Goal: Information Seeking & Learning: Learn about a topic

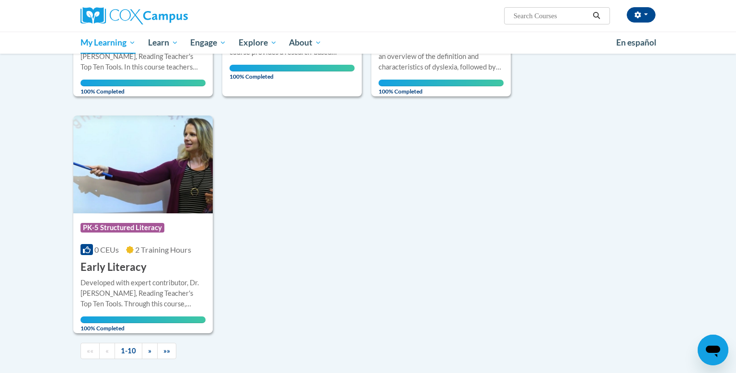
scroll to position [819, 0]
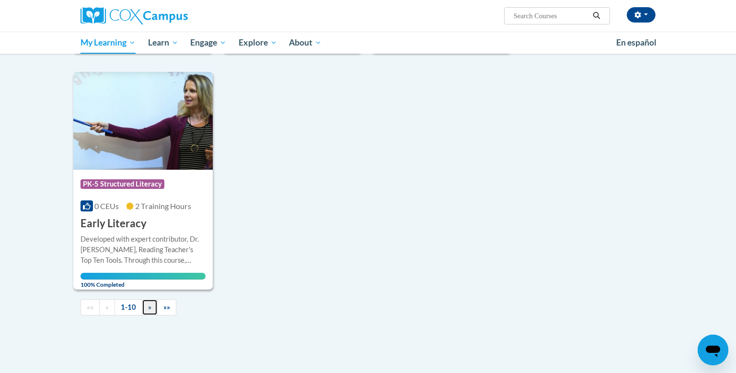
click at [149, 305] on span "»" at bounding box center [149, 307] width 3 height 8
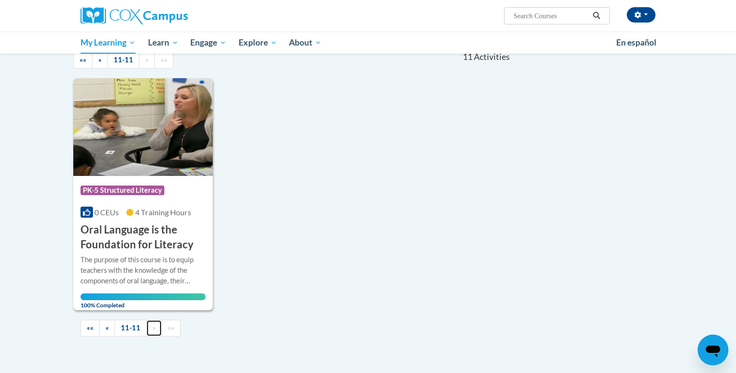
scroll to position [0, 0]
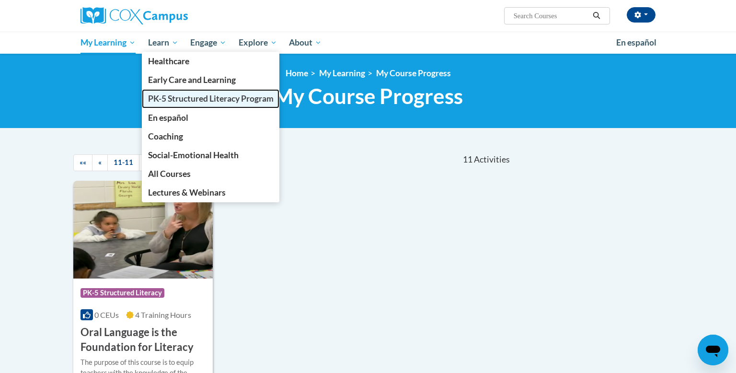
click at [167, 97] on span "PK-5 Structured Literacy Program" at bounding box center [211, 98] width 126 height 10
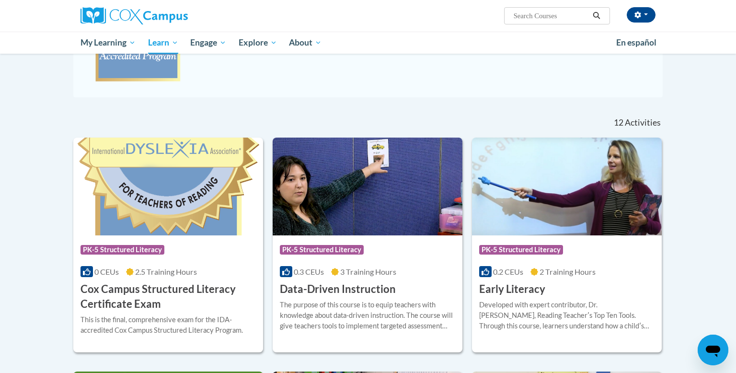
scroll to position [231, 0]
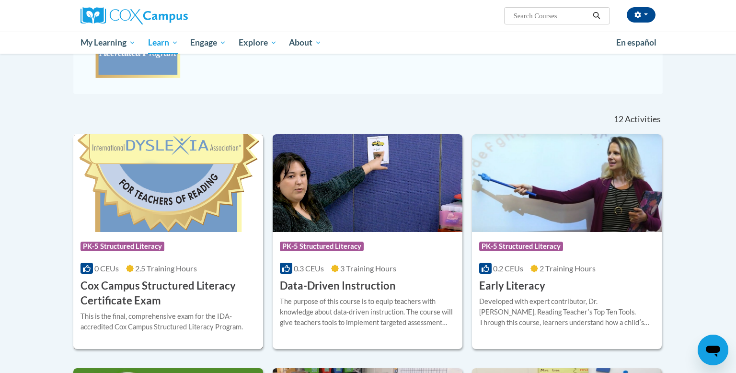
click at [170, 285] on h3 "Cox Campus Structured Literacy Certificate Exam" at bounding box center [167, 293] width 175 height 30
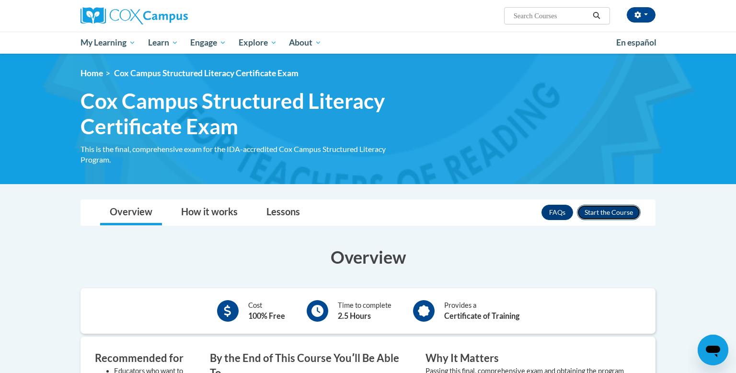
click at [613, 211] on button "Enroll" at bounding box center [609, 212] width 64 height 15
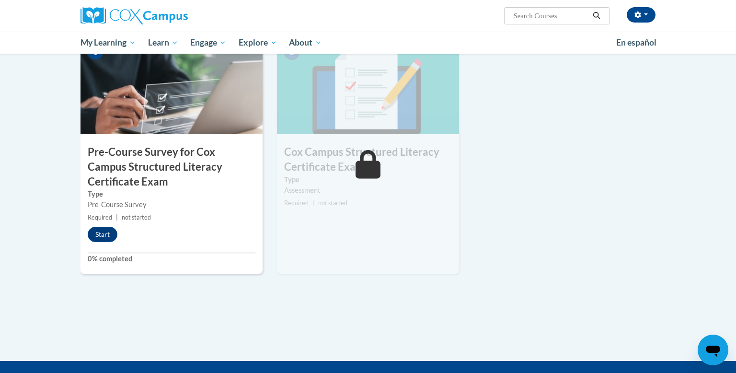
scroll to position [255, 0]
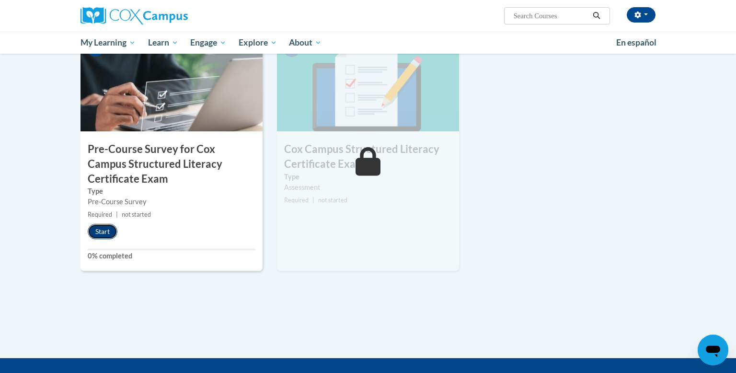
click at [106, 230] on button "Start" at bounding box center [103, 231] width 30 height 15
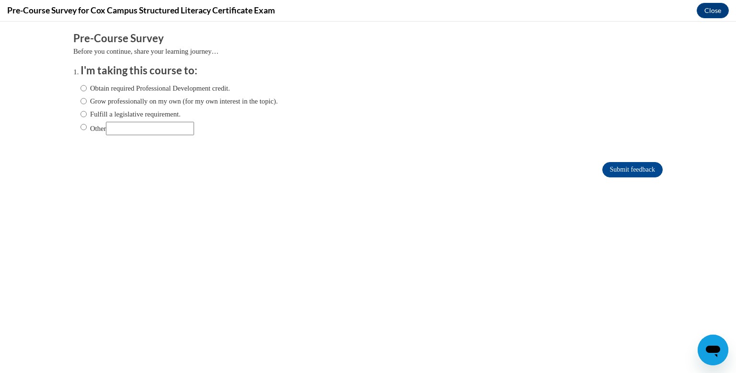
scroll to position [0, 0]
click at [85, 113] on input "Fulfill a legislative requirement." at bounding box center [83, 114] width 6 height 11
radio input "true"
click at [617, 169] on input "Submit feedback" at bounding box center [632, 169] width 60 height 15
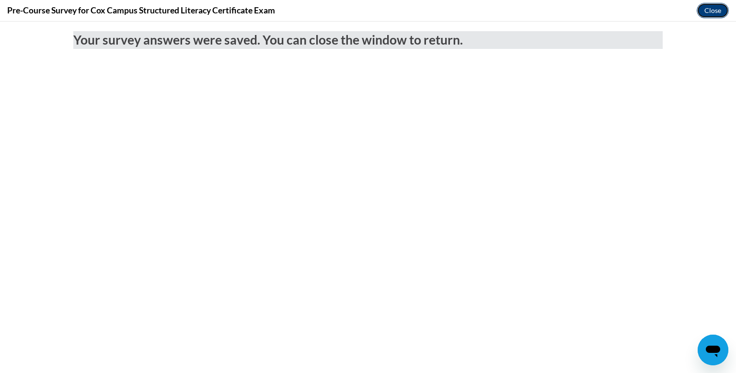
click at [714, 10] on button "Close" at bounding box center [712, 10] width 32 height 15
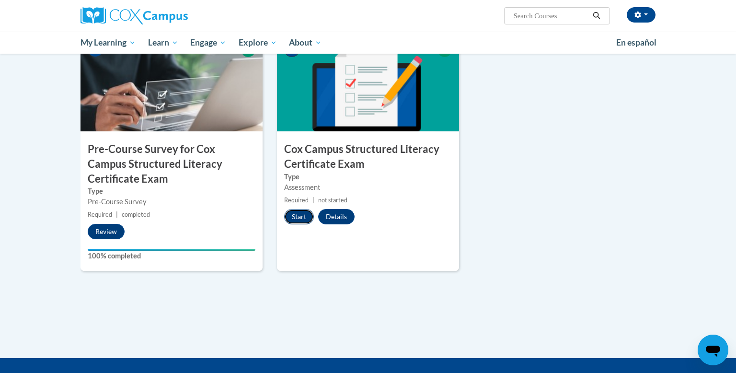
click at [294, 217] on button "Start" at bounding box center [299, 216] width 30 height 15
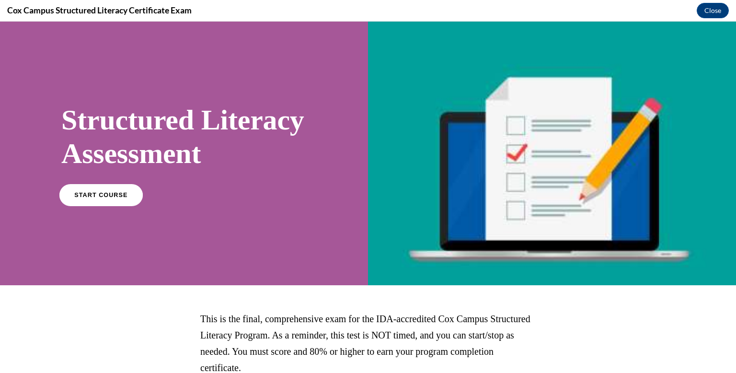
click at [85, 198] on span "START COURSE" at bounding box center [100, 194] width 53 height 7
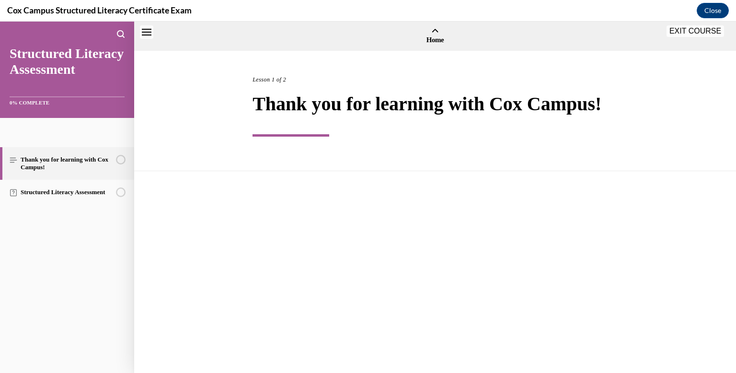
scroll to position [30, 0]
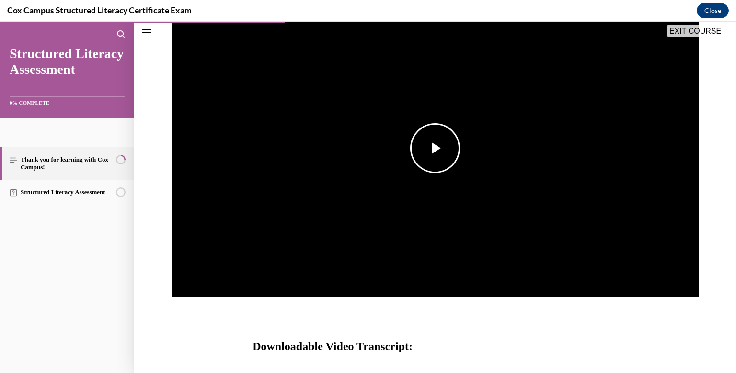
click at [435, 148] on span "Video player" at bounding box center [435, 148] width 0 height 0
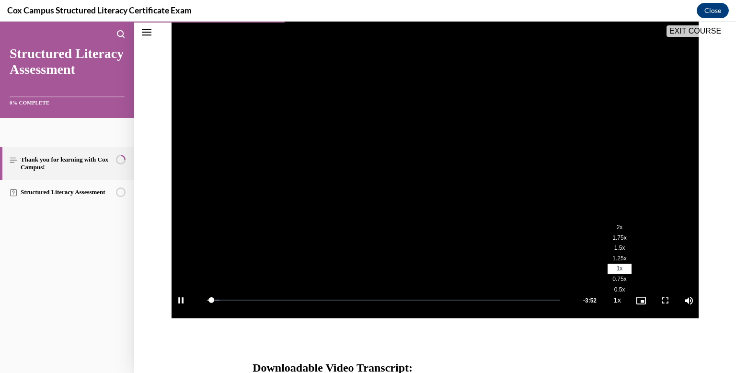
click at [614, 236] on span "1.75x" at bounding box center [619, 237] width 14 height 7
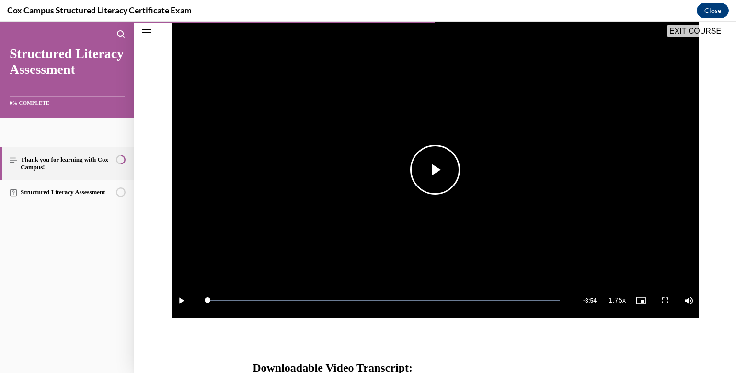
scroll to position [356, 0]
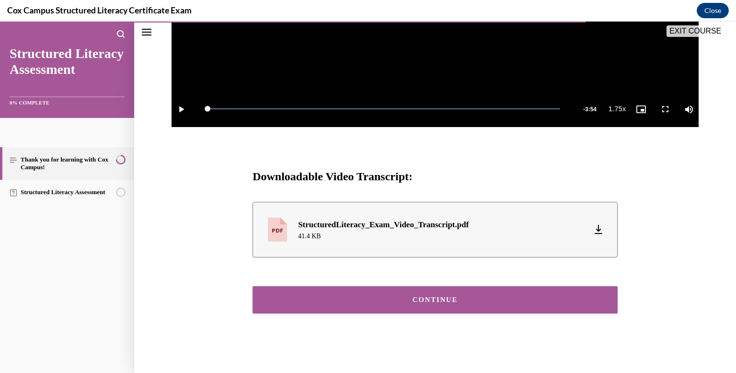
click at [547, 302] on div "CONTINUE" at bounding box center [434, 299] width 335 height 7
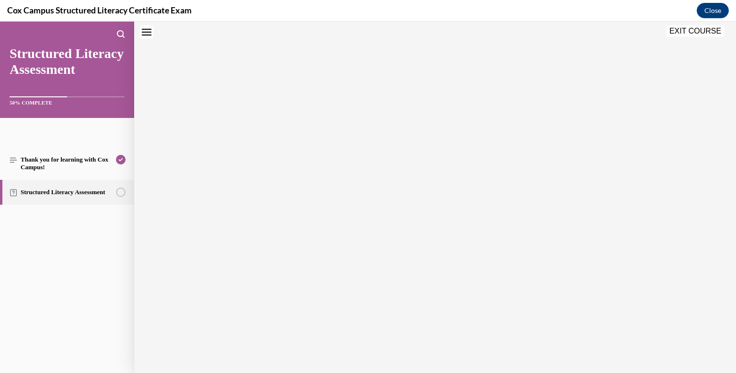
scroll to position [30, 0]
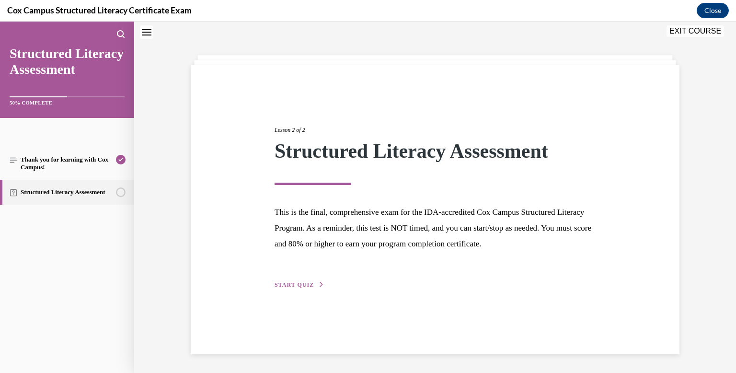
click at [311, 281] on span "START QUIZ" at bounding box center [293, 284] width 39 height 7
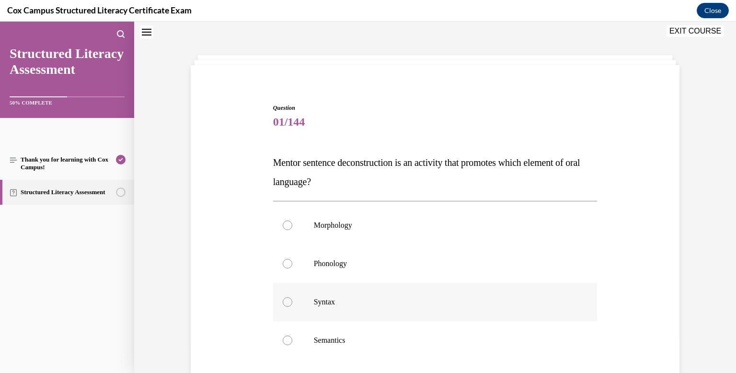
click at [285, 302] on div at bounding box center [288, 302] width 10 height 10
click at [285, 302] on input "Syntax" at bounding box center [288, 302] width 10 height 10
radio input "true"
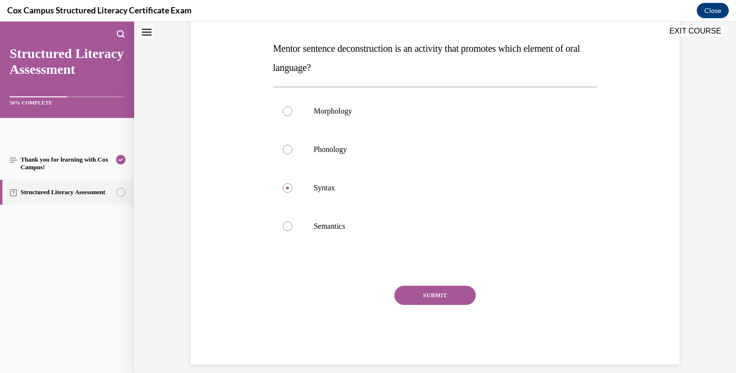
click at [422, 293] on button "SUBMIT" at bounding box center [434, 294] width 81 height 19
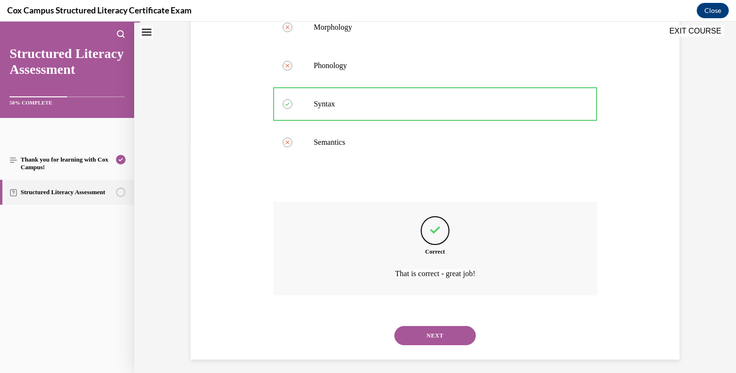
scroll to position [233, 0]
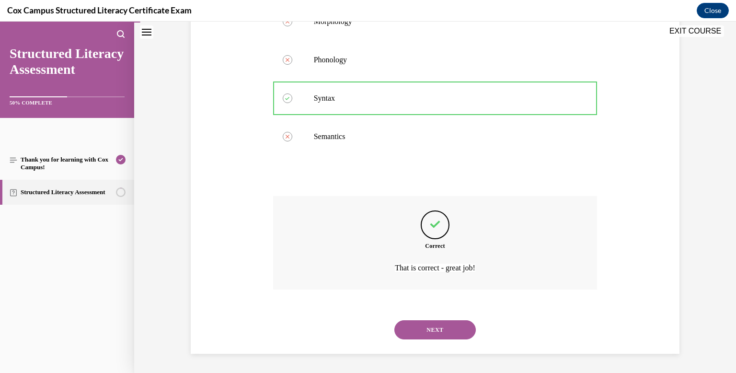
click at [435, 331] on button "NEXT" at bounding box center [434, 329] width 81 height 19
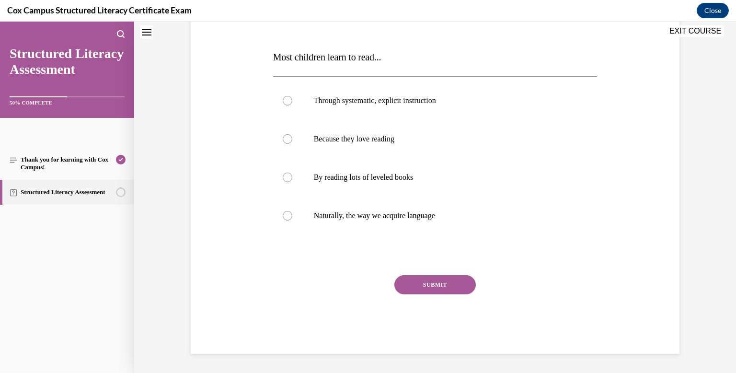
scroll to position [0, 0]
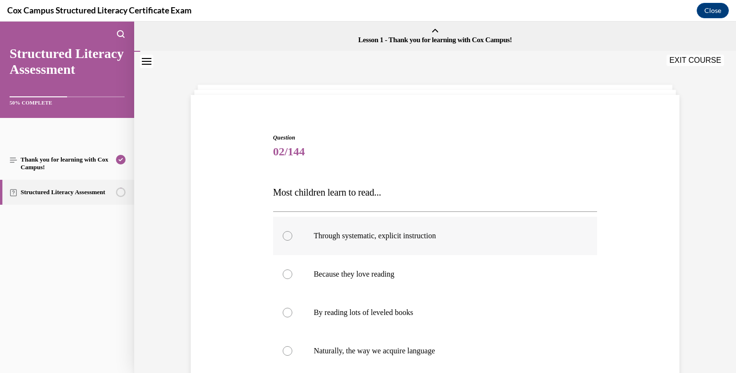
click at [284, 236] on div at bounding box center [288, 236] width 10 height 10
click at [284, 236] on input "Through systematic, explicit instruction" at bounding box center [288, 236] width 10 height 10
radio input "true"
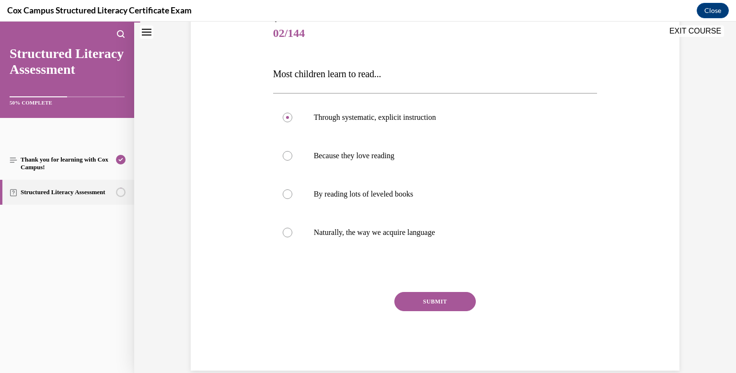
click at [462, 301] on button "SUBMIT" at bounding box center [434, 301] width 81 height 19
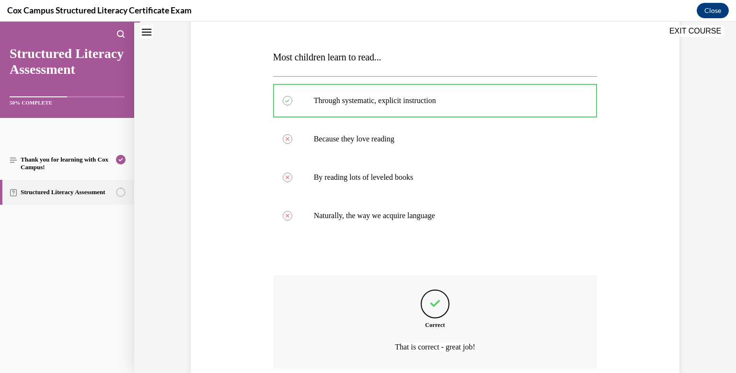
scroll to position [214, 0]
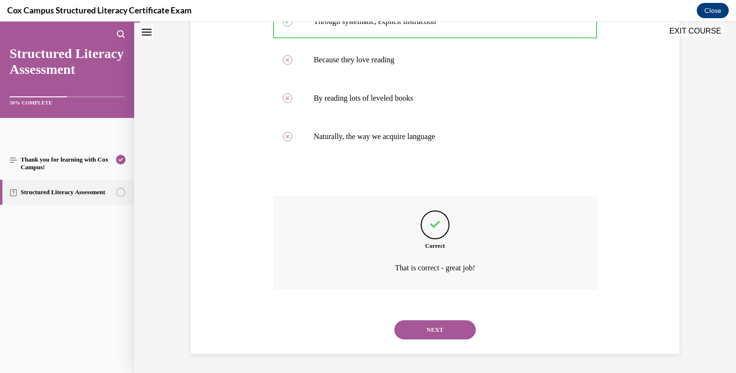
click at [456, 322] on button "NEXT" at bounding box center [434, 329] width 81 height 19
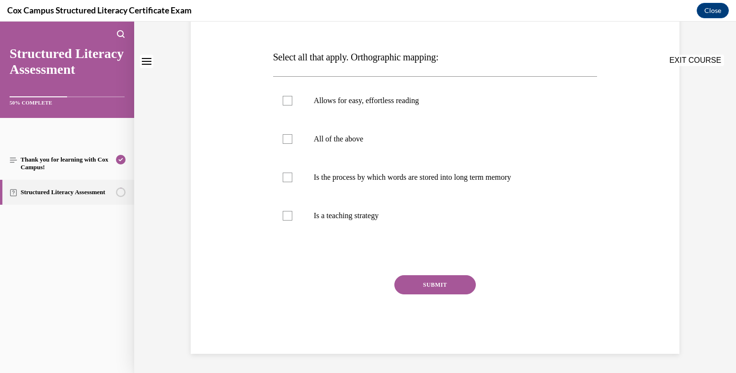
scroll to position [0, 0]
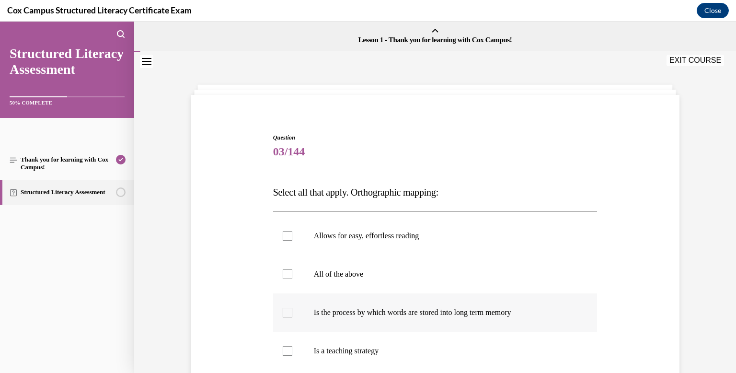
click at [281, 313] on label "Is the process by which words are stored into long term memory" at bounding box center [435, 312] width 324 height 38
click at [283, 313] on input "Is the process by which words are stored into long term memory" at bounding box center [288, 313] width 10 height 10
checkbox input "true"
click at [285, 240] on div at bounding box center [288, 236] width 10 height 10
click at [285, 240] on input "Allows for easy, effortless reading" at bounding box center [288, 236] width 10 height 10
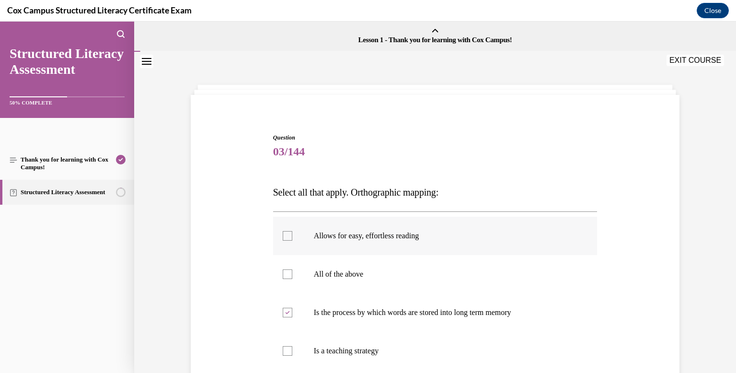
checkbox input "true"
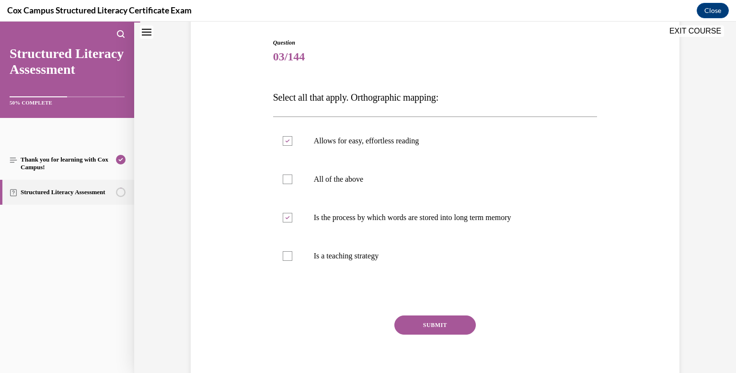
scroll to position [95, 0]
click at [452, 328] on button "SUBMIT" at bounding box center [434, 324] width 81 height 19
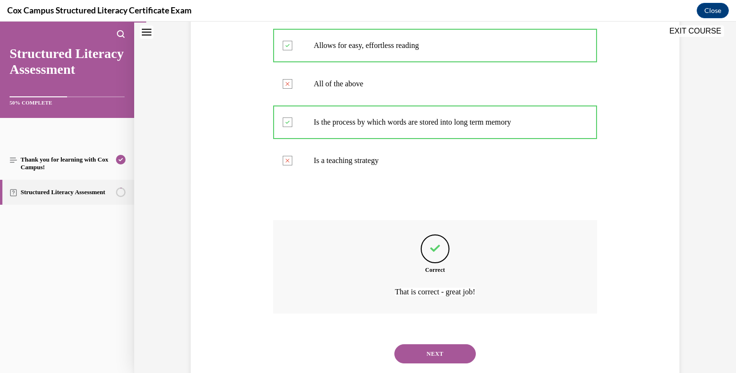
scroll to position [214, 0]
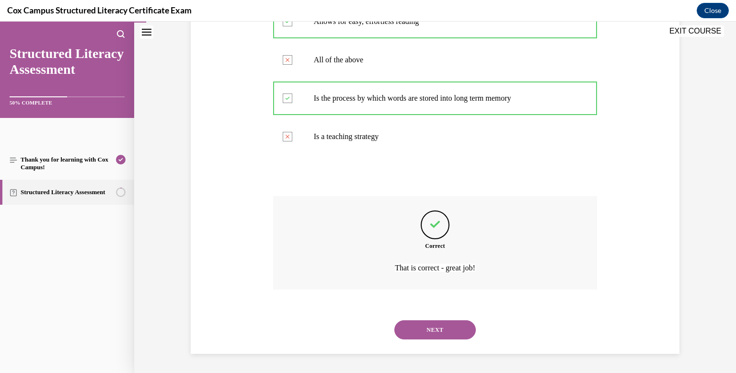
click at [452, 332] on button "NEXT" at bounding box center [434, 329] width 81 height 19
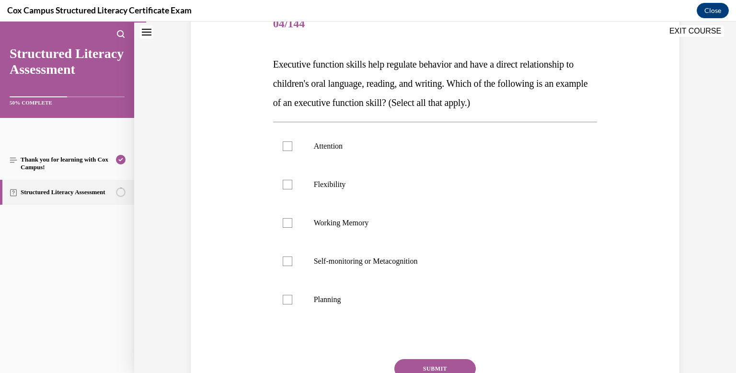
scroll to position [128, 0]
click at [286, 298] on div at bounding box center [288, 299] width 10 height 10
click at [286, 298] on input "Planning" at bounding box center [288, 299] width 10 height 10
checkbox input "true"
click at [283, 270] on label "Self-monitoring or Metacognition" at bounding box center [435, 260] width 324 height 38
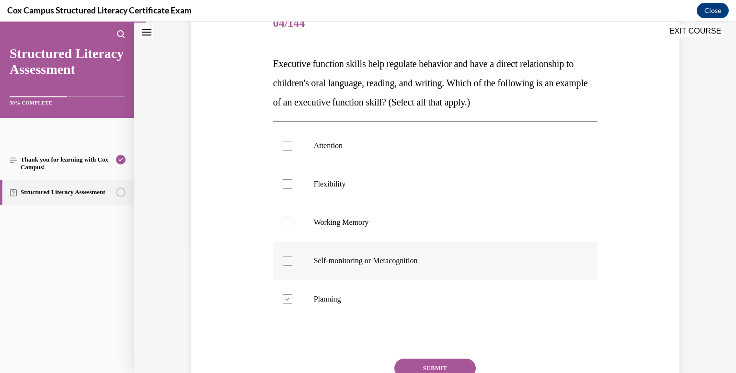
click at [283, 265] on input "Self-monitoring or Metacognition" at bounding box center [288, 261] width 10 height 10
checkbox input "true"
click at [283, 228] on label "Working Memory" at bounding box center [435, 222] width 324 height 38
click at [283, 227] on input "Working Memory" at bounding box center [288, 222] width 10 height 10
checkbox input "true"
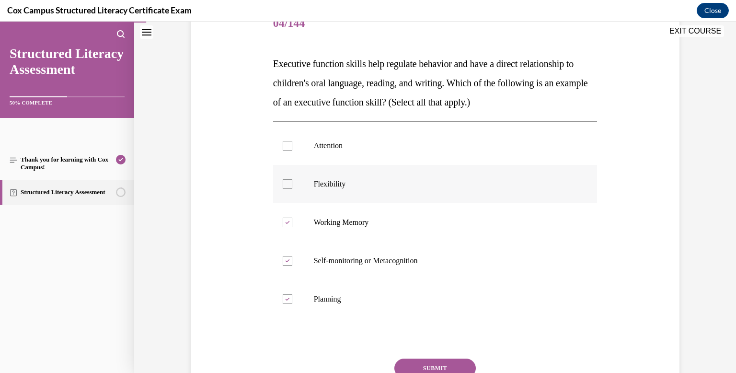
click at [286, 191] on label "Flexibility" at bounding box center [435, 184] width 324 height 38
click at [286, 189] on input "Flexibility" at bounding box center [288, 184] width 10 height 10
checkbox input "true"
click at [286, 148] on div at bounding box center [288, 146] width 10 height 10
click at [286, 148] on input "Attention" at bounding box center [288, 146] width 10 height 10
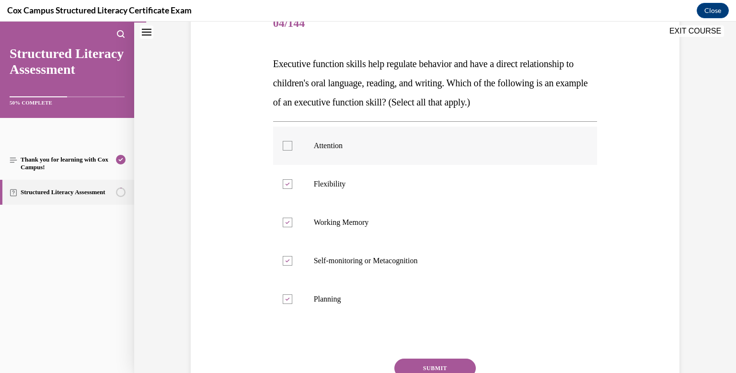
checkbox input "true"
click at [452, 365] on button "SUBMIT" at bounding box center [434, 367] width 81 height 19
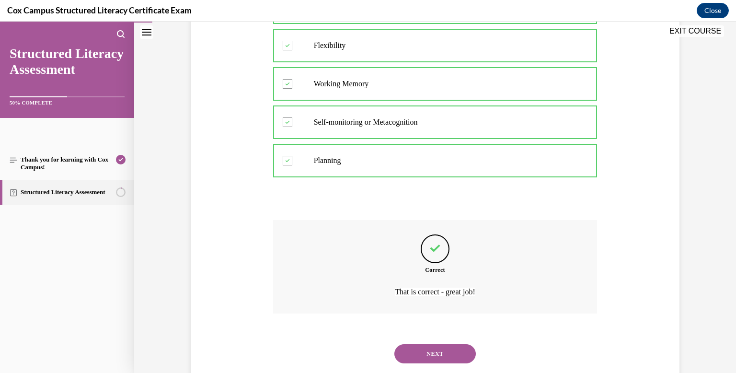
scroll to position [291, 0]
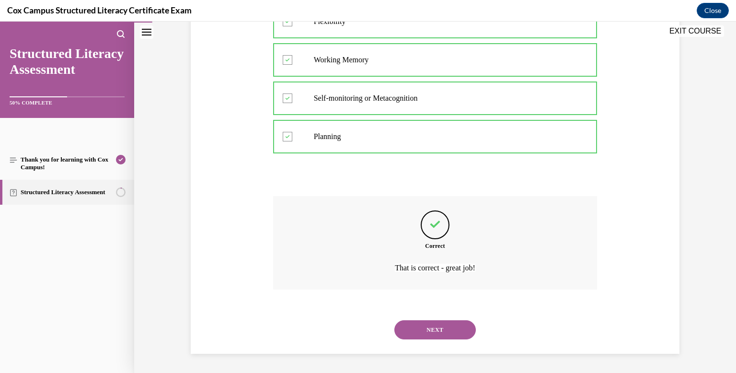
click at [443, 333] on button "NEXT" at bounding box center [434, 329] width 81 height 19
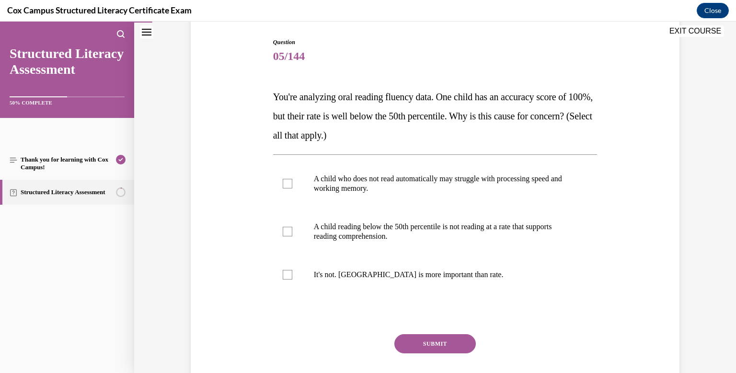
scroll to position [98, 0]
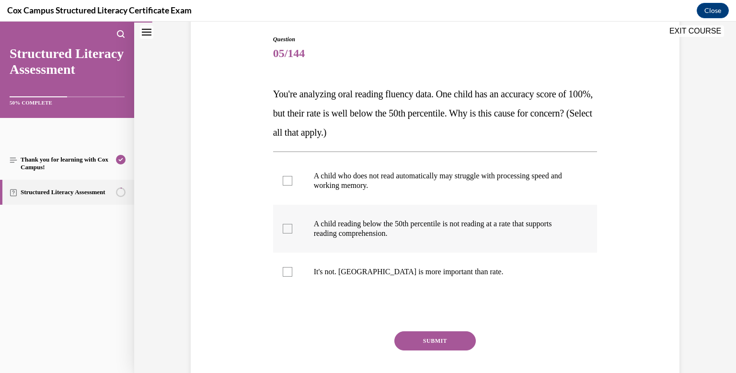
click at [288, 227] on div at bounding box center [288, 229] width 10 height 10
click at [288, 227] on input "A child reading below the 50th percentile is not reading at a rate that support…" at bounding box center [288, 229] width 10 height 10
checkbox input "true"
click at [286, 179] on div at bounding box center [288, 181] width 10 height 10
click at [286, 179] on input "A child who does not read automatically may struggle with processing speed and …" at bounding box center [288, 181] width 10 height 10
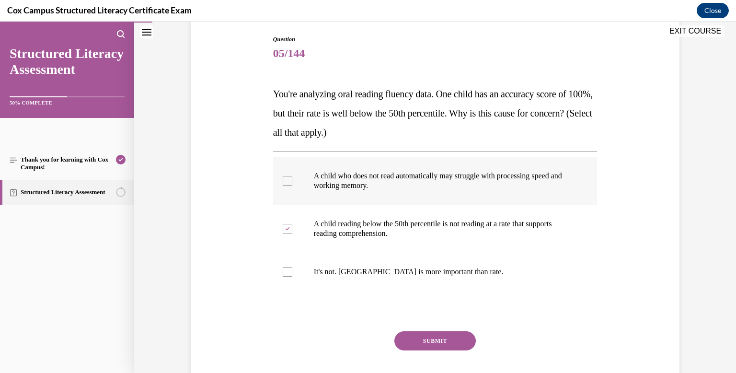
checkbox input "true"
click at [407, 340] on button "SUBMIT" at bounding box center [434, 340] width 81 height 19
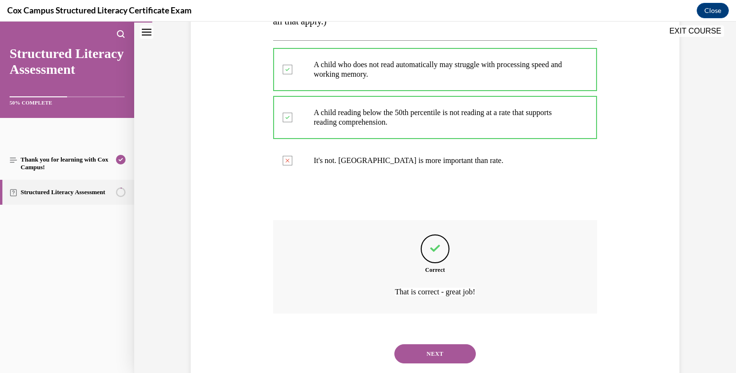
scroll to position [233, 0]
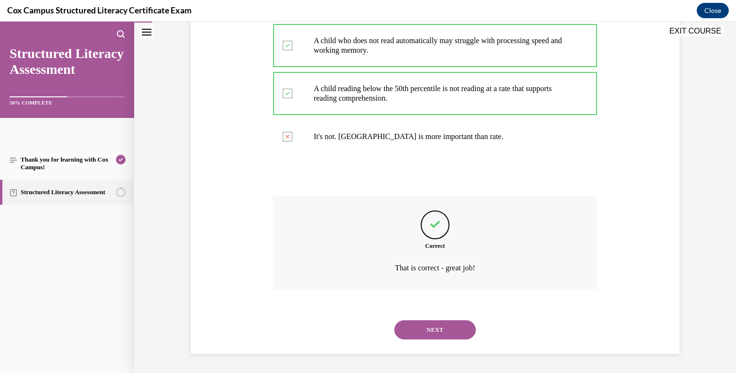
click at [418, 335] on button "NEXT" at bounding box center [434, 329] width 81 height 19
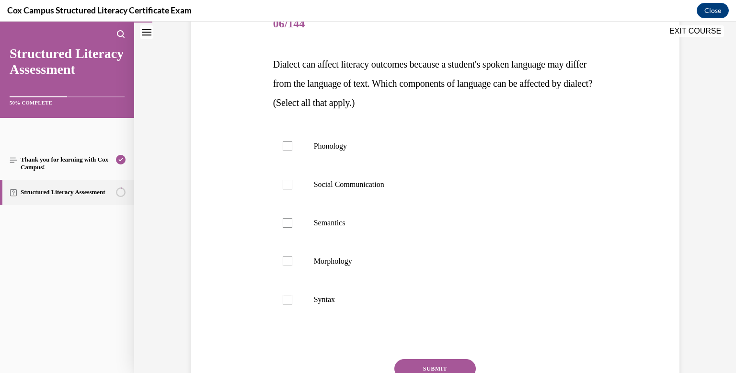
scroll to position [130, 0]
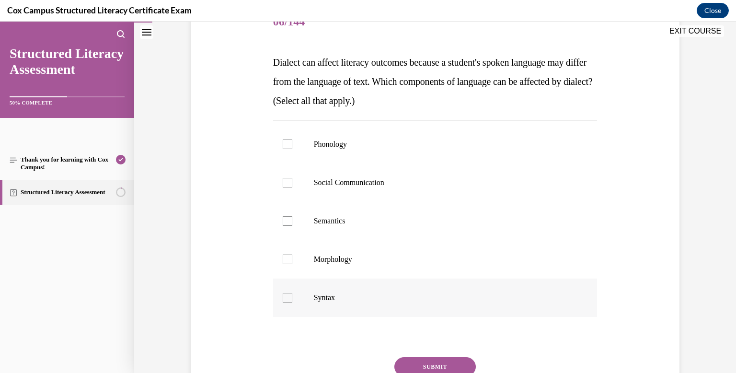
click at [290, 297] on div at bounding box center [288, 298] width 10 height 10
click at [290, 297] on input "Syntax" at bounding box center [288, 298] width 10 height 10
checkbox input "true"
click at [286, 262] on div at bounding box center [288, 259] width 10 height 10
click at [286, 262] on input "Morphology" at bounding box center [288, 259] width 10 height 10
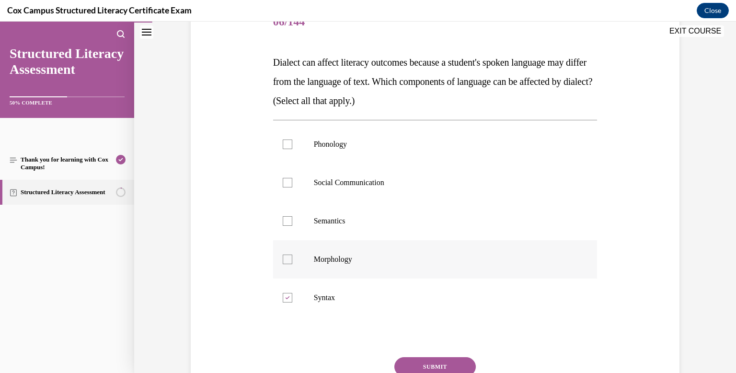
checkbox input "true"
click at [289, 218] on div at bounding box center [288, 221] width 10 height 10
click at [289, 218] on input "Semantics" at bounding box center [288, 221] width 10 height 10
checkbox input "true"
click at [286, 189] on label "Social Communication" at bounding box center [435, 182] width 324 height 38
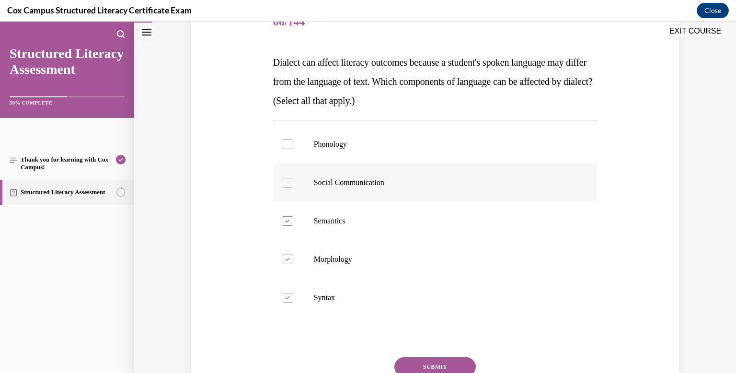
click at [286, 187] on input "Social Communication" at bounding box center [288, 183] width 10 height 10
checkbox input "true"
click at [285, 151] on label "Phonology" at bounding box center [435, 144] width 324 height 38
click at [285, 149] on input "Phonology" at bounding box center [288, 144] width 10 height 10
checkbox input "true"
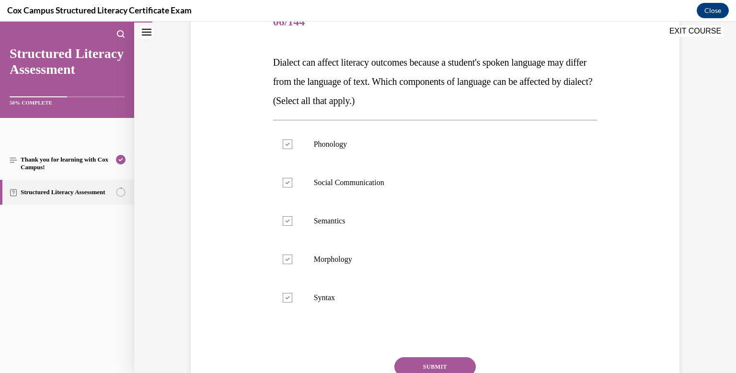
click at [450, 360] on button "SUBMIT" at bounding box center [434, 366] width 81 height 19
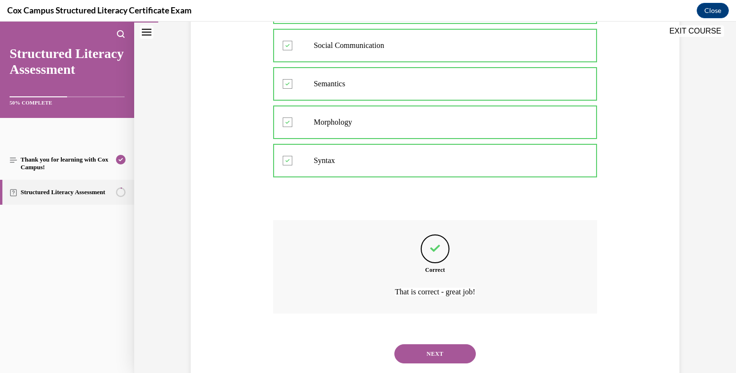
scroll to position [291, 0]
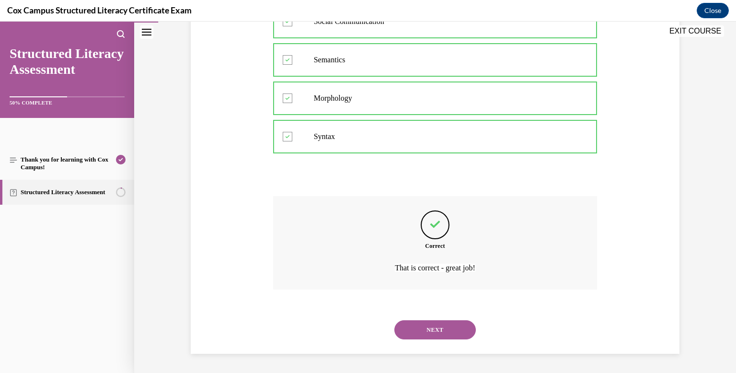
click at [443, 330] on button "NEXT" at bounding box center [434, 329] width 81 height 19
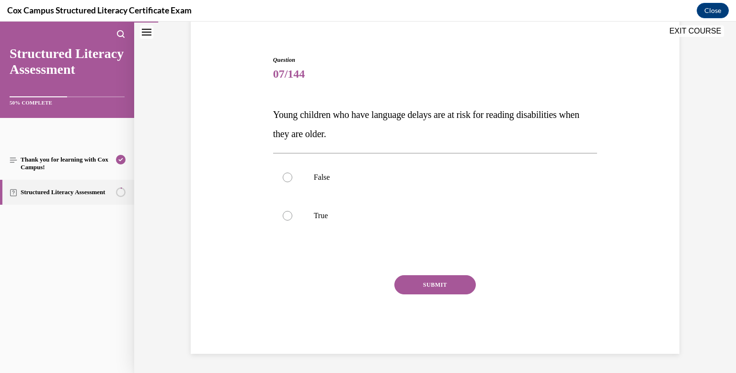
scroll to position [78, 0]
click at [287, 217] on div at bounding box center [288, 216] width 10 height 10
click at [287, 217] on input "True" at bounding box center [288, 216] width 10 height 10
radio input "true"
click at [415, 284] on button "SUBMIT" at bounding box center [434, 284] width 81 height 19
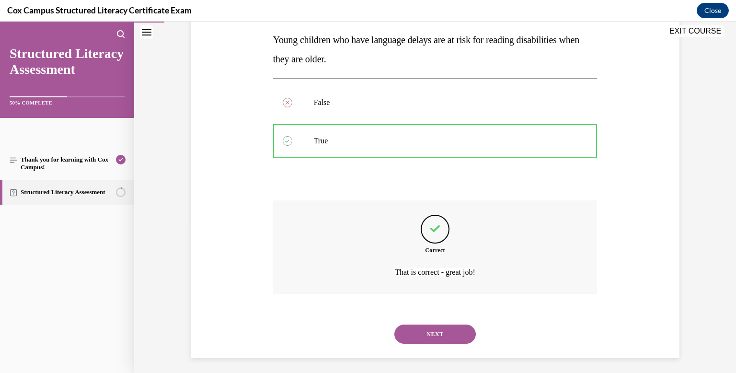
scroll to position [157, 0]
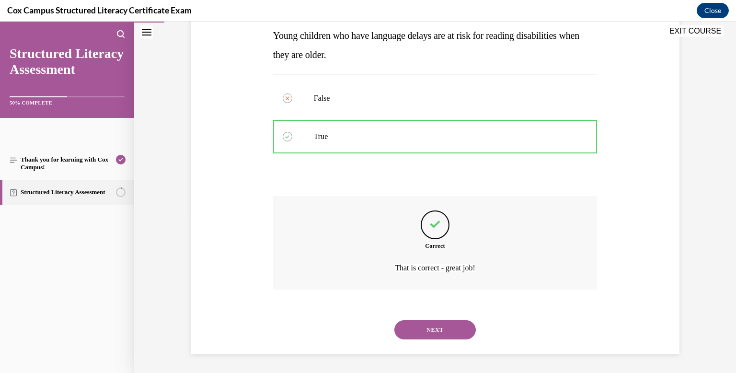
click at [424, 336] on button "NEXT" at bounding box center [434, 329] width 81 height 19
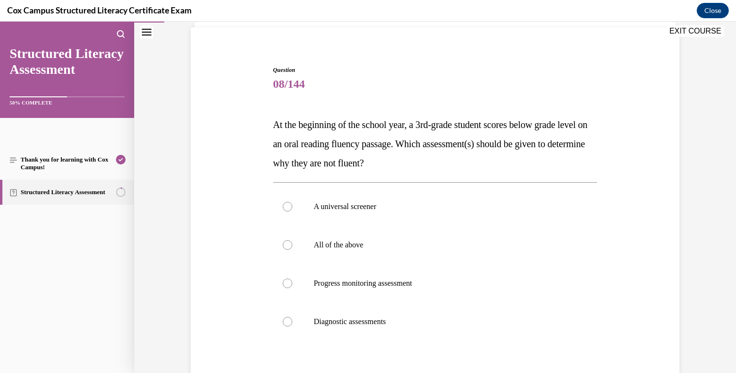
scroll to position [75, 0]
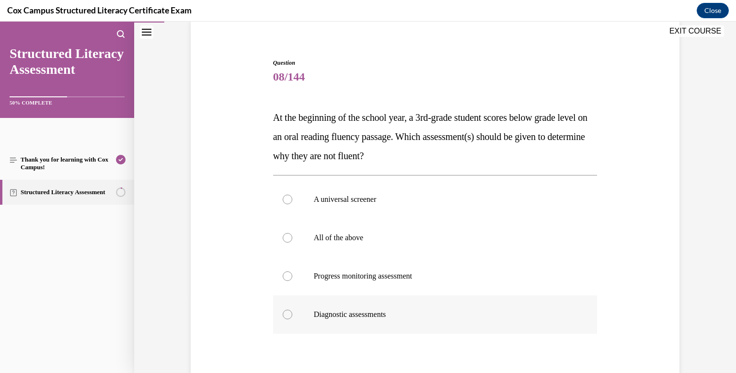
click at [289, 314] on div at bounding box center [288, 314] width 10 height 10
click at [289, 314] on input "Diagnostic assessments" at bounding box center [288, 314] width 10 height 10
radio input "true"
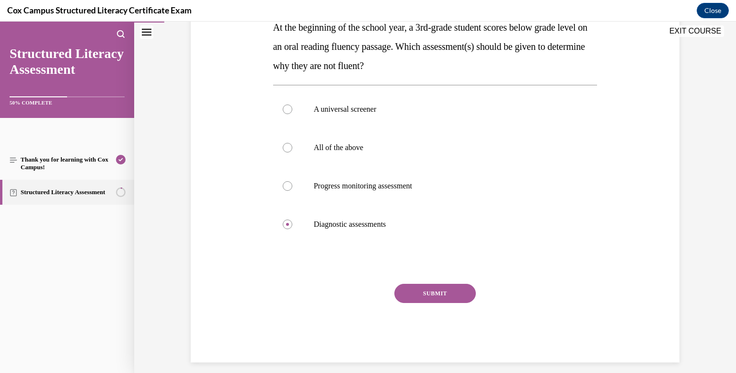
click at [414, 295] on button "SUBMIT" at bounding box center [434, 293] width 81 height 19
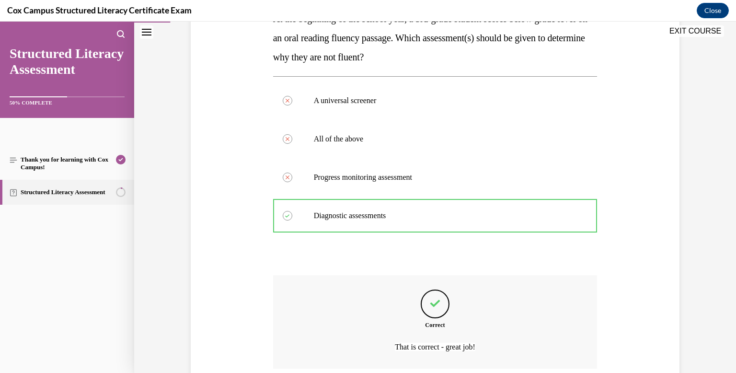
scroll to position [252, 0]
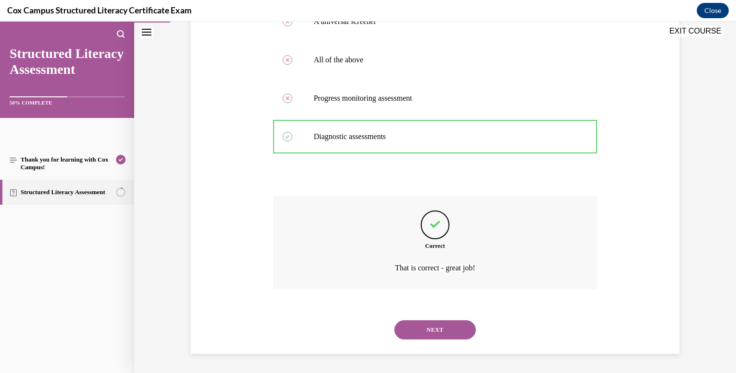
click at [428, 331] on button "NEXT" at bounding box center [434, 329] width 81 height 19
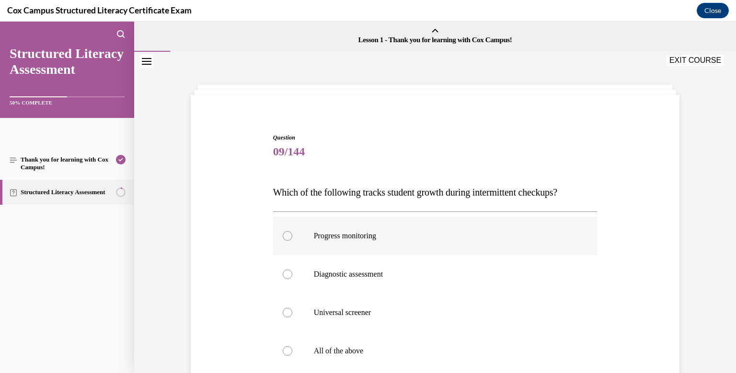
click at [287, 238] on div at bounding box center [288, 236] width 10 height 10
click at [287, 238] on input "Progress monitoring" at bounding box center [288, 236] width 10 height 10
radio input "true"
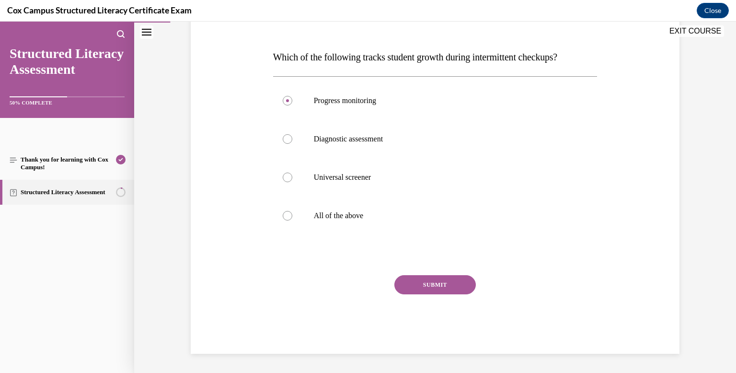
click at [436, 286] on button "SUBMIT" at bounding box center [434, 284] width 81 height 19
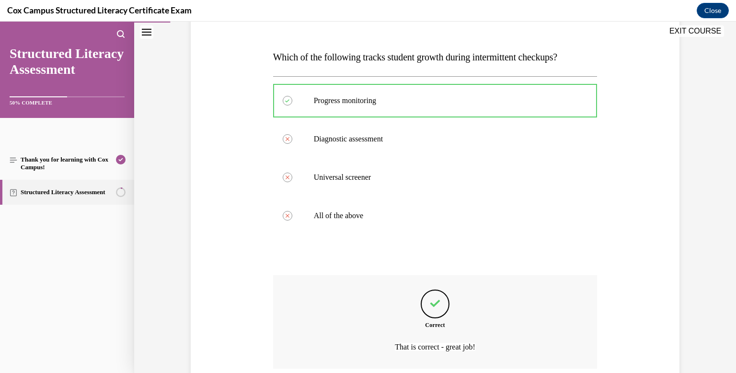
scroll to position [214, 0]
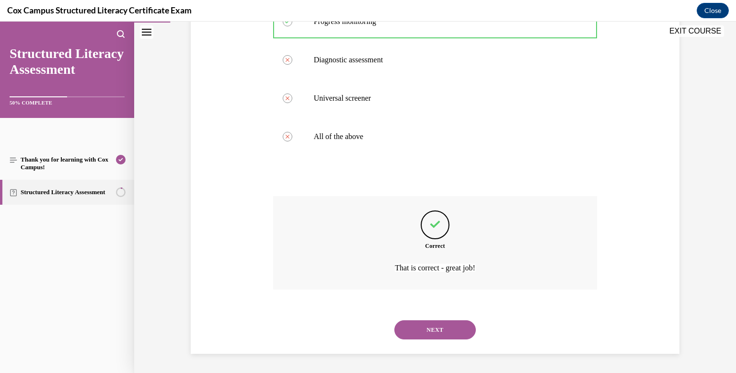
click at [443, 328] on button "NEXT" at bounding box center [434, 329] width 81 height 19
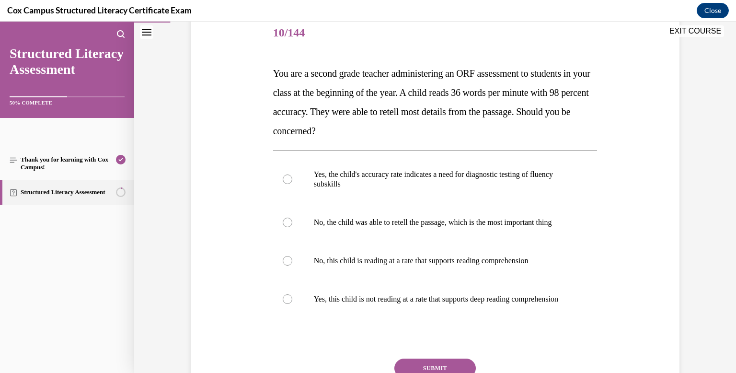
scroll to position [119, 0]
click at [285, 304] on div at bounding box center [288, 299] width 10 height 10
click at [285, 304] on input "Yes, this child is not reading at a rate that supports deep reading comprehensi…" at bounding box center [288, 299] width 10 height 10
radio input "true"
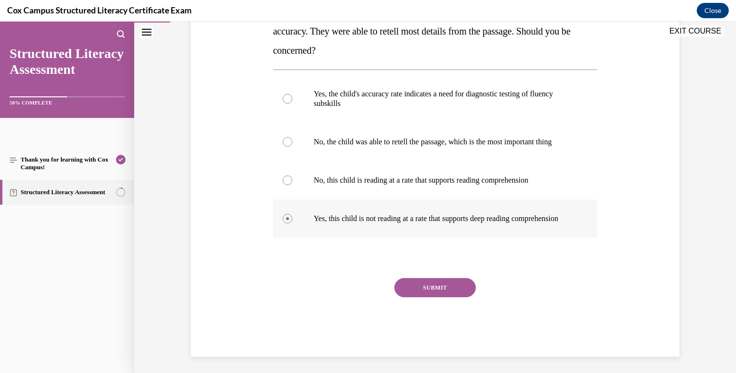
scroll to position [221, 0]
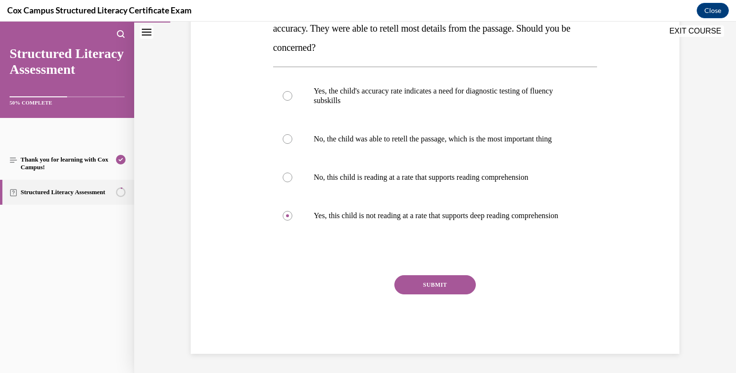
click at [419, 289] on button "SUBMIT" at bounding box center [434, 284] width 81 height 19
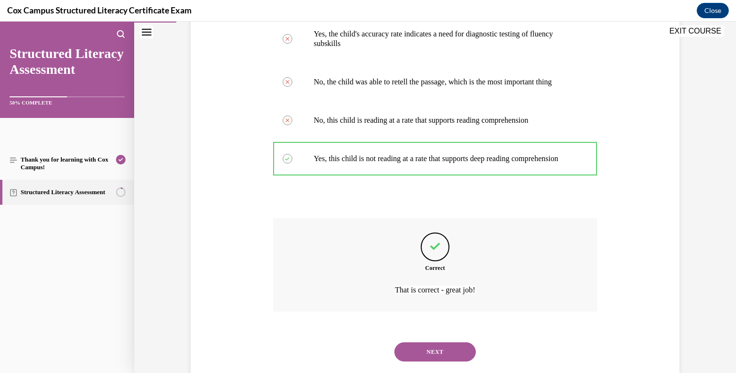
scroll to position [300, 0]
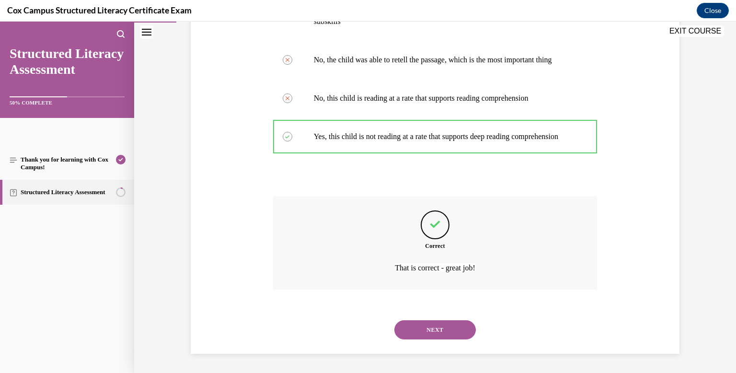
click at [430, 328] on button "NEXT" at bounding box center [434, 329] width 81 height 19
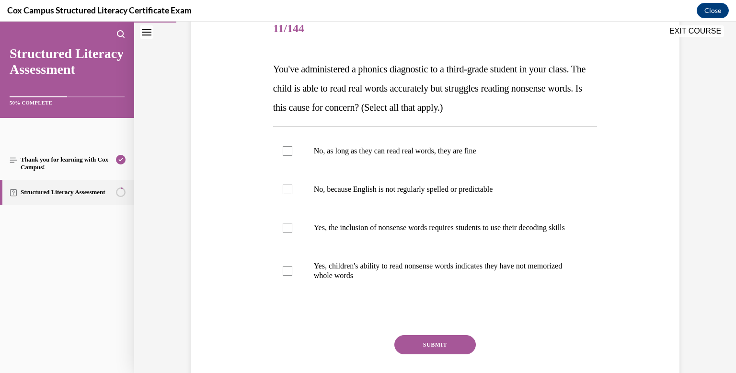
scroll to position [126, 0]
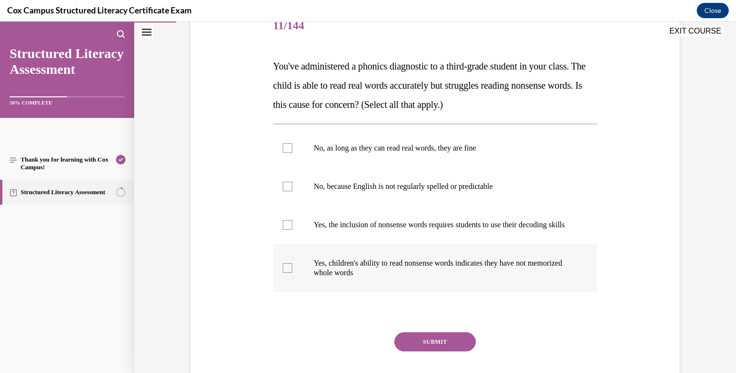
click at [285, 273] on div at bounding box center [288, 268] width 10 height 10
click at [285, 273] on input "Yes, children's ability to read nonsense words indicates they have not memorize…" at bounding box center [288, 268] width 10 height 10
checkbox input "true"
click at [286, 229] on div at bounding box center [288, 225] width 10 height 10
click at [286, 229] on input "Yes, the inclusion of nonsense words requires students to use their decoding sk…" at bounding box center [288, 225] width 10 height 10
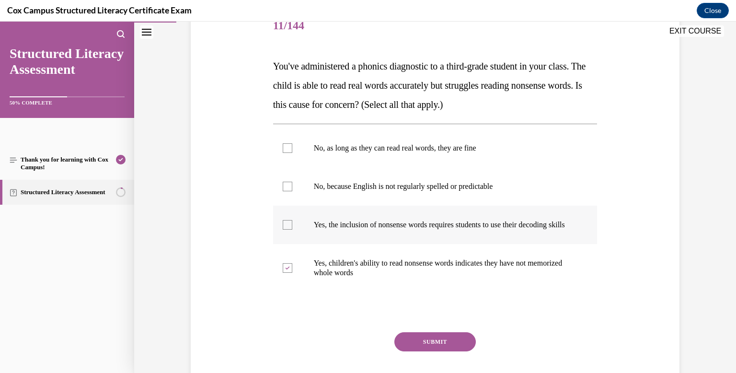
checkbox input "true"
click at [415, 351] on button "SUBMIT" at bounding box center [434, 341] width 81 height 19
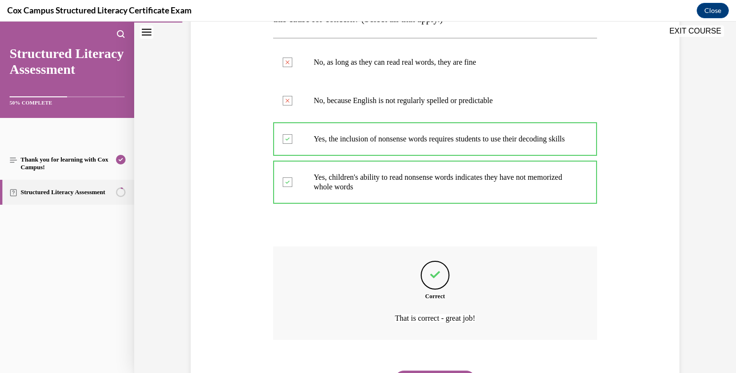
scroll to position [272, 0]
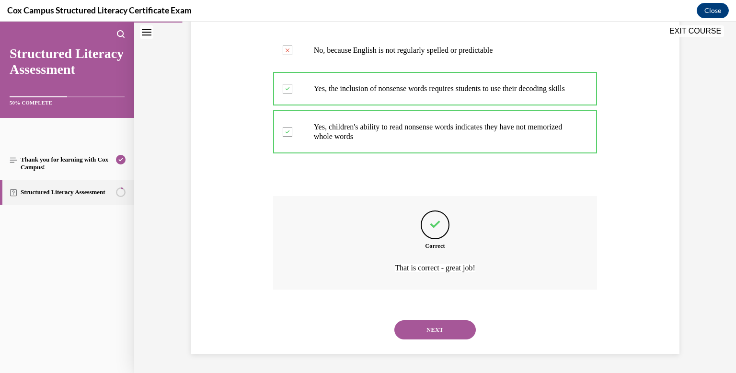
click at [429, 331] on button "NEXT" at bounding box center [434, 329] width 81 height 19
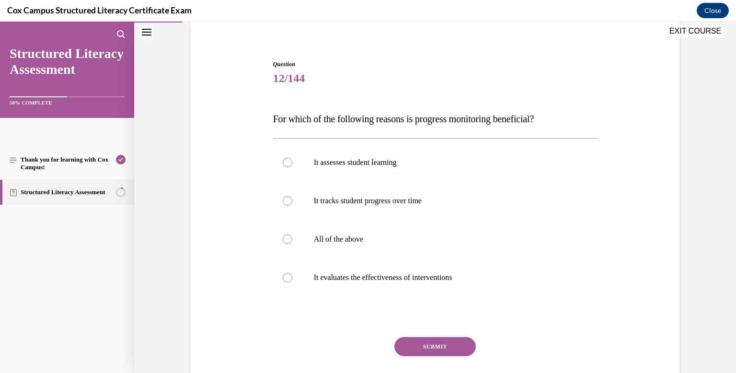
scroll to position [81, 0]
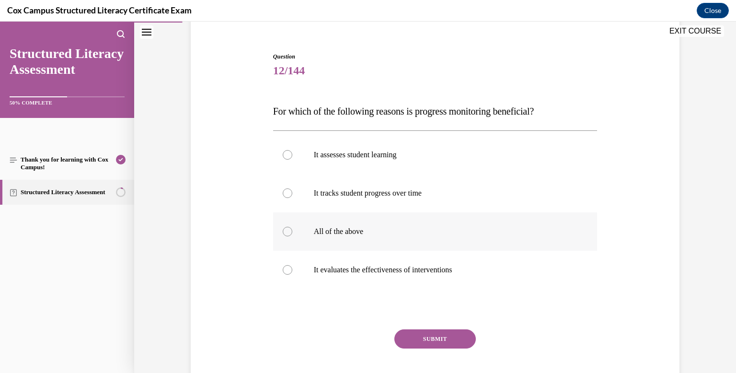
click at [285, 234] on div at bounding box center [288, 232] width 10 height 10
click at [285, 234] on input "All of the above" at bounding box center [288, 232] width 10 height 10
radio input "true"
click at [414, 339] on button "SUBMIT" at bounding box center [434, 338] width 81 height 19
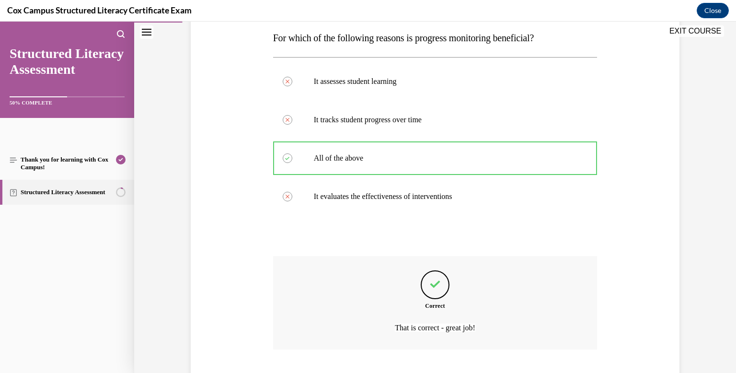
scroll to position [214, 0]
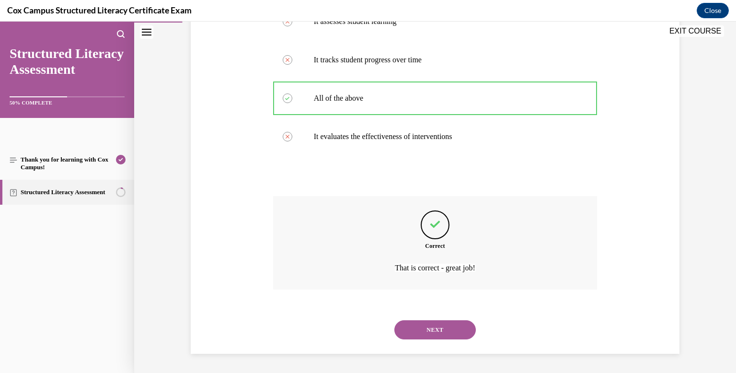
click at [426, 331] on button "NEXT" at bounding box center [434, 329] width 81 height 19
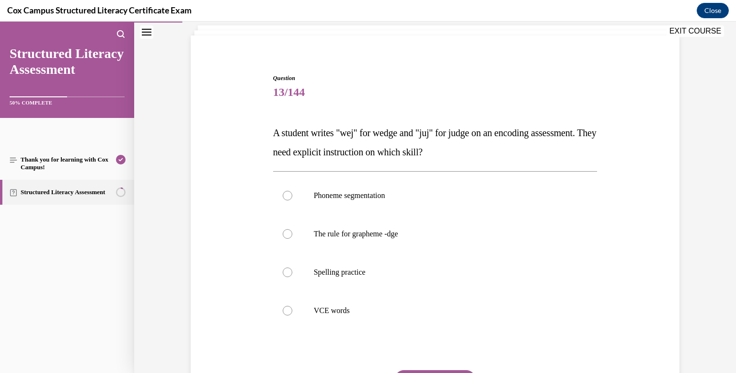
scroll to position [61, 0]
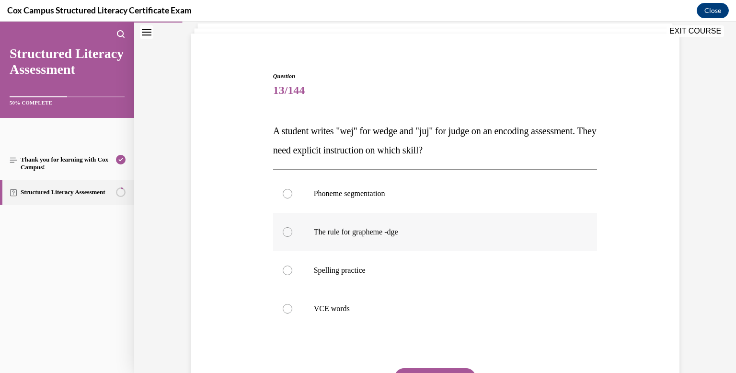
click at [288, 232] on div at bounding box center [288, 232] width 10 height 10
click at [288, 232] on input "The rule for grapheme -dge" at bounding box center [288, 232] width 10 height 10
radio input "true"
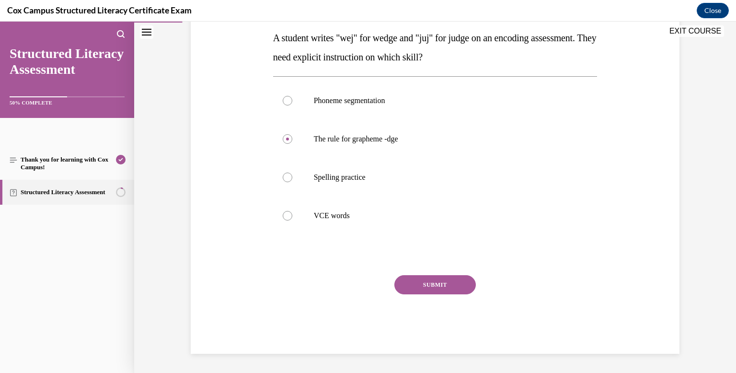
click at [419, 280] on button "SUBMIT" at bounding box center [434, 284] width 81 height 19
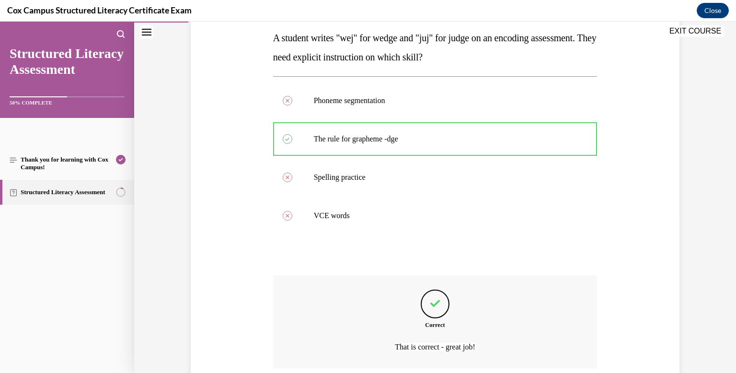
scroll to position [233, 0]
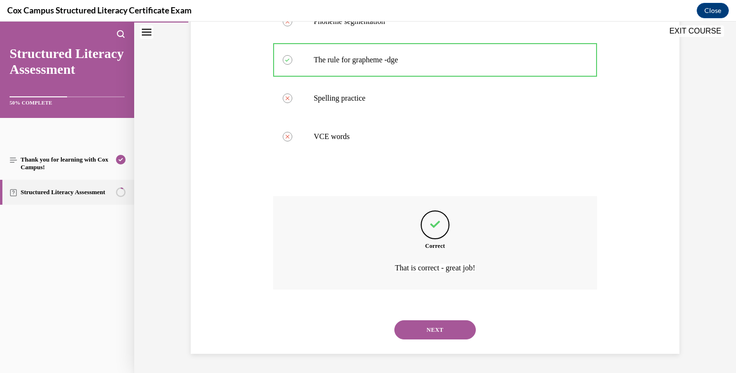
click at [440, 327] on button "NEXT" at bounding box center [434, 329] width 81 height 19
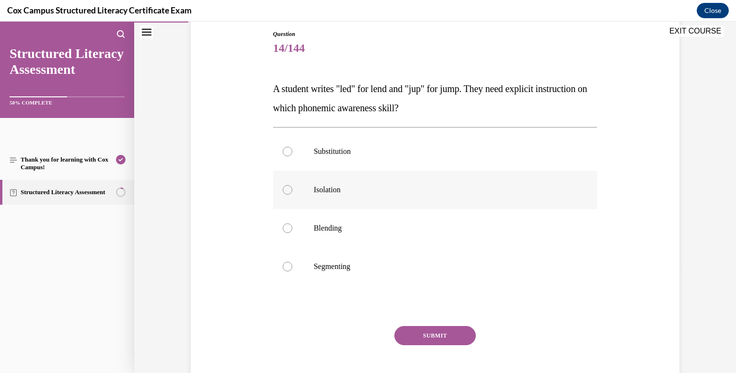
scroll to position [109, 0]
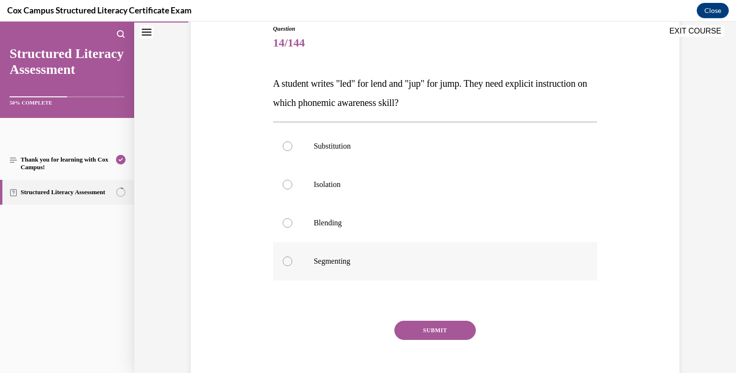
click at [288, 261] on div at bounding box center [288, 261] width 10 height 10
click at [288, 261] on input "Segmenting" at bounding box center [288, 261] width 10 height 10
radio input "true"
click at [432, 331] on button "SUBMIT" at bounding box center [434, 329] width 81 height 19
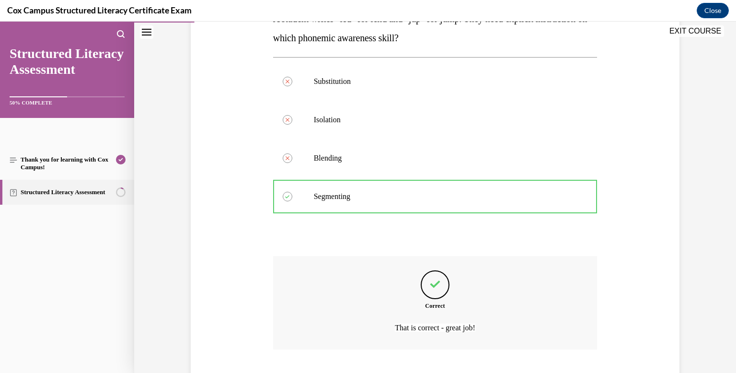
scroll to position [233, 0]
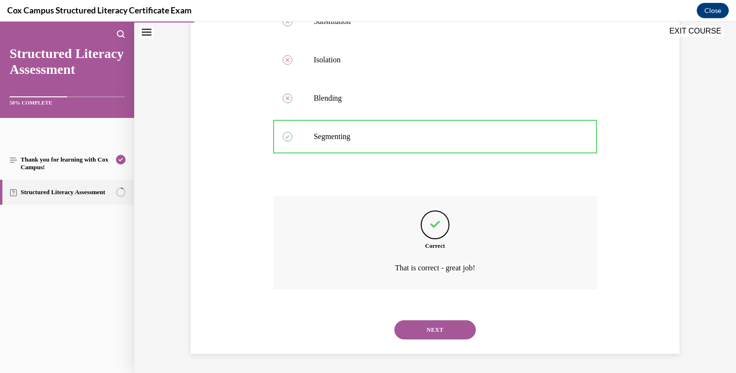
click at [435, 329] on button "NEXT" at bounding box center [434, 329] width 81 height 19
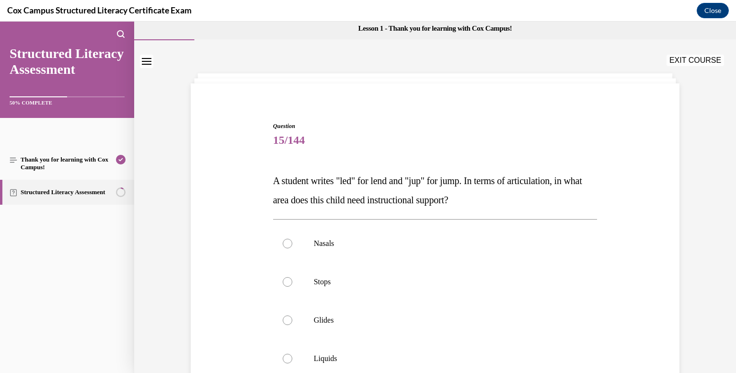
scroll to position [20, 0]
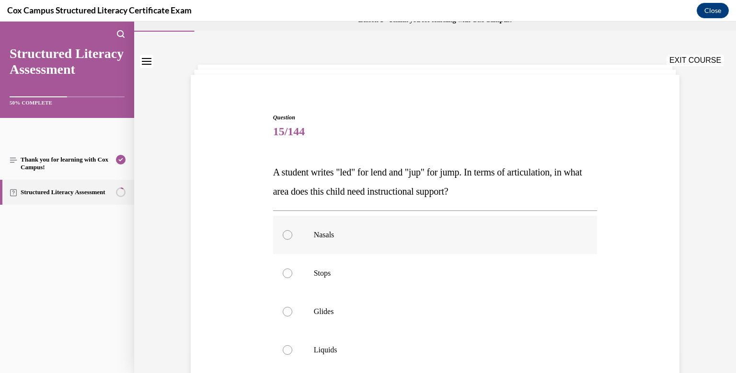
click at [286, 233] on div at bounding box center [288, 235] width 10 height 10
click at [286, 233] on input "Nasals" at bounding box center [288, 235] width 10 height 10
radio input "true"
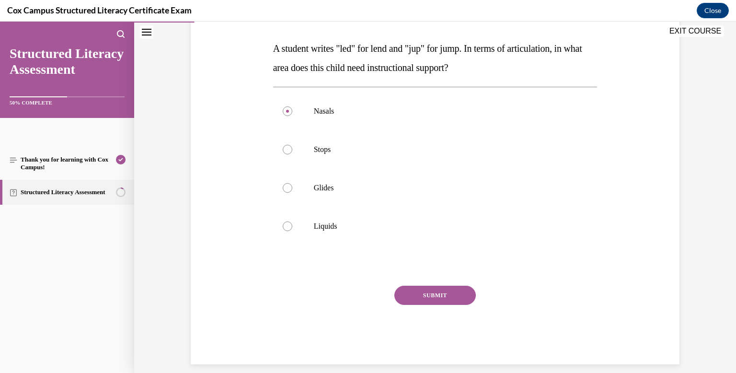
click at [428, 291] on button "SUBMIT" at bounding box center [434, 294] width 81 height 19
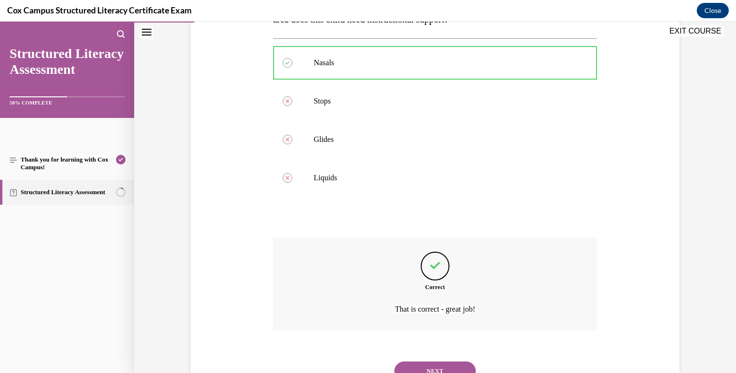
scroll to position [233, 0]
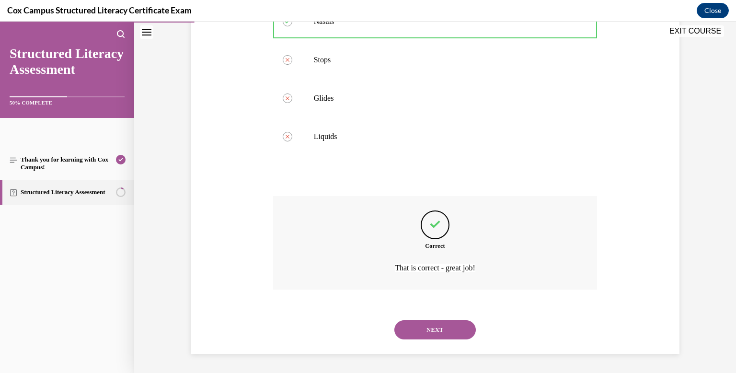
click at [413, 322] on button "NEXT" at bounding box center [434, 329] width 81 height 19
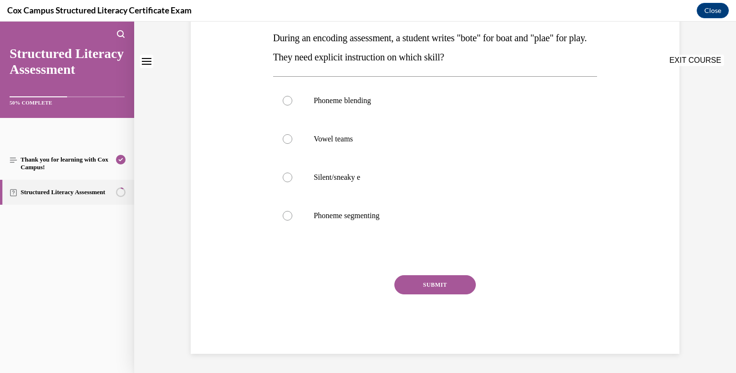
scroll to position [0, 0]
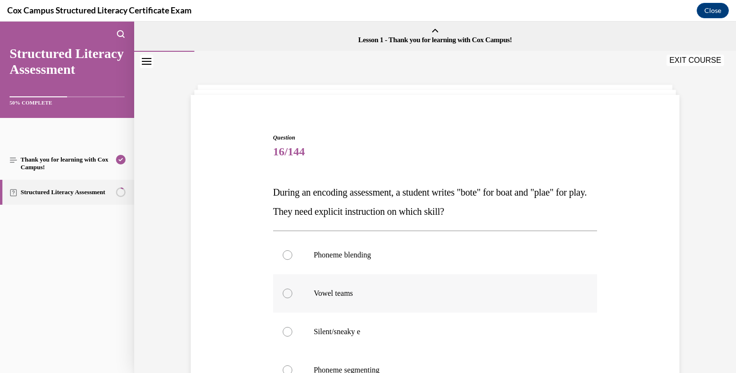
click at [287, 291] on div at bounding box center [288, 293] width 10 height 10
click at [287, 291] on input "Vowel teams" at bounding box center [288, 293] width 10 height 10
radio input "true"
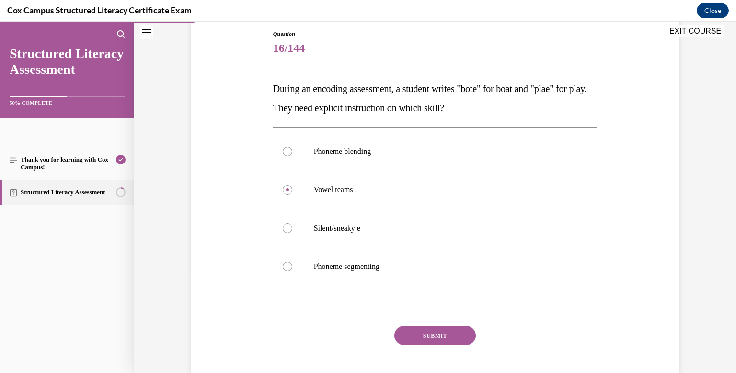
click at [418, 336] on button "SUBMIT" at bounding box center [434, 335] width 81 height 19
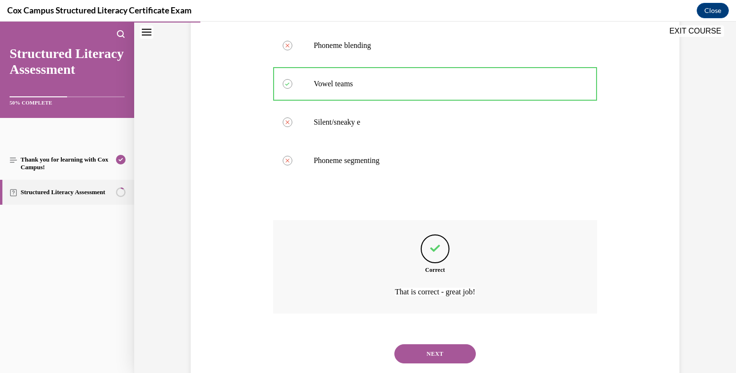
scroll to position [233, 0]
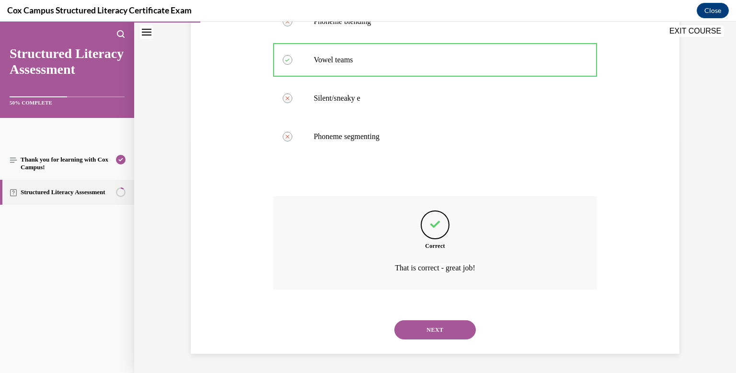
click at [422, 334] on button "NEXT" at bounding box center [434, 329] width 81 height 19
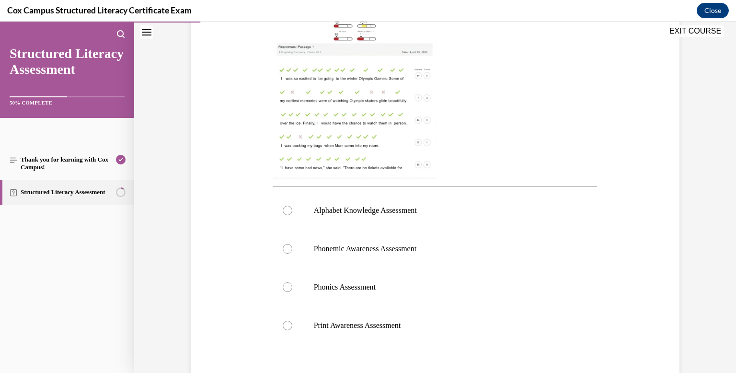
scroll to position [255, 0]
click at [286, 283] on div at bounding box center [288, 285] width 10 height 10
click at [286, 283] on input "Phonics Assessment" at bounding box center [288, 285] width 10 height 10
radio input "true"
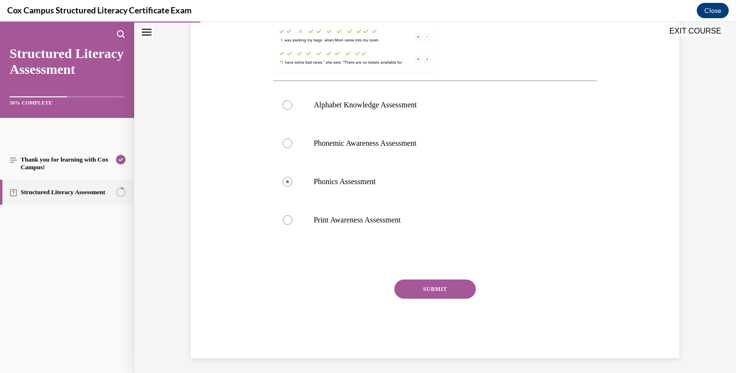
click at [406, 295] on button "SUBMIT" at bounding box center [434, 288] width 81 height 19
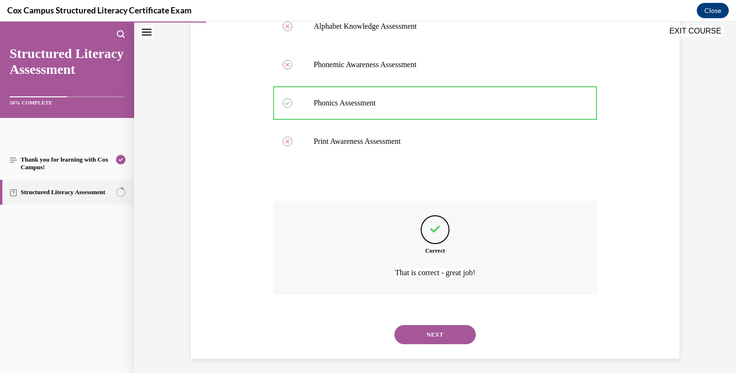
scroll to position [442, 0]
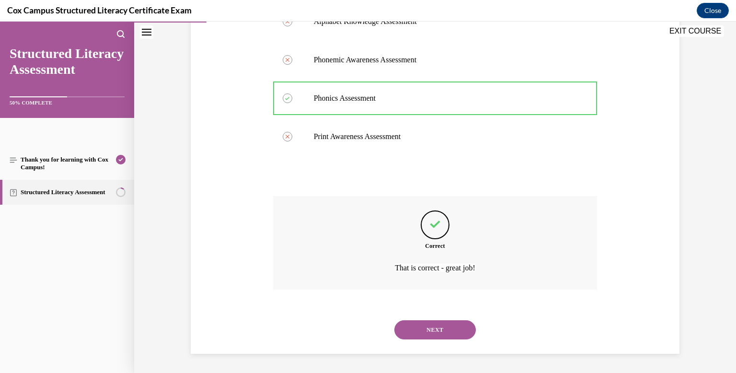
click at [429, 328] on button "NEXT" at bounding box center [434, 329] width 81 height 19
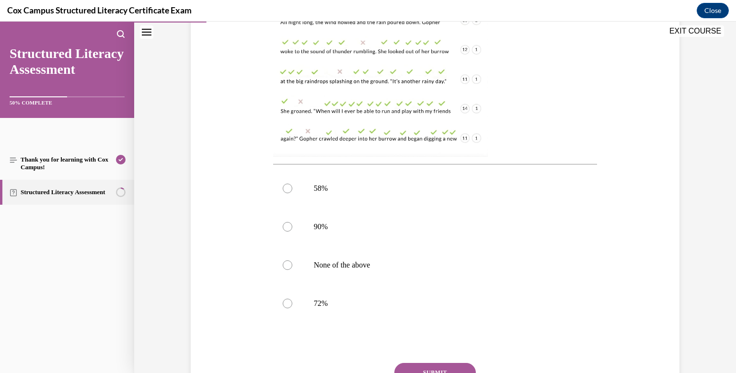
scroll to position [277, 0]
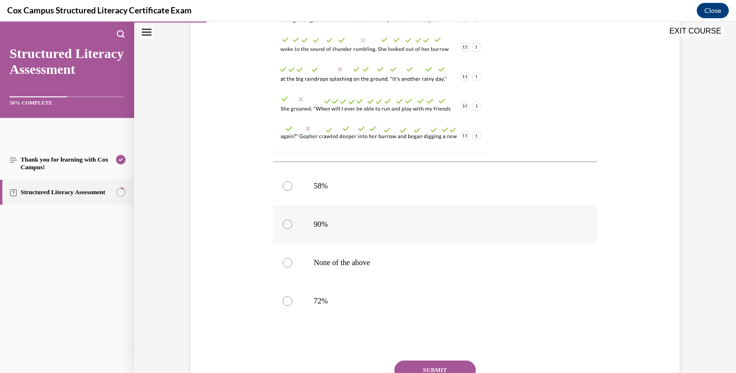
click at [287, 227] on div at bounding box center [288, 224] width 10 height 10
click at [287, 227] on input "90%" at bounding box center [288, 224] width 10 height 10
radio input "true"
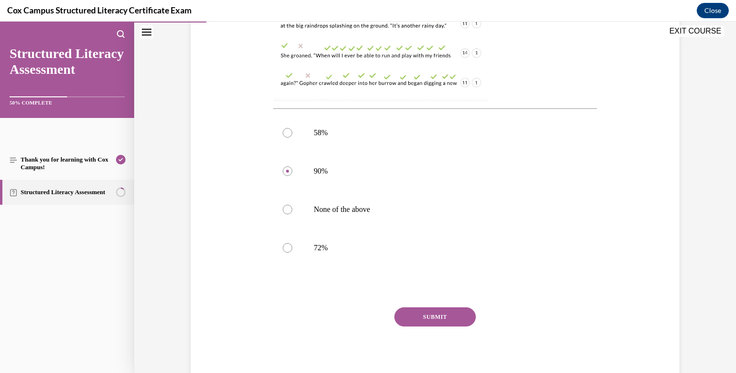
click at [411, 320] on button "SUBMIT" at bounding box center [434, 316] width 81 height 19
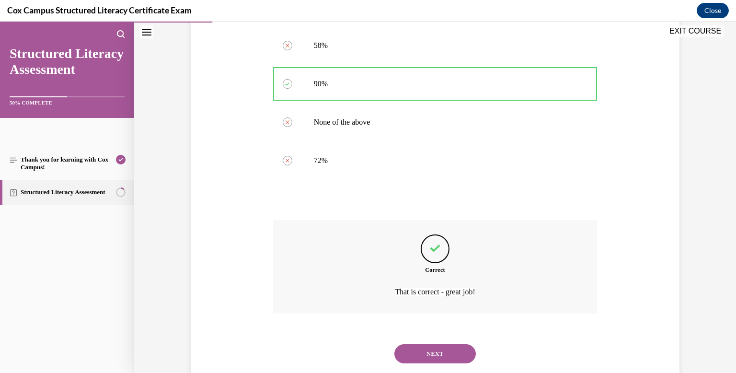
scroll to position [442, 0]
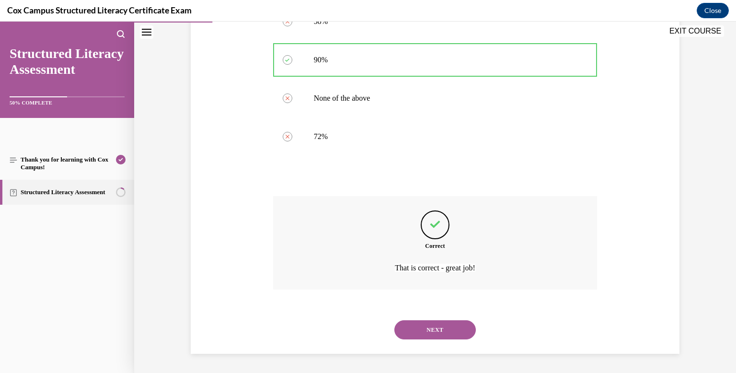
click at [413, 331] on button "NEXT" at bounding box center [434, 329] width 81 height 19
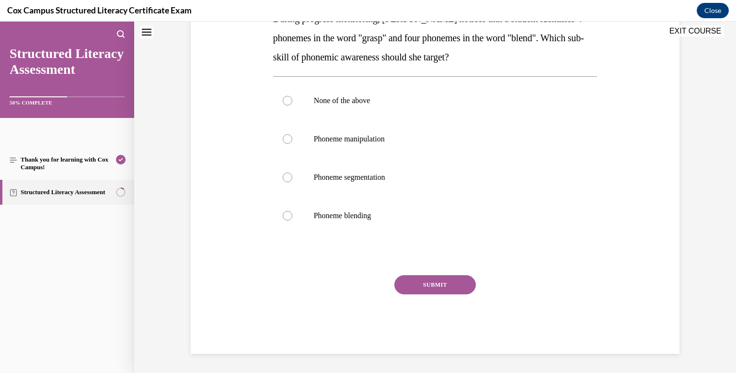
scroll to position [0, 0]
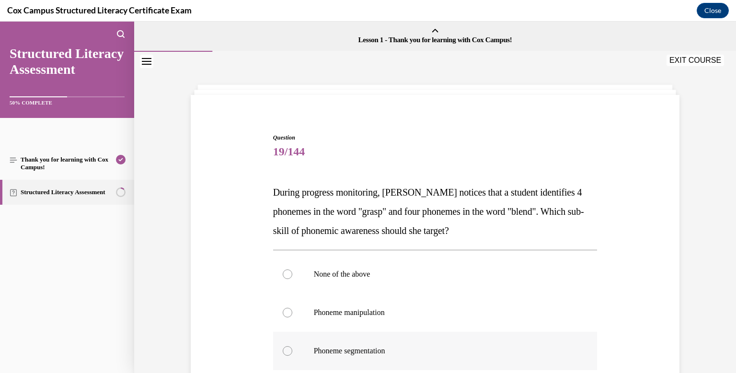
click at [288, 348] on div at bounding box center [288, 351] width 10 height 10
click at [288, 348] on input "Phoneme segmentation" at bounding box center [288, 351] width 10 height 10
radio input "true"
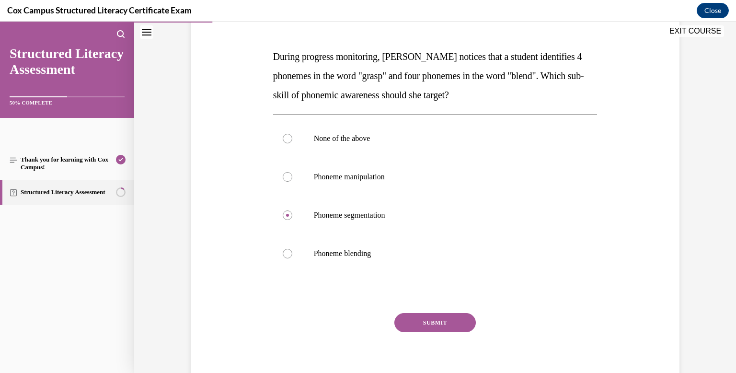
click at [417, 320] on button "SUBMIT" at bounding box center [434, 322] width 81 height 19
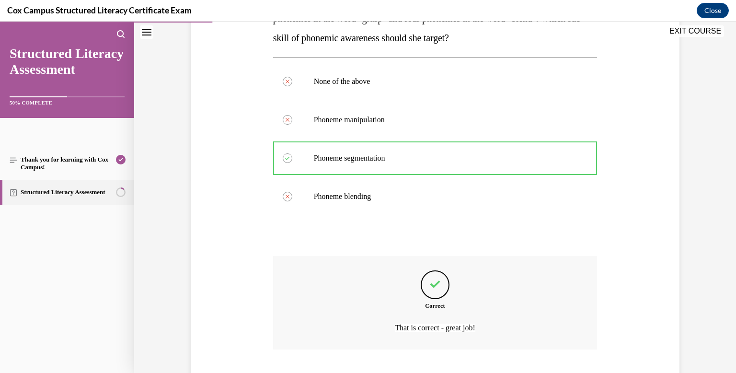
scroll to position [252, 0]
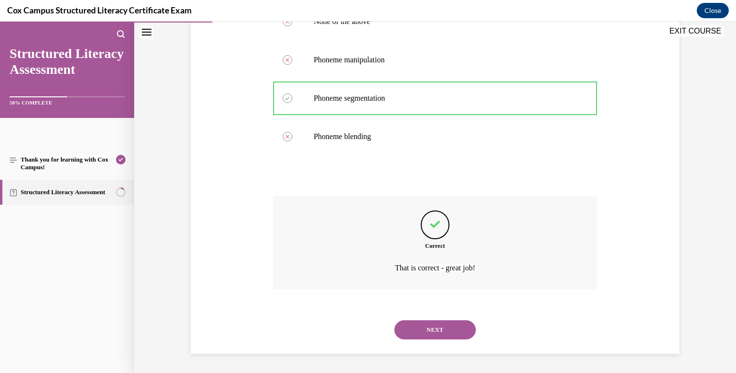
click at [420, 328] on button "NEXT" at bounding box center [434, 329] width 81 height 19
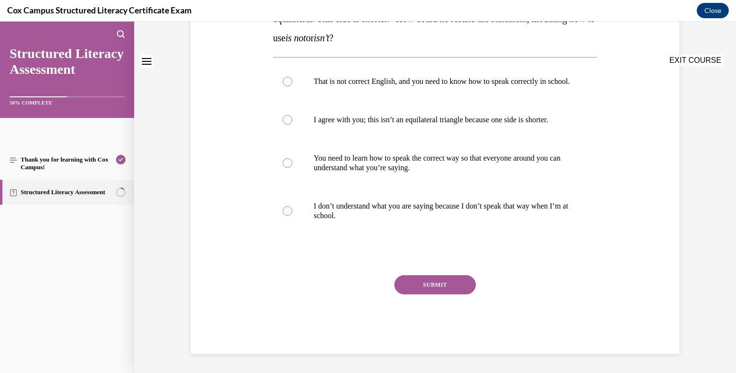
scroll to position [0, 0]
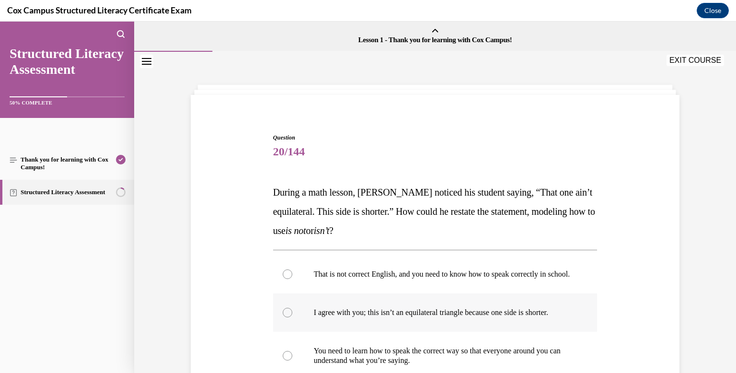
click at [288, 317] on div at bounding box center [288, 313] width 10 height 10
click at [288, 317] on input "I agree with you; this isn’t an equilateral triangle because one side is shorte…" at bounding box center [288, 313] width 10 height 10
radio input "true"
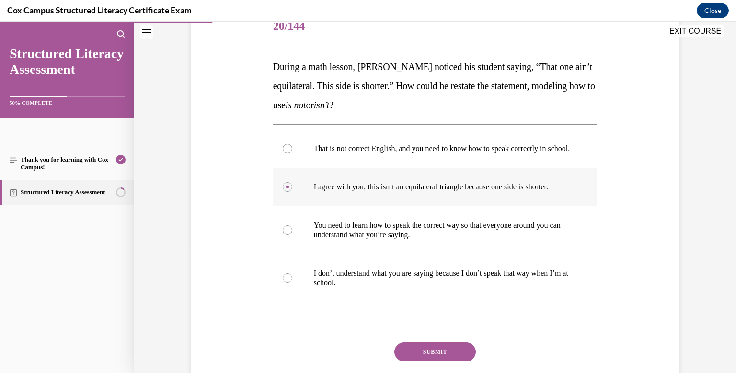
scroll to position [130, 0]
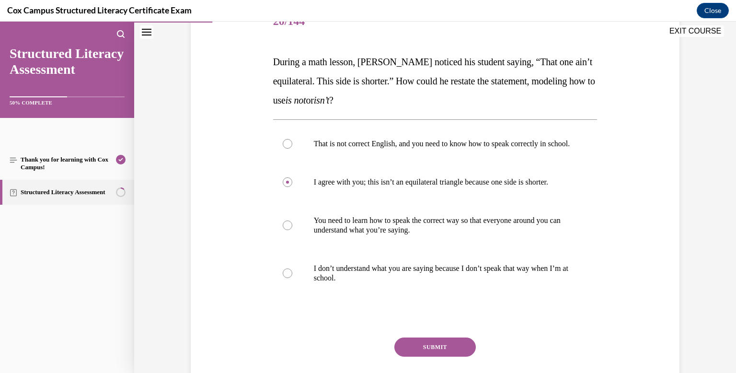
click at [427, 356] on button "SUBMIT" at bounding box center [434, 346] width 81 height 19
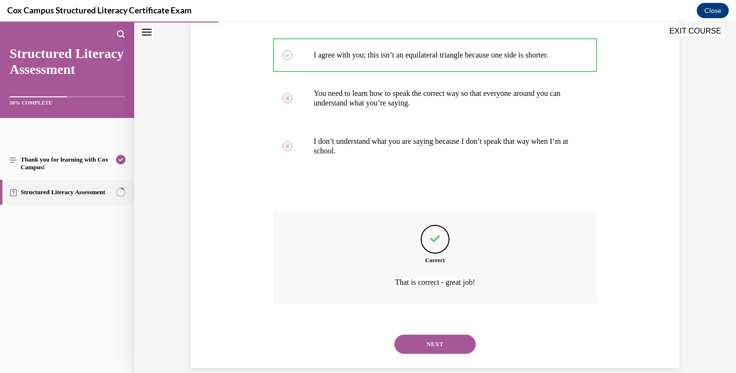
scroll to position [281, 0]
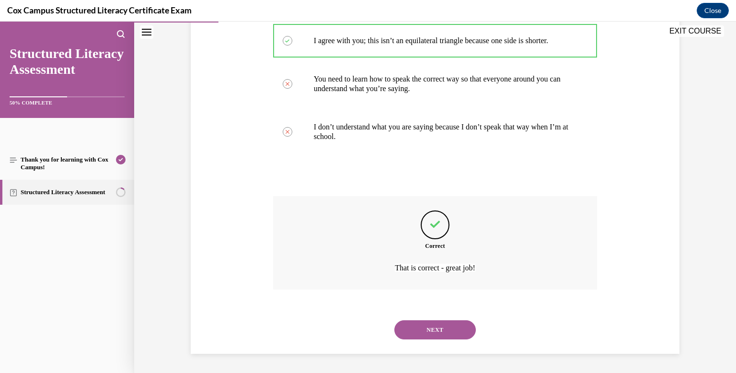
click at [436, 339] on div "NEXT" at bounding box center [435, 329] width 324 height 38
click at [435, 331] on button "NEXT" at bounding box center [434, 329] width 81 height 19
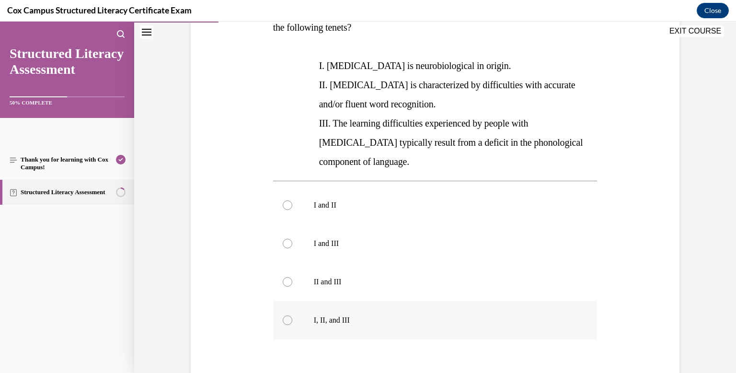
scroll to position [185, 0]
click at [289, 314] on div at bounding box center [288, 319] width 10 height 10
click at [289, 314] on input "I, II, and III" at bounding box center [288, 319] width 10 height 10
radio input "true"
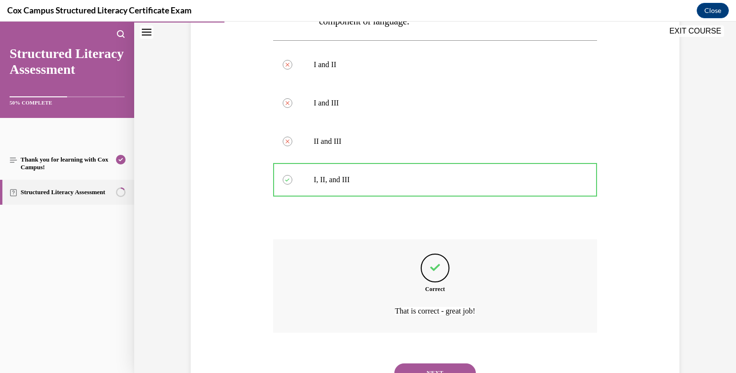
scroll to position [348, 0]
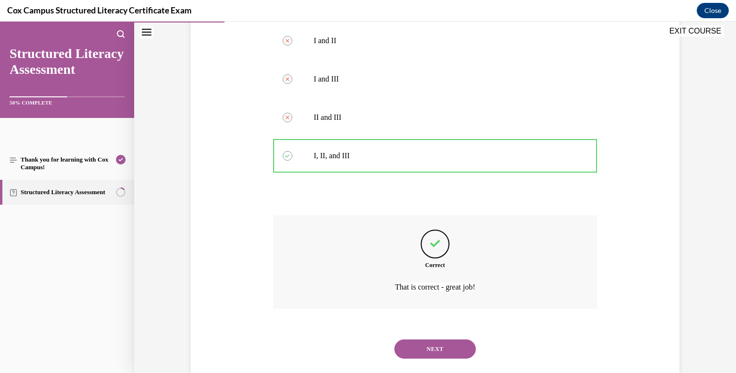
click at [426, 339] on button "NEXT" at bounding box center [434, 348] width 81 height 19
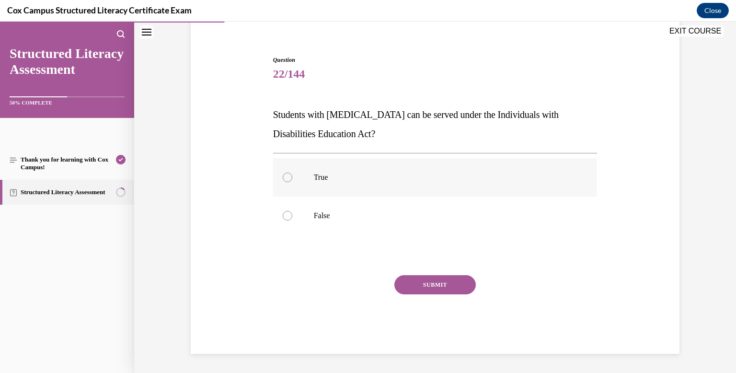
click at [286, 180] on div at bounding box center [288, 177] width 10 height 10
click at [286, 180] on input "True" at bounding box center [288, 177] width 10 height 10
radio input "true"
click at [409, 283] on button "SUBMIT" at bounding box center [434, 284] width 81 height 19
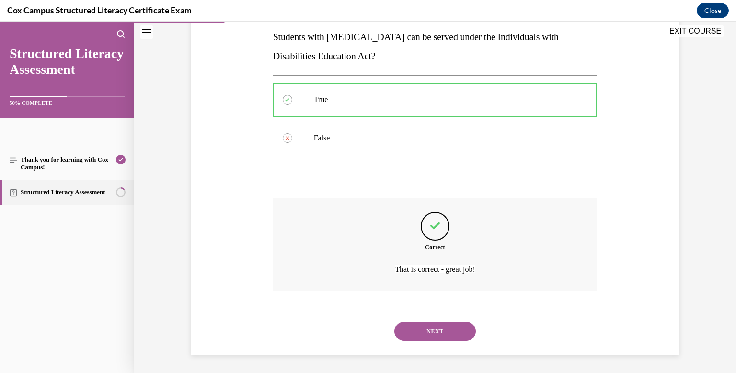
scroll to position [157, 0]
click at [429, 331] on button "NEXT" at bounding box center [434, 329] width 81 height 19
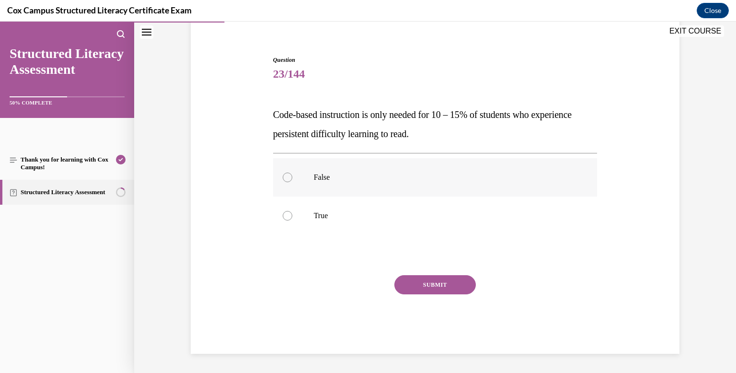
click at [287, 179] on div at bounding box center [288, 177] width 10 height 10
click at [287, 179] on input "False" at bounding box center [288, 177] width 10 height 10
radio input "true"
click at [410, 285] on button "SUBMIT" at bounding box center [434, 284] width 81 height 19
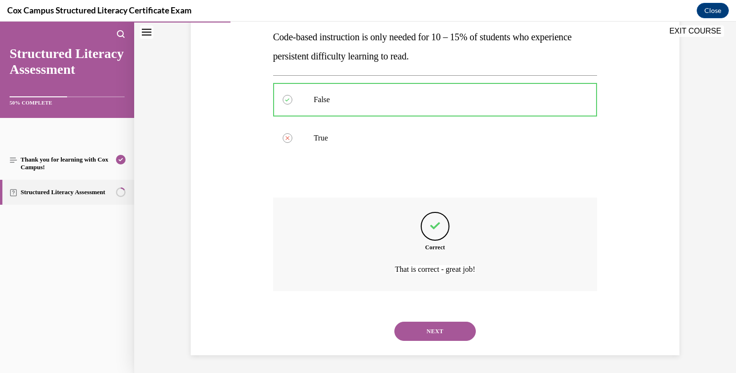
scroll to position [157, 0]
click at [426, 328] on button "NEXT" at bounding box center [434, 329] width 81 height 19
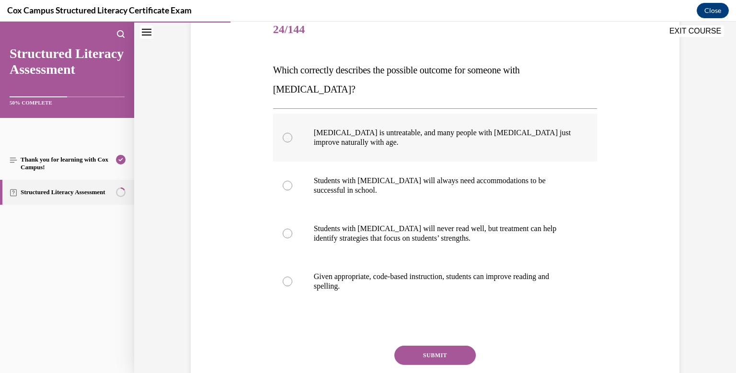
scroll to position [135, 0]
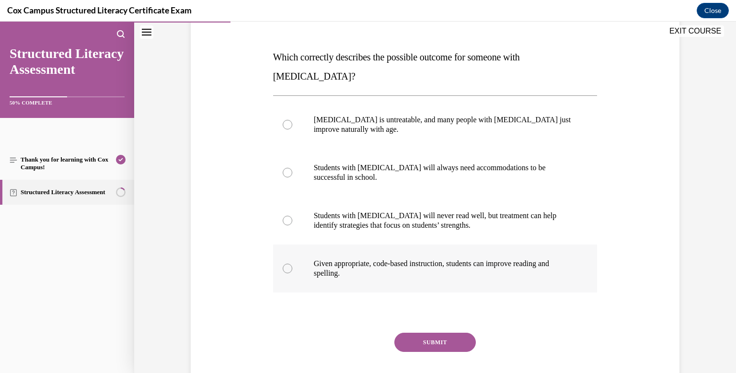
click at [286, 263] on div at bounding box center [288, 268] width 10 height 10
click at [286, 263] on input "Given appropriate, code-based instruction, students can improve reading and spe…" at bounding box center [288, 268] width 10 height 10
radio input "true"
click at [436, 332] on button "SUBMIT" at bounding box center [434, 341] width 81 height 19
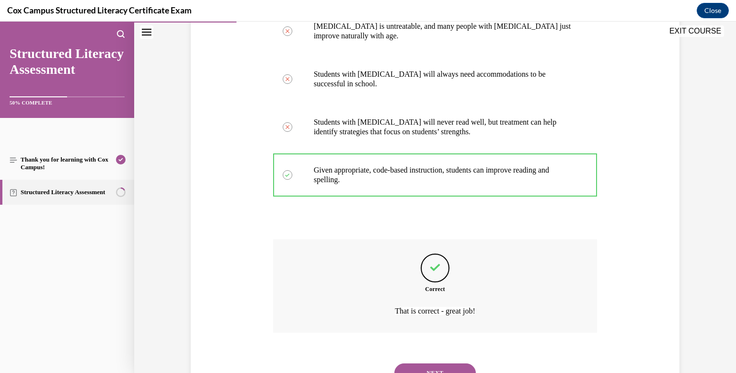
scroll to position [252, 0]
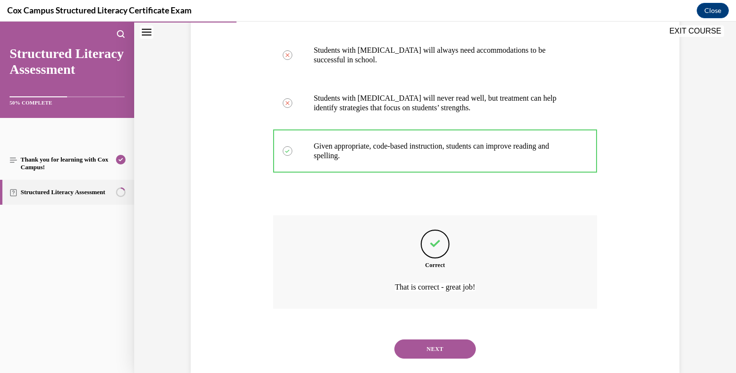
click at [436, 339] on button "NEXT" at bounding box center [434, 348] width 81 height 19
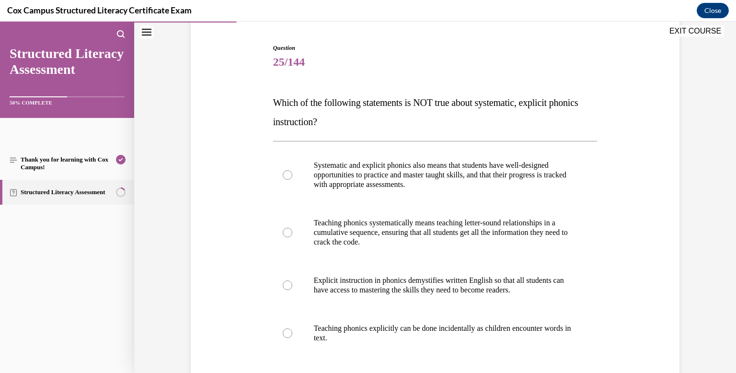
scroll to position [94, 0]
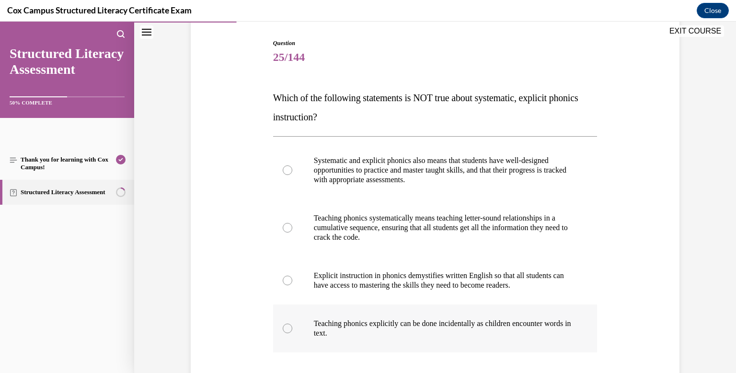
click at [286, 330] on div at bounding box center [288, 328] width 10 height 10
click at [286, 330] on input "Teaching phonics explicitly can be done incidentally as children encounter word…" at bounding box center [288, 328] width 10 height 10
radio input "true"
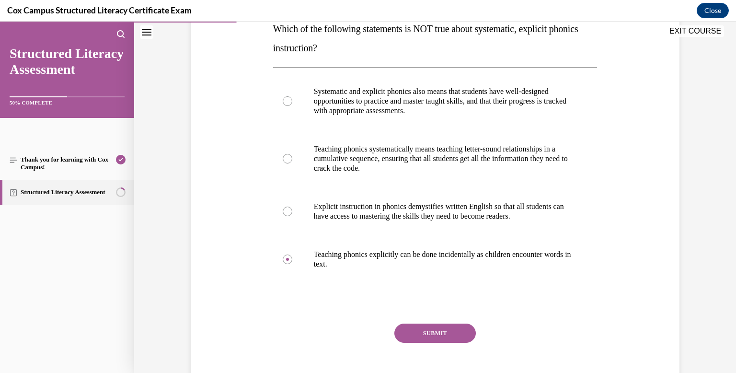
click at [426, 332] on button "SUBMIT" at bounding box center [434, 332] width 81 height 19
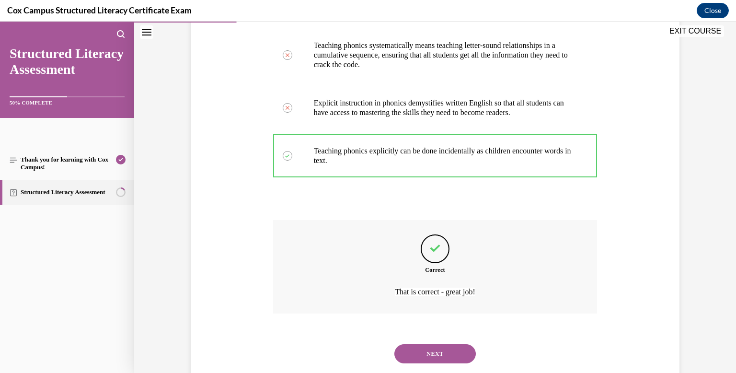
scroll to position [291, 0]
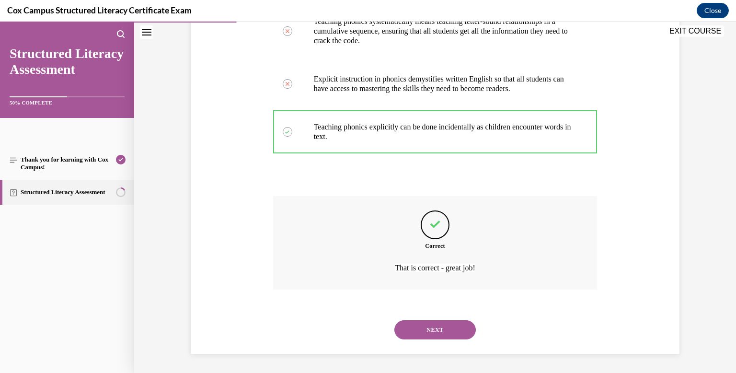
click at [426, 332] on button "NEXT" at bounding box center [434, 329] width 81 height 19
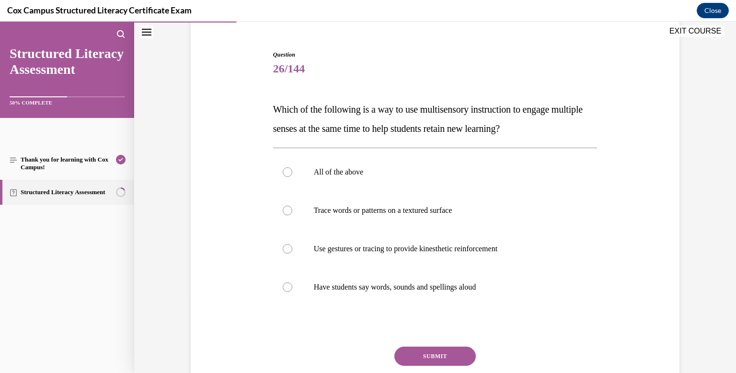
scroll to position [88, 0]
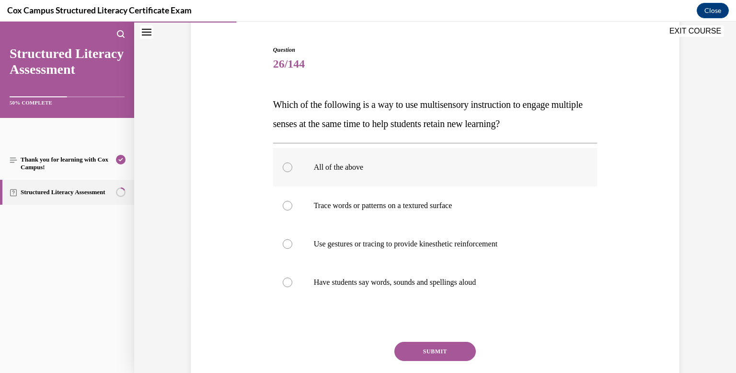
click at [285, 170] on div at bounding box center [288, 167] width 10 height 10
click at [285, 170] on input "All of the above" at bounding box center [288, 167] width 10 height 10
radio input "true"
click at [434, 351] on button "SUBMIT" at bounding box center [434, 351] width 81 height 19
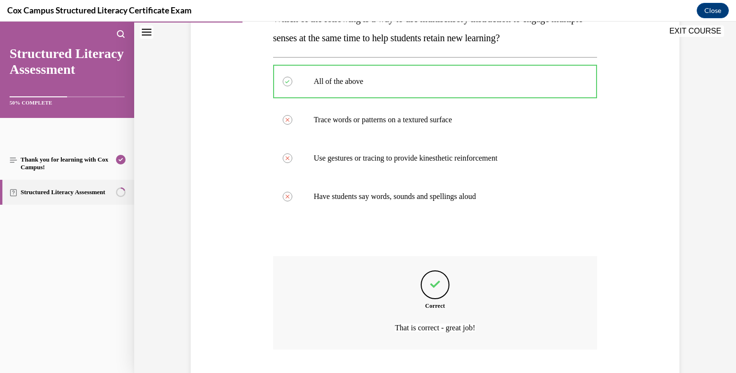
scroll to position [233, 0]
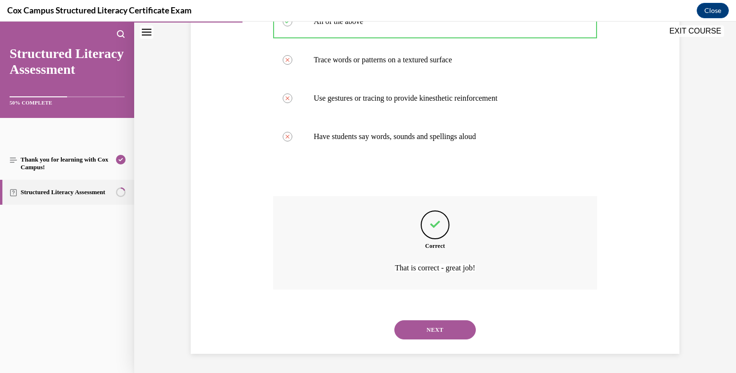
click at [435, 330] on button "NEXT" at bounding box center [434, 329] width 81 height 19
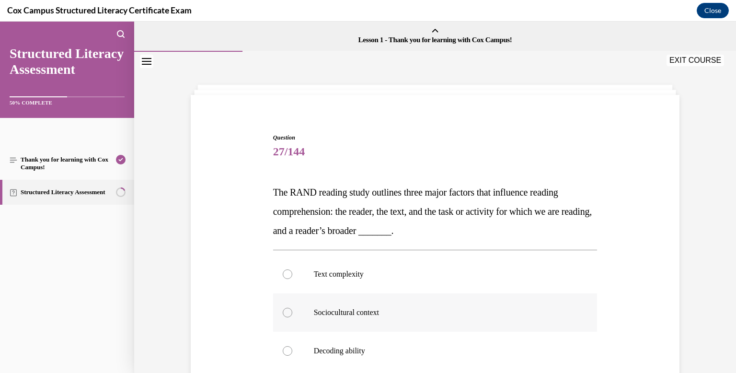
click at [288, 310] on div at bounding box center [288, 313] width 10 height 10
click at [288, 310] on input "Sociocultural context" at bounding box center [288, 313] width 10 height 10
radio input "true"
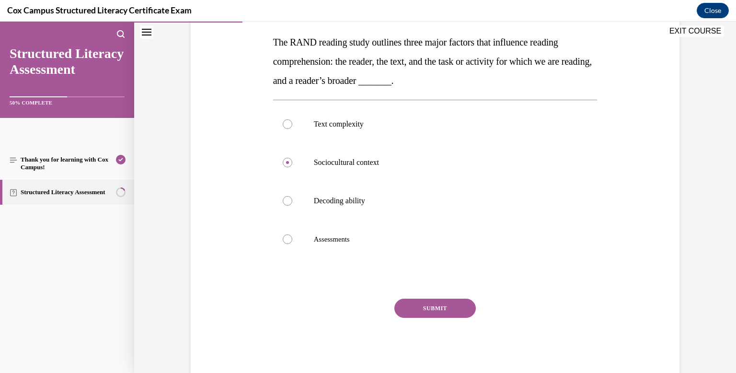
click at [412, 306] on button "SUBMIT" at bounding box center [434, 307] width 81 height 19
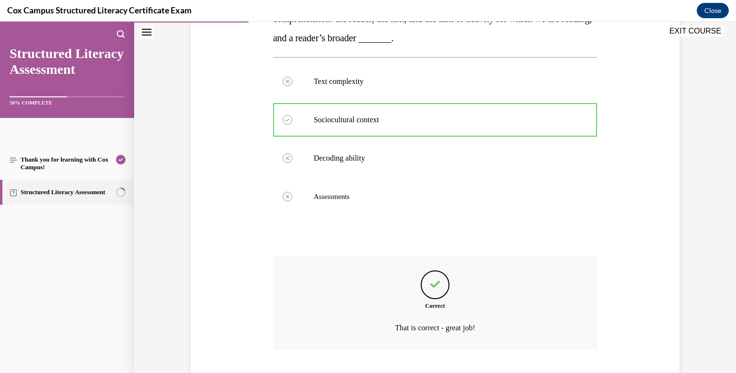
scroll to position [252, 0]
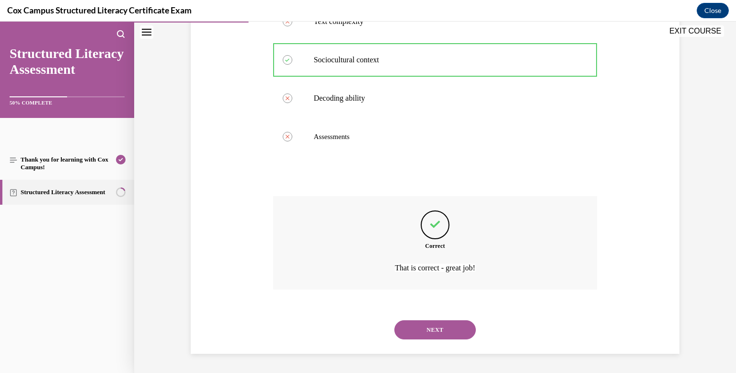
click at [423, 334] on button "NEXT" at bounding box center [434, 329] width 81 height 19
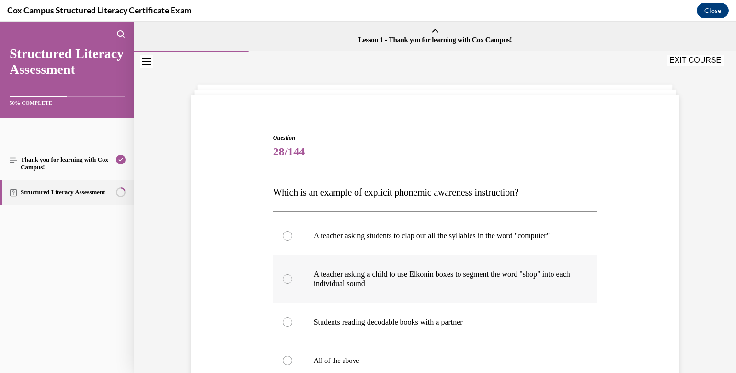
click at [283, 284] on div at bounding box center [288, 279] width 10 height 10
click at [283, 284] on input "A teacher asking a child to use Elkonin boxes to segment the word "shop" into e…" at bounding box center [288, 279] width 10 height 10
radio input "true"
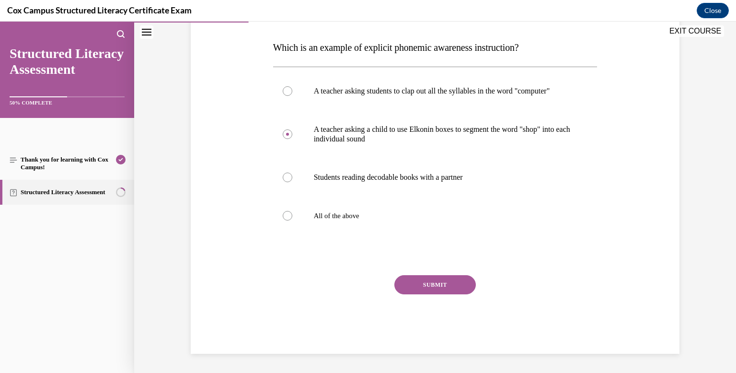
click at [418, 294] on button "SUBMIT" at bounding box center [434, 284] width 81 height 19
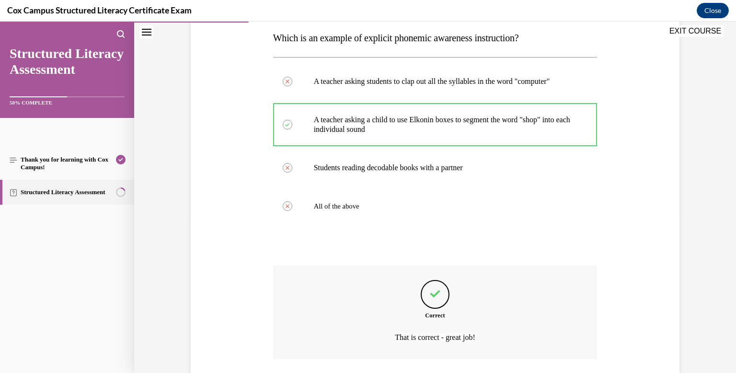
scroll to position [233, 0]
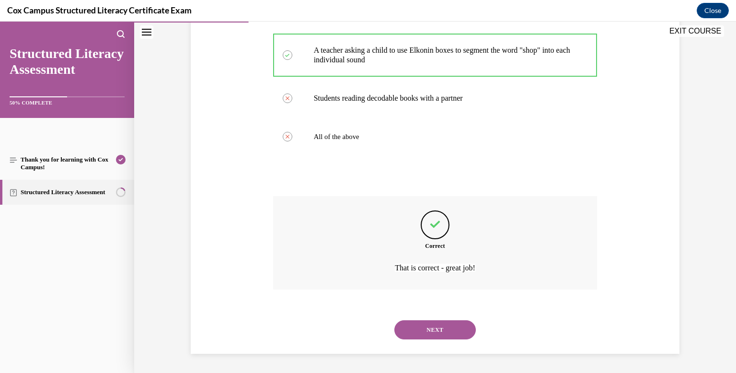
click at [424, 330] on button "NEXT" at bounding box center [434, 329] width 81 height 19
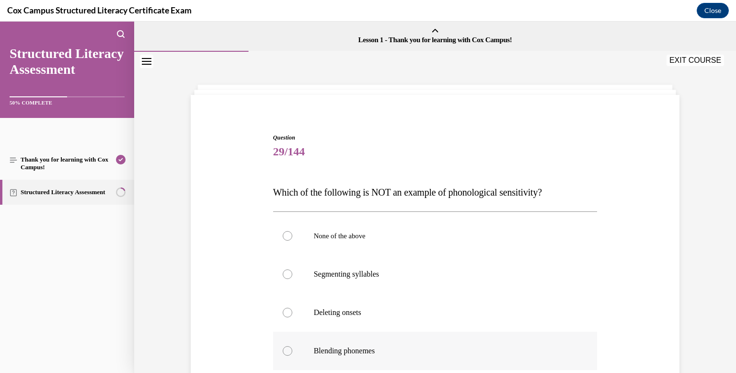
click at [284, 351] on div at bounding box center [288, 351] width 10 height 10
click at [284, 351] on input "Blending phonemes" at bounding box center [288, 351] width 10 height 10
radio input "true"
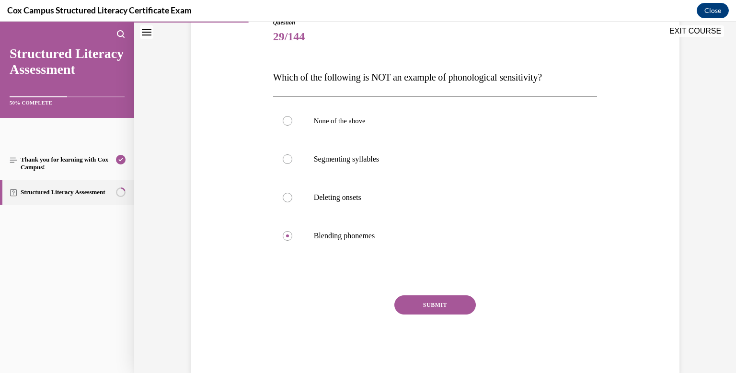
click at [415, 308] on button "SUBMIT" at bounding box center [434, 304] width 81 height 19
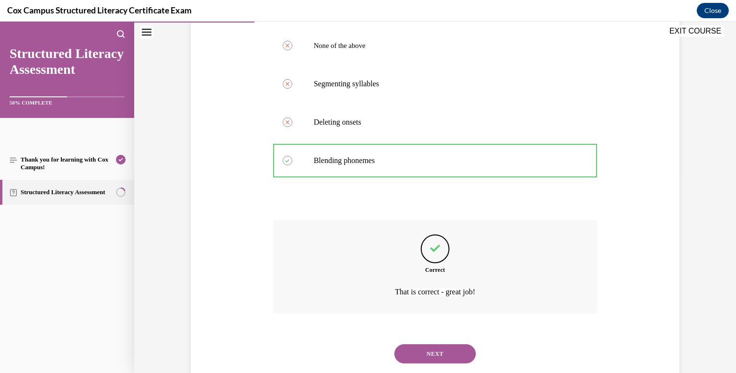
scroll to position [214, 0]
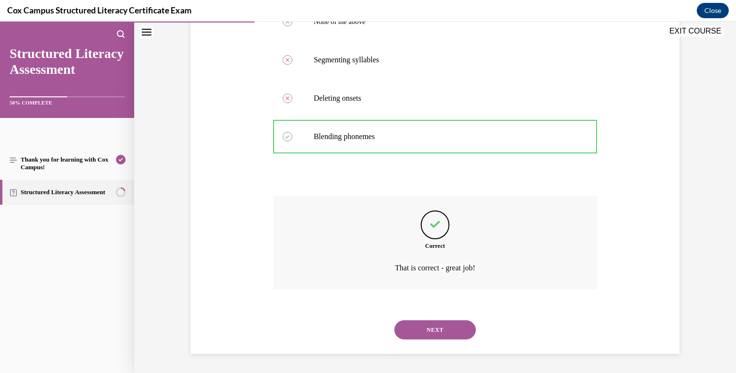
click at [426, 329] on button "NEXT" at bounding box center [434, 329] width 81 height 19
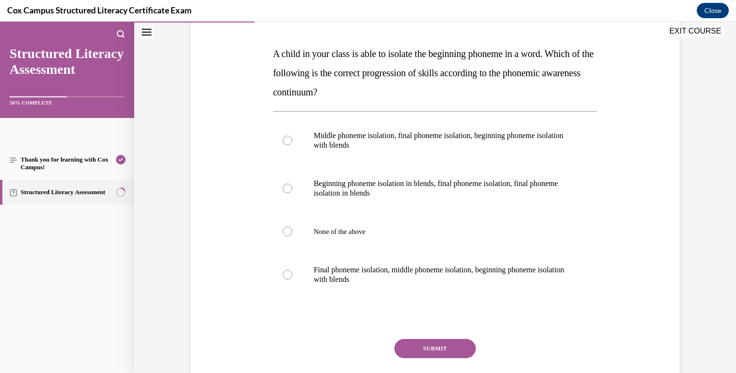
scroll to position [148, 0]
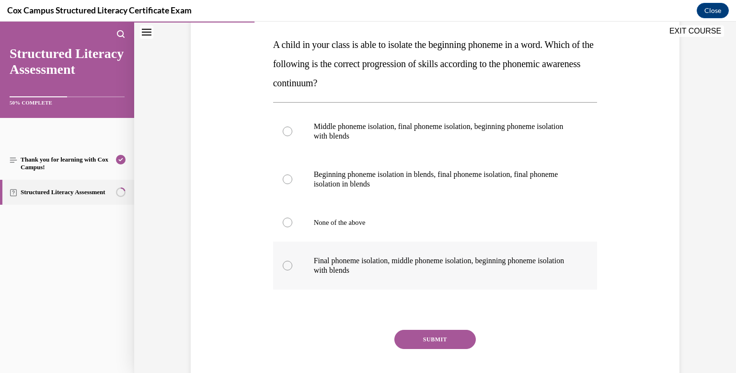
click at [290, 266] on div at bounding box center [288, 266] width 10 height 10
click at [290, 266] on input "Final phoneme isolation, middle phoneme isolation, beginning phoneme isolation …" at bounding box center [288, 266] width 10 height 10
radio input "true"
click at [424, 342] on button "SUBMIT" at bounding box center [434, 339] width 81 height 19
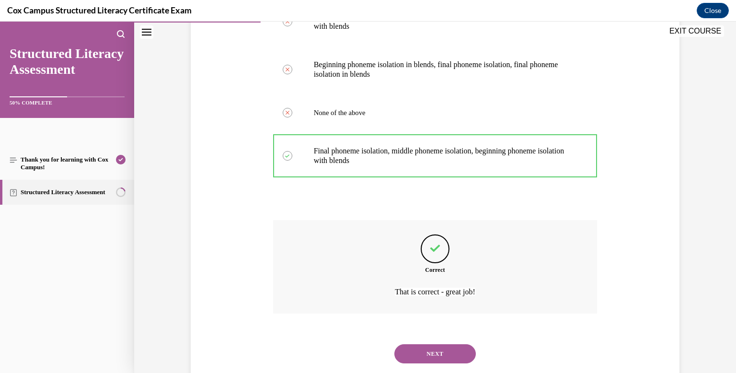
scroll to position [281, 0]
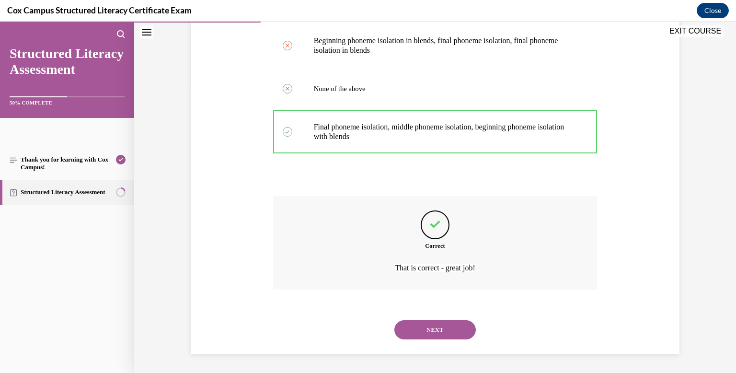
click at [424, 333] on button "NEXT" at bounding box center [434, 329] width 81 height 19
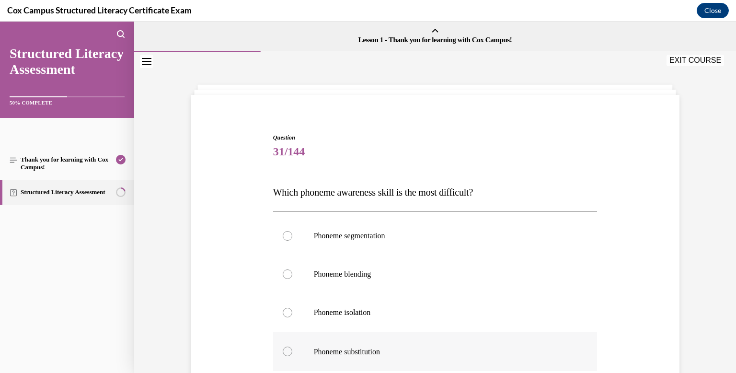
click at [287, 348] on div at bounding box center [288, 351] width 10 height 10
click at [287, 348] on input "Phoneme substitution" at bounding box center [288, 351] width 10 height 10
radio input "true"
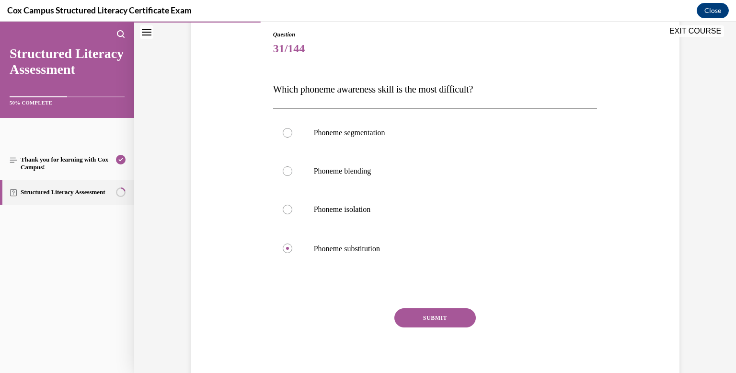
click at [413, 319] on button "SUBMIT" at bounding box center [434, 317] width 81 height 19
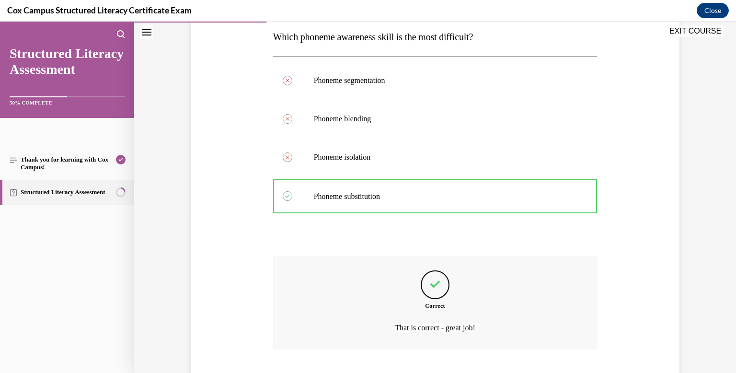
scroll to position [215, 0]
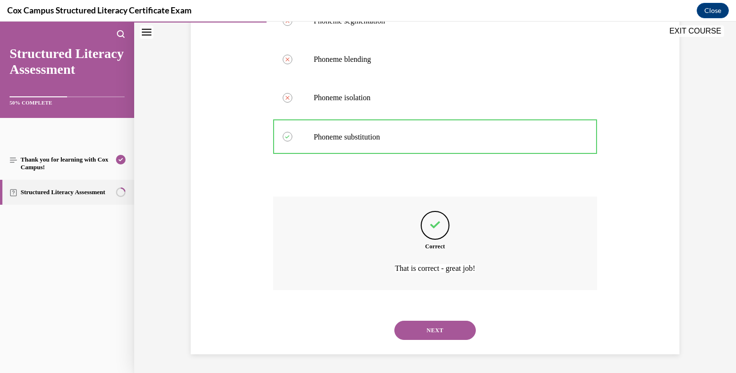
click at [425, 329] on button "NEXT" at bounding box center [434, 329] width 81 height 19
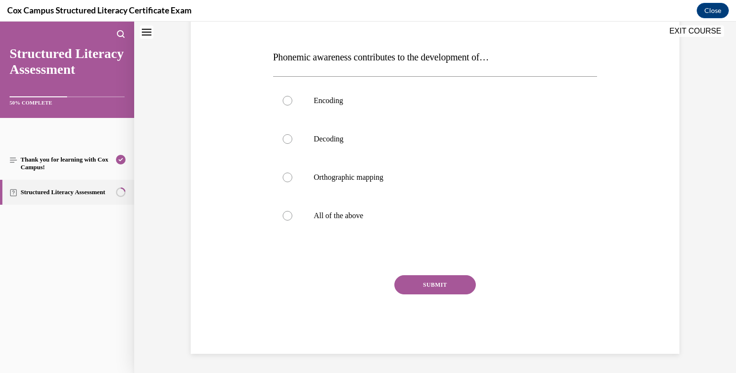
scroll to position [0, 0]
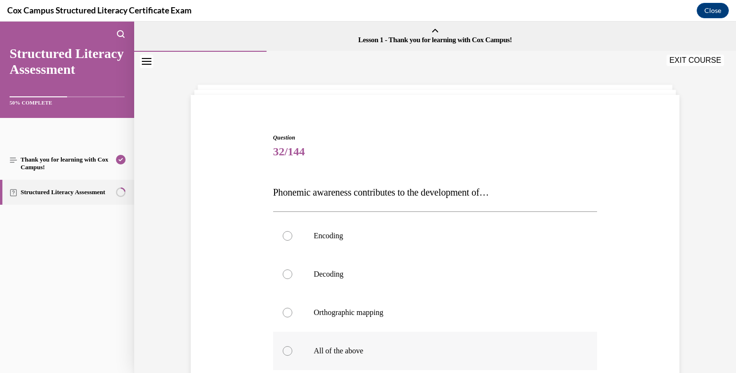
click at [285, 352] on div at bounding box center [288, 351] width 10 height 10
click at [285, 352] on input "All of the above" at bounding box center [288, 351] width 10 height 10
radio input "true"
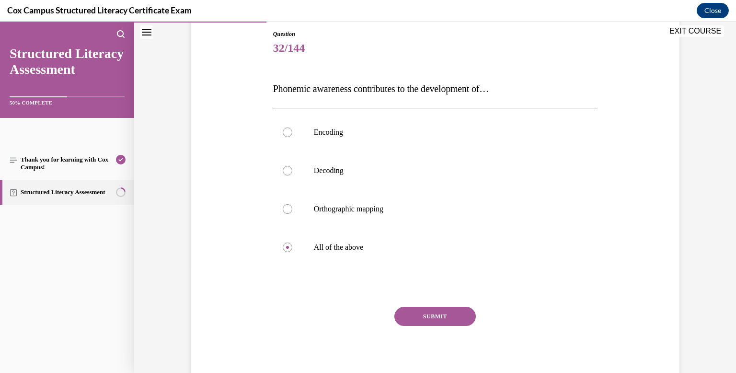
scroll to position [106, 0]
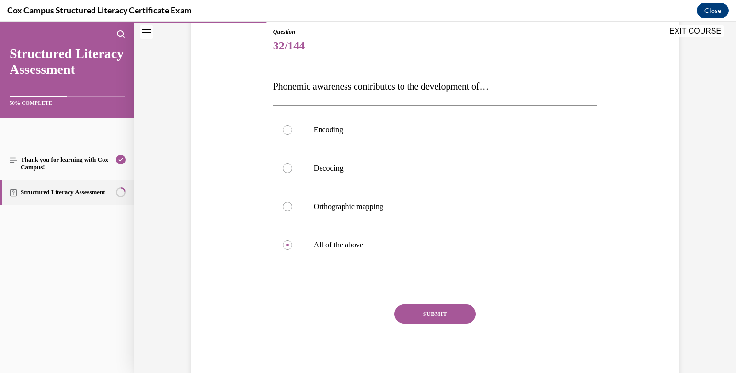
click at [415, 317] on button "SUBMIT" at bounding box center [434, 313] width 81 height 19
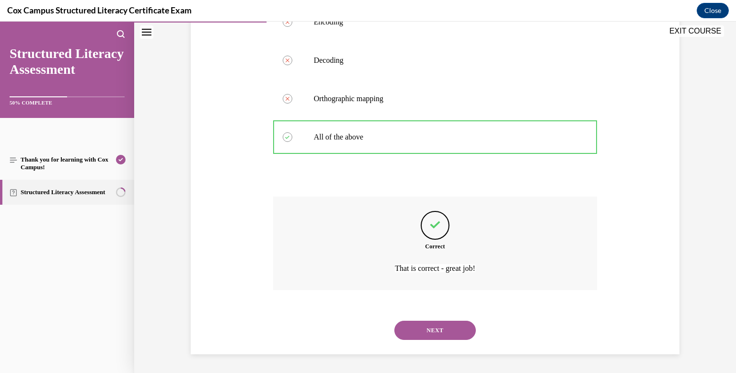
scroll to position [214, 0]
click at [421, 333] on button "NEXT" at bounding box center [434, 329] width 81 height 19
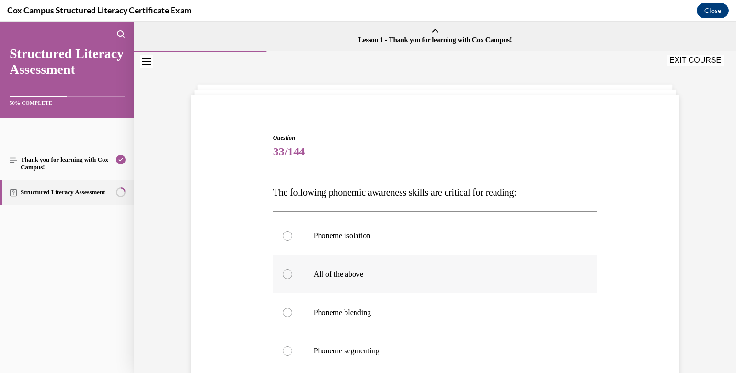
click at [286, 274] on div at bounding box center [288, 274] width 10 height 10
click at [286, 274] on input "All of the above" at bounding box center [288, 274] width 10 height 10
radio input "true"
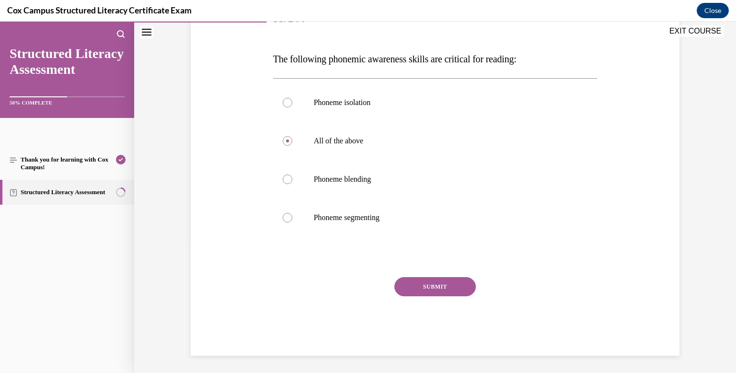
click at [421, 285] on button "SUBMIT" at bounding box center [434, 286] width 81 height 19
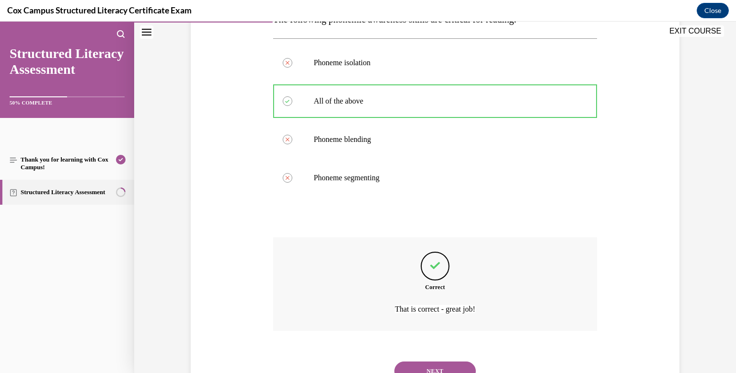
scroll to position [214, 0]
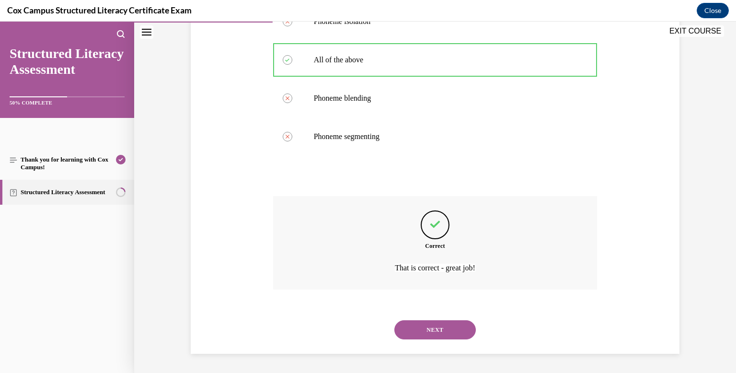
click at [430, 328] on button "NEXT" at bounding box center [434, 329] width 81 height 19
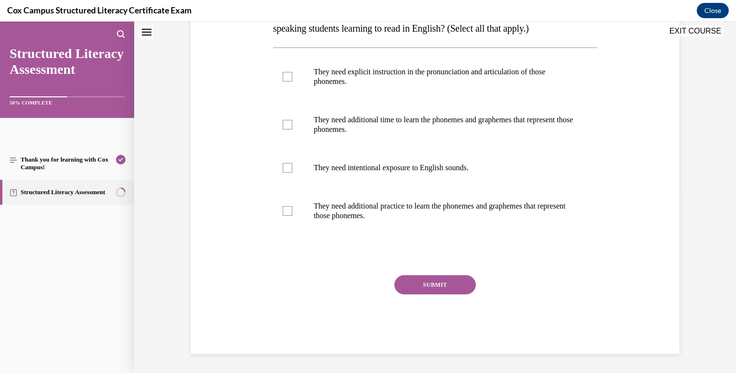
scroll to position [0, 0]
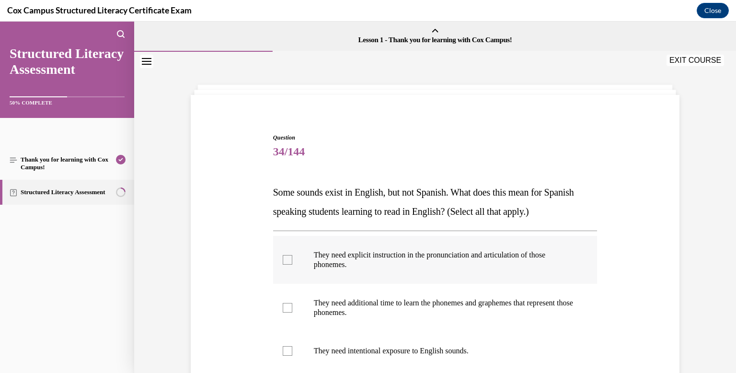
click at [287, 257] on div at bounding box center [288, 260] width 10 height 10
click at [287, 257] on input "They need explicit instruction in the pronunciation and articulation of those p…" at bounding box center [288, 260] width 10 height 10
checkbox input "true"
click at [288, 305] on div at bounding box center [288, 308] width 10 height 10
click at [288, 305] on input "They need additional time to learn the phonemes and graphemes that represent th…" at bounding box center [288, 308] width 10 height 10
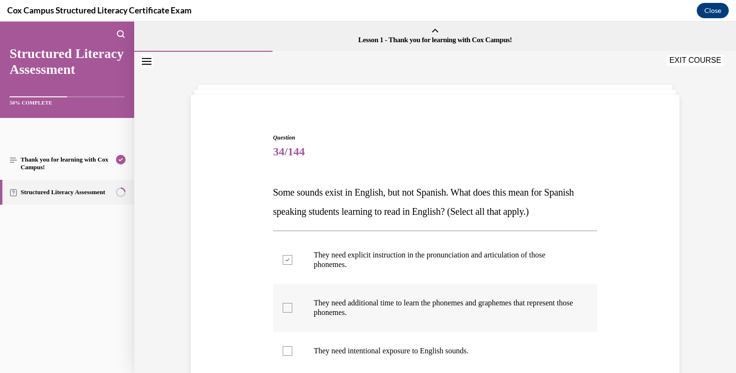
checkbox input "true"
click at [286, 350] on div at bounding box center [288, 351] width 10 height 10
click at [286, 350] on input "They need intentional exposure to English sounds." at bounding box center [288, 351] width 10 height 10
checkbox input "true"
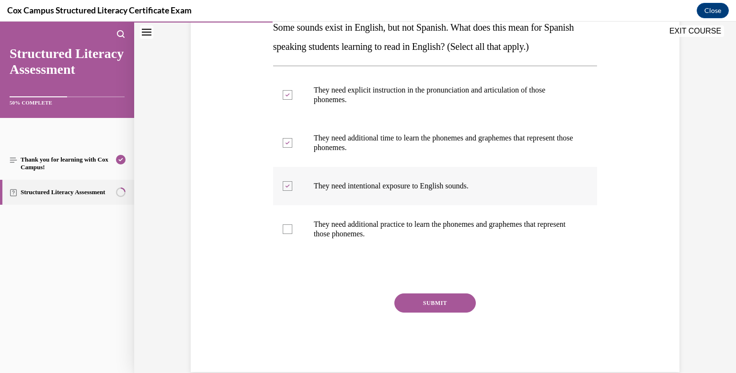
scroll to position [169, 0]
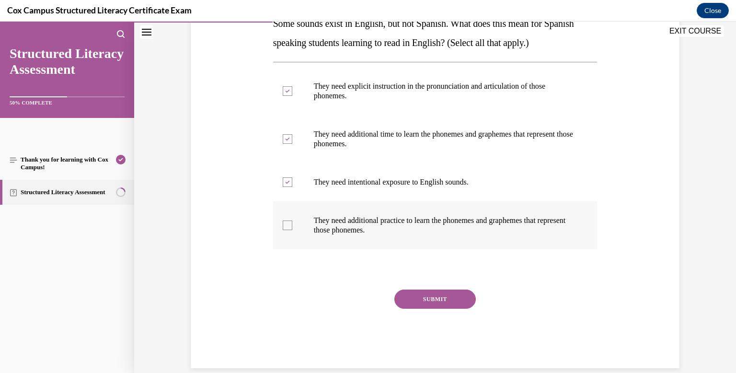
click at [286, 224] on div at bounding box center [288, 225] width 10 height 10
click at [286, 224] on input "They need additional practice to learn the phonemes and graphemes that represen…" at bounding box center [288, 225] width 10 height 10
checkbox input "true"
click at [408, 297] on button "SUBMIT" at bounding box center [434, 298] width 81 height 19
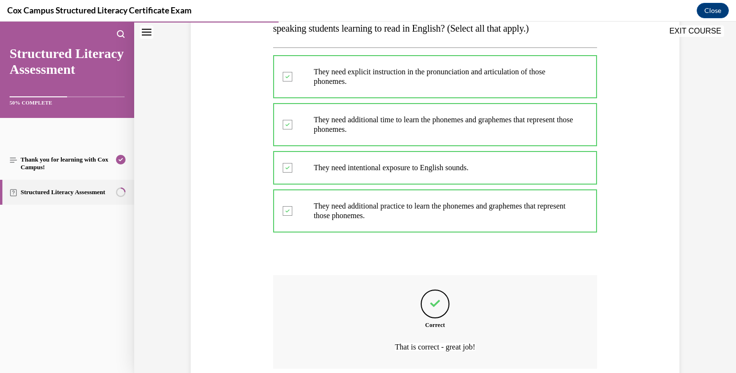
scroll to position [262, 0]
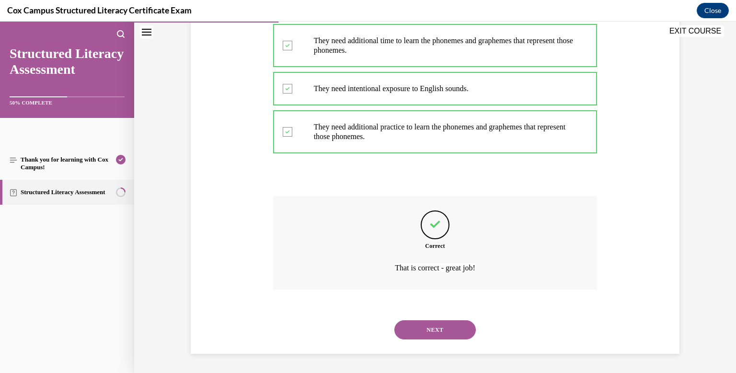
click at [422, 330] on button "NEXT" at bounding box center [434, 329] width 81 height 19
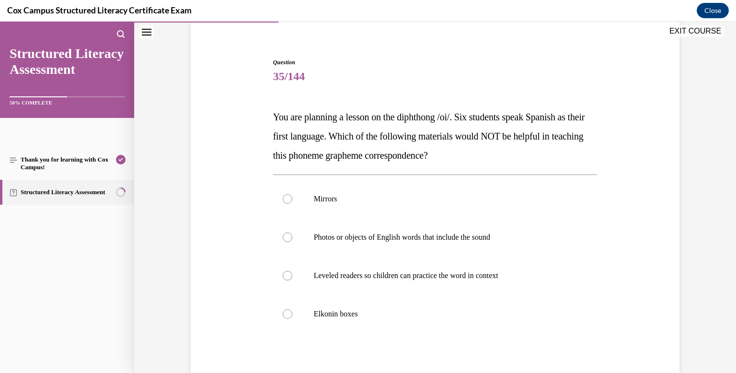
scroll to position [77, 0]
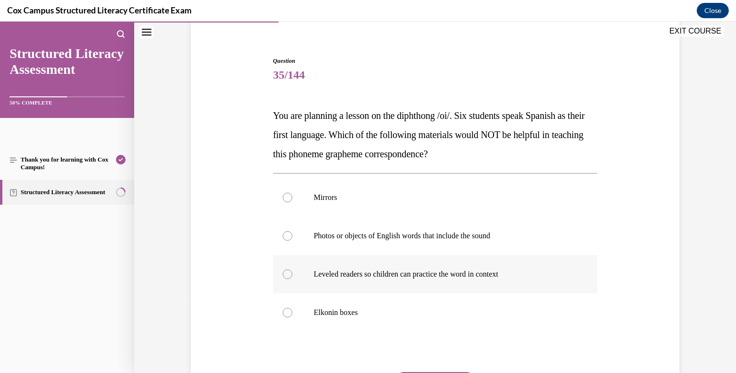
click at [288, 274] on div at bounding box center [288, 274] width 10 height 10
click at [288, 274] on input "Leveled readers so children can practice the word in context" at bounding box center [288, 274] width 10 height 10
radio input "true"
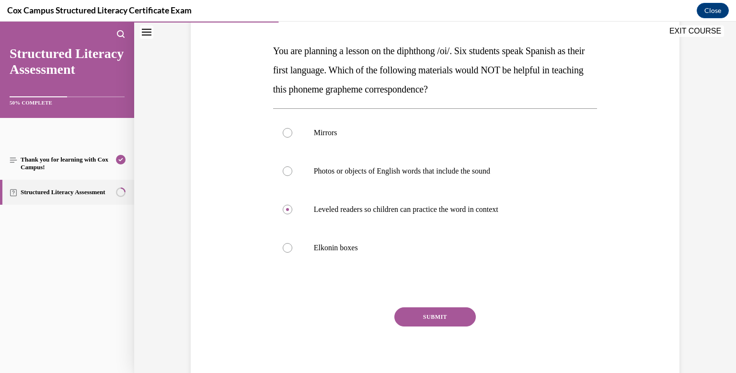
click at [435, 311] on button "SUBMIT" at bounding box center [434, 316] width 81 height 19
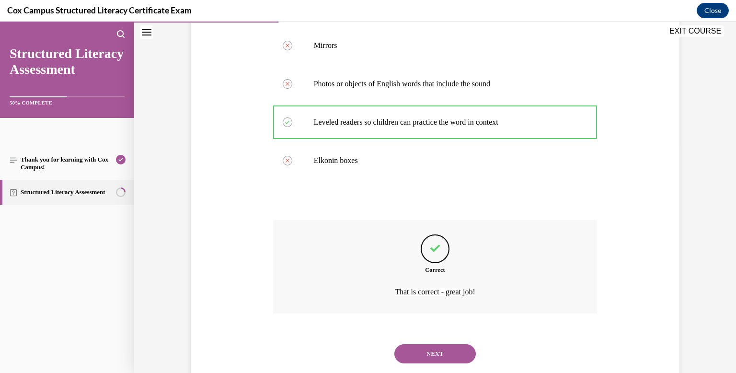
scroll to position [252, 0]
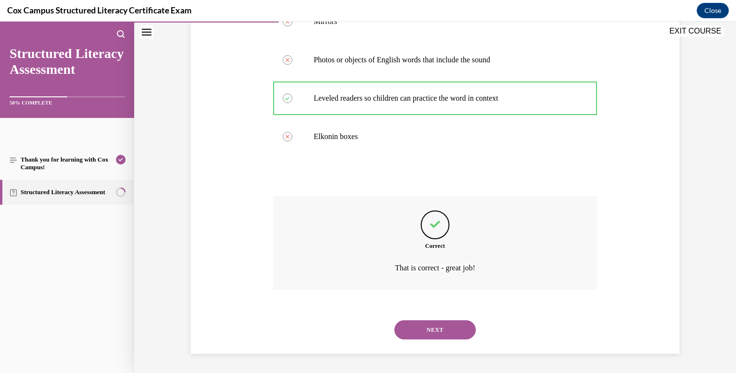
click at [438, 329] on button "NEXT" at bounding box center [434, 329] width 81 height 19
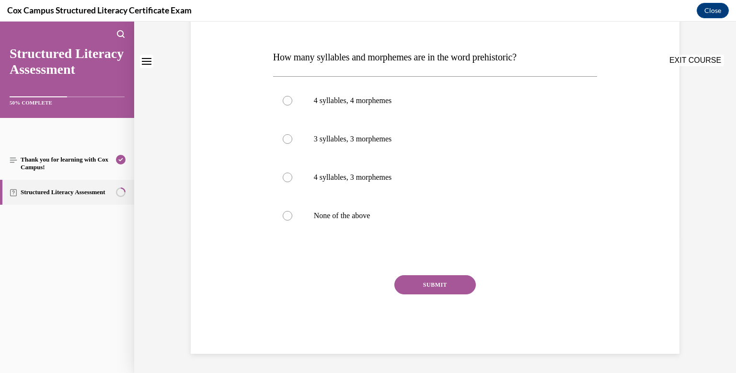
scroll to position [0, 0]
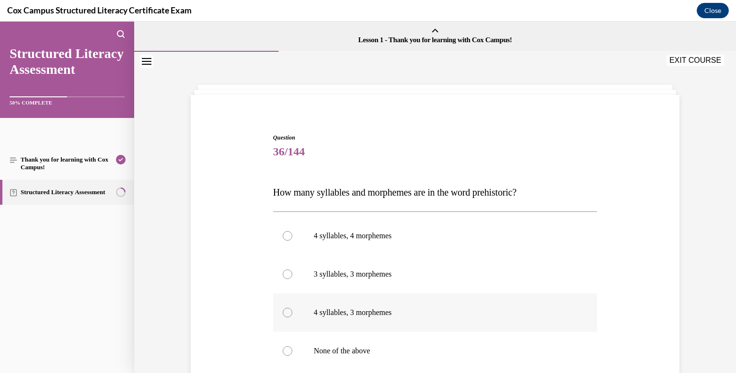
click at [285, 314] on div at bounding box center [288, 313] width 10 height 10
click at [285, 314] on input "4 syllables, 3 morphemes" at bounding box center [288, 313] width 10 height 10
radio input "true"
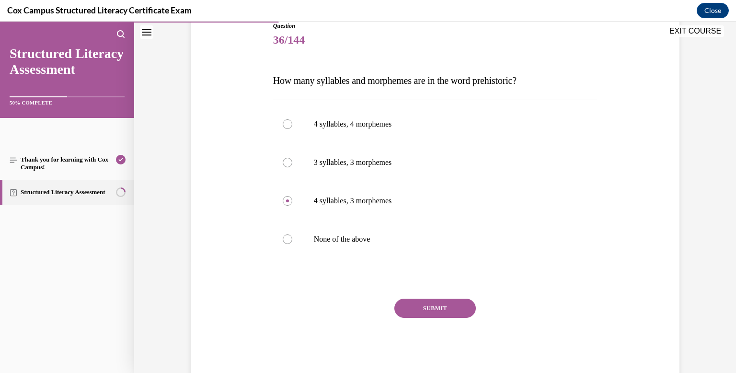
click at [413, 306] on button "SUBMIT" at bounding box center [434, 307] width 81 height 19
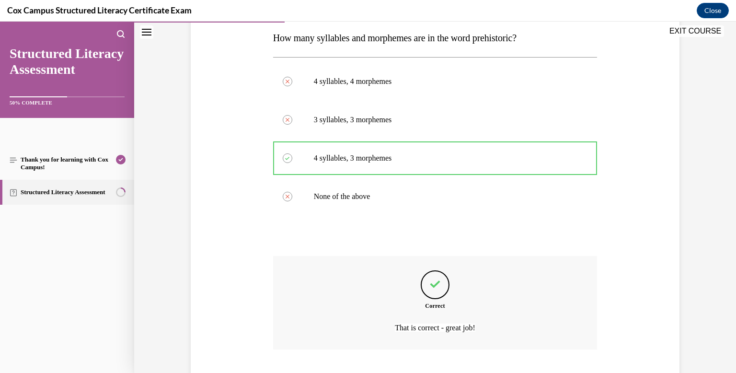
scroll to position [214, 0]
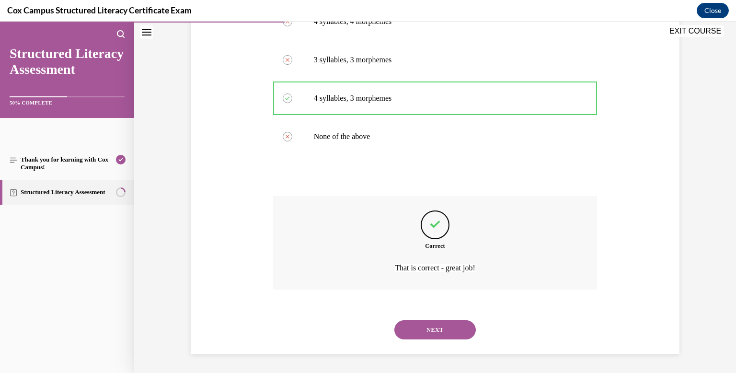
click at [430, 333] on button "NEXT" at bounding box center [434, 329] width 81 height 19
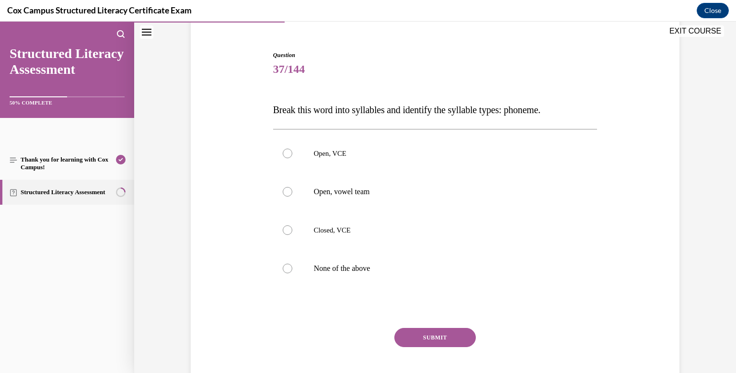
scroll to position [83, 0]
click at [288, 153] on div at bounding box center [288, 153] width 10 height 10
click at [288, 153] on input "Open, VCE" at bounding box center [288, 153] width 10 height 10
radio input "true"
click at [419, 331] on button "SUBMIT" at bounding box center [434, 336] width 81 height 19
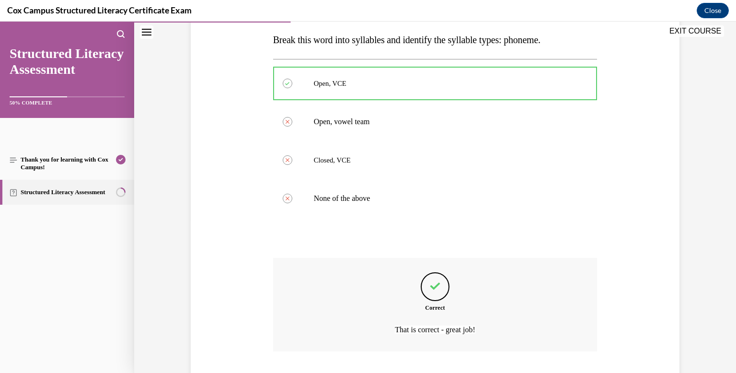
scroll to position [214, 0]
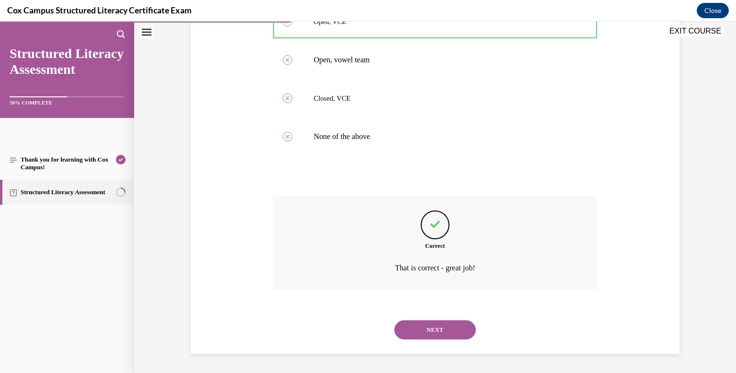
click at [419, 332] on button "NEXT" at bounding box center [434, 329] width 81 height 19
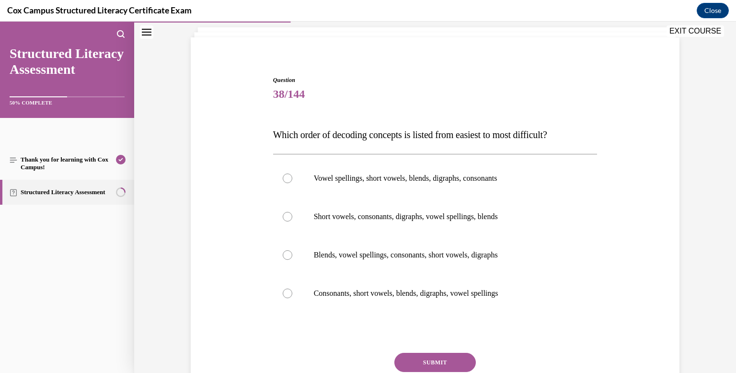
scroll to position [66, 0]
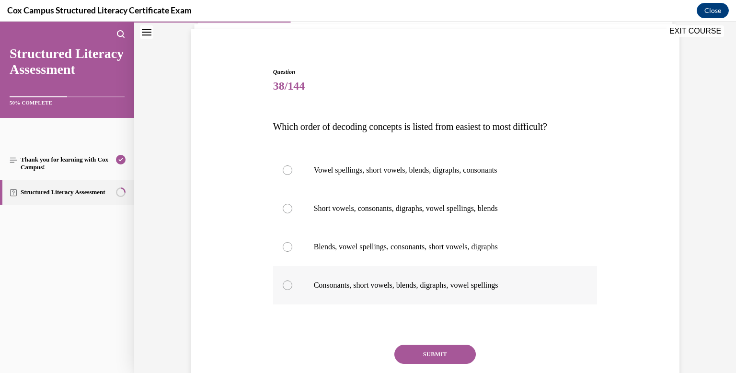
click at [283, 285] on div at bounding box center [288, 285] width 10 height 10
click at [283, 285] on input "Consonants, short vowels, blends, digraphs, vowel spellings" at bounding box center [288, 285] width 10 height 10
radio input "true"
click at [409, 352] on button "SUBMIT" at bounding box center [434, 353] width 81 height 19
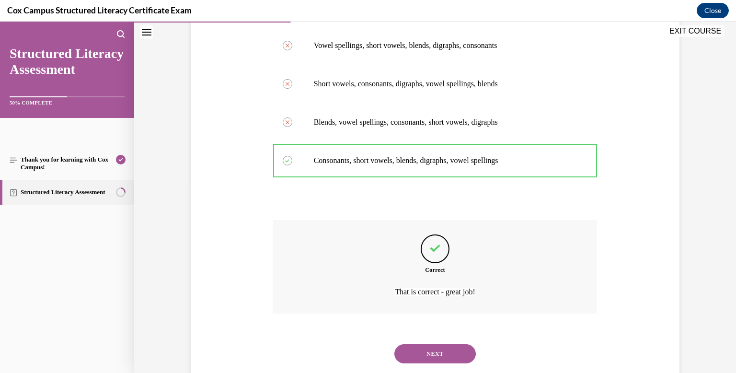
scroll to position [214, 0]
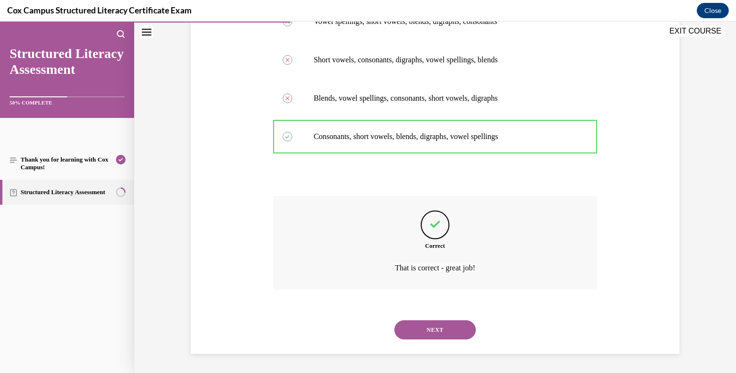
click at [428, 333] on button "NEXT" at bounding box center [434, 329] width 81 height 19
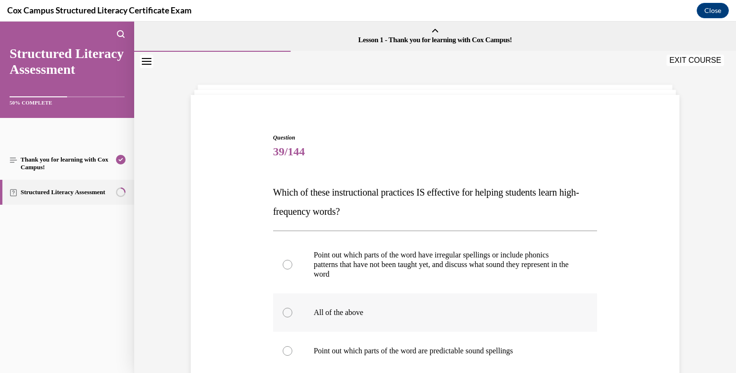
click at [287, 312] on div at bounding box center [288, 313] width 10 height 10
click at [287, 312] on input "All of the above" at bounding box center [288, 313] width 10 height 10
radio input "true"
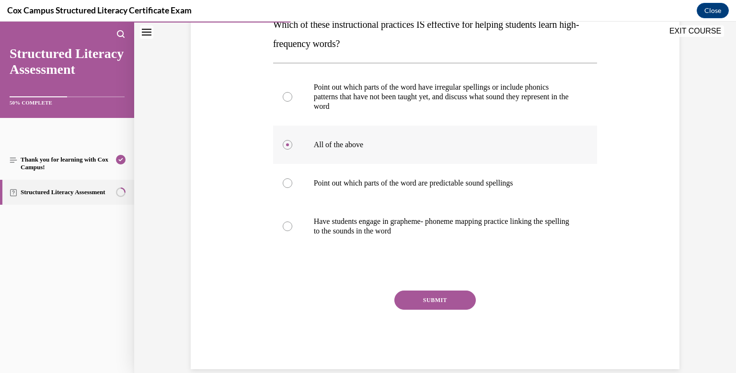
scroll to position [183, 0]
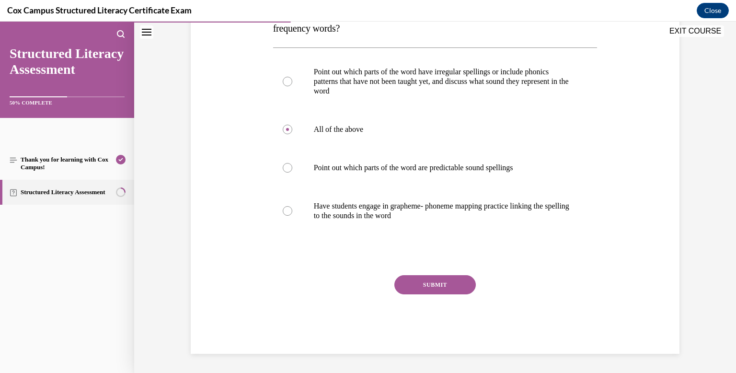
click at [411, 283] on button "SUBMIT" at bounding box center [434, 284] width 81 height 19
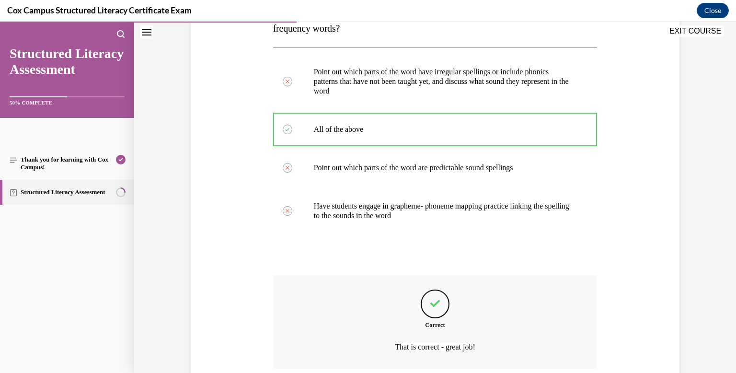
scroll to position [262, 0]
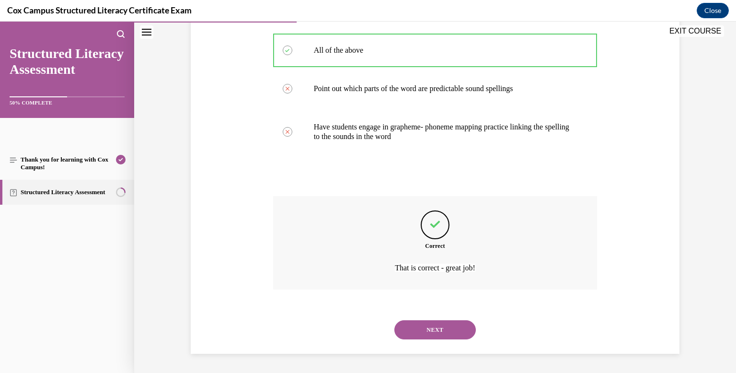
click at [421, 331] on button "NEXT" at bounding box center [434, 329] width 81 height 19
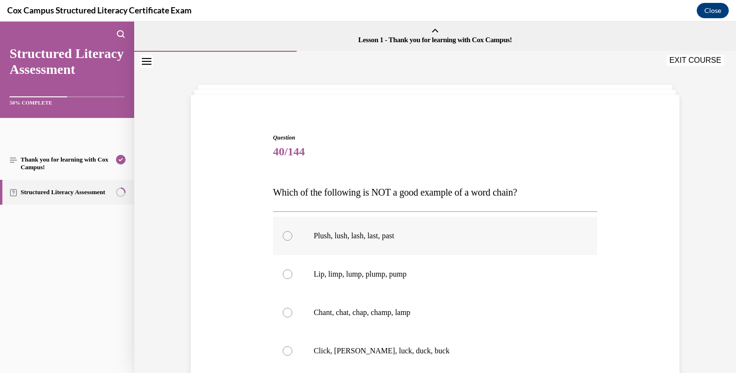
click at [287, 235] on div at bounding box center [288, 236] width 10 height 10
click at [287, 235] on input "Plush, lush, lash, last, past" at bounding box center [288, 236] width 10 height 10
radio input "true"
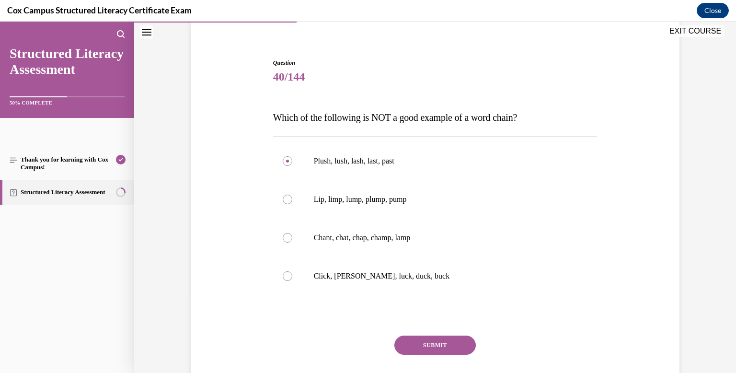
click at [449, 345] on button "SUBMIT" at bounding box center [434, 344] width 81 height 19
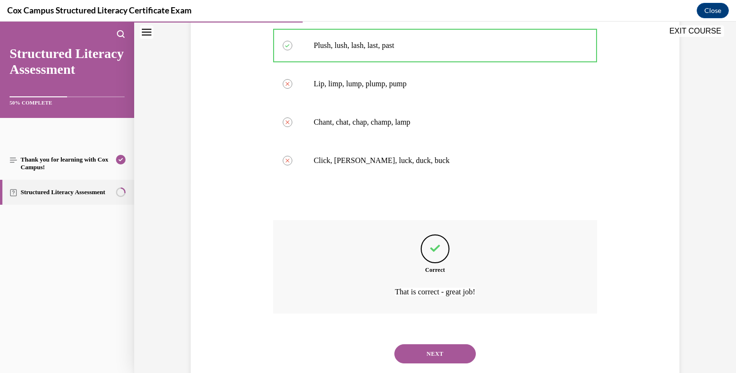
scroll to position [214, 0]
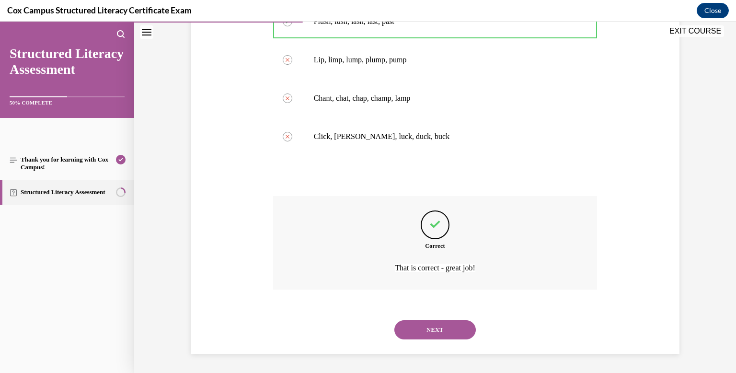
click at [447, 334] on button "NEXT" at bounding box center [434, 329] width 81 height 19
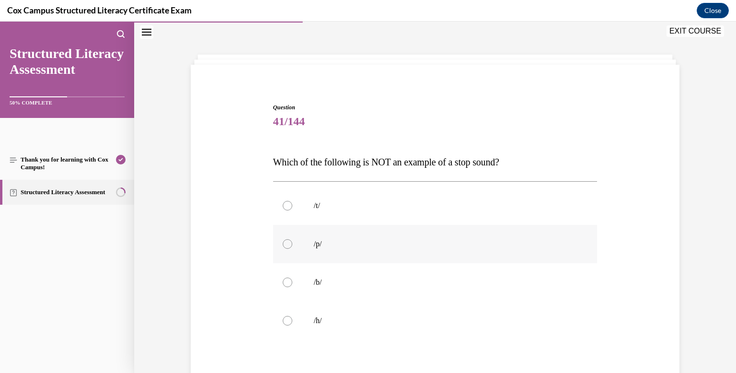
scroll to position [32, 0]
click at [288, 319] on div at bounding box center [288, 319] width 10 height 10
click at [288, 319] on input "/h/" at bounding box center [288, 319] width 10 height 10
radio input "true"
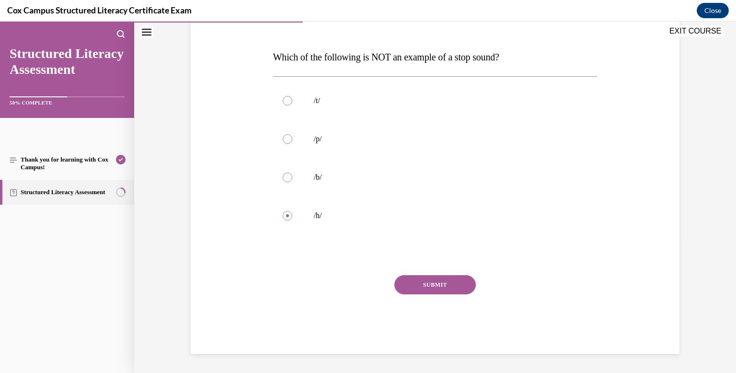
click at [410, 281] on button "SUBMIT" at bounding box center [434, 284] width 81 height 19
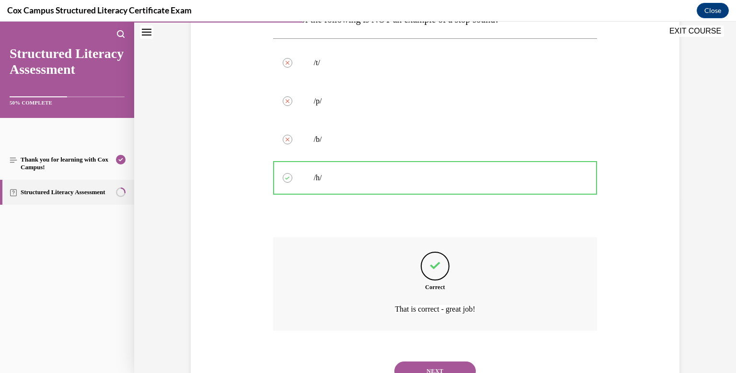
scroll to position [214, 0]
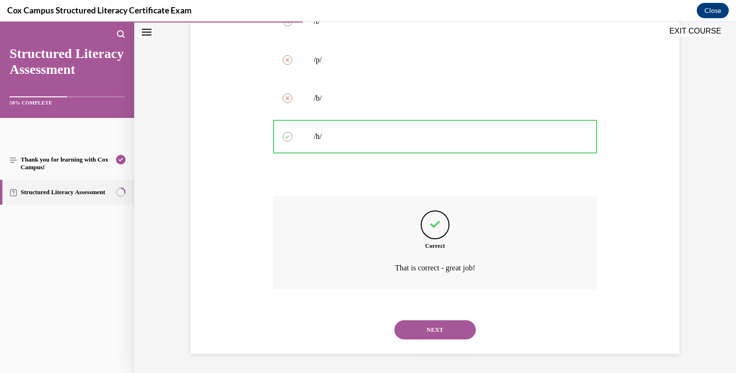
click at [426, 330] on button "NEXT" at bounding box center [434, 329] width 81 height 19
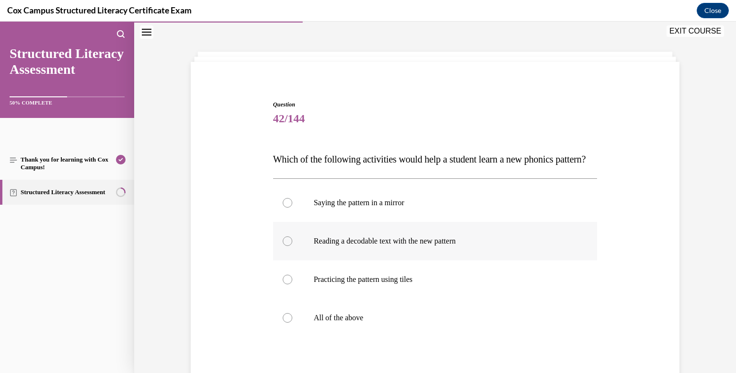
scroll to position [34, 0]
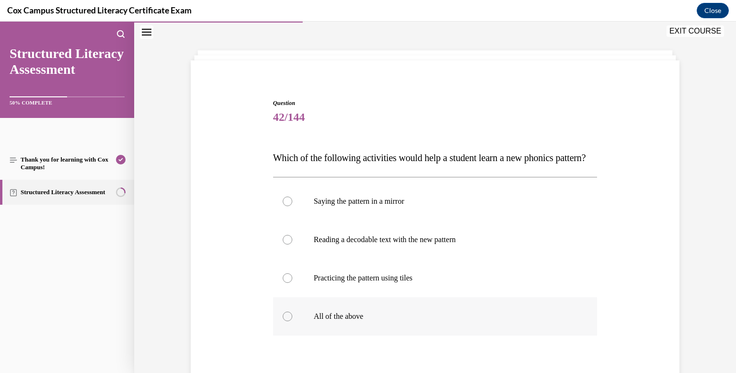
click at [286, 321] on div at bounding box center [288, 316] width 10 height 10
click at [286, 321] on input "All of the above" at bounding box center [288, 316] width 10 height 10
radio input "true"
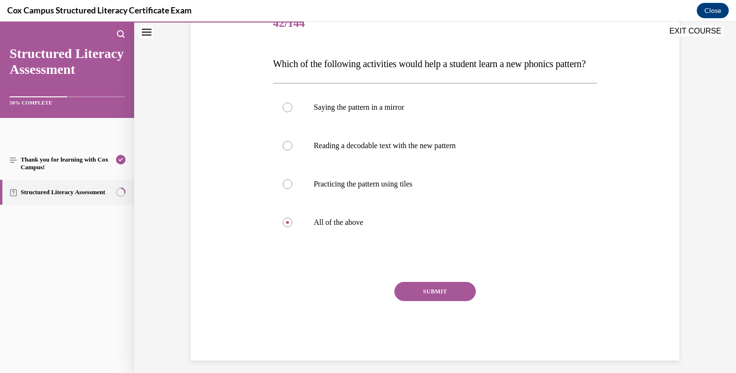
click at [421, 301] on button "SUBMIT" at bounding box center [434, 291] width 81 height 19
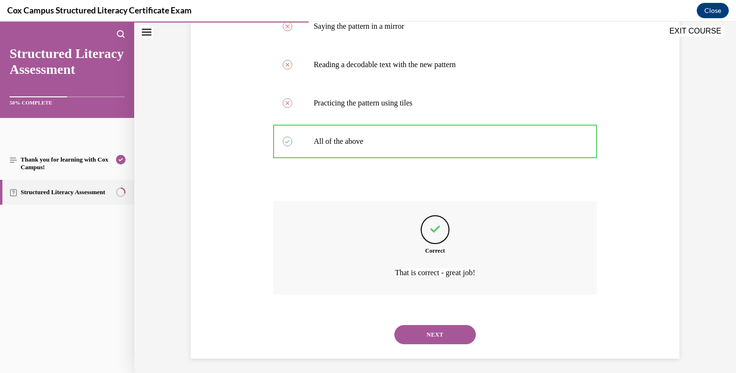
scroll to position [233, 0]
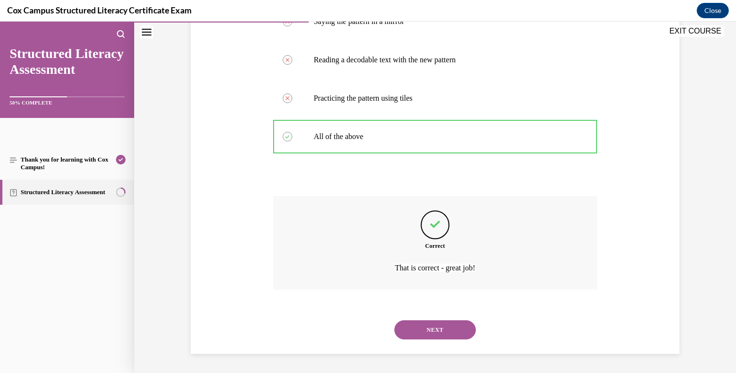
click at [433, 337] on button "NEXT" at bounding box center [434, 329] width 81 height 19
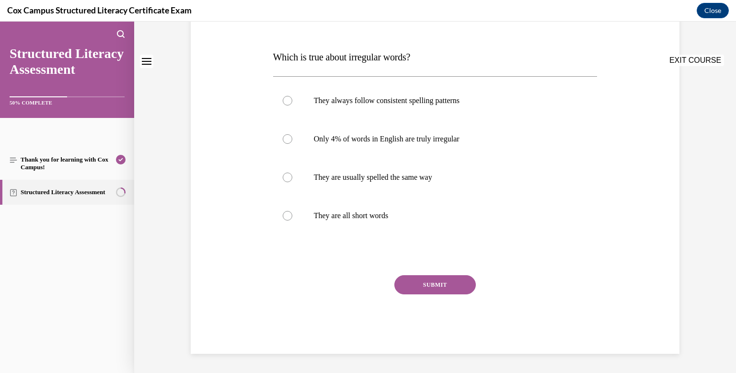
scroll to position [0, 0]
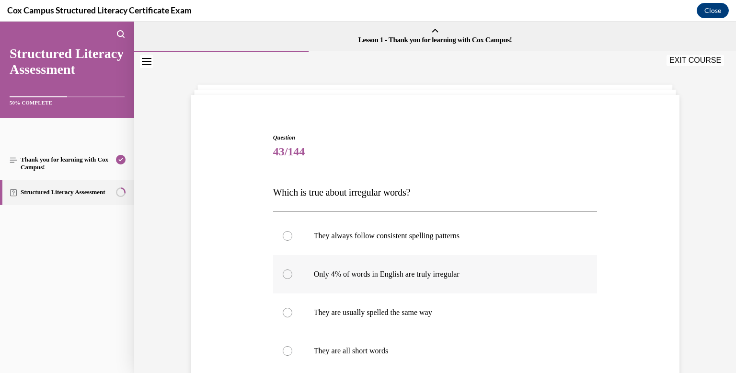
click at [285, 274] on div at bounding box center [288, 274] width 10 height 10
click at [285, 274] on input "Only 4% of words in English are truly irregular" at bounding box center [288, 274] width 10 height 10
radio input "true"
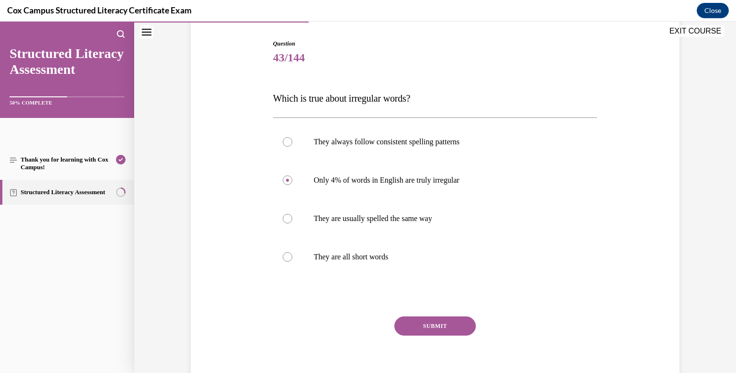
click at [411, 324] on button "SUBMIT" at bounding box center [434, 325] width 81 height 19
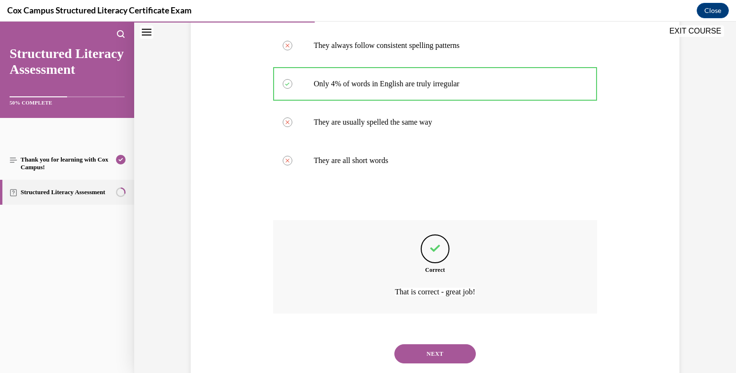
scroll to position [214, 0]
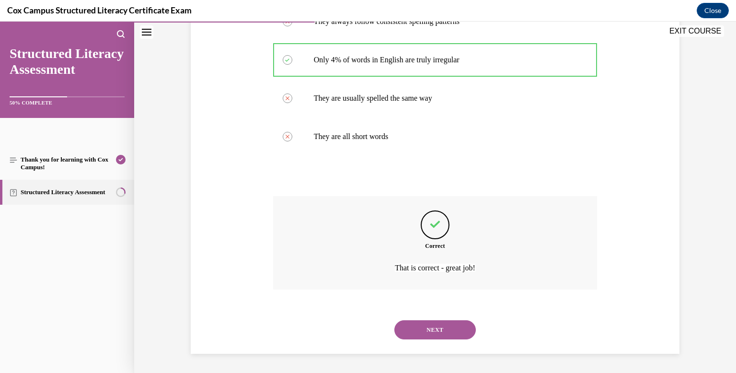
click at [414, 328] on button "NEXT" at bounding box center [434, 329] width 81 height 19
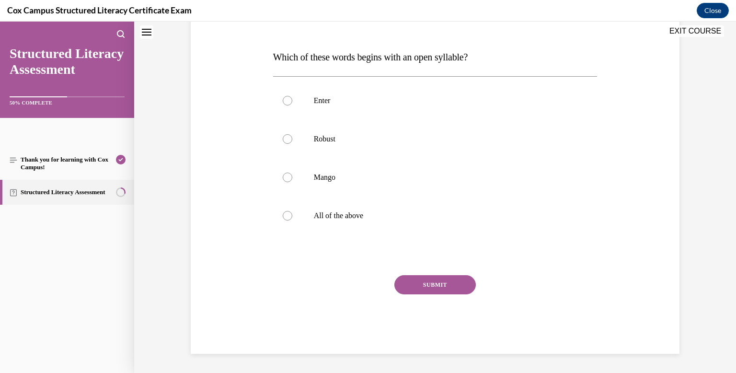
scroll to position [0, 0]
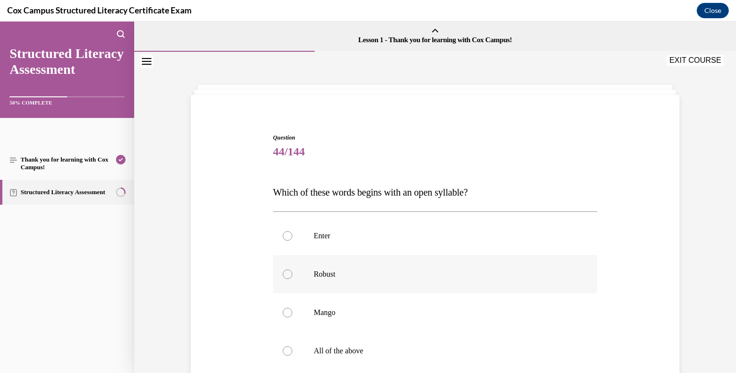
click at [284, 274] on div at bounding box center [288, 274] width 10 height 10
click at [284, 274] on input "Robust" at bounding box center [288, 274] width 10 height 10
radio input "true"
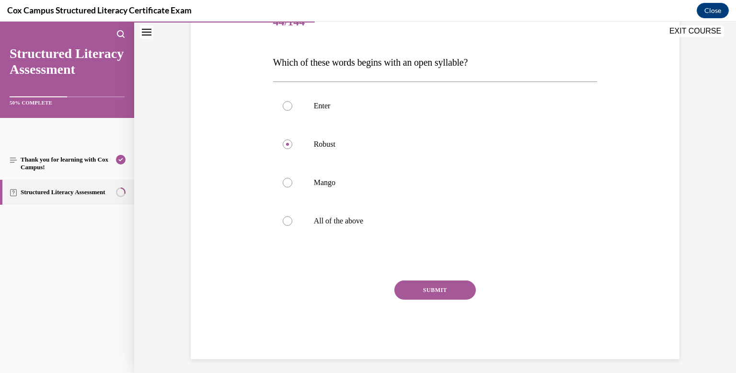
click at [415, 285] on button "SUBMIT" at bounding box center [434, 289] width 81 height 19
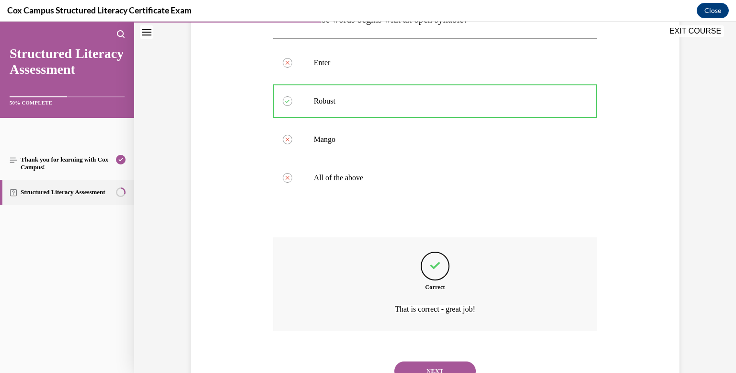
scroll to position [214, 0]
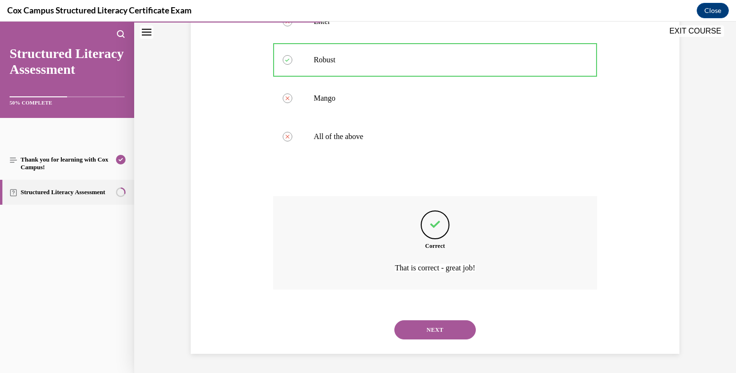
click at [422, 329] on button "NEXT" at bounding box center [434, 329] width 81 height 19
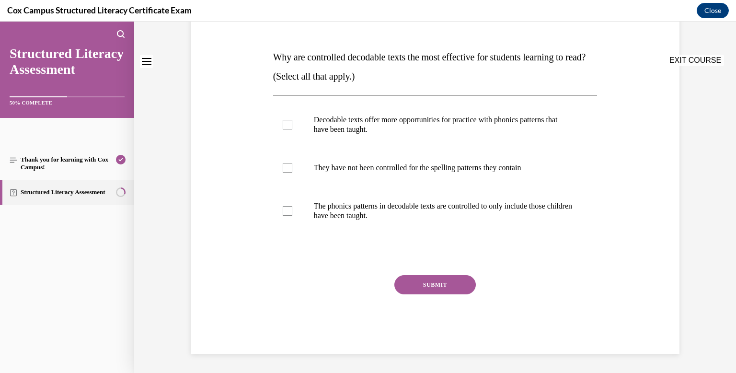
scroll to position [0, 0]
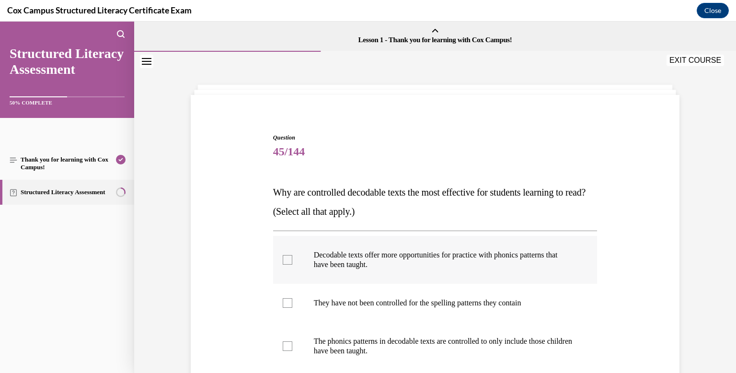
click at [283, 256] on div at bounding box center [288, 260] width 10 height 10
click at [283, 256] on input "Decodable texts offer more opportunities for practice with phonics patterns tha…" at bounding box center [288, 260] width 10 height 10
checkbox input "true"
click at [288, 344] on div at bounding box center [288, 346] width 10 height 10
click at [288, 344] on input "The phonics patterns in decodable texts are controlled to only include those ch…" at bounding box center [288, 346] width 10 height 10
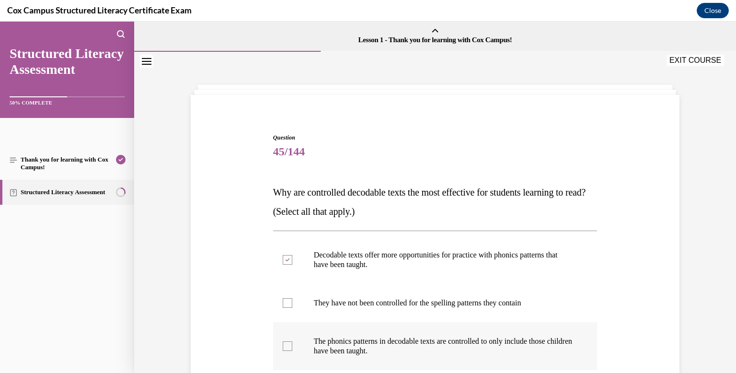
checkbox input "true"
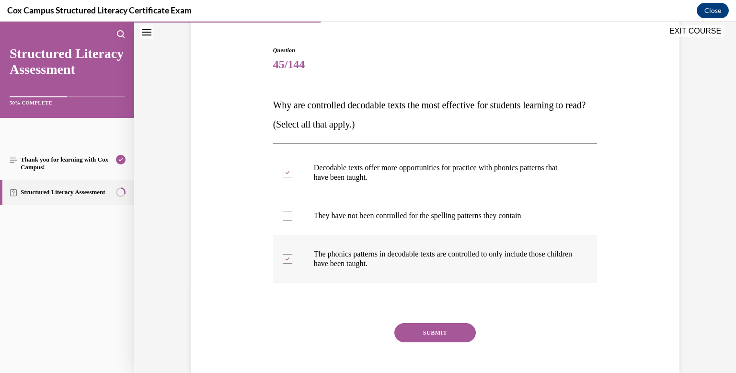
scroll to position [91, 0]
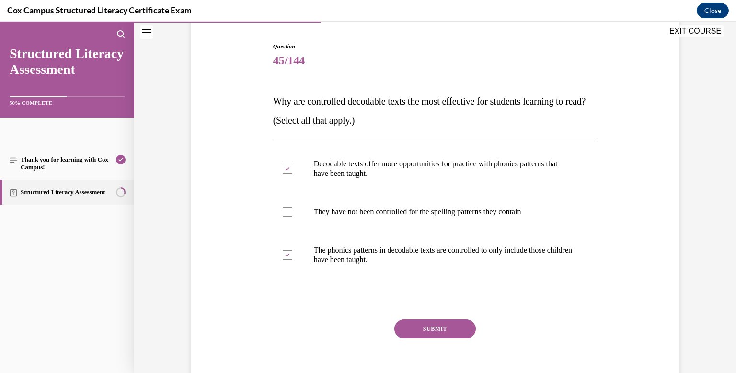
click at [426, 332] on button "SUBMIT" at bounding box center [434, 328] width 81 height 19
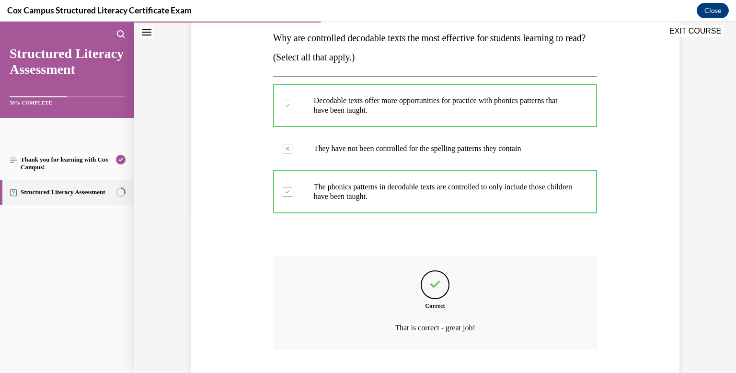
scroll to position [214, 0]
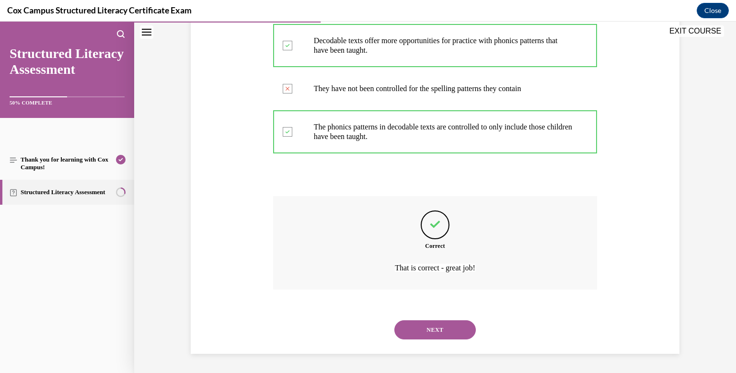
click at [426, 332] on button "NEXT" at bounding box center [434, 329] width 81 height 19
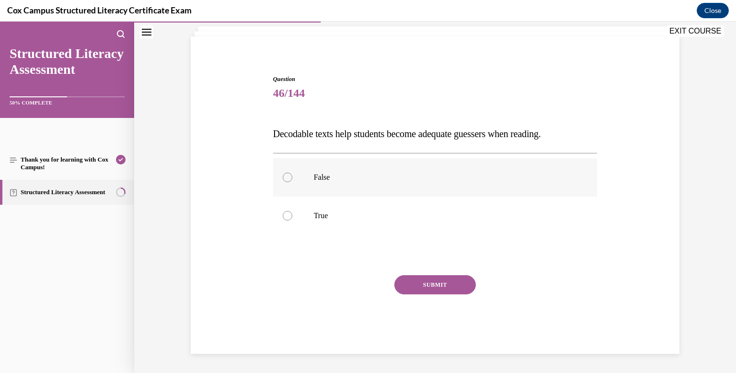
click at [284, 177] on div at bounding box center [288, 177] width 10 height 10
click at [284, 177] on input "False" at bounding box center [288, 177] width 10 height 10
radio input "true"
click at [415, 285] on button "SUBMIT" at bounding box center [434, 284] width 81 height 19
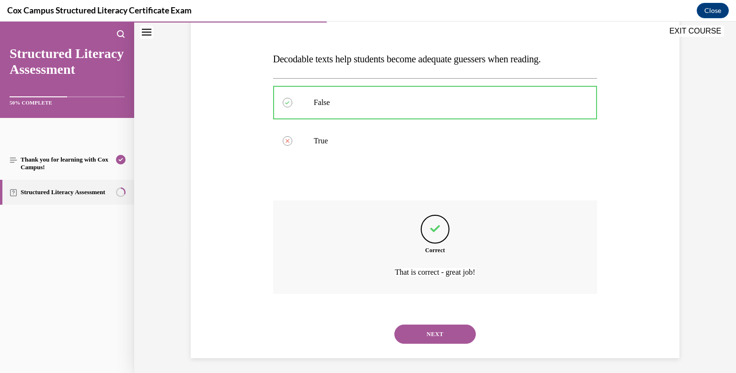
scroll to position [137, 0]
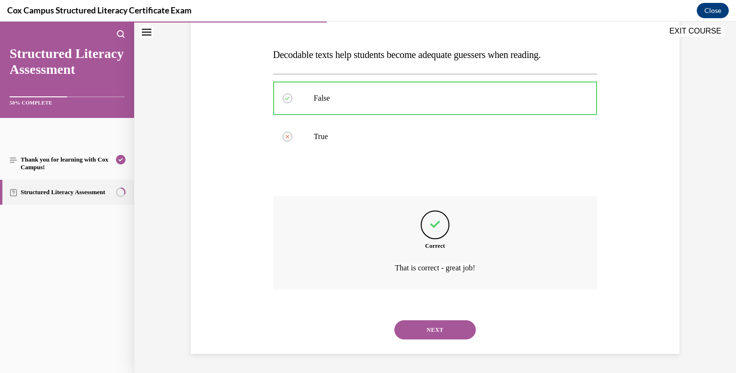
click at [438, 326] on button "NEXT" at bounding box center [434, 329] width 81 height 19
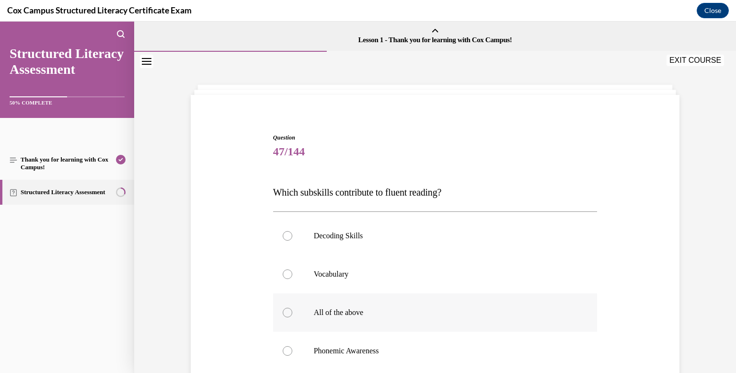
click at [288, 309] on div at bounding box center [288, 313] width 10 height 10
click at [288, 309] on input "All of the above" at bounding box center [288, 313] width 10 height 10
radio input "true"
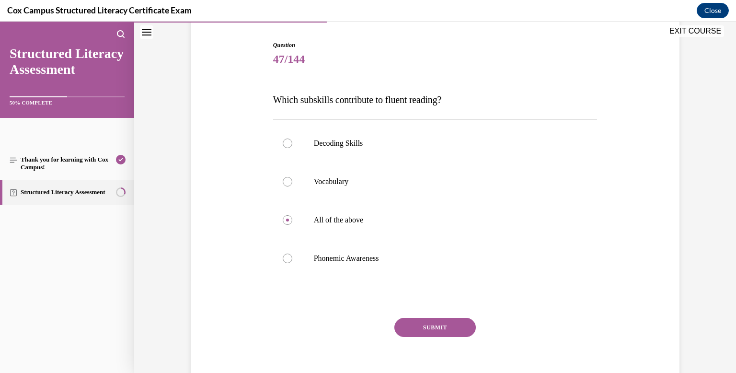
click at [417, 329] on button "SUBMIT" at bounding box center [434, 327] width 81 height 19
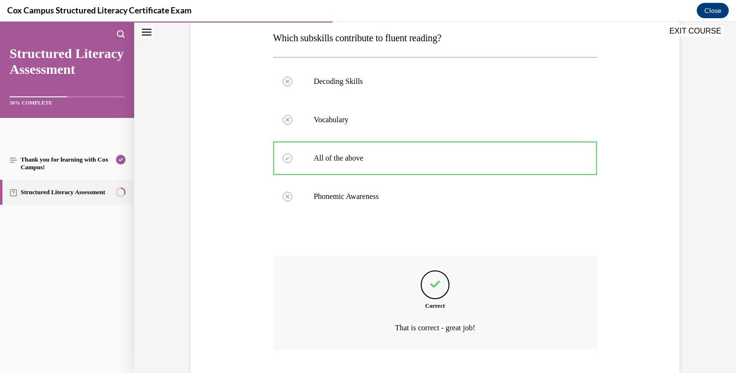
scroll to position [214, 0]
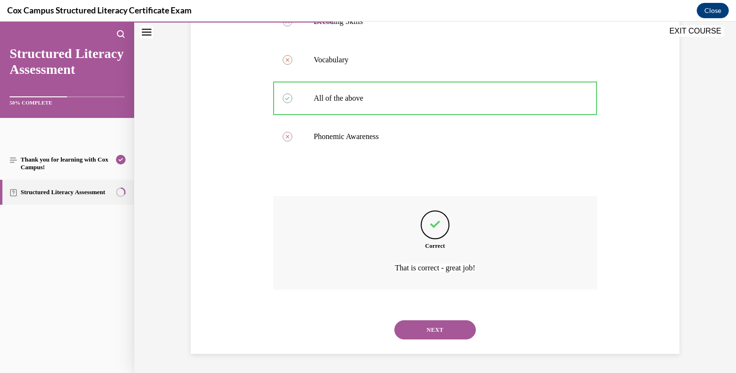
click at [417, 329] on button "NEXT" at bounding box center [434, 329] width 81 height 19
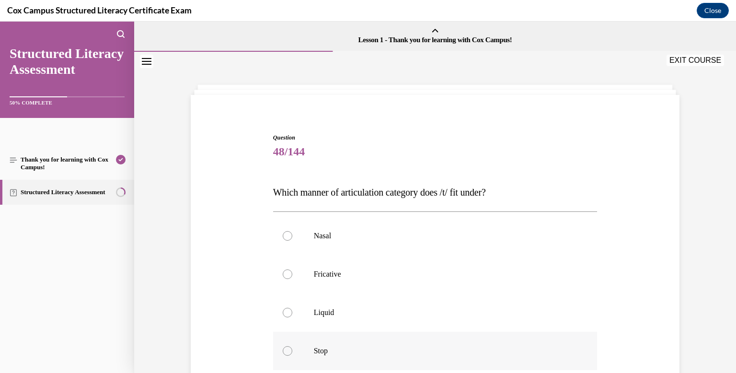
click at [285, 352] on div at bounding box center [288, 351] width 10 height 10
click at [285, 352] on input "Stop" at bounding box center [288, 351] width 10 height 10
radio input "true"
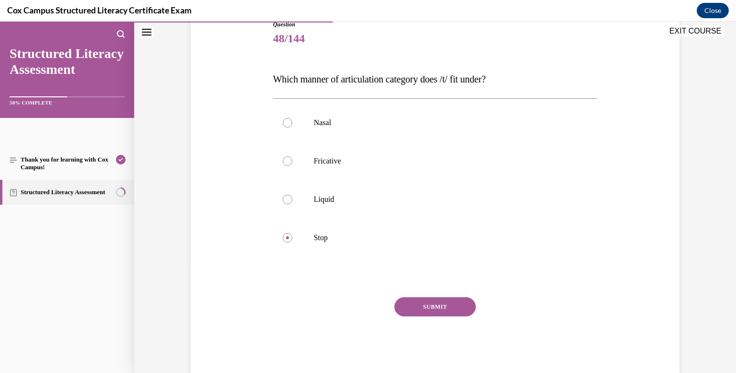
scroll to position [114, 0]
click at [431, 306] on button "SUBMIT" at bounding box center [434, 305] width 81 height 19
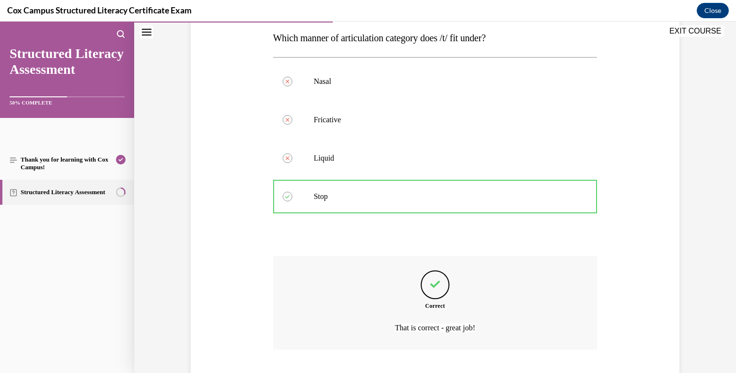
scroll to position [214, 0]
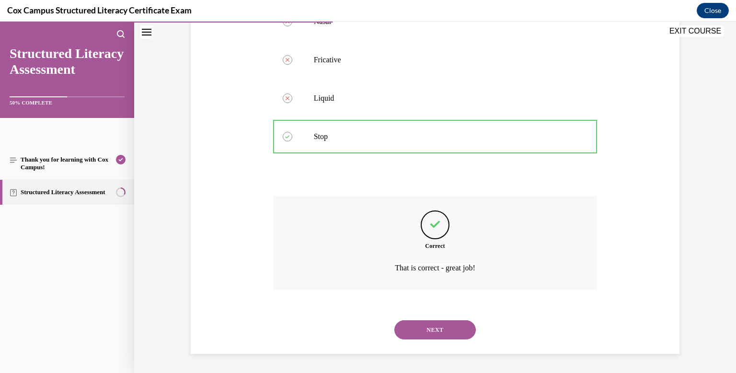
click at [433, 333] on button "NEXT" at bounding box center [434, 329] width 81 height 19
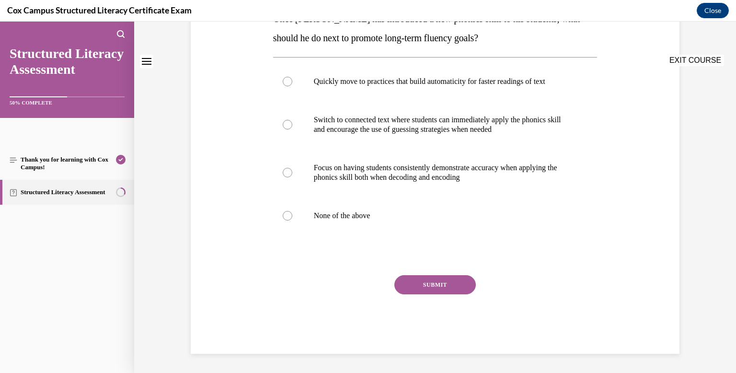
scroll to position [0, 0]
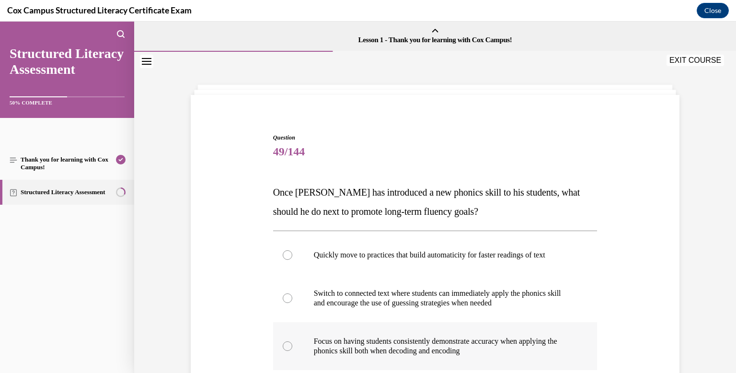
click at [290, 344] on div at bounding box center [288, 346] width 10 height 10
click at [290, 344] on input "Focus on having students consistently demonstrate accuracy when applying the ph…" at bounding box center [288, 346] width 10 height 10
radio input "true"
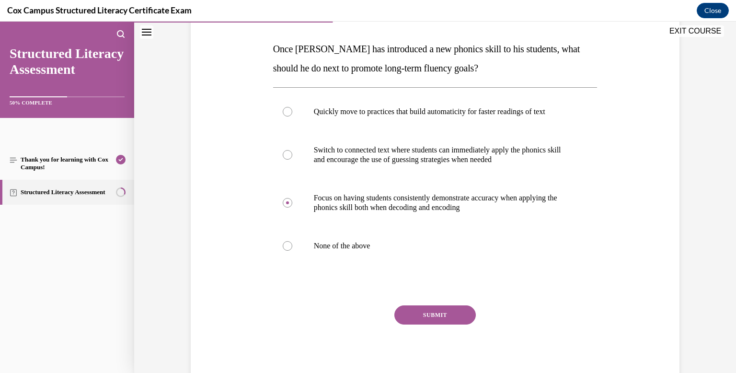
click at [423, 317] on button "SUBMIT" at bounding box center [434, 314] width 81 height 19
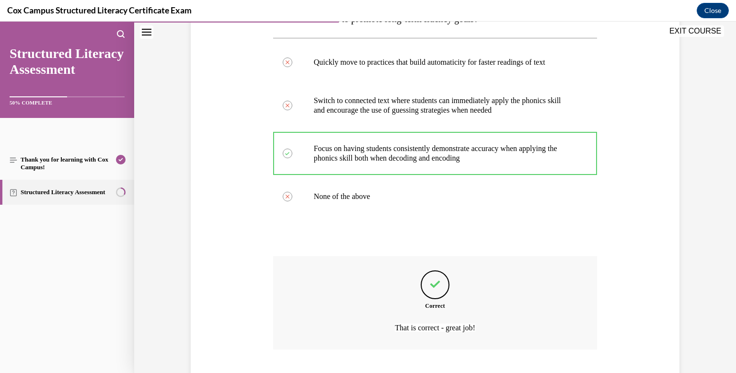
scroll to position [252, 0]
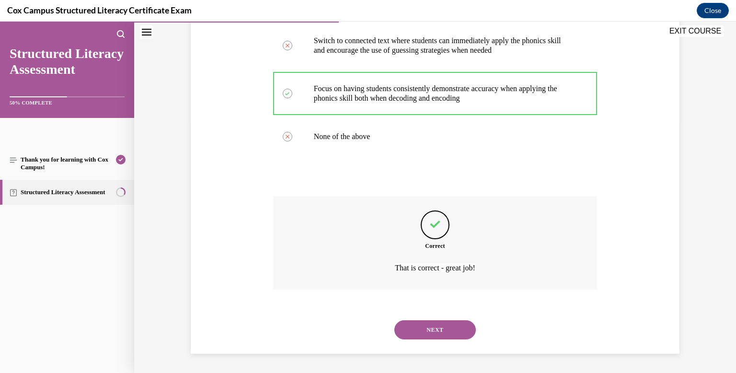
click at [425, 329] on button "NEXT" at bounding box center [434, 329] width 81 height 19
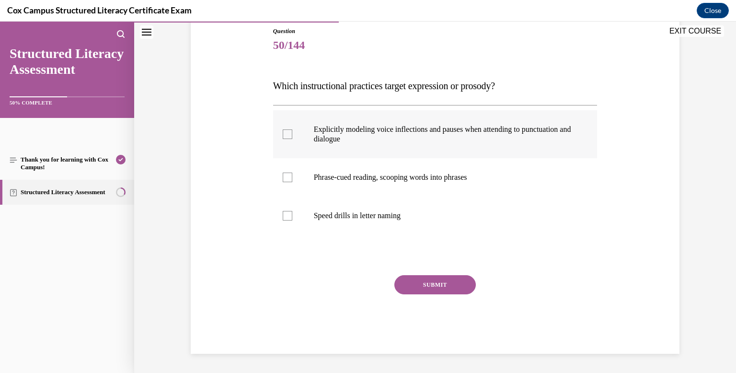
click at [287, 135] on div at bounding box center [288, 134] width 10 height 10
click at [287, 135] on input "Explicitly modeling voice inflections and pauses when attending to punctuation …" at bounding box center [288, 134] width 10 height 10
checkbox input "true"
click at [288, 175] on div at bounding box center [288, 177] width 10 height 10
click at [288, 175] on input "Phrase-cued reading, scooping words into phrases" at bounding box center [288, 177] width 10 height 10
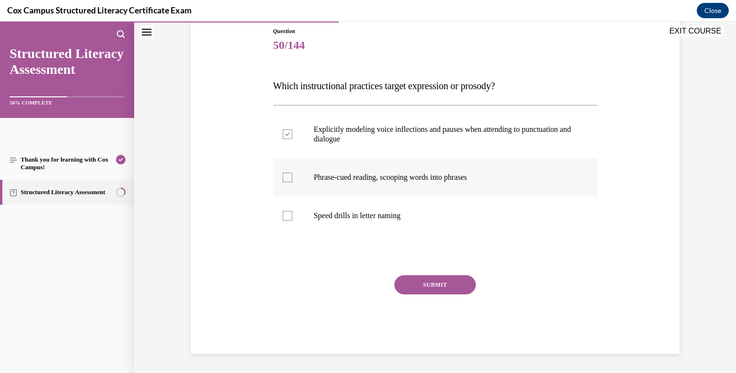
checkbox input "true"
click at [464, 281] on button "SUBMIT" at bounding box center [434, 284] width 81 height 19
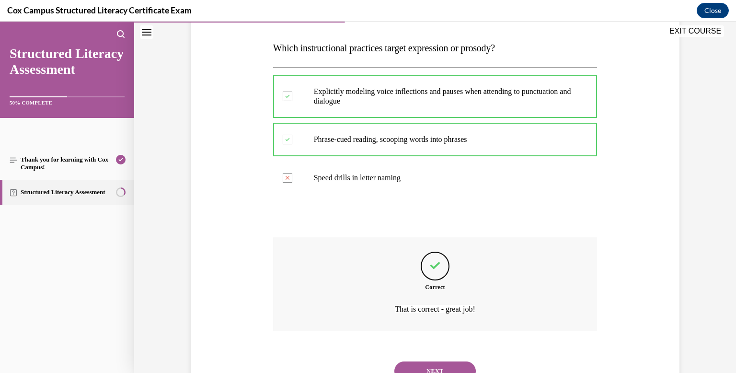
scroll to position [185, 0]
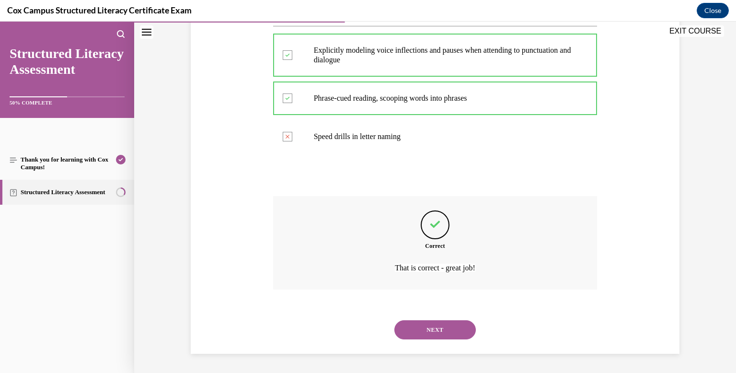
click at [456, 332] on button "NEXT" at bounding box center [434, 329] width 81 height 19
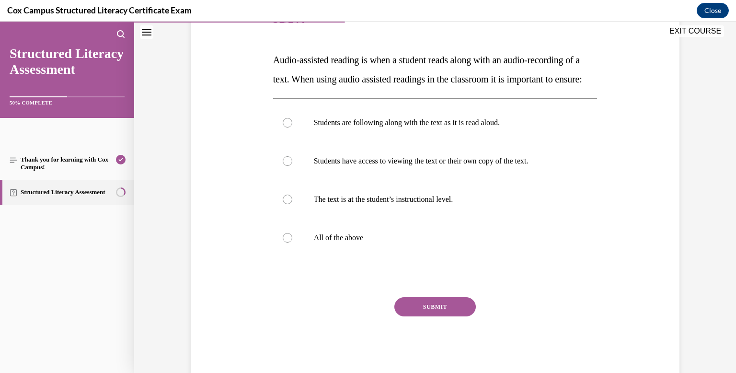
scroll to position [146, 0]
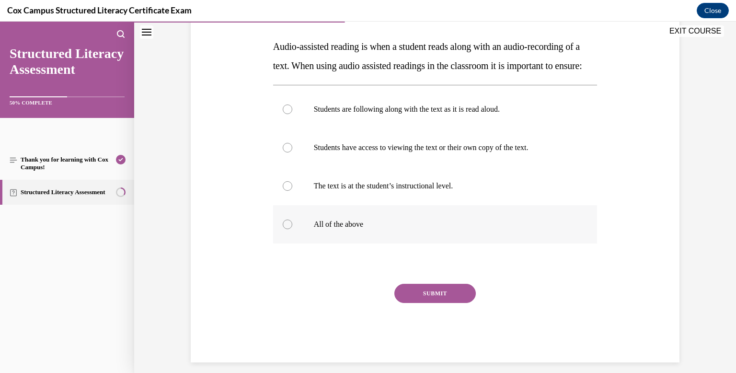
click at [285, 229] on div at bounding box center [288, 224] width 10 height 10
click at [285, 229] on input "All of the above" at bounding box center [288, 224] width 10 height 10
radio input "true"
click at [405, 303] on button "SUBMIT" at bounding box center [434, 293] width 81 height 19
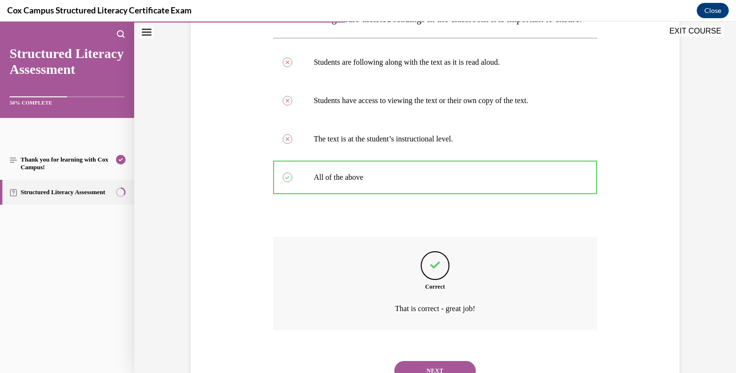
scroll to position [252, 0]
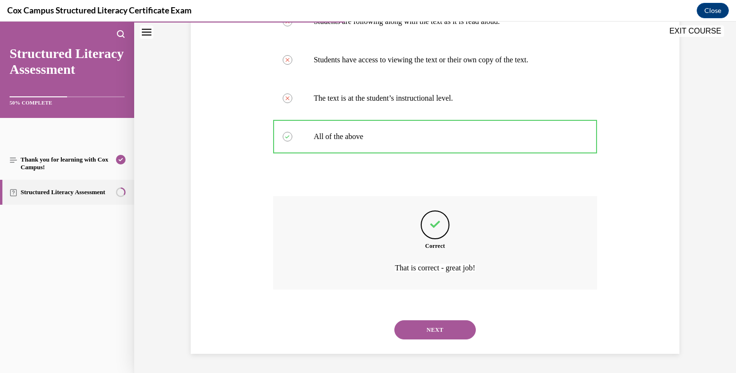
click at [418, 335] on button "NEXT" at bounding box center [434, 329] width 81 height 19
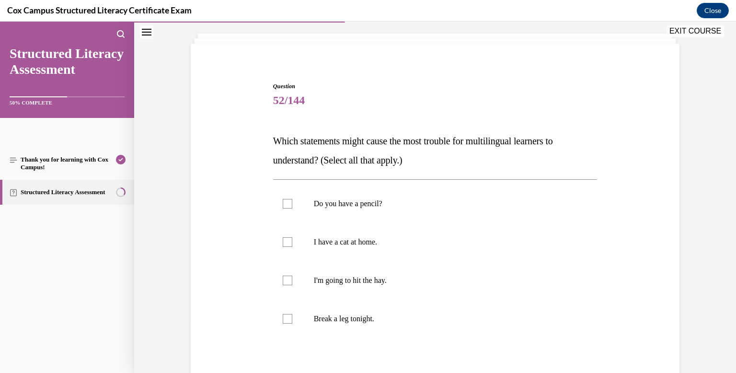
scroll to position [52, 0]
click at [286, 316] on div at bounding box center [288, 318] width 10 height 10
click at [286, 316] on input "Break a leg tonight." at bounding box center [288, 318] width 10 height 10
checkbox input "true"
click at [289, 278] on div at bounding box center [288, 280] width 10 height 10
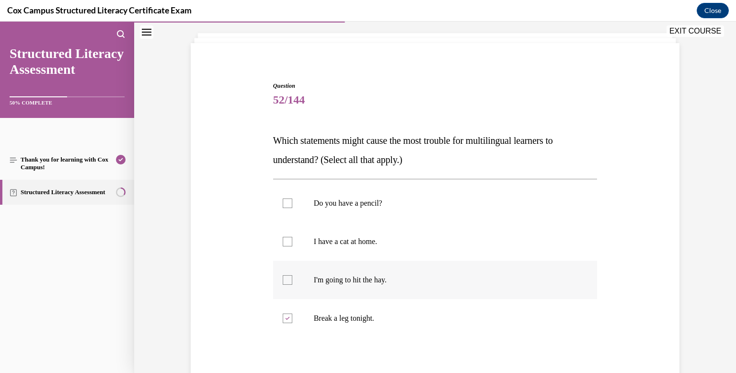
click at [289, 278] on input "I'm going to hit the hay." at bounding box center [288, 280] width 10 height 10
checkbox input "true"
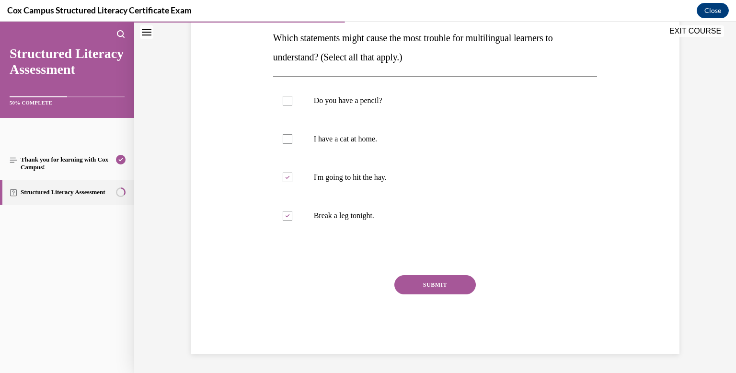
click at [427, 288] on button "SUBMIT" at bounding box center [434, 284] width 81 height 19
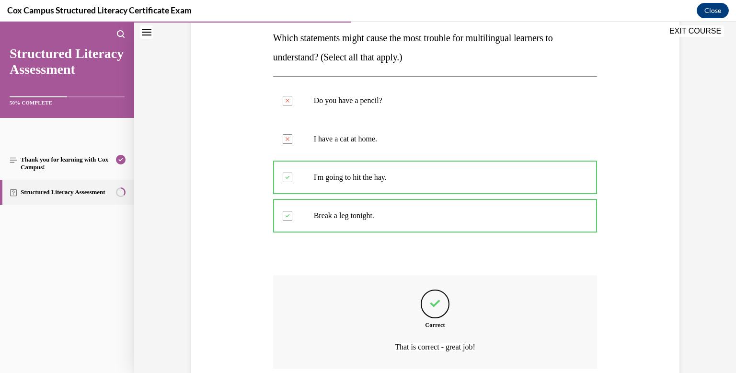
scroll to position [233, 0]
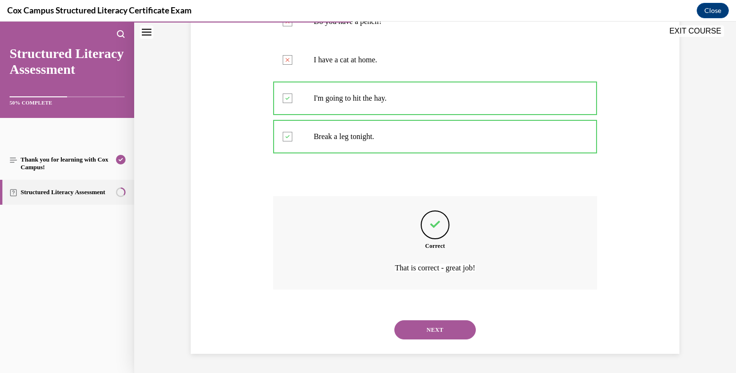
click at [434, 328] on button "NEXT" at bounding box center [434, 329] width 81 height 19
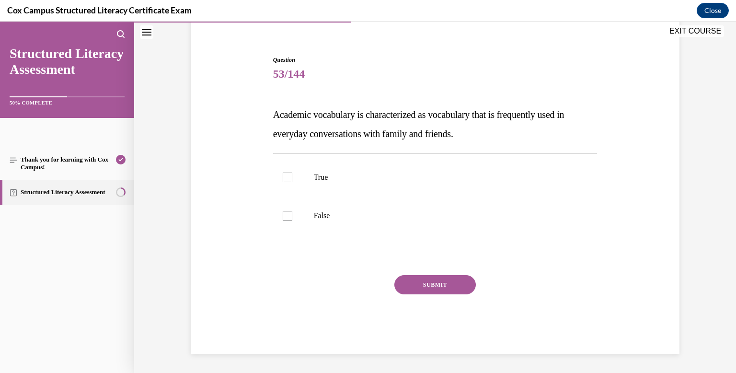
scroll to position [78, 0]
click at [287, 214] on div at bounding box center [288, 216] width 10 height 10
click at [287, 214] on input "False" at bounding box center [288, 216] width 10 height 10
checkbox input "true"
click at [407, 284] on button "SUBMIT" at bounding box center [434, 284] width 81 height 19
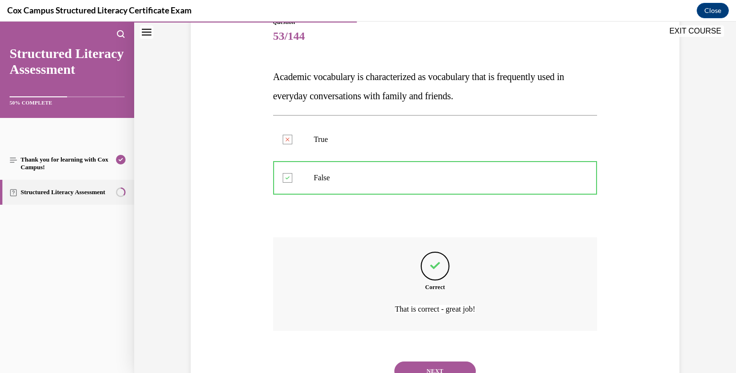
scroll to position [157, 0]
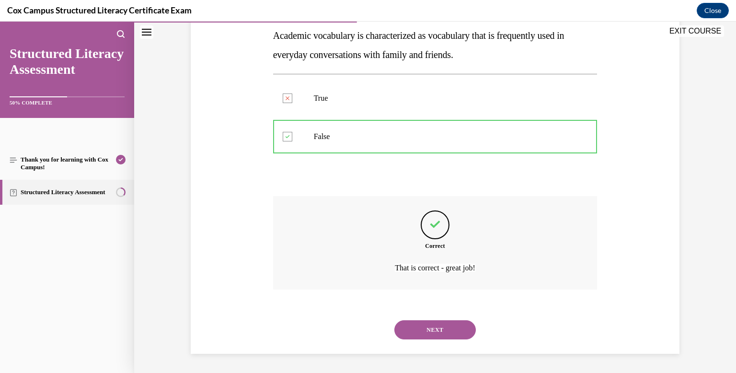
click at [421, 330] on button "NEXT" at bounding box center [434, 329] width 81 height 19
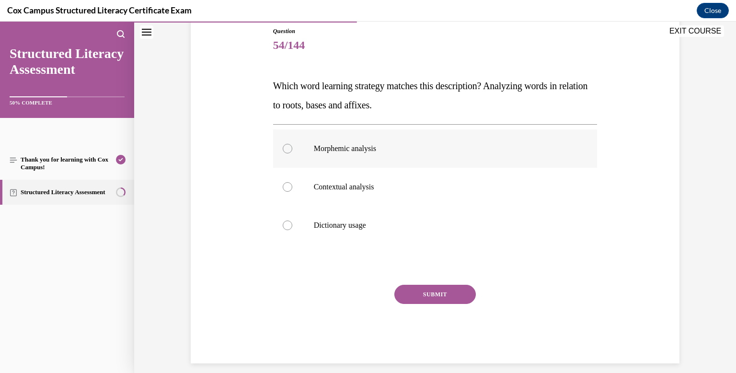
click at [286, 149] on div at bounding box center [288, 149] width 10 height 10
click at [286, 149] on input "Morphemic analysis" at bounding box center [288, 149] width 10 height 10
radio input "true"
click at [411, 298] on button "SUBMIT" at bounding box center [434, 294] width 81 height 19
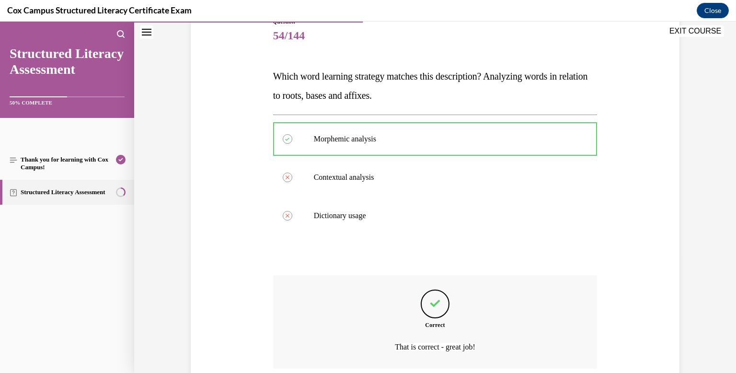
scroll to position [195, 0]
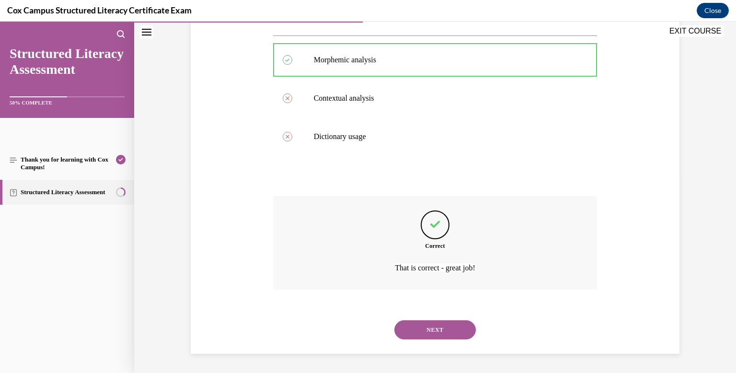
click at [419, 329] on button "NEXT" at bounding box center [434, 329] width 81 height 19
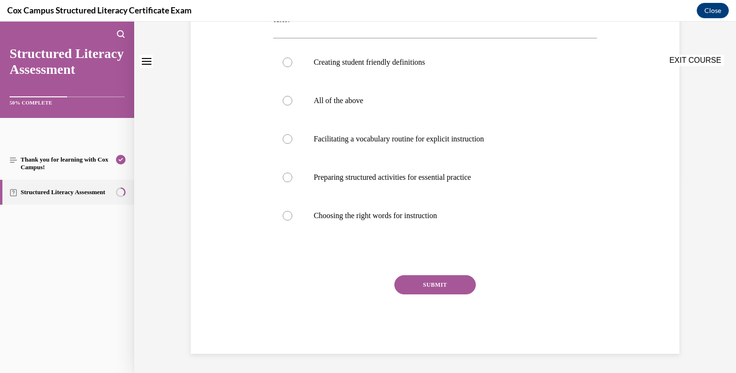
scroll to position [0, 0]
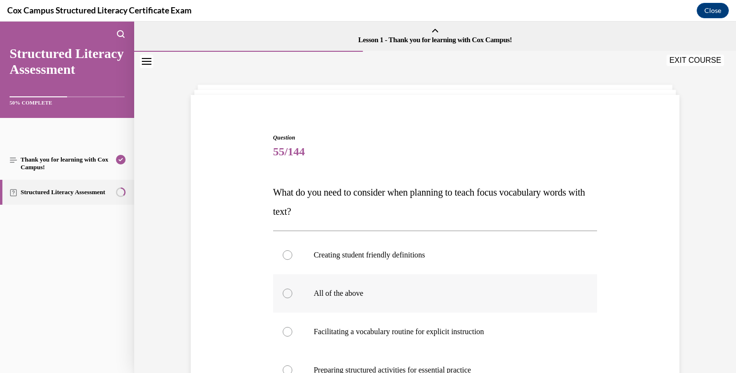
click at [285, 293] on div at bounding box center [288, 293] width 10 height 10
click at [285, 293] on input "All of the above" at bounding box center [288, 293] width 10 height 10
radio input "true"
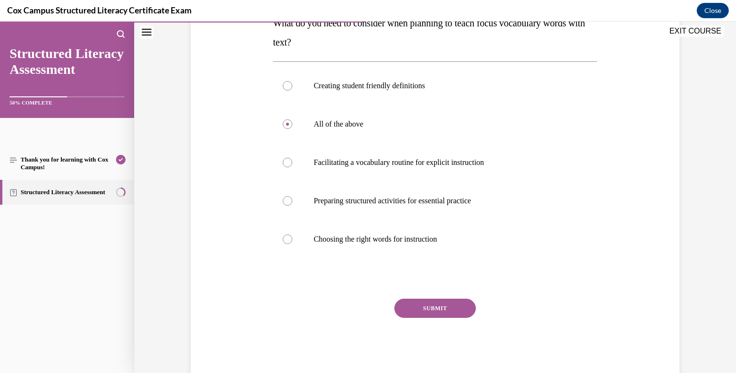
click at [414, 307] on button "SUBMIT" at bounding box center [434, 307] width 81 height 19
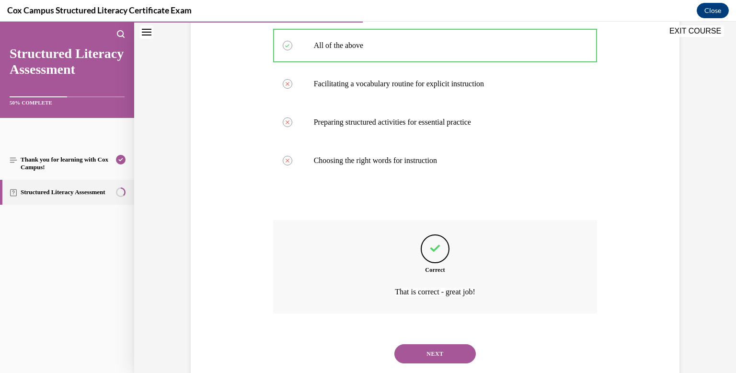
scroll to position [272, 0]
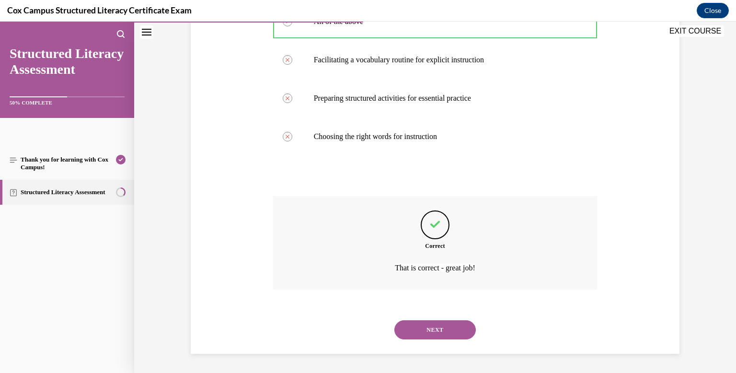
click at [420, 330] on button "NEXT" at bounding box center [434, 329] width 81 height 19
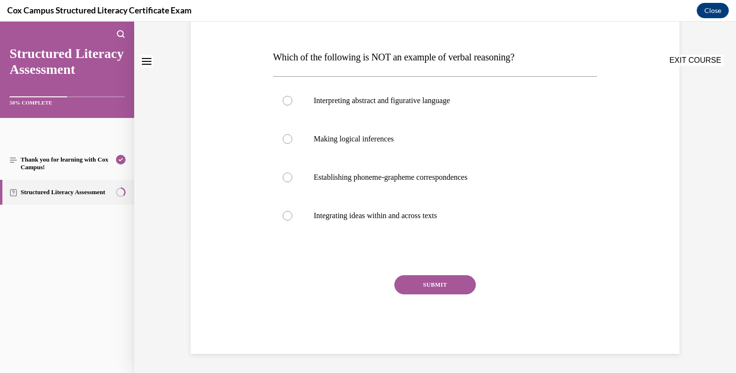
scroll to position [0, 0]
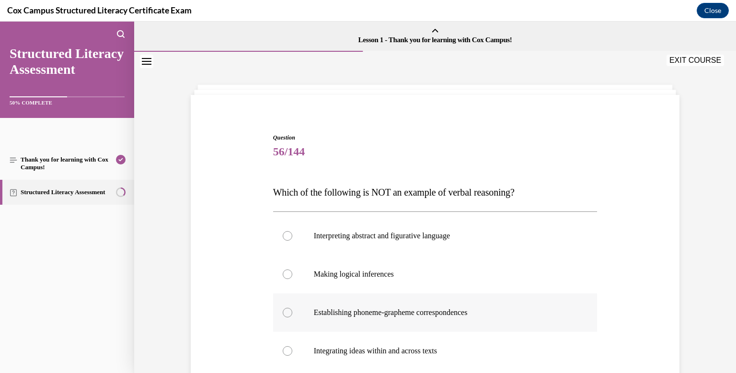
click at [285, 313] on div at bounding box center [288, 313] width 10 height 10
click at [285, 313] on input "Establishing phoneme-grapheme correspondences" at bounding box center [288, 313] width 10 height 10
radio input "true"
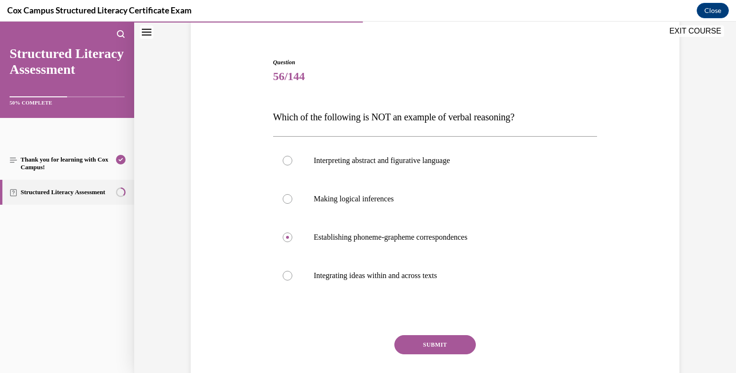
click at [418, 349] on button "SUBMIT" at bounding box center [434, 344] width 81 height 19
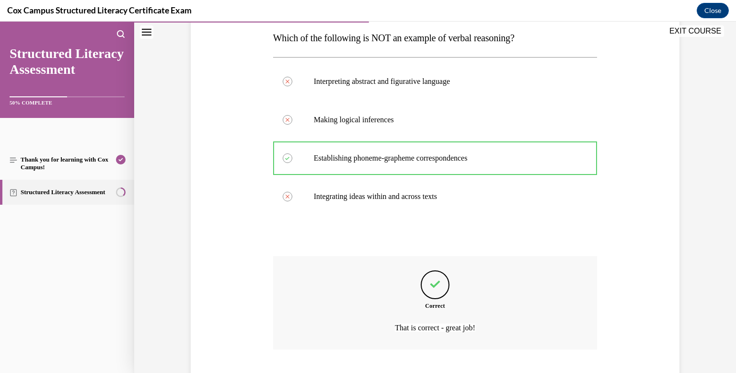
scroll to position [214, 0]
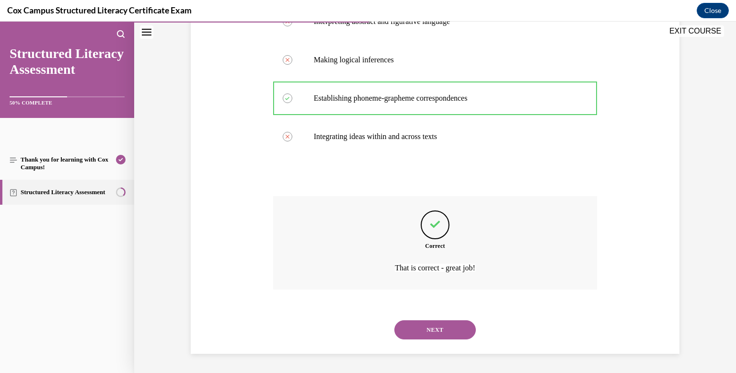
click at [422, 335] on button "NEXT" at bounding box center [434, 329] width 81 height 19
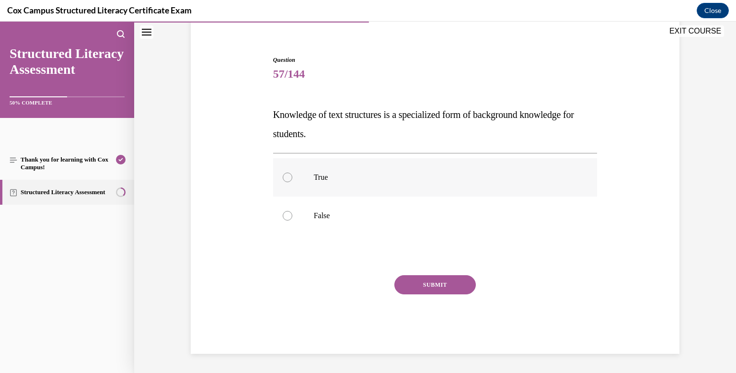
click at [284, 179] on div at bounding box center [288, 177] width 10 height 10
click at [284, 179] on input "True" at bounding box center [288, 177] width 10 height 10
radio input "true"
click at [424, 290] on button "SUBMIT" at bounding box center [434, 284] width 81 height 19
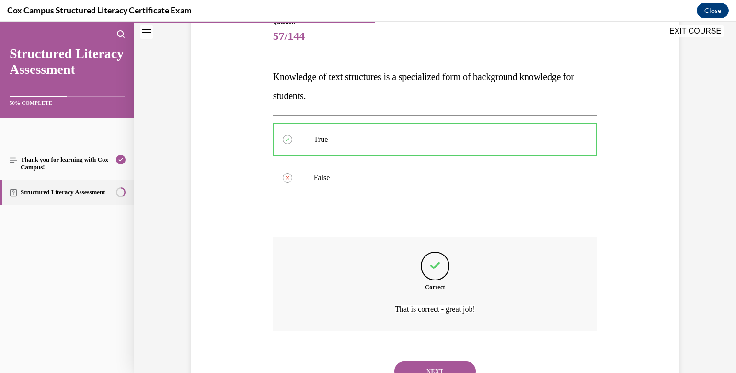
scroll to position [157, 0]
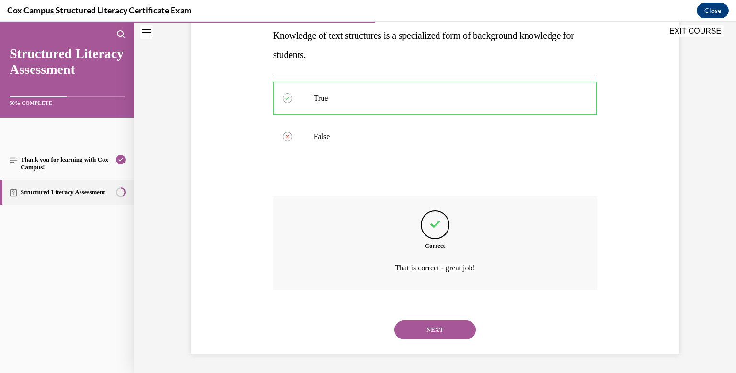
click at [442, 325] on button "NEXT" at bounding box center [434, 329] width 81 height 19
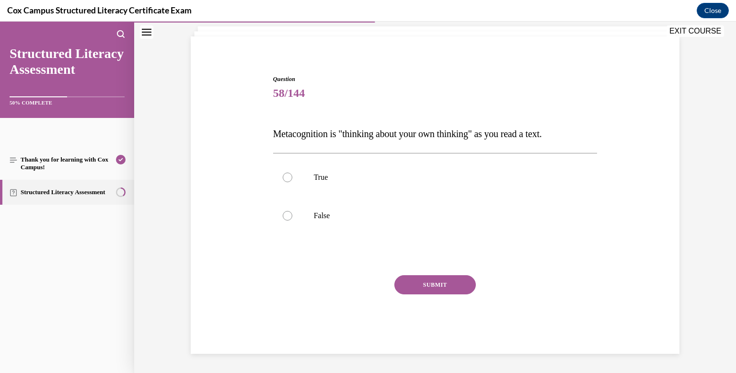
scroll to position [58, 0]
click at [287, 175] on div at bounding box center [288, 177] width 10 height 10
click at [287, 175] on input "True" at bounding box center [288, 177] width 10 height 10
radio input "true"
click at [430, 290] on button "SUBMIT" at bounding box center [434, 284] width 81 height 19
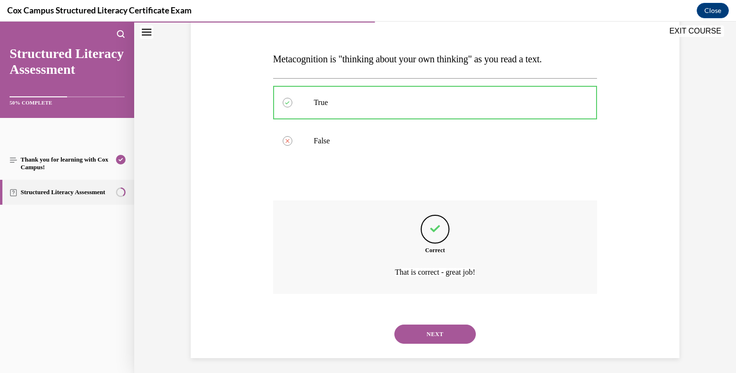
scroll to position [137, 0]
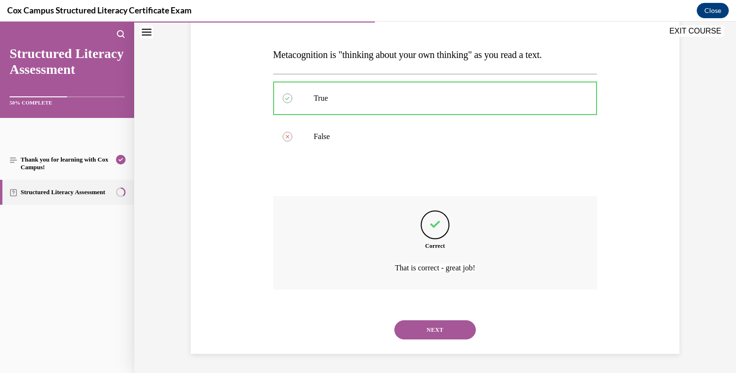
click at [437, 333] on button "NEXT" at bounding box center [434, 329] width 81 height 19
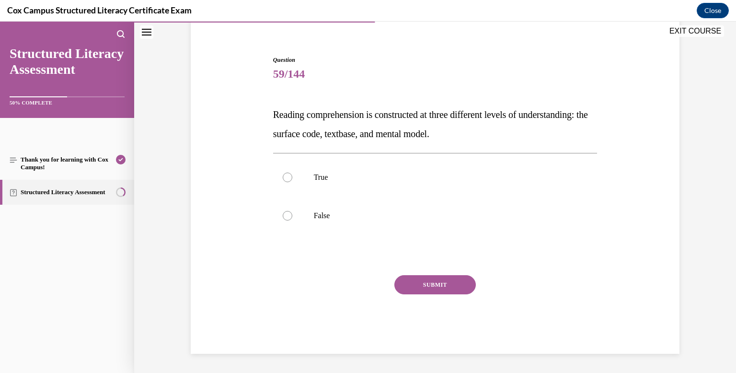
scroll to position [78, 0]
click at [286, 181] on div at bounding box center [288, 177] width 10 height 10
click at [286, 181] on input "True" at bounding box center [288, 177] width 10 height 10
radio input "true"
click at [419, 289] on button "SUBMIT" at bounding box center [434, 284] width 81 height 19
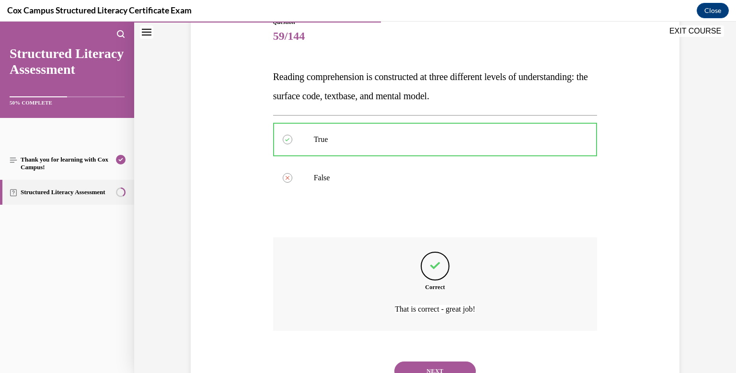
scroll to position [157, 0]
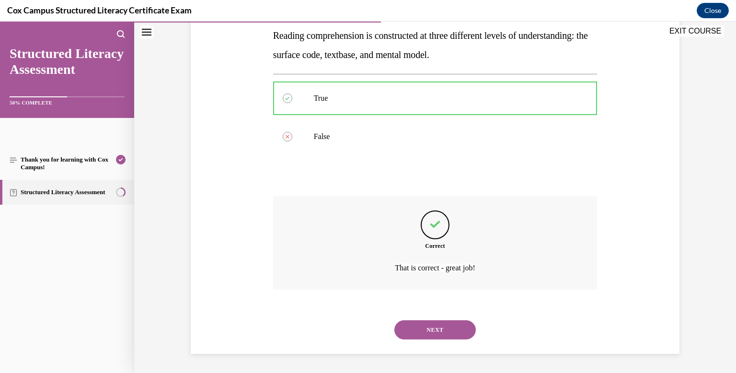
click at [428, 328] on button "NEXT" at bounding box center [434, 329] width 81 height 19
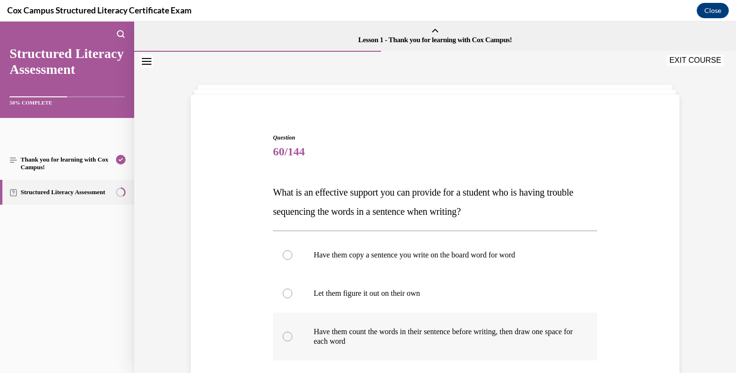
click at [287, 334] on div at bounding box center [288, 336] width 10 height 10
click at [287, 334] on input "Have them count the words in their sentence before writing, then draw one space…" at bounding box center [288, 336] width 10 height 10
radio input "true"
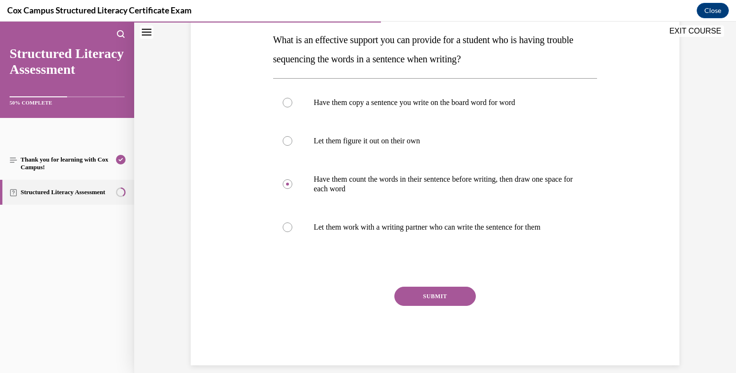
click at [424, 295] on button "SUBMIT" at bounding box center [434, 295] width 81 height 19
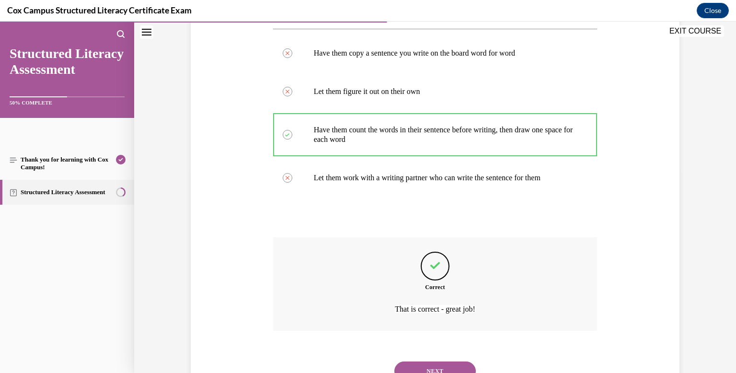
scroll to position [243, 0]
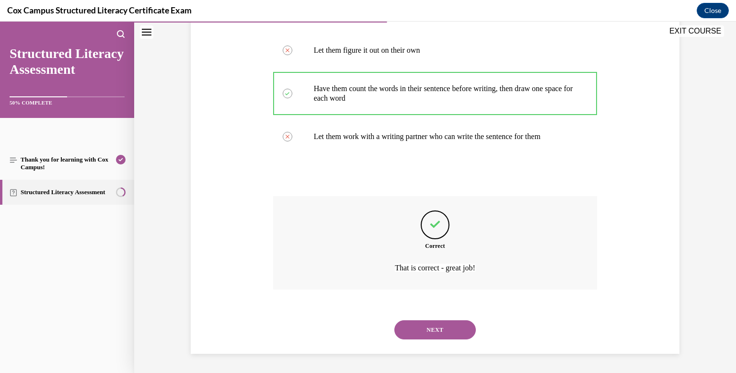
click at [427, 328] on button "NEXT" at bounding box center [434, 329] width 81 height 19
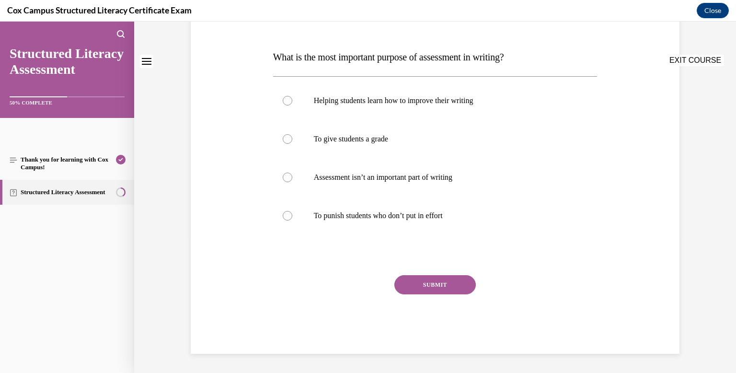
scroll to position [0, 0]
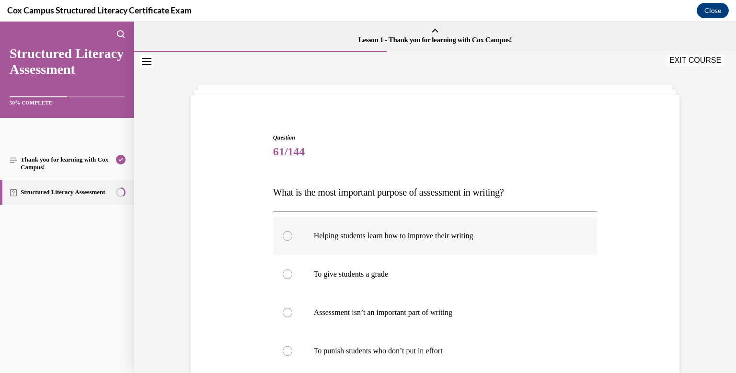
click at [289, 237] on div at bounding box center [288, 236] width 10 height 10
click at [289, 237] on input "Helping students learn how to improve their writing" at bounding box center [288, 236] width 10 height 10
radio input "true"
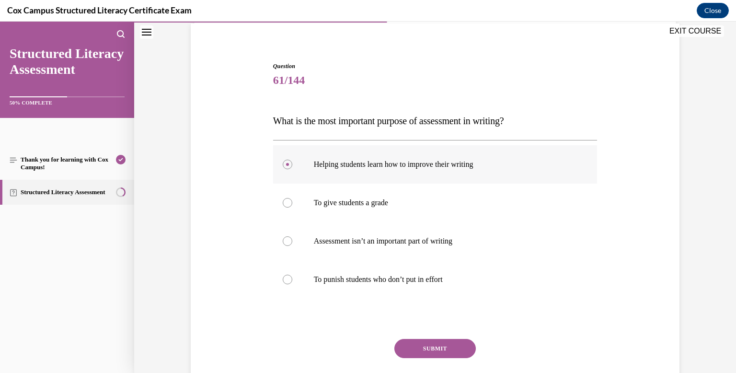
scroll to position [135, 0]
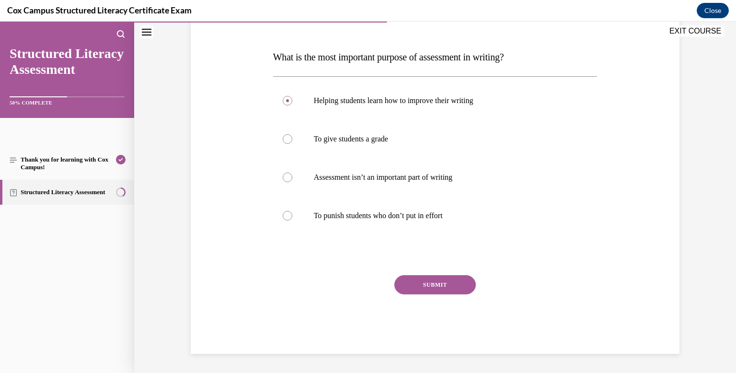
click at [414, 281] on button "SUBMIT" at bounding box center [434, 284] width 81 height 19
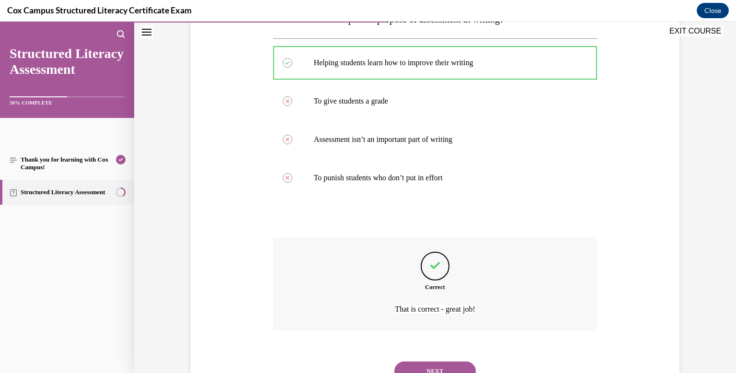
scroll to position [214, 0]
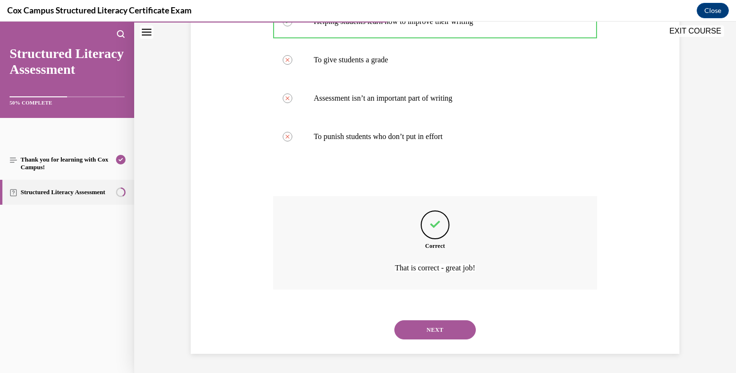
click at [422, 328] on button "NEXT" at bounding box center [434, 329] width 81 height 19
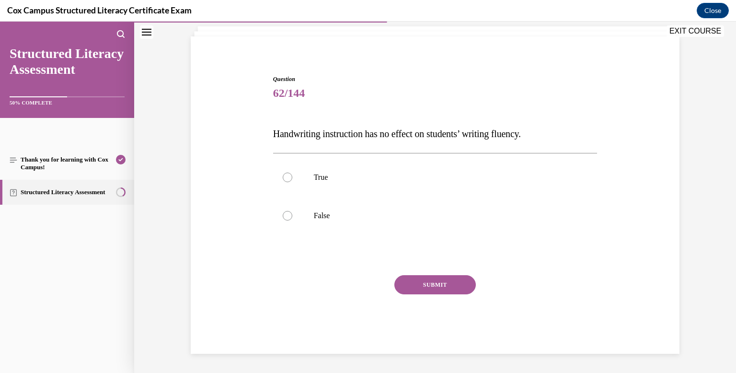
scroll to position [58, 0]
click at [284, 218] on div at bounding box center [288, 216] width 10 height 10
click at [284, 218] on input "False" at bounding box center [288, 216] width 10 height 10
radio input "true"
click at [408, 286] on button "SUBMIT" at bounding box center [434, 284] width 81 height 19
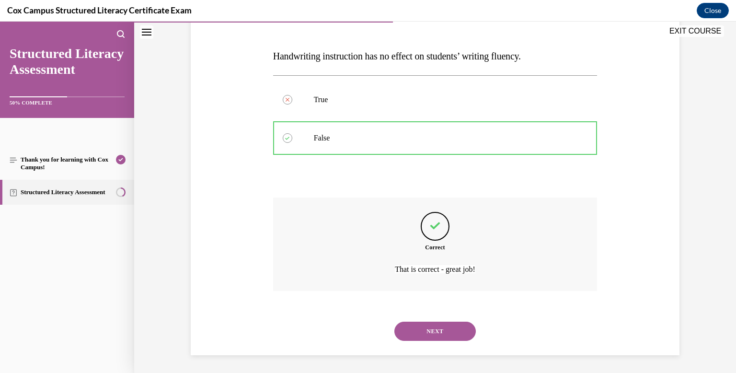
scroll to position [137, 0]
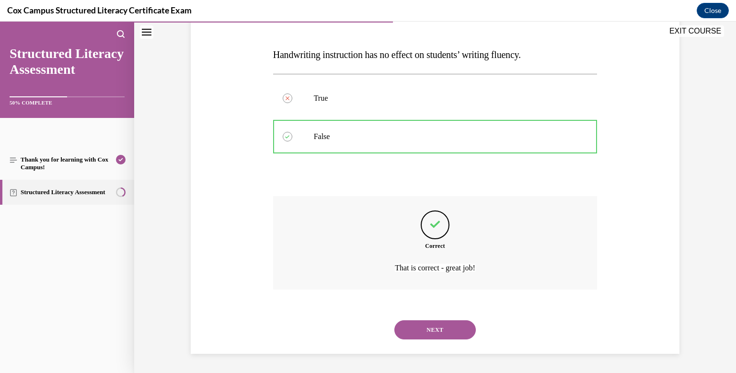
click at [421, 328] on button "NEXT" at bounding box center [434, 329] width 81 height 19
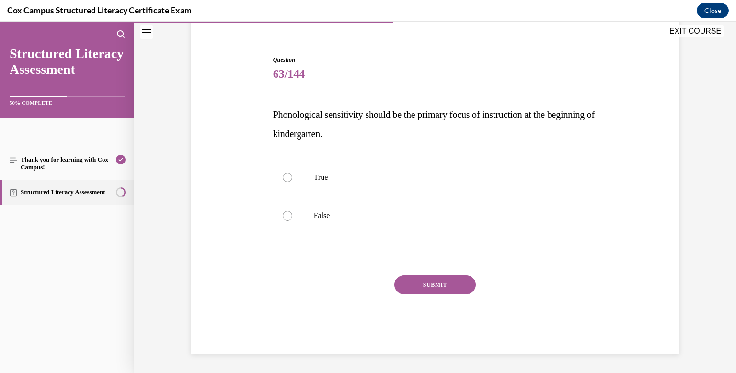
scroll to position [78, 0]
click at [286, 219] on div at bounding box center [288, 216] width 10 height 10
click at [286, 219] on input "False" at bounding box center [288, 216] width 10 height 10
radio input "true"
click at [407, 285] on button "SUBMIT" at bounding box center [434, 284] width 81 height 19
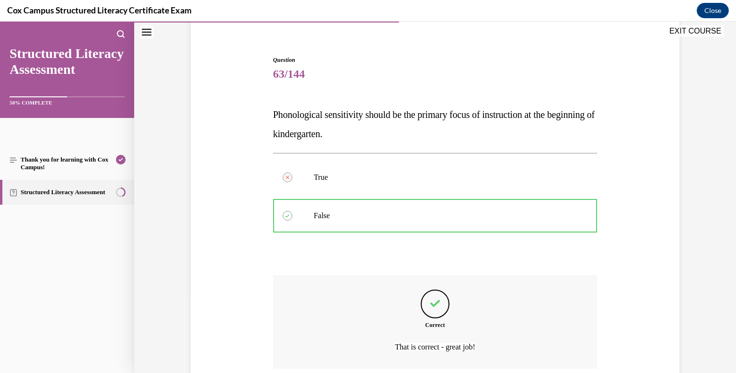
scroll to position [157, 0]
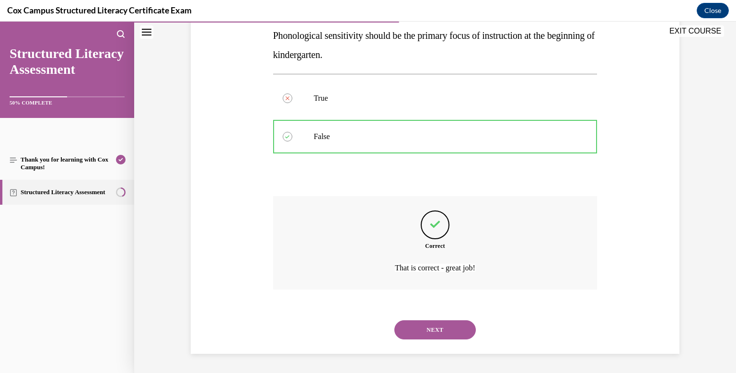
click at [419, 328] on button "NEXT" at bounding box center [434, 329] width 81 height 19
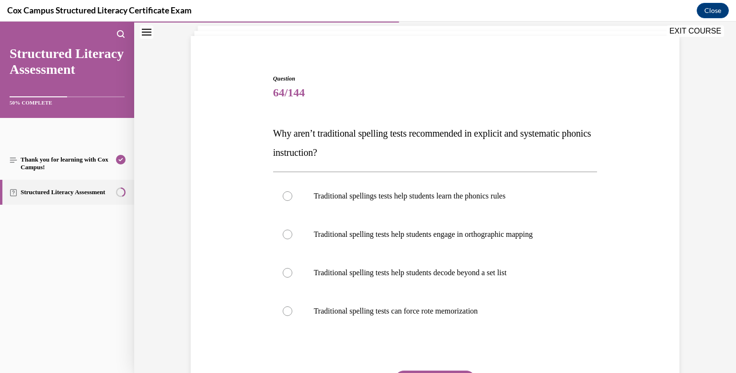
scroll to position [58, 0]
click at [287, 310] on div at bounding box center [288, 312] width 10 height 10
click at [287, 310] on input "Traditional spelling tests can force rote memorization" at bounding box center [288, 312] width 10 height 10
radio input "true"
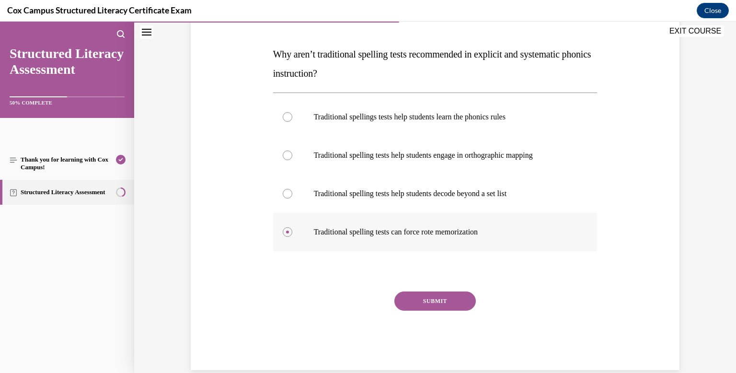
scroll to position [154, 0]
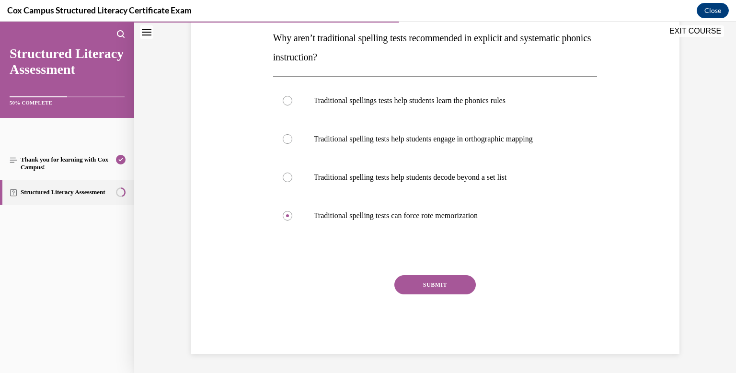
click at [416, 284] on button "SUBMIT" at bounding box center [434, 284] width 81 height 19
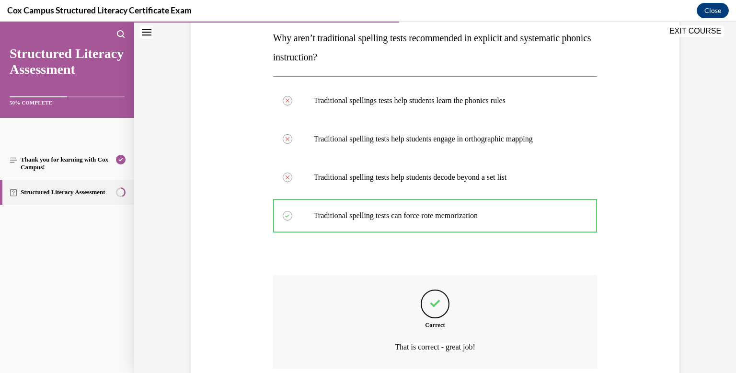
scroll to position [233, 0]
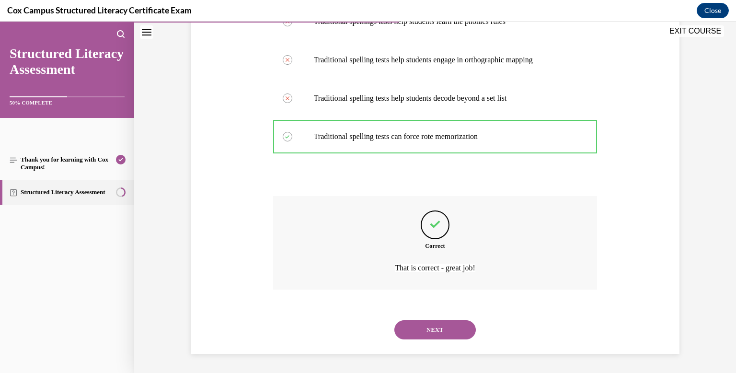
click at [431, 325] on button "NEXT" at bounding box center [434, 329] width 81 height 19
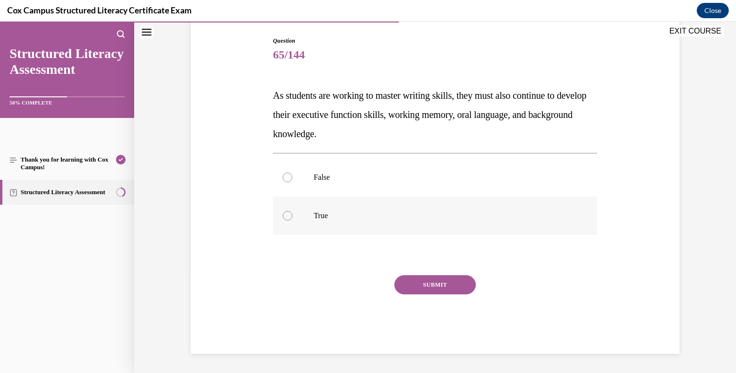
click at [285, 218] on div at bounding box center [288, 216] width 10 height 10
click at [285, 218] on input "True" at bounding box center [288, 216] width 10 height 10
radio input "true"
click at [418, 284] on button "SUBMIT" at bounding box center [434, 284] width 81 height 19
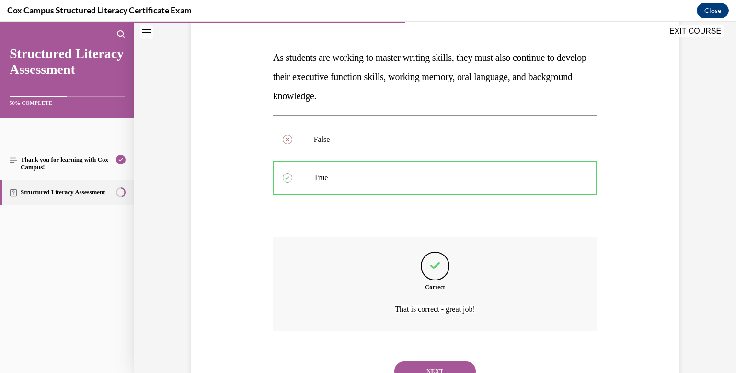
scroll to position [176, 0]
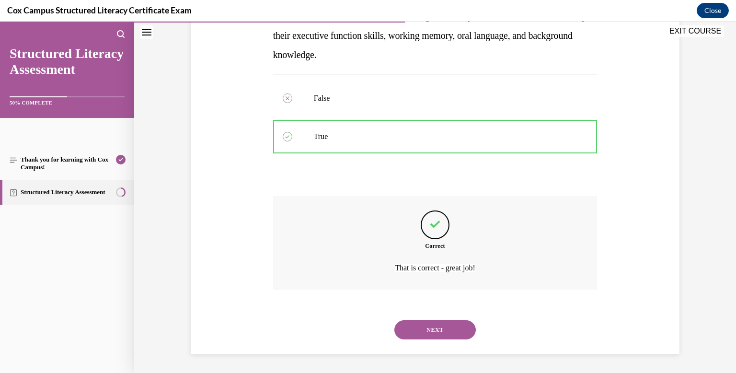
click at [433, 330] on button "NEXT" at bounding box center [434, 329] width 81 height 19
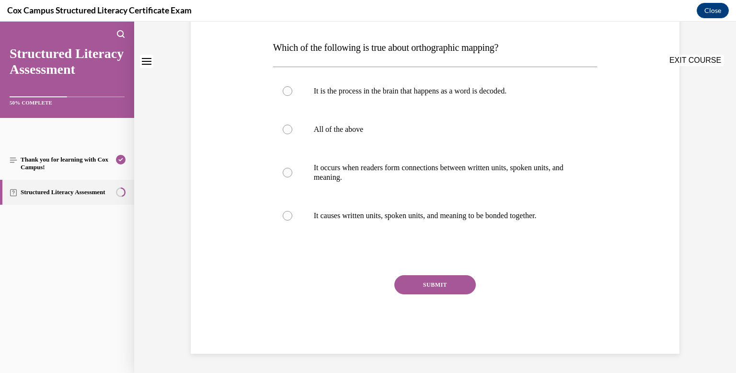
scroll to position [0, 0]
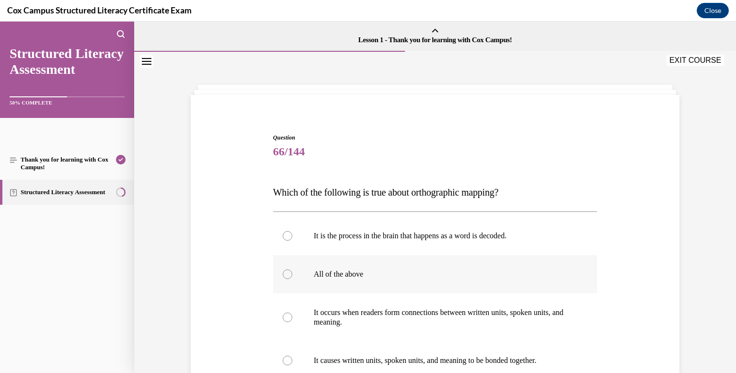
click at [287, 274] on div at bounding box center [288, 274] width 10 height 10
click at [287, 274] on input "All of the above" at bounding box center [288, 274] width 10 height 10
radio input "true"
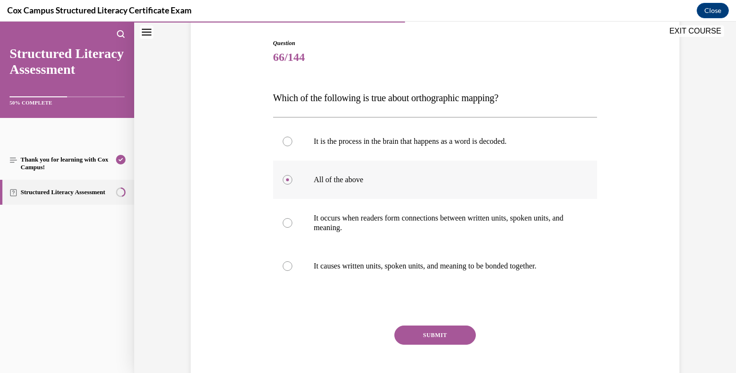
scroll to position [145, 0]
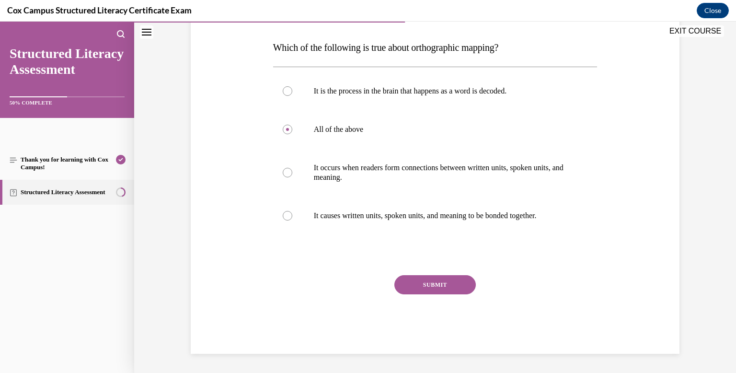
click at [406, 282] on button "SUBMIT" at bounding box center [434, 284] width 81 height 19
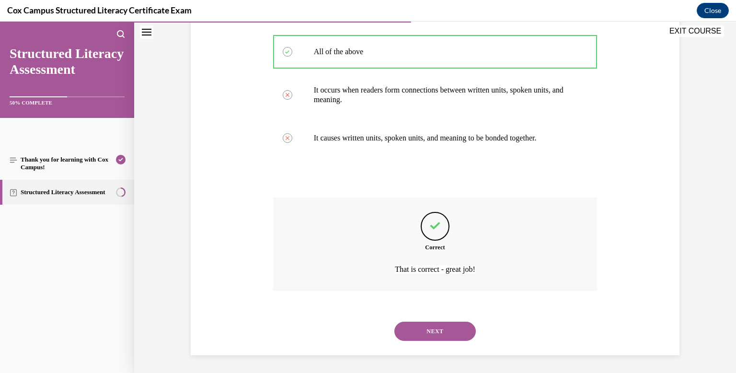
scroll to position [224, 0]
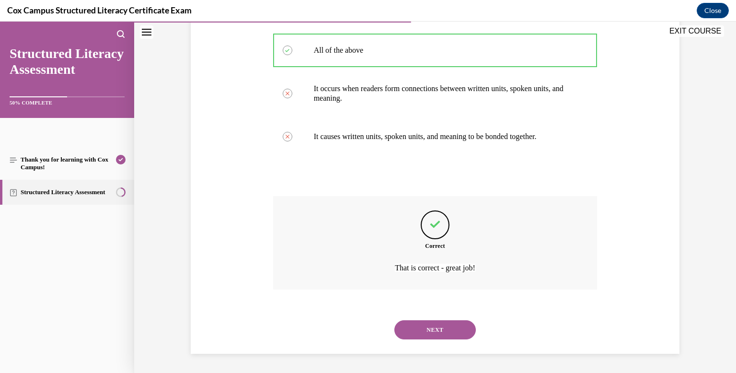
click at [423, 328] on button "NEXT" at bounding box center [434, 329] width 81 height 19
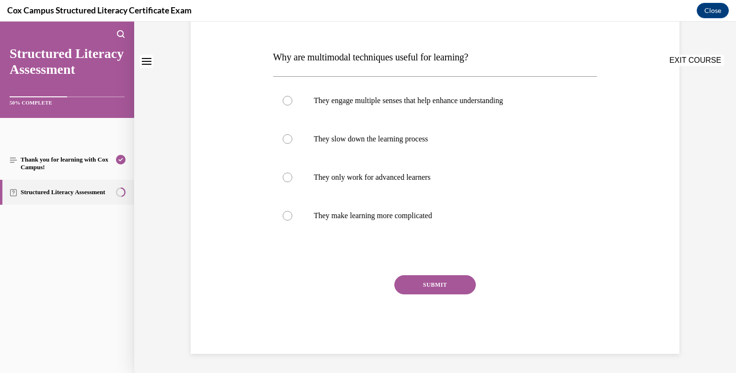
scroll to position [0, 0]
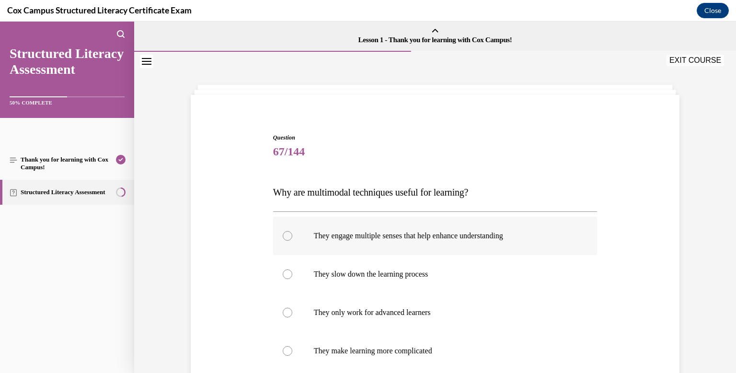
click at [287, 234] on div at bounding box center [288, 236] width 10 height 10
click at [287, 234] on input "They engage multiple senses that help enhance understanding" at bounding box center [288, 236] width 10 height 10
radio input "true"
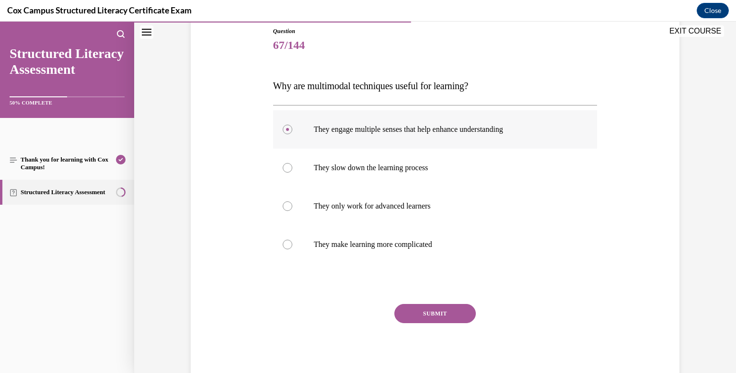
scroll to position [135, 0]
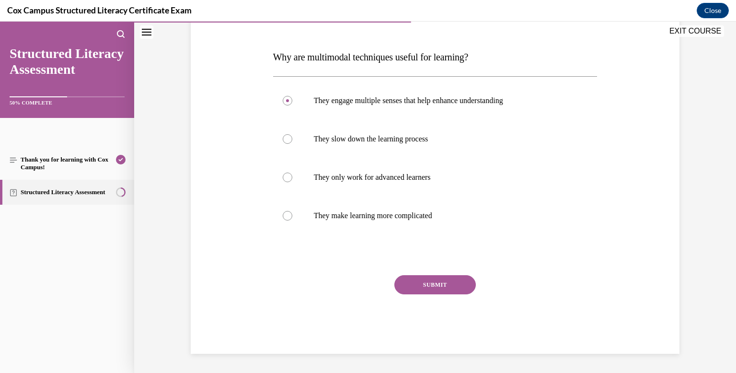
click at [422, 284] on button "SUBMIT" at bounding box center [434, 284] width 81 height 19
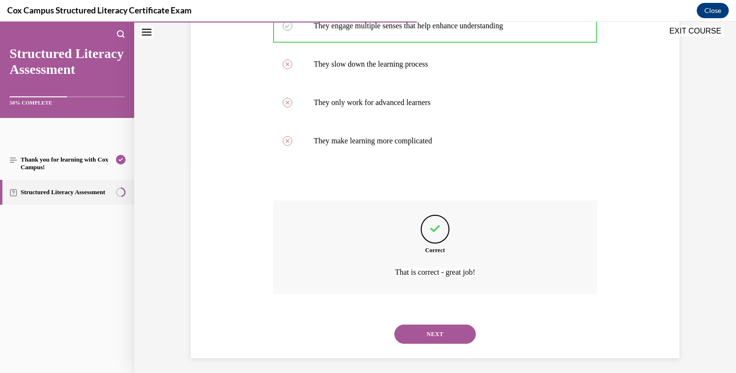
scroll to position [214, 0]
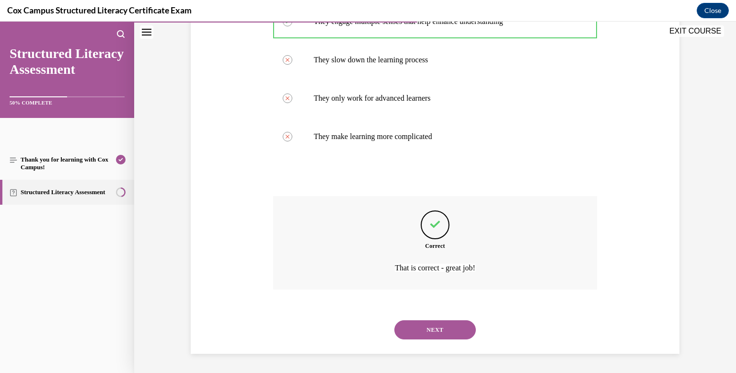
click at [432, 330] on button "NEXT" at bounding box center [434, 329] width 81 height 19
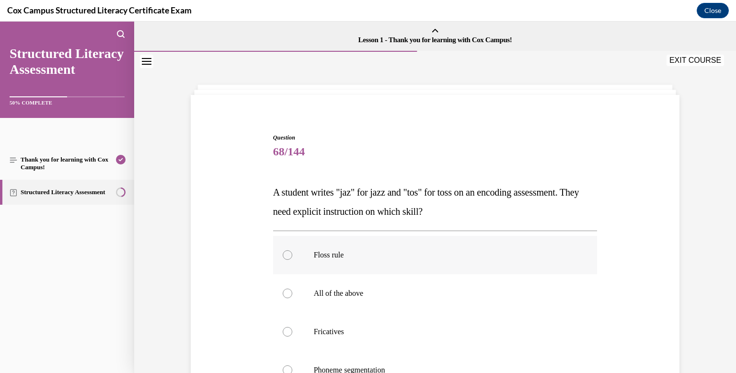
click at [287, 258] on div at bounding box center [288, 255] width 10 height 10
click at [287, 258] on input "Floss rule" at bounding box center [288, 255] width 10 height 10
radio input "true"
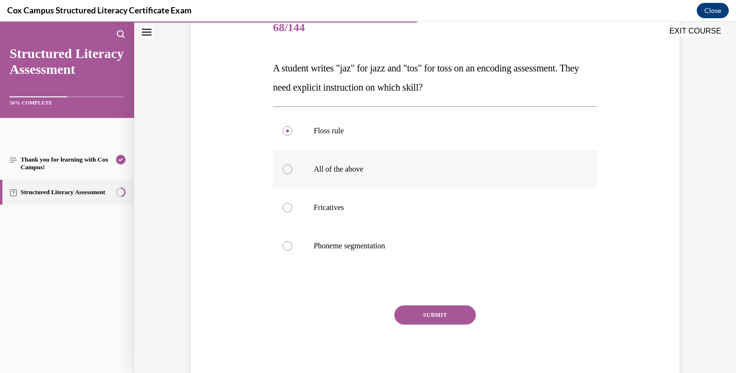
scroll to position [154, 0]
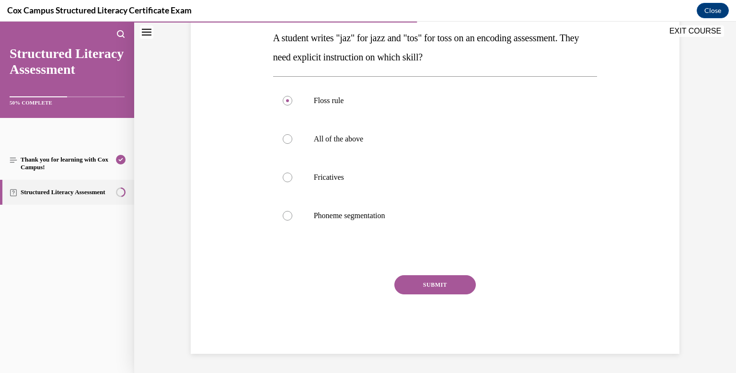
click at [440, 291] on button "SUBMIT" at bounding box center [434, 284] width 81 height 19
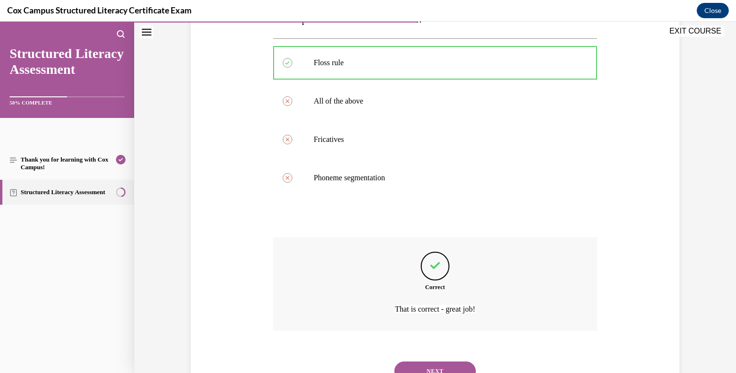
scroll to position [233, 0]
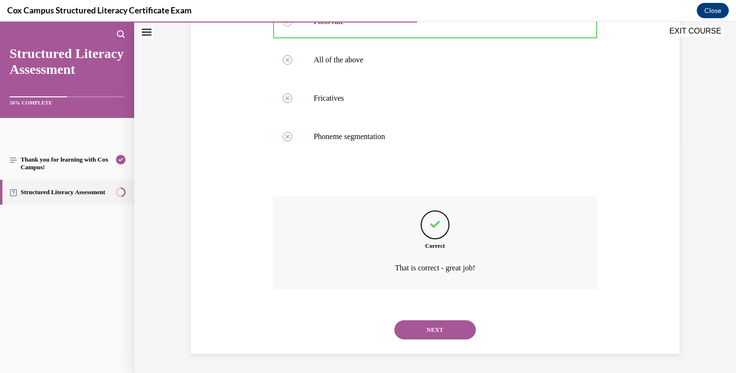
click at [447, 328] on button "NEXT" at bounding box center [434, 329] width 81 height 19
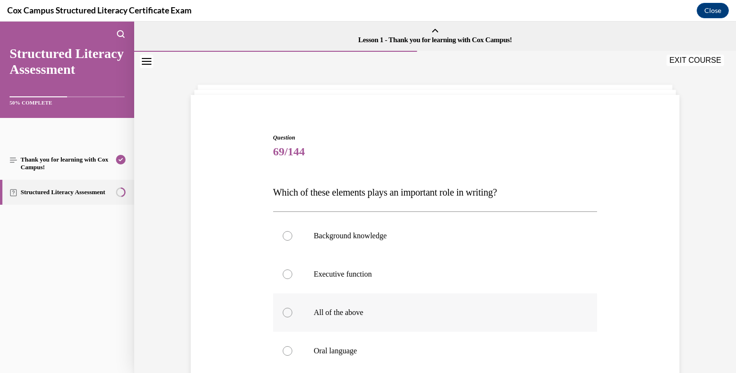
click at [288, 309] on div at bounding box center [288, 313] width 10 height 10
click at [288, 309] on input "All of the above" at bounding box center [288, 313] width 10 height 10
radio input "true"
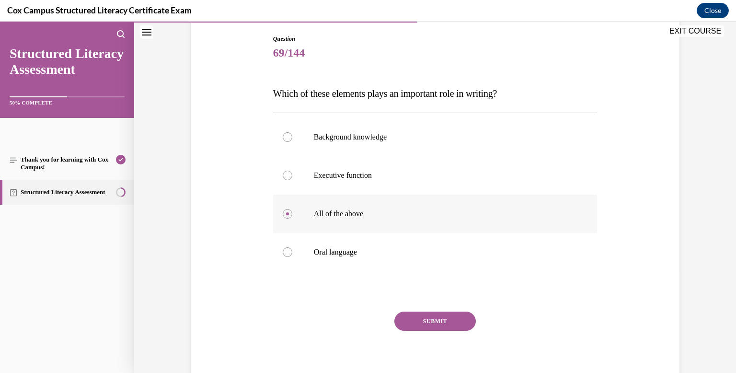
scroll to position [135, 0]
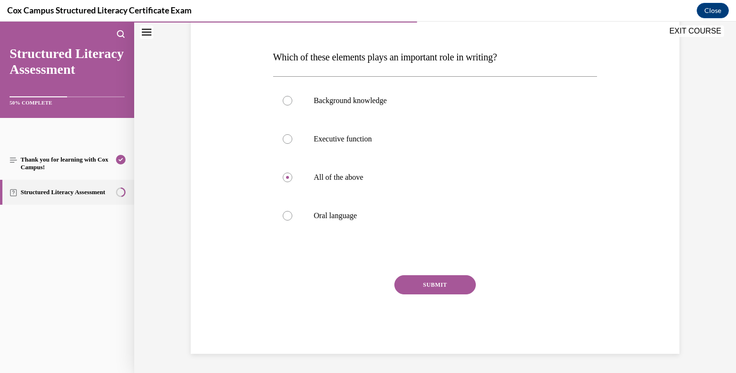
click at [410, 286] on button "SUBMIT" at bounding box center [434, 284] width 81 height 19
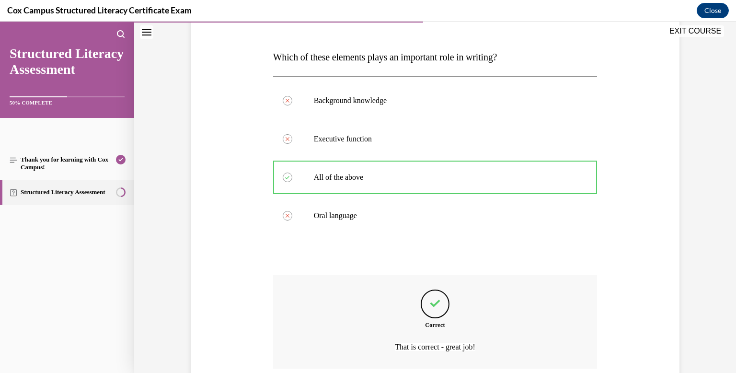
scroll to position [214, 0]
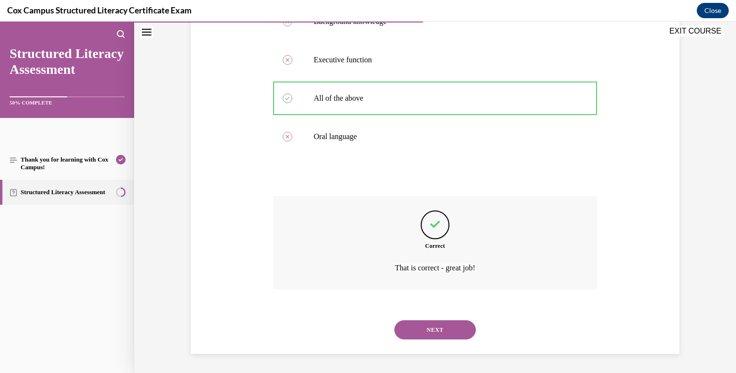
click at [425, 329] on button "NEXT" at bounding box center [434, 329] width 81 height 19
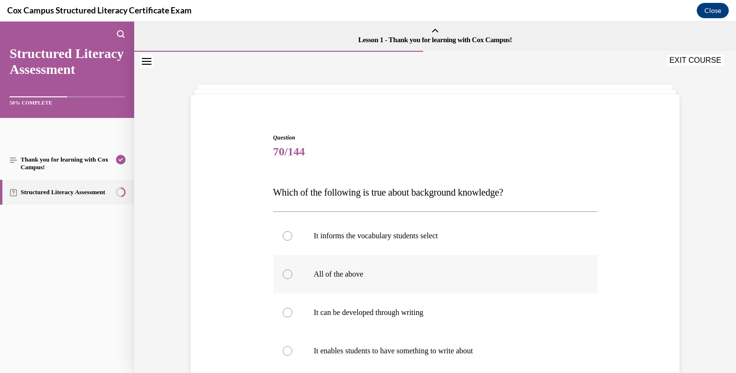
click at [287, 273] on div at bounding box center [288, 274] width 10 height 10
click at [287, 273] on input "All of the above" at bounding box center [288, 274] width 10 height 10
radio input "true"
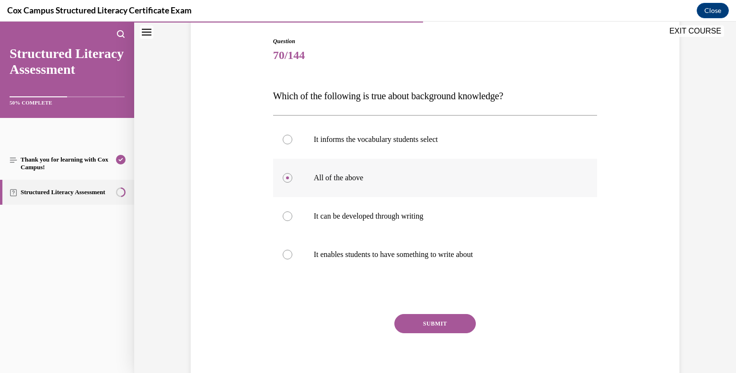
scroll to position [135, 0]
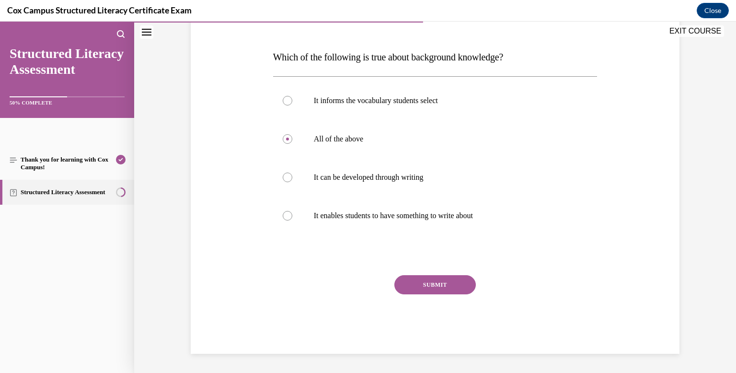
click at [413, 281] on button "SUBMIT" at bounding box center [434, 284] width 81 height 19
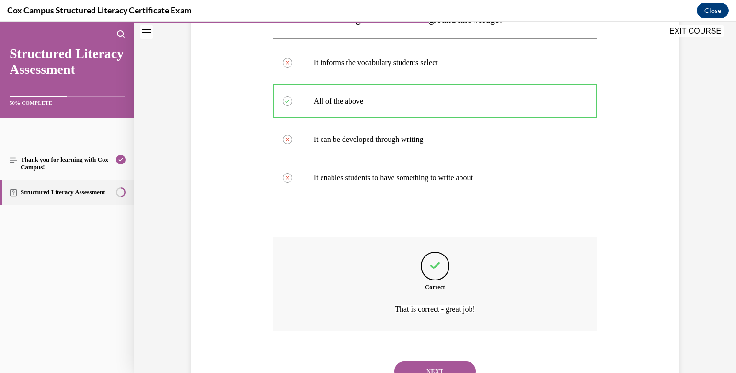
scroll to position [214, 0]
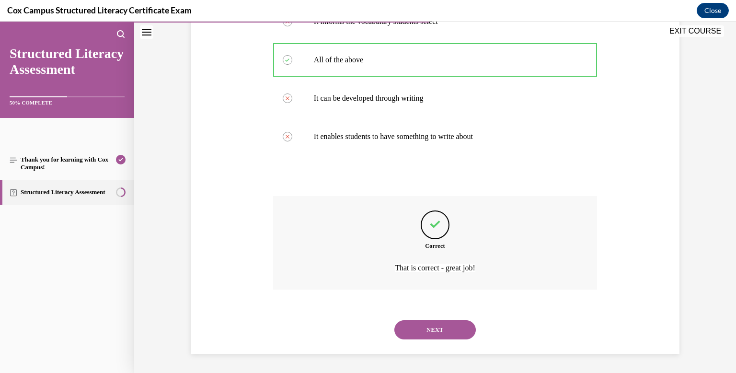
click at [432, 327] on button "NEXT" at bounding box center [434, 329] width 81 height 19
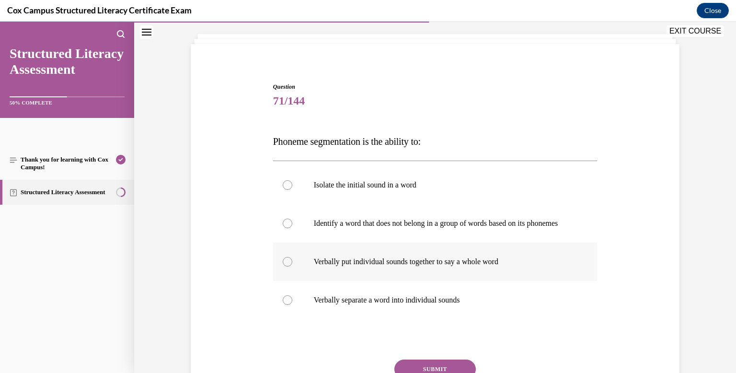
scroll to position [53, 0]
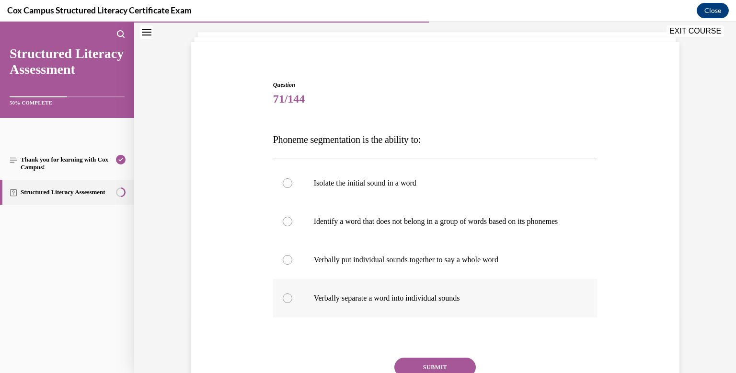
click at [284, 303] on div at bounding box center [288, 298] width 10 height 10
click at [284, 303] on input "Verbally separate a word into individual sounds" at bounding box center [288, 298] width 10 height 10
radio input "true"
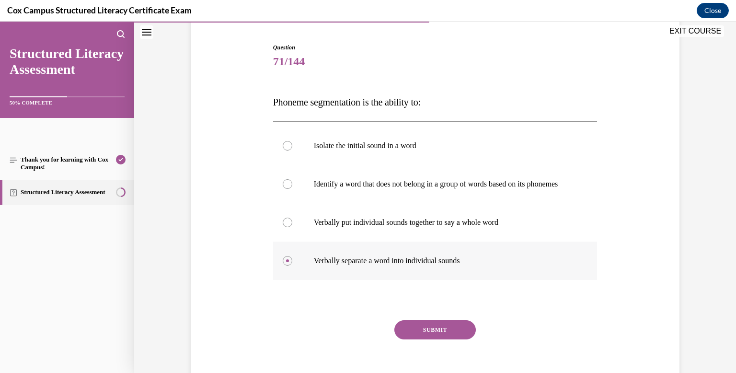
scroll to position [102, 0]
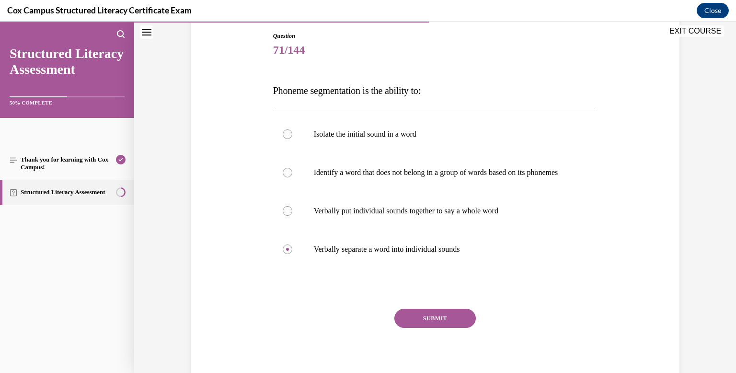
click at [422, 328] on button "SUBMIT" at bounding box center [434, 317] width 81 height 19
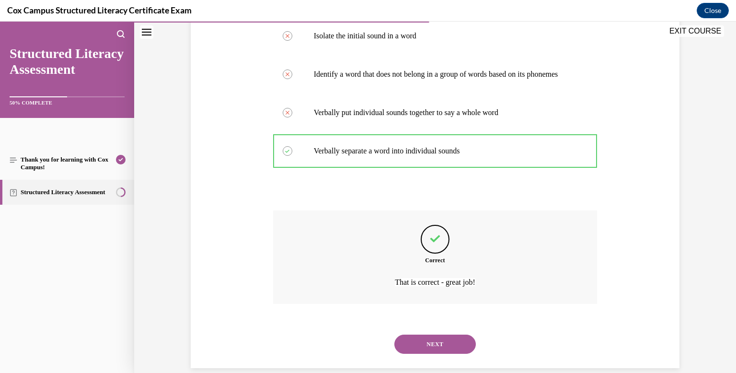
scroll to position [224, 0]
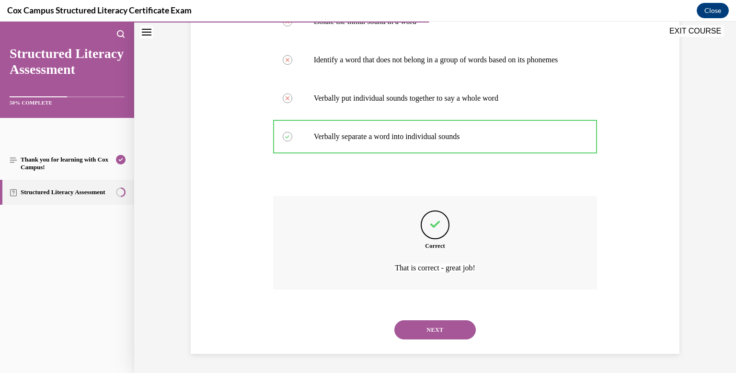
click at [429, 325] on button "NEXT" at bounding box center [434, 329] width 81 height 19
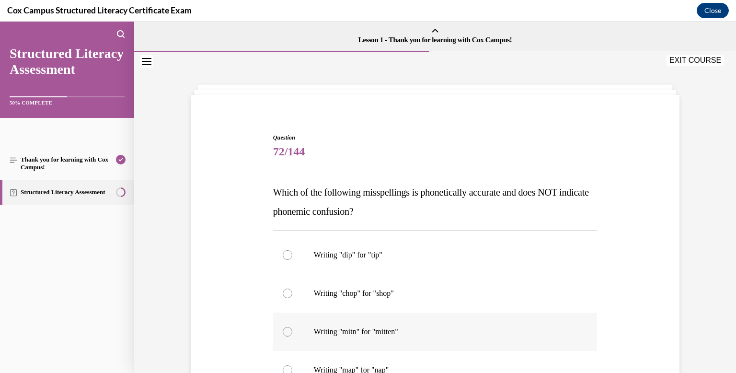
click at [286, 331] on div at bounding box center [288, 332] width 10 height 10
click at [286, 331] on input "Writing "mitn" for "mitten"" at bounding box center [288, 332] width 10 height 10
radio input "true"
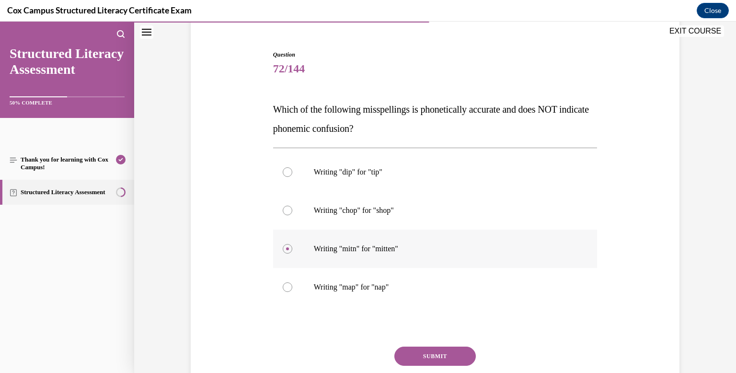
scroll to position [85, 0]
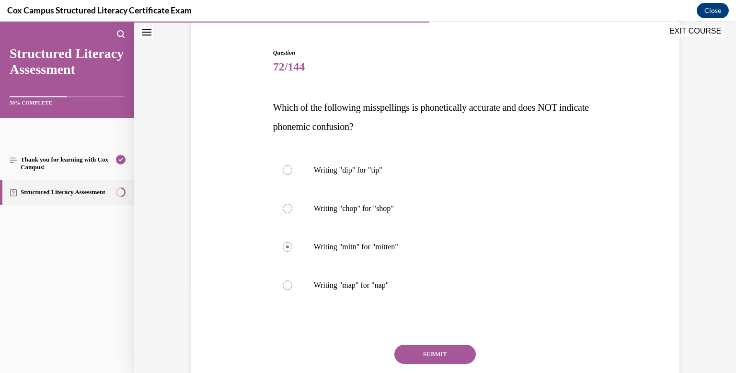
click at [414, 357] on button "SUBMIT" at bounding box center [434, 353] width 81 height 19
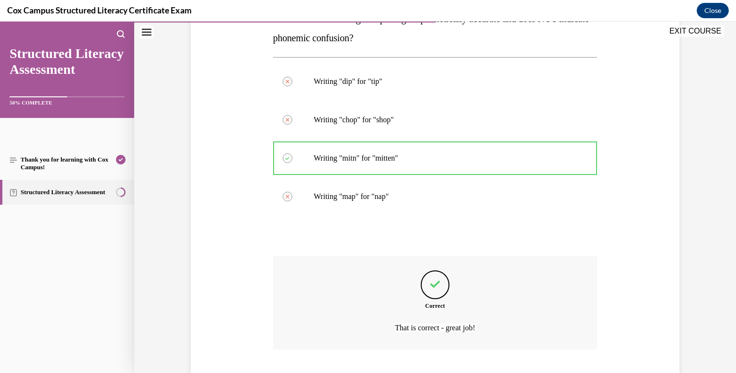
scroll to position [233, 0]
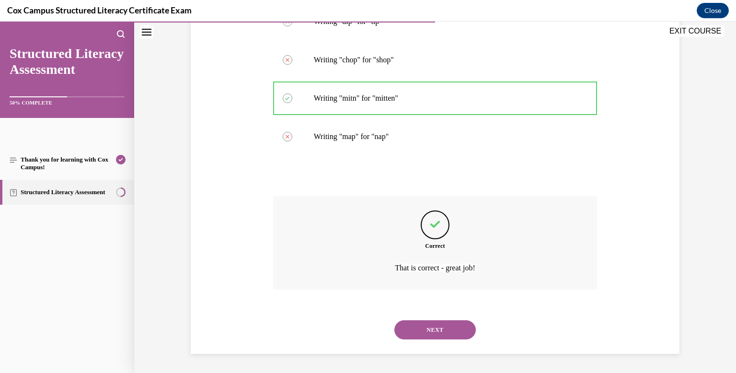
click at [417, 331] on button "NEXT" at bounding box center [434, 329] width 81 height 19
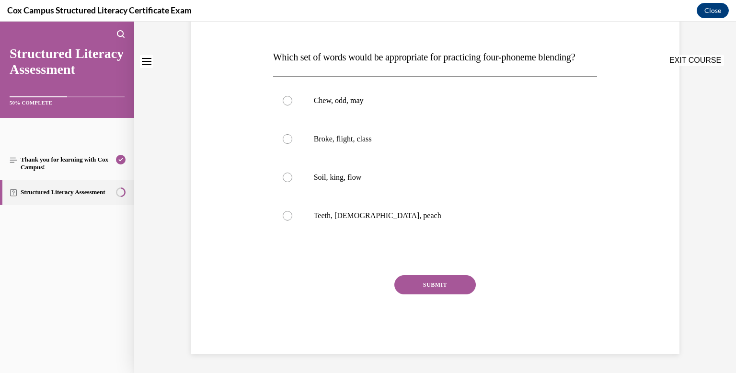
scroll to position [0, 0]
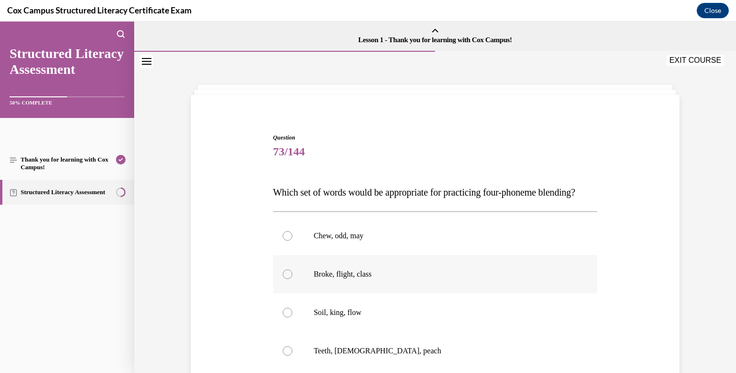
click at [285, 279] on div at bounding box center [288, 274] width 10 height 10
click at [285, 279] on input "Broke, flight, class" at bounding box center [288, 274] width 10 height 10
radio input "true"
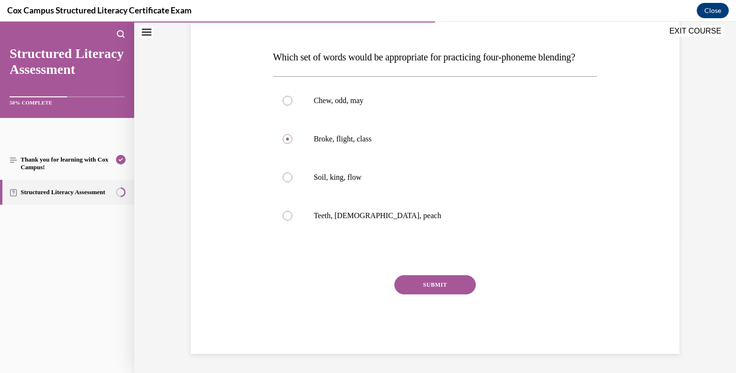
click at [418, 283] on button "SUBMIT" at bounding box center [434, 284] width 81 height 19
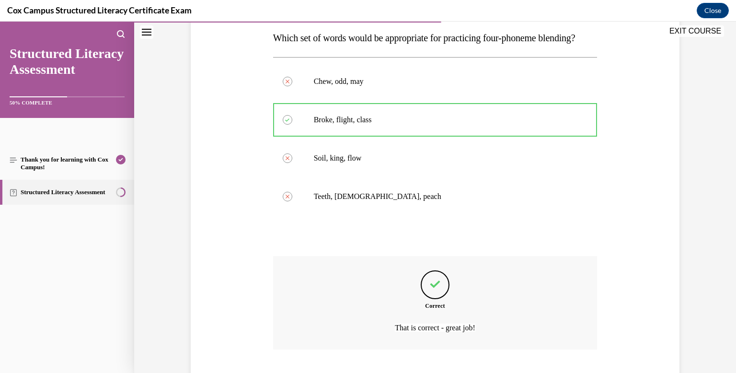
scroll to position [233, 0]
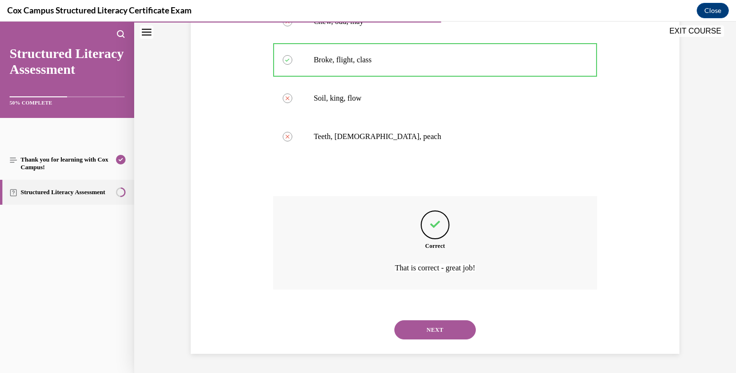
click at [421, 329] on button "NEXT" at bounding box center [434, 329] width 81 height 19
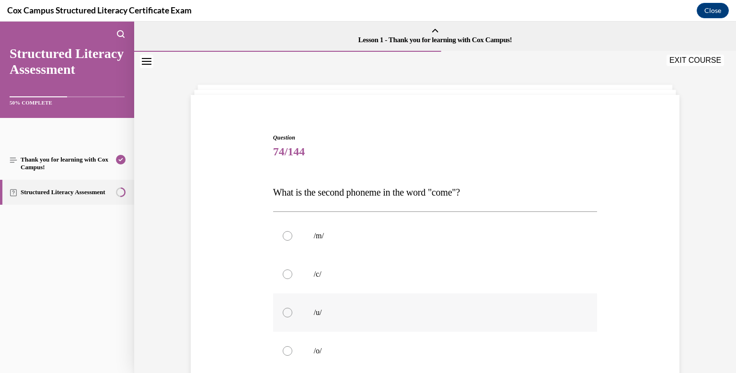
click at [287, 311] on div at bounding box center [288, 313] width 10 height 10
click at [287, 311] on input "/u/" at bounding box center [288, 313] width 10 height 10
radio input "true"
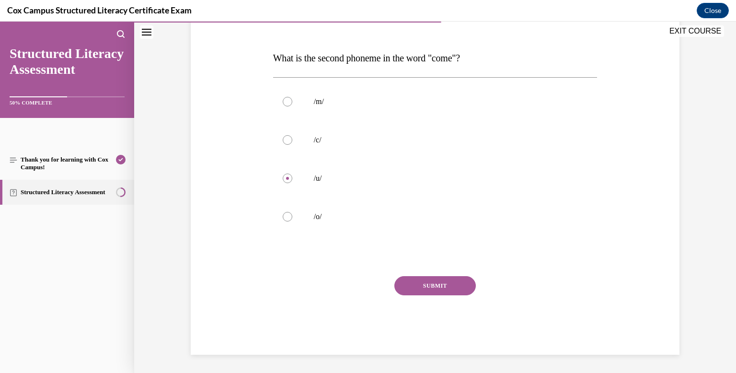
click at [427, 286] on button "SUBMIT" at bounding box center [434, 285] width 81 height 19
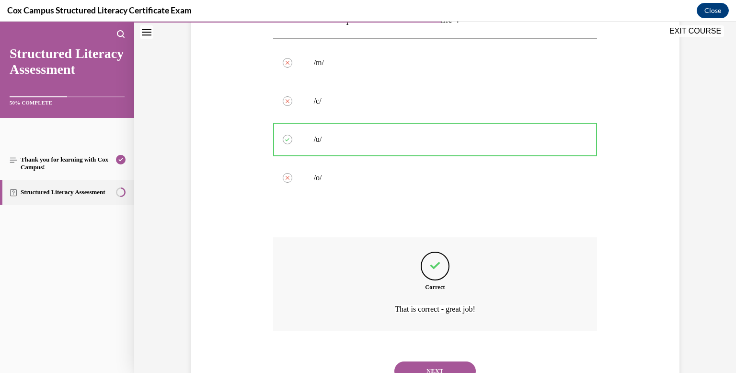
scroll to position [214, 0]
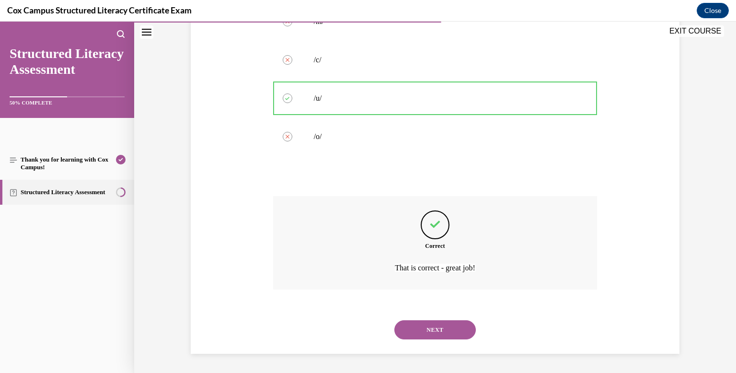
click at [435, 328] on button "NEXT" at bounding box center [434, 329] width 81 height 19
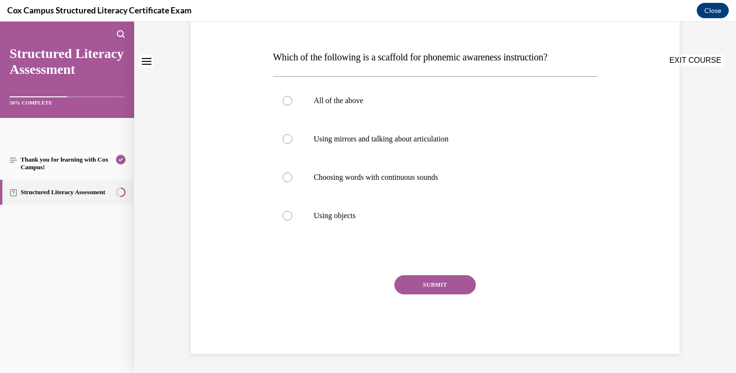
scroll to position [0, 0]
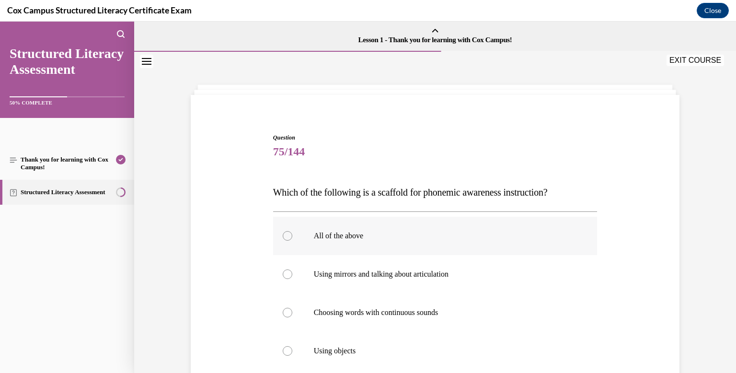
click at [287, 237] on div at bounding box center [288, 236] width 10 height 10
click at [287, 237] on input "All of the above" at bounding box center [288, 236] width 10 height 10
radio input "true"
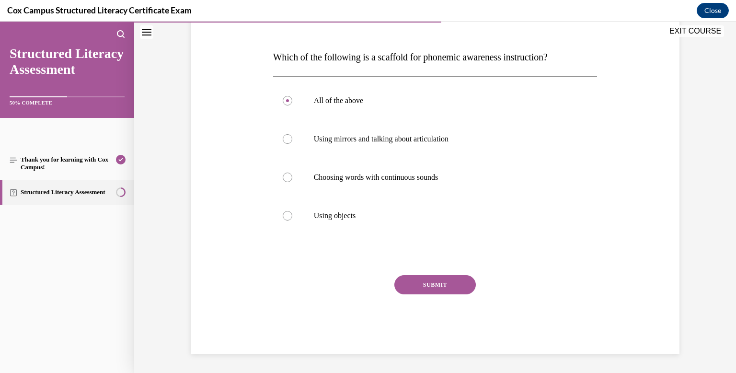
click at [408, 283] on button "SUBMIT" at bounding box center [434, 284] width 81 height 19
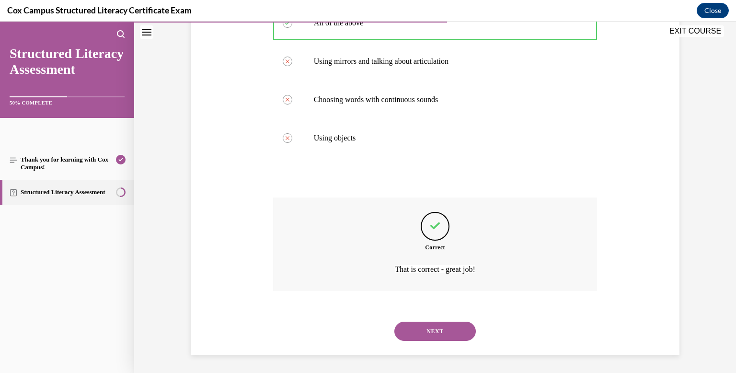
scroll to position [214, 0]
click at [423, 327] on button "NEXT" at bounding box center [434, 329] width 81 height 19
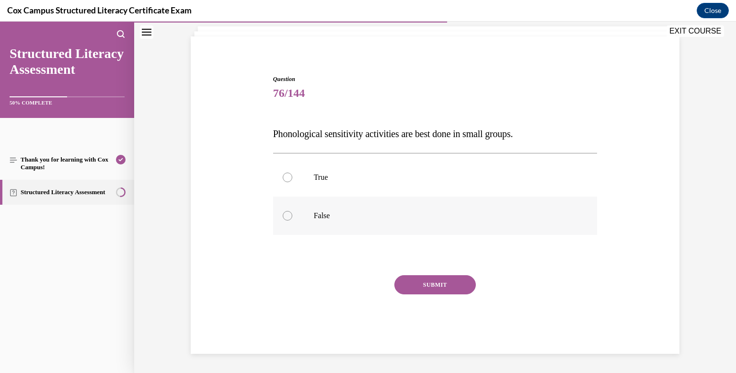
click at [289, 214] on div at bounding box center [288, 216] width 10 height 10
click at [289, 214] on input "False" at bounding box center [288, 216] width 10 height 10
radio input "true"
click at [421, 291] on button "SUBMIT" at bounding box center [434, 284] width 81 height 19
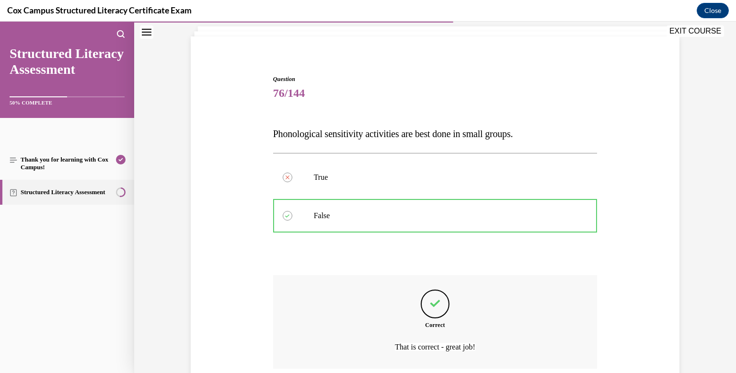
scroll to position [137, 0]
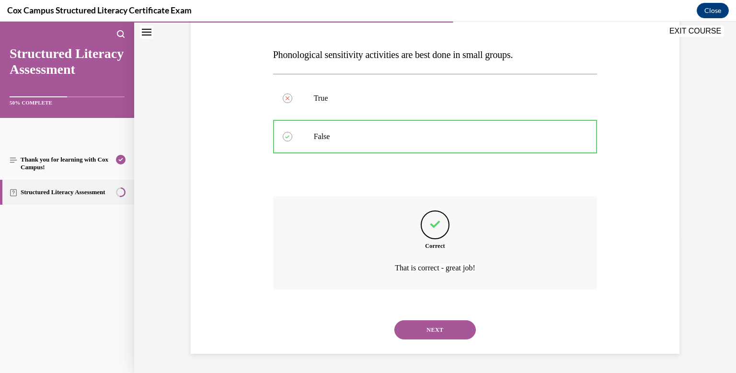
click at [425, 328] on button "NEXT" at bounding box center [434, 329] width 81 height 19
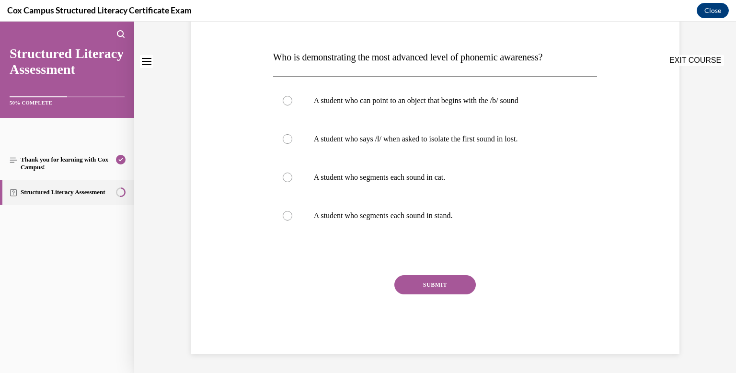
scroll to position [0, 0]
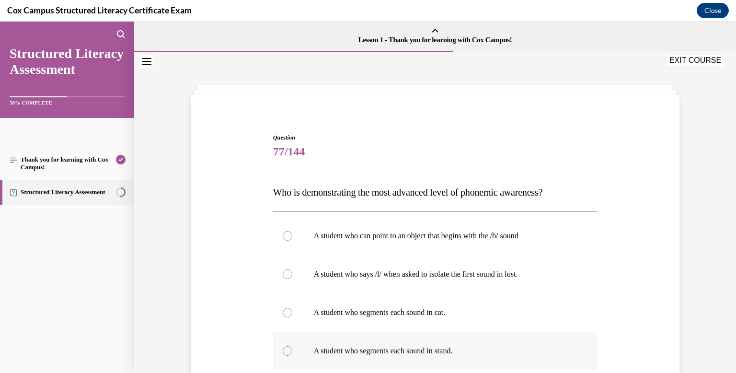
click at [285, 349] on div at bounding box center [288, 351] width 10 height 10
click at [285, 349] on input "A student who segments each sound in stand." at bounding box center [288, 351] width 10 height 10
radio input "true"
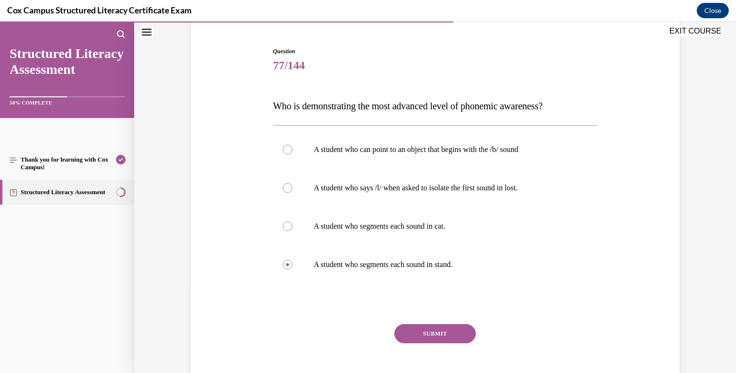
click at [427, 336] on button "SUBMIT" at bounding box center [434, 333] width 81 height 19
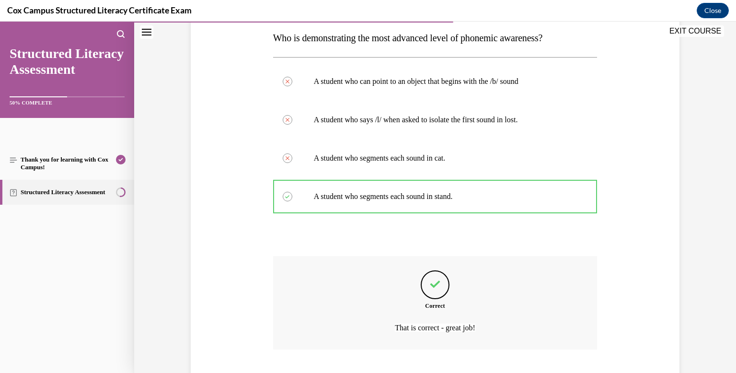
scroll to position [214, 0]
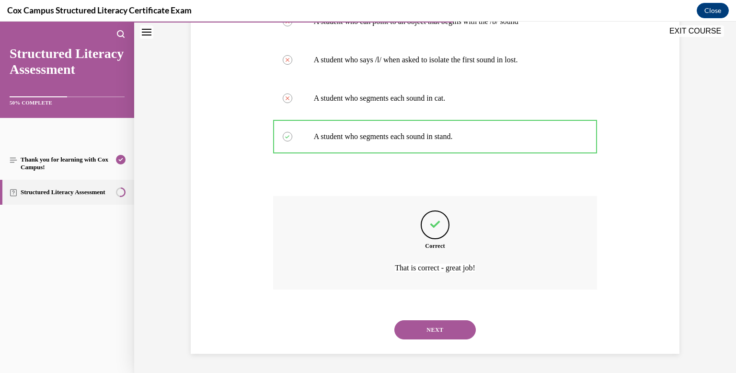
click at [427, 331] on button "NEXT" at bounding box center [434, 329] width 81 height 19
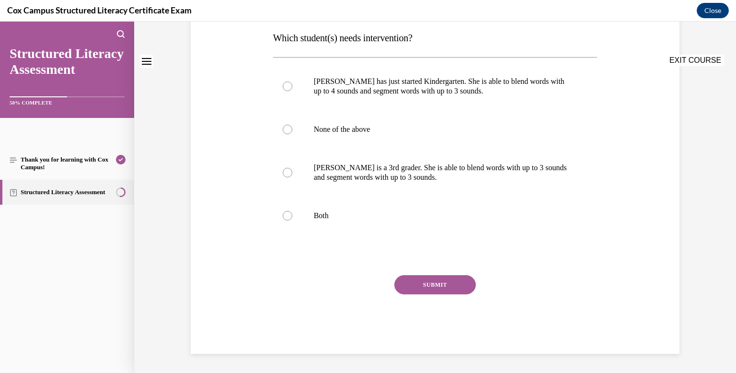
scroll to position [0, 0]
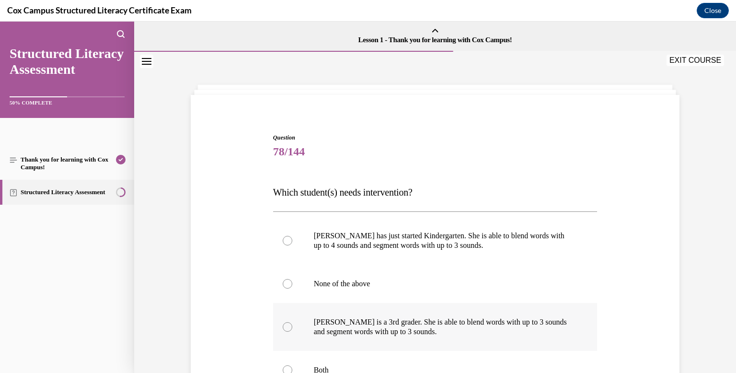
click at [287, 328] on div at bounding box center [288, 327] width 10 height 10
click at [287, 328] on input "Ella is a 3rd grader. She is able to blend words with up to 3 sounds and segmen…" at bounding box center [288, 327] width 10 height 10
radio input "true"
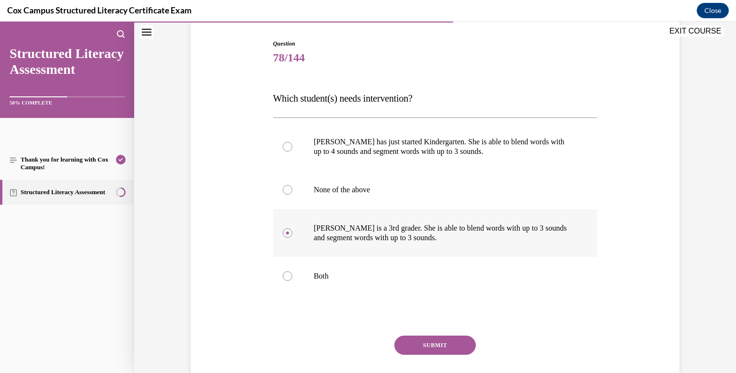
scroll to position [126, 0]
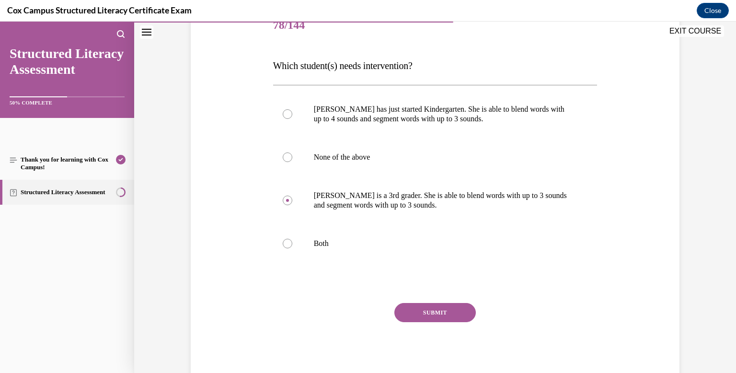
click at [414, 310] on button "SUBMIT" at bounding box center [434, 312] width 81 height 19
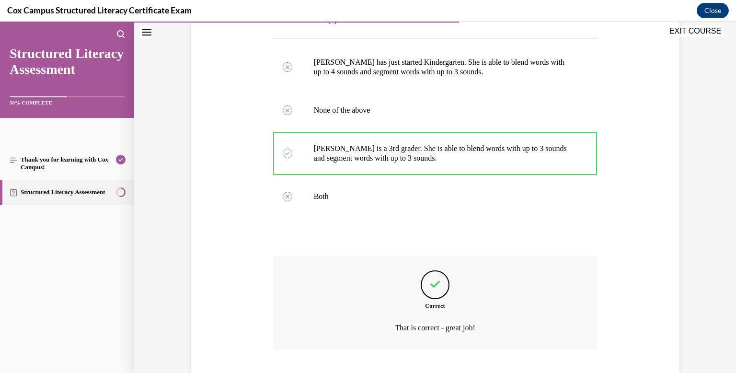
scroll to position [233, 0]
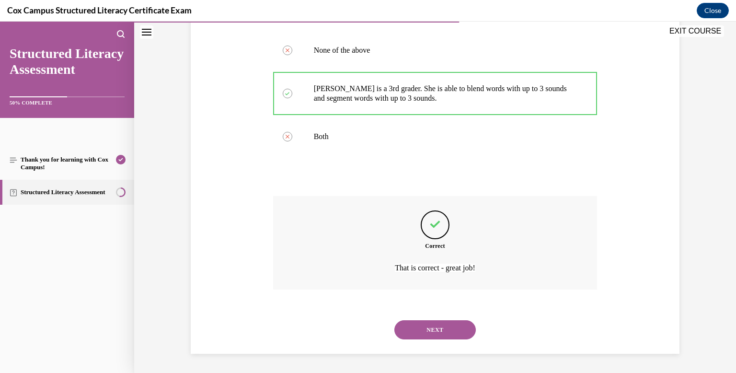
click at [426, 333] on button "NEXT" at bounding box center [434, 329] width 81 height 19
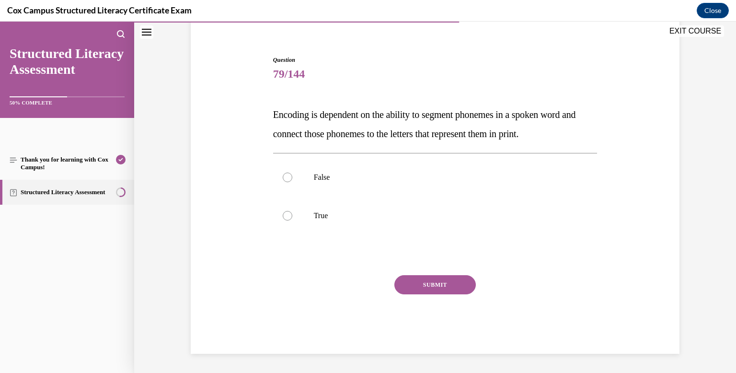
scroll to position [78, 0]
click at [285, 218] on div at bounding box center [288, 216] width 10 height 10
click at [285, 218] on input "True" at bounding box center [288, 216] width 10 height 10
radio input "true"
click at [403, 285] on button "SUBMIT" at bounding box center [434, 284] width 81 height 19
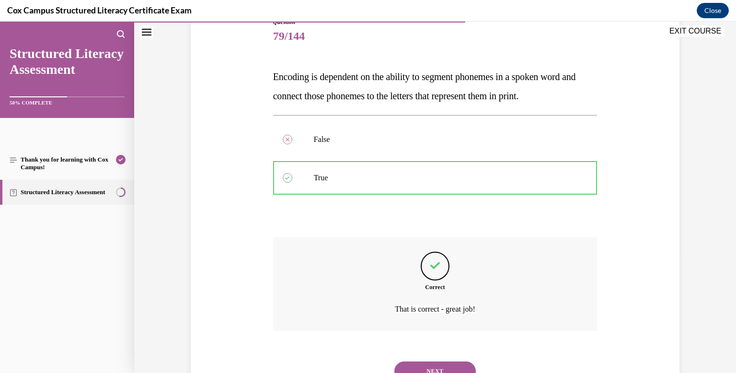
scroll to position [157, 0]
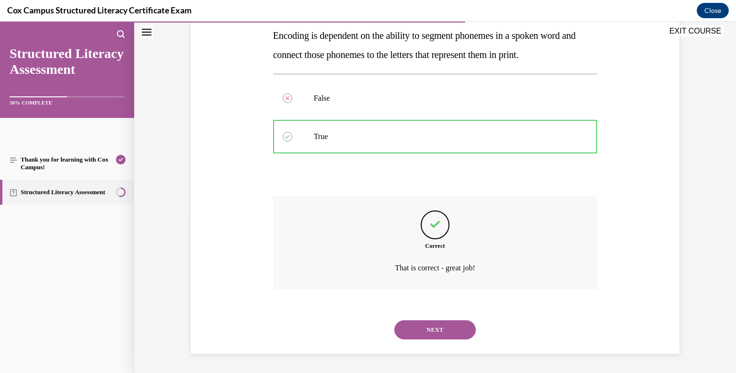
click at [437, 335] on button "NEXT" at bounding box center [434, 329] width 81 height 19
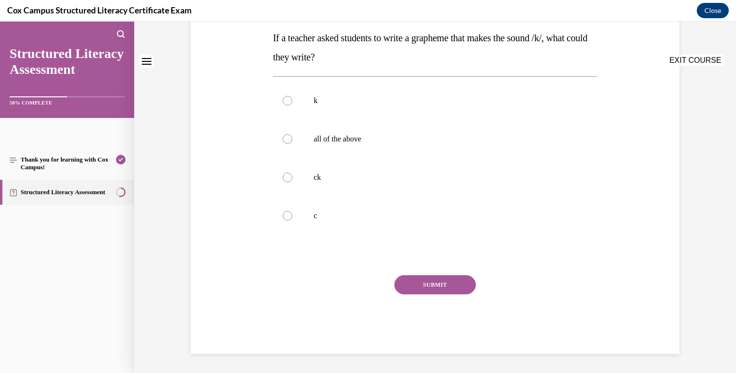
scroll to position [0, 0]
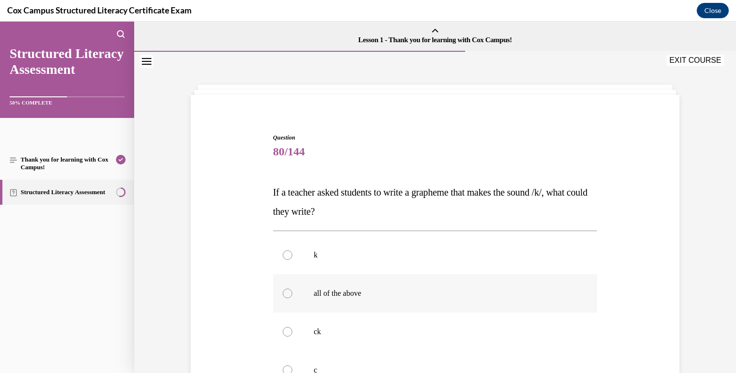
click at [284, 292] on div at bounding box center [288, 293] width 10 height 10
click at [284, 292] on input "all of the above" at bounding box center [288, 293] width 10 height 10
radio input "true"
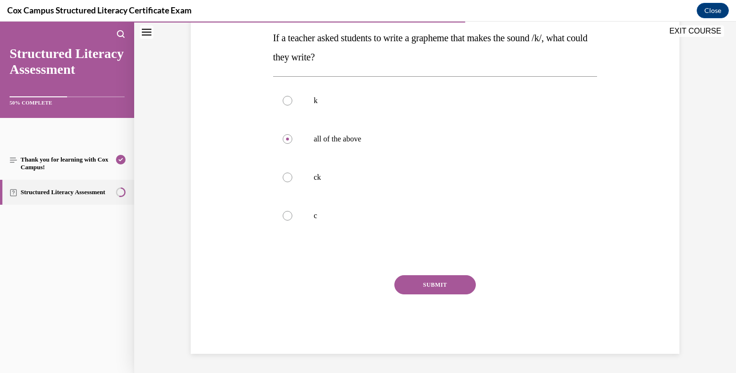
click at [417, 285] on button "SUBMIT" at bounding box center [434, 284] width 81 height 19
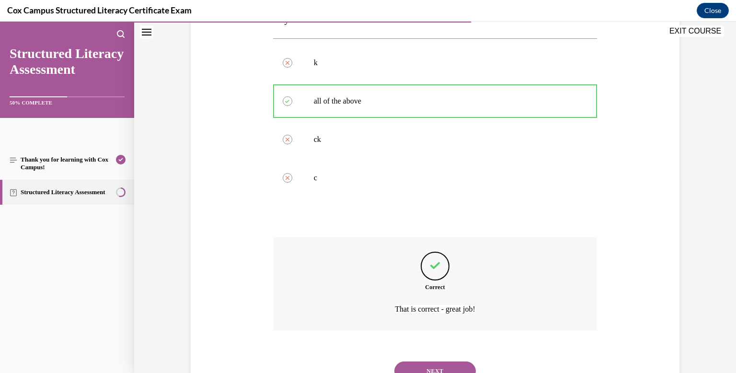
scroll to position [233, 0]
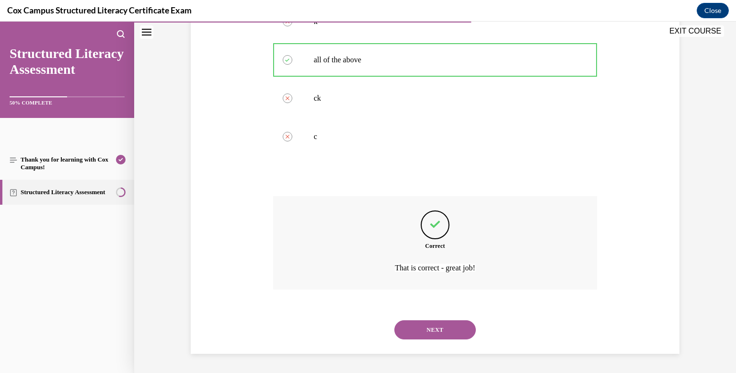
click at [432, 330] on button "NEXT" at bounding box center [434, 329] width 81 height 19
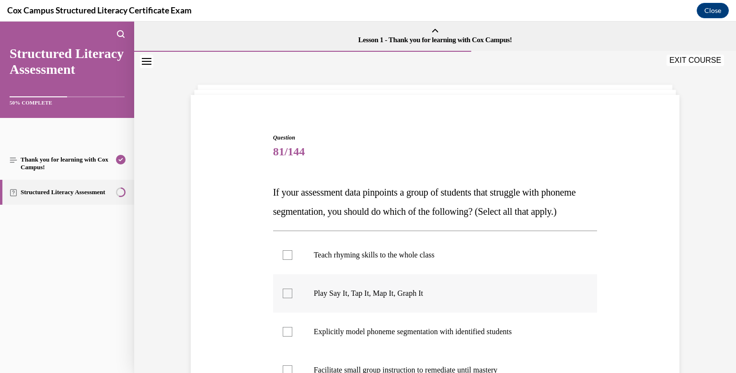
click at [284, 298] on div at bounding box center [288, 293] width 10 height 10
click at [284, 298] on input "Play Say It, Tap It, Map It, Graph It" at bounding box center [288, 293] width 10 height 10
checkbox input "true"
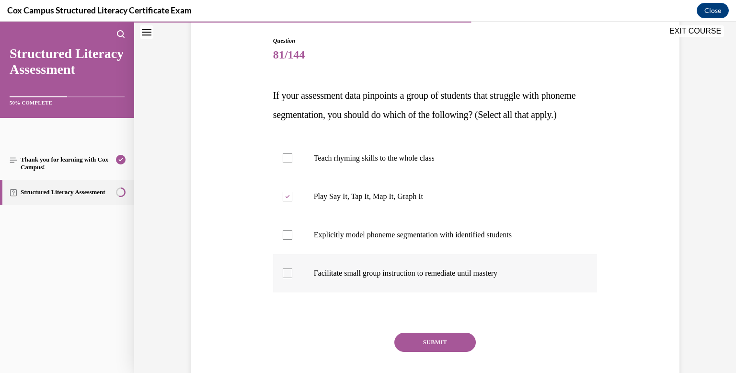
scroll to position [99, 0]
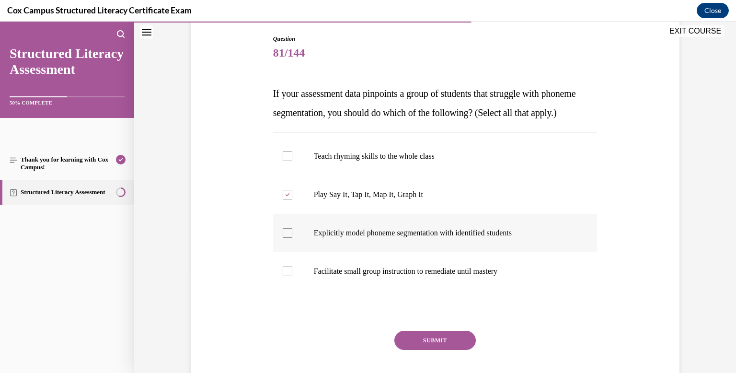
click at [285, 252] on label "Explicitly model phoneme segmentation with identified students" at bounding box center [435, 233] width 324 height 38
click at [285, 238] on input "Explicitly model phoneme segmentation with identified students" at bounding box center [288, 233] width 10 height 10
checkbox input "true"
click at [289, 276] on div at bounding box center [288, 271] width 10 height 10
click at [289, 276] on input "Facilitate small group instruction to remediate until mastery" at bounding box center [288, 271] width 10 height 10
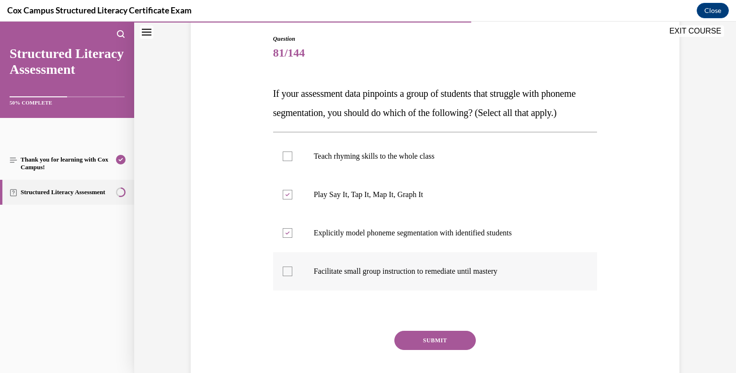
checkbox input "true"
click at [417, 350] on button "SUBMIT" at bounding box center [434, 340] width 81 height 19
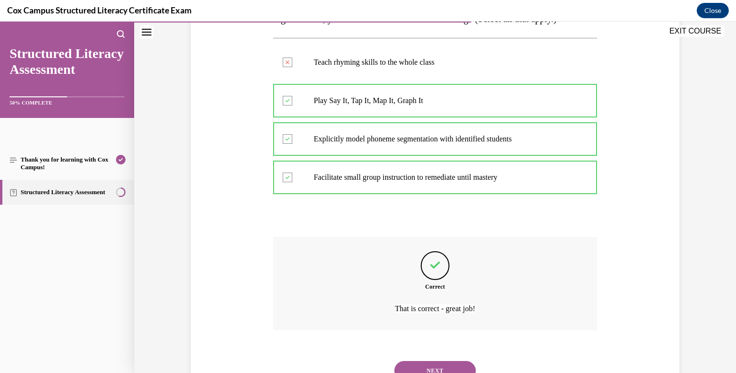
scroll to position [252, 0]
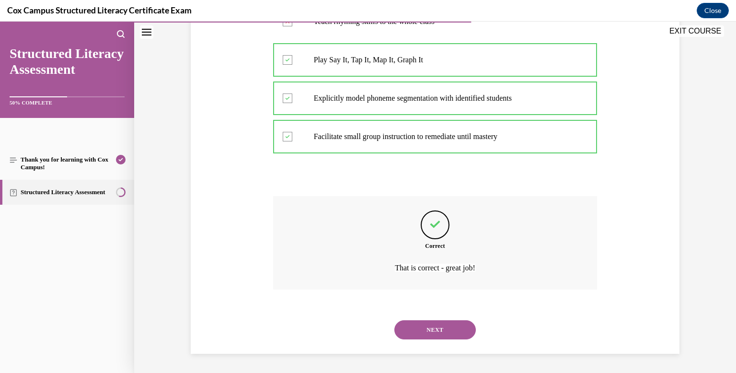
click at [435, 335] on button "NEXT" at bounding box center [434, 329] width 81 height 19
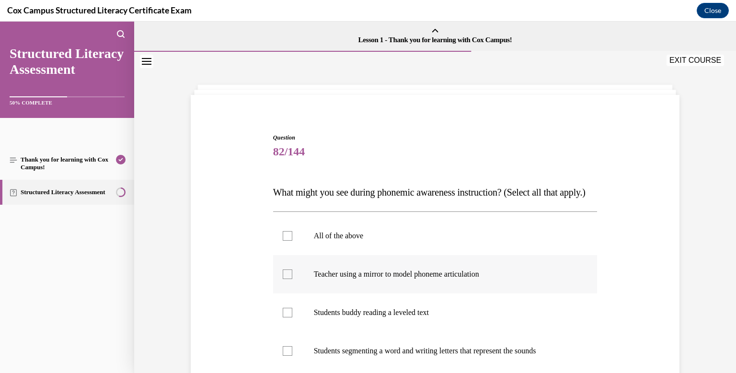
click at [283, 279] on div at bounding box center [288, 274] width 10 height 10
click at [283, 279] on input "Teacher using a mirror to model phoneme articulation" at bounding box center [288, 274] width 10 height 10
checkbox input "true"
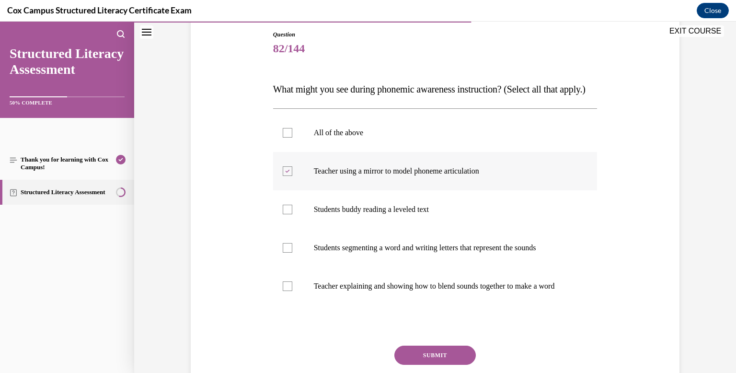
scroll to position [106, 0]
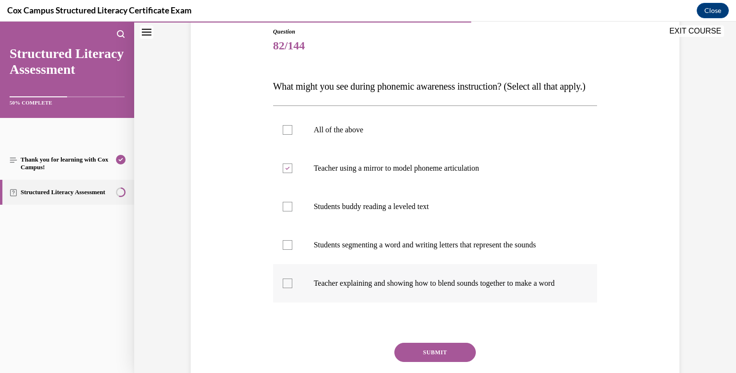
click at [284, 288] on div at bounding box center [288, 283] width 10 height 10
click at [284, 288] on input "Teacher explaining and showing how to blend sounds together to make a word" at bounding box center [288, 283] width 10 height 10
checkbox input "true"
click at [287, 250] on div at bounding box center [288, 245] width 10 height 10
click at [287, 250] on input "Students segmenting a word and writing letters that represent the sounds" at bounding box center [288, 245] width 10 height 10
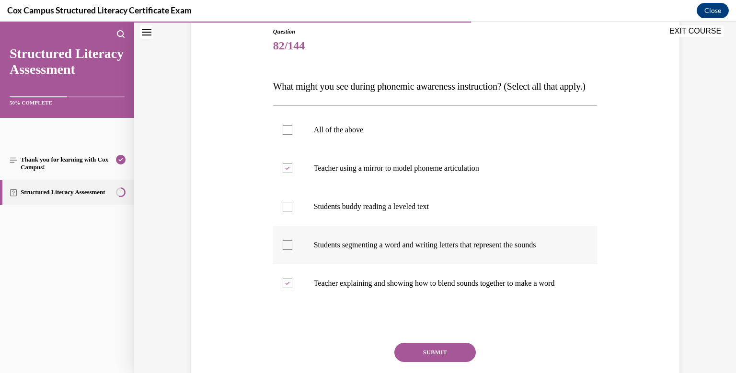
checkbox input "true"
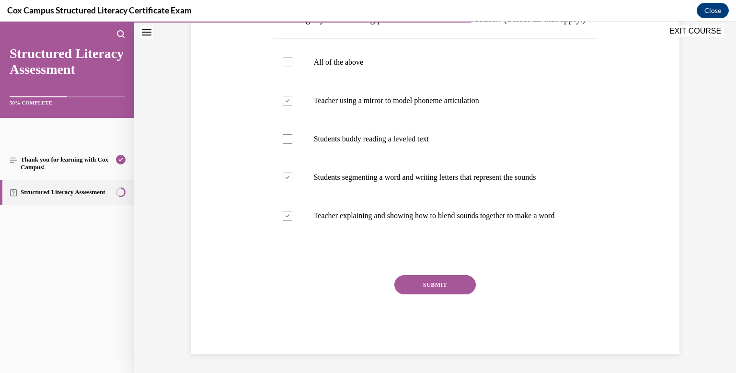
click at [416, 294] on button "SUBMIT" at bounding box center [434, 284] width 81 height 19
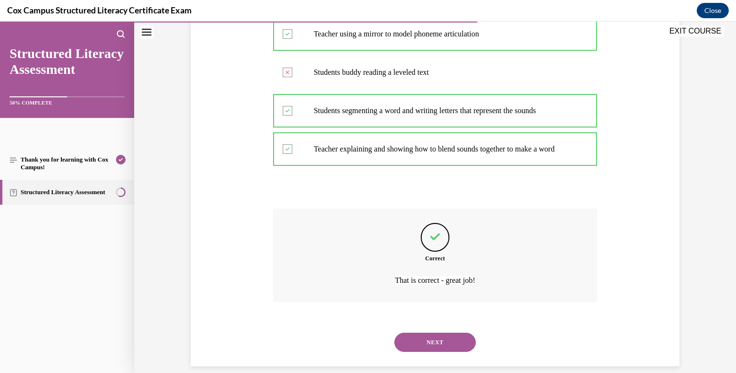
scroll to position [281, 0]
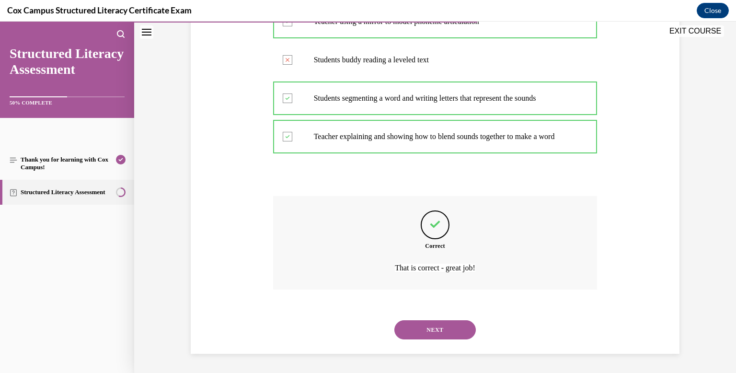
click at [433, 329] on button "NEXT" at bounding box center [434, 329] width 81 height 19
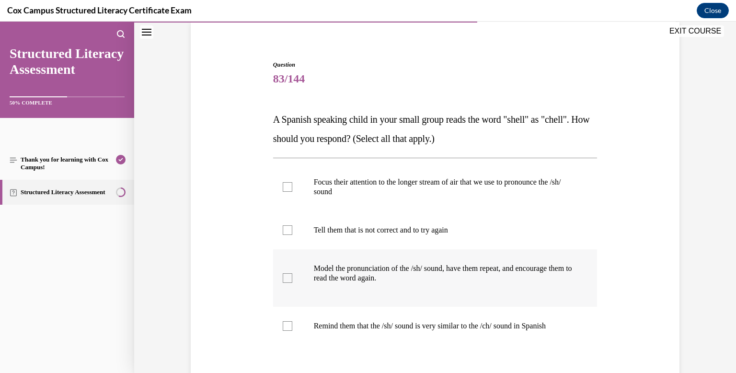
scroll to position [73, 0]
click at [286, 323] on div at bounding box center [288, 325] width 10 height 10
click at [286, 323] on input "Remind them that the /sh/ sound is very similar to the /ch/ sound in Spanish" at bounding box center [288, 325] width 10 height 10
checkbox input "true"
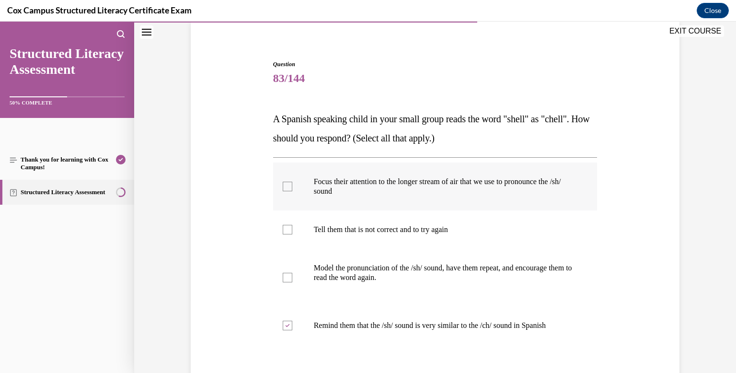
click at [287, 188] on div at bounding box center [288, 187] width 10 height 10
click at [287, 188] on input "Focus their attention to the longer stream of air that we use to pronounce the …" at bounding box center [288, 187] width 10 height 10
checkbox input "true"
click at [289, 278] on div at bounding box center [288, 278] width 10 height 10
click at [289, 278] on input "Model the pronunciation of the /sh/ sound, have them repeat, and encourage them…" at bounding box center [288, 278] width 10 height 10
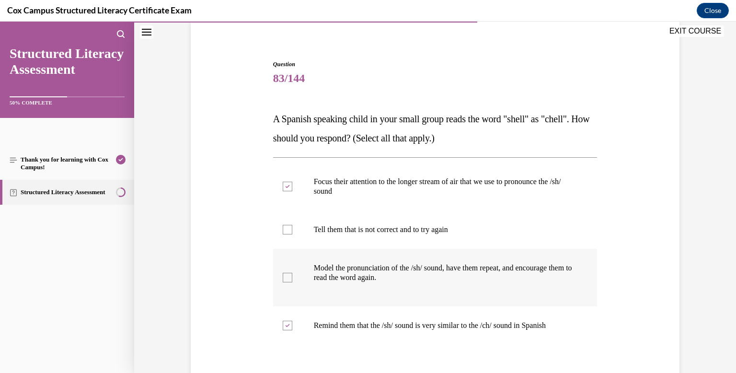
checkbox input "true"
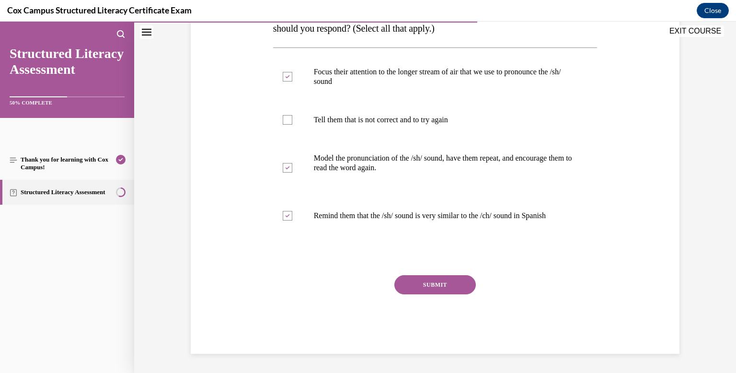
click at [424, 281] on button "SUBMIT" at bounding box center [434, 284] width 81 height 19
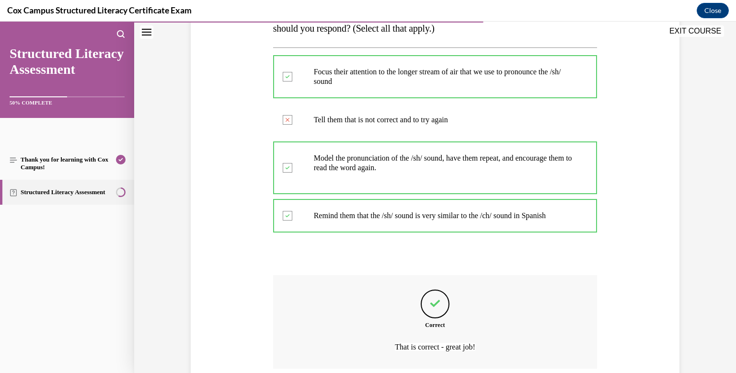
scroll to position [262, 0]
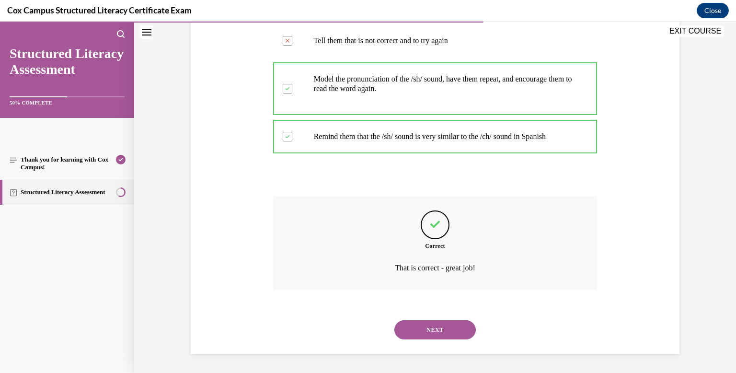
click at [427, 329] on button "NEXT" at bounding box center [434, 329] width 81 height 19
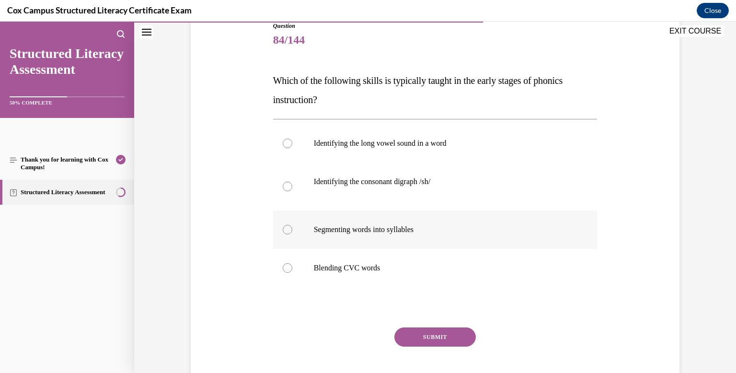
scroll to position [115, 0]
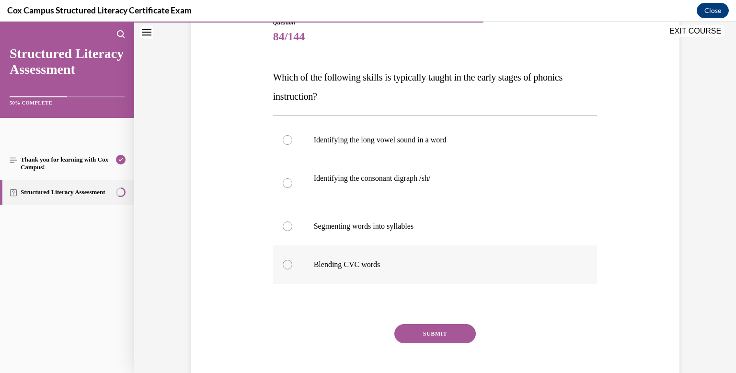
click at [285, 264] on div at bounding box center [288, 265] width 10 height 10
click at [285, 264] on input "Blending CVC words" at bounding box center [288, 265] width 10 height 10
radio input "true"
click at [413, 333] on button "SUBMIT" at bounding box center [434, 333] width 81 height 19
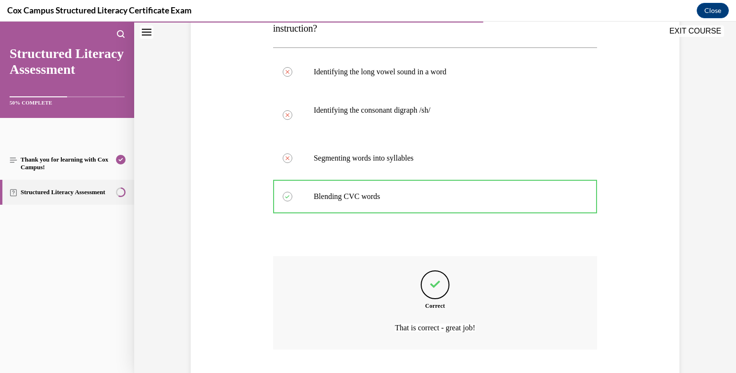
scroll to position [243, 0]
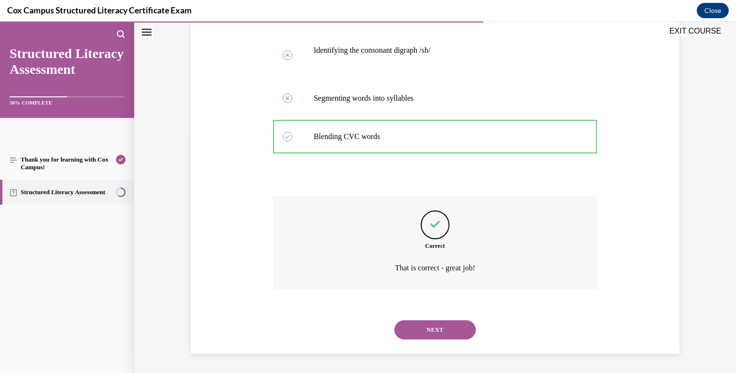
click at [414, 330] on button "NEXT" at bounding box center [434, 329] width 81 height 19
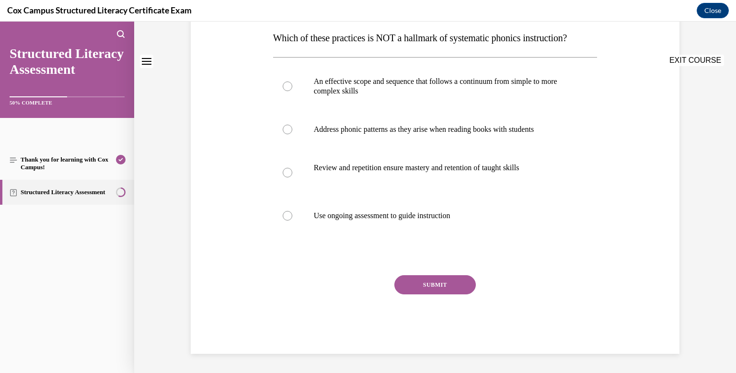
scroll to position [0, 0]
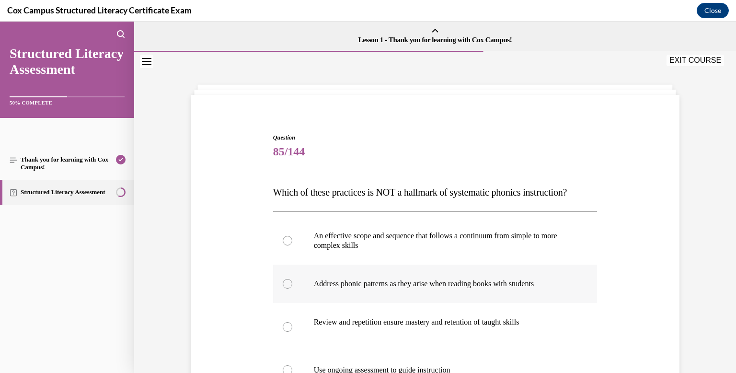
click at [289, 288] on div at bounding box center [288, 284] width 10 height 10
click at [289, 288] on input "Address phonic patterns as they arise when reading books with students" at bounding box center [288, 284] width 10 height 10
radio input "true"
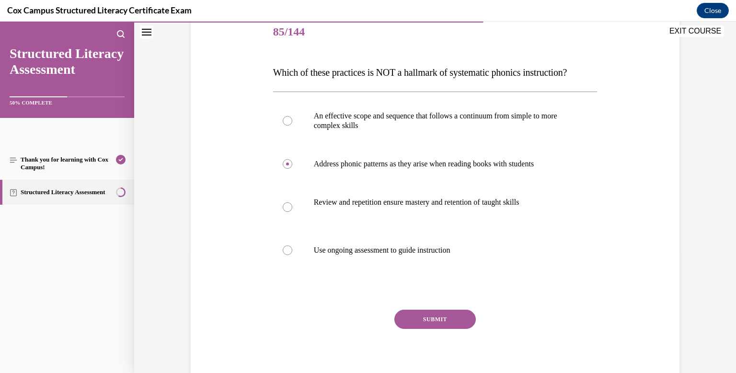
click at [418, 329] on button "SUBMIT" at bounding box center [434, 318] width 81 height 19
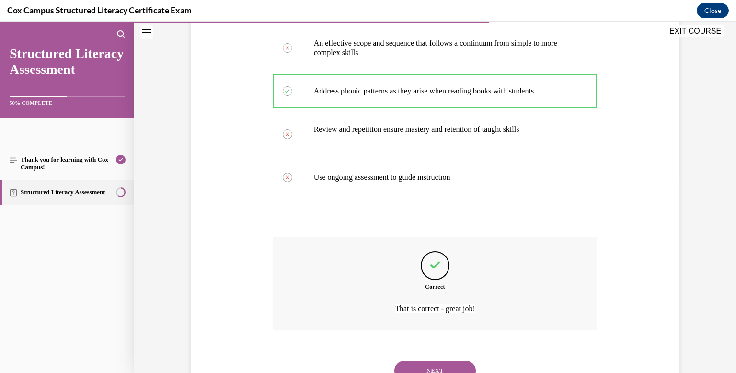
scroll to position [252, 0]
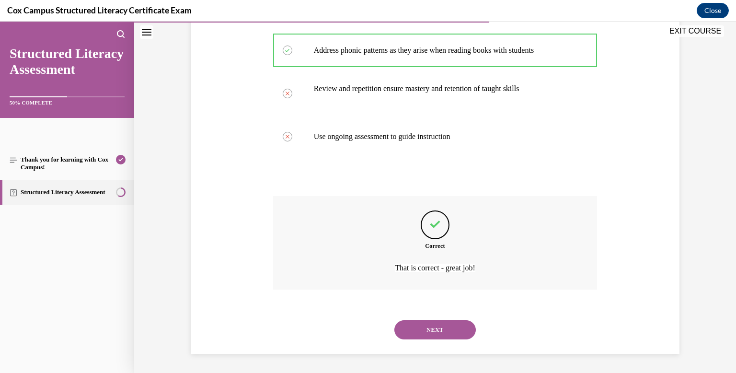
click at [422, 330] on button "NEXT" at bounding box center [434, 329] width 81 height 19
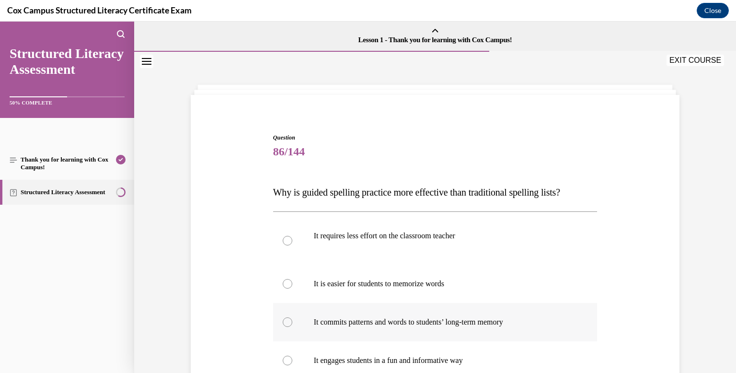
click at [285, 319] on div at bounding box center [288, 322] width 10 height 10
click at [285, 319] on input "It commits patterns and words to students’ long-term memory" at bounding box center [288, 322] width 10 height 10
radio input "true"
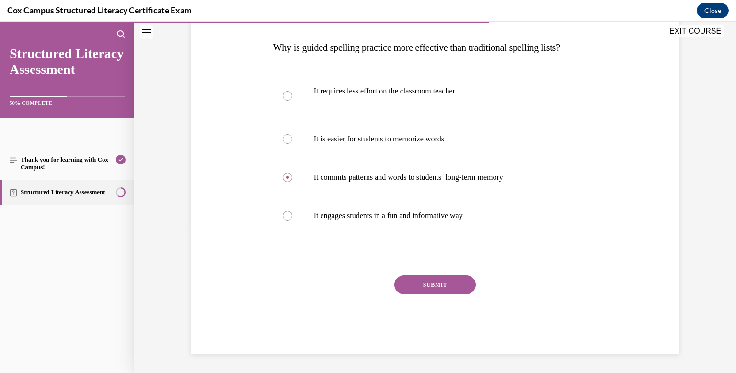
click at [409, 290] on button "SUBMIT" at bounding box center [434, 284] width 81 height 19
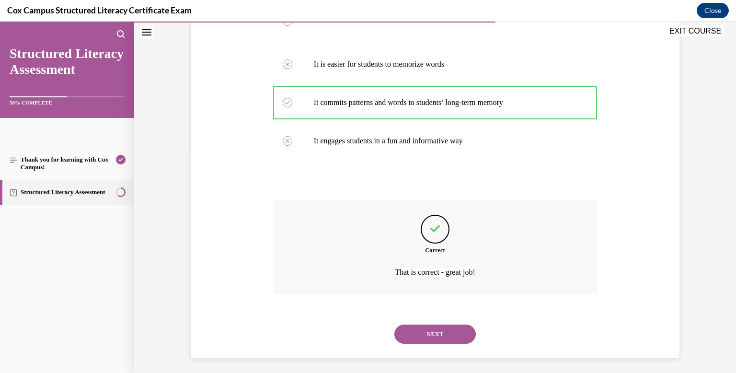
scroll to position [224, 0]
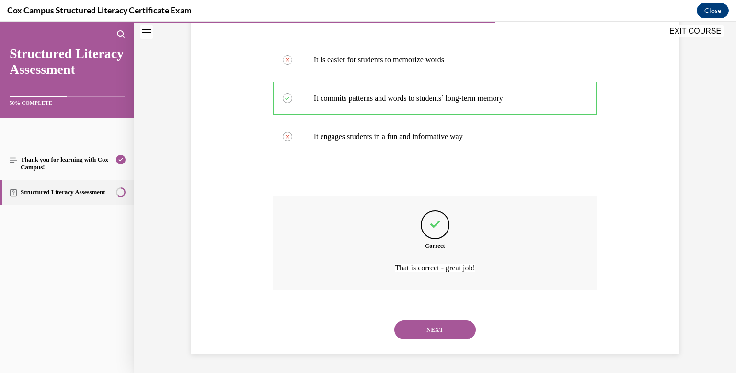
click at [422, 325] on button "NEXT" at bounding box center [434, 329] width 81 height 19
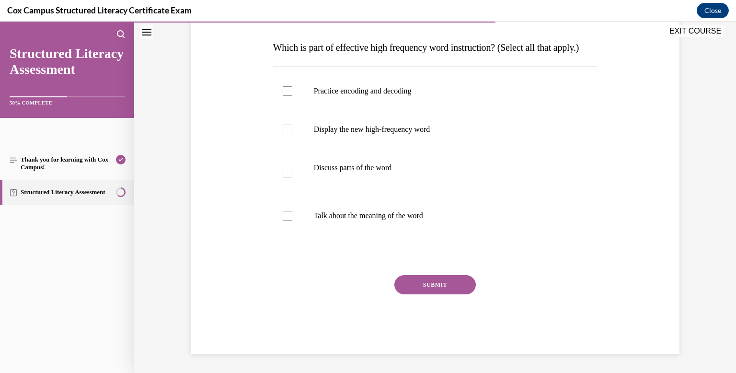
scroll to position [160, 0]
click at [289, 92] on div at bounding box center [288, 91] width 10 height 10
click at [289, 92] on input "Practice encoding and decoding" at bounding box center [288, 91] width 10 height 10
checkbox input "true"
click at [287, 134] on div at bounding box center [288, 130] width 10 height 10
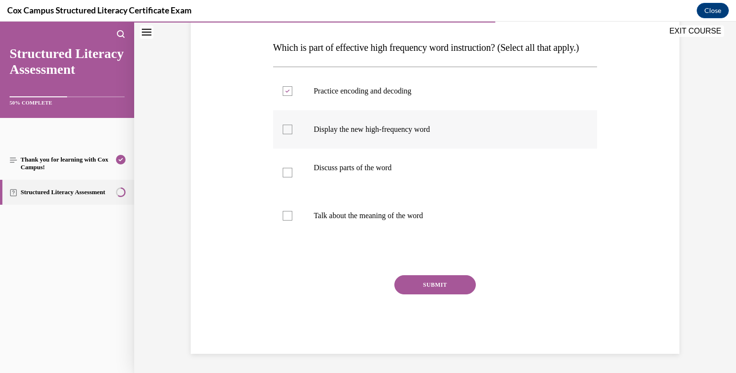
click at [287, 134] on input "Display the new high-frequency word" at bounding box center [288, 130] width 10 height 10
checkbox input "true"
click at [285, 175] on div at bounding box center [288, 173] width 10 height 10
click at [285, 175] on input "Discuss parts of the word" at bounding box center [288, 173] width 10 height 10
checkbox input "true"
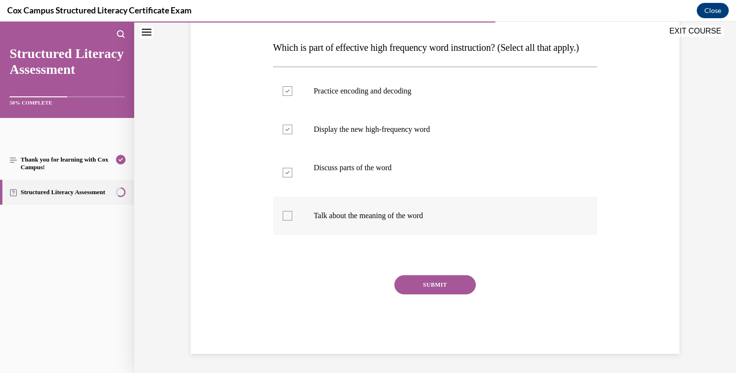
click at [287, 218] on div at bounding box center [288, 216] width 10 height 10
click at [287, 218] on input "Talk about the meaning of the word" at bounding box center [288, 216] width 10 height 10
checkbox input "true"
click at [411, 292] on button "SUBMIT" at bounding box center [434, 284] width 81 height 19
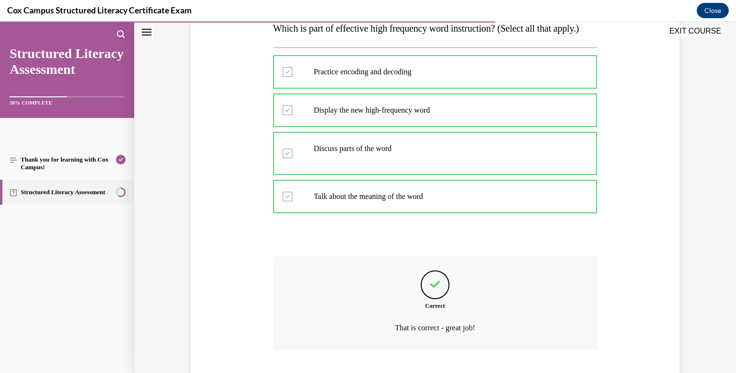
scroll to position [243, 0]
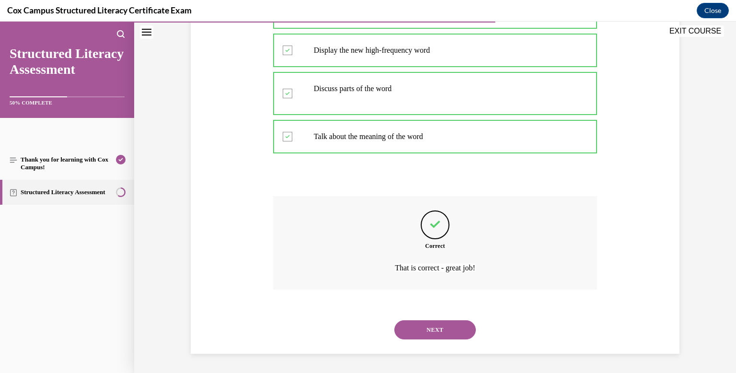
click at [423, 331] on button "NEXT" at bounding box center [434, 329] width 81 height 19
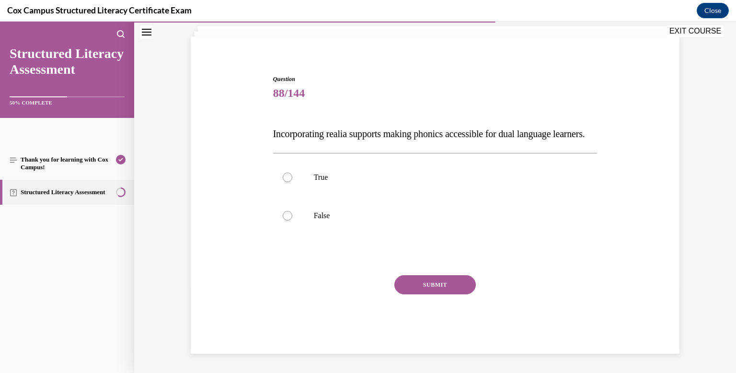
scroll to position [78, 0]
click at [286, 175] on div at bounding box center [288, 177] width 10 height 10
click at [286, 175] on input "True" at bounding box center [288, 177] width 10 height 10
radio input "true"
click at [417, 283] on button "SUBMIT" at bounding box center [434, 284] width 81 height 19
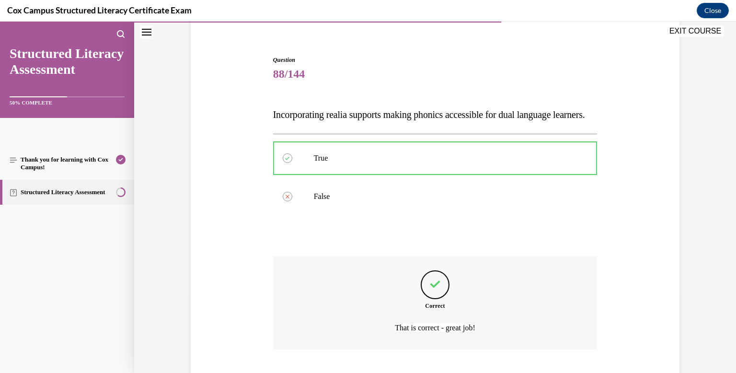
scroll to position [157, 0]
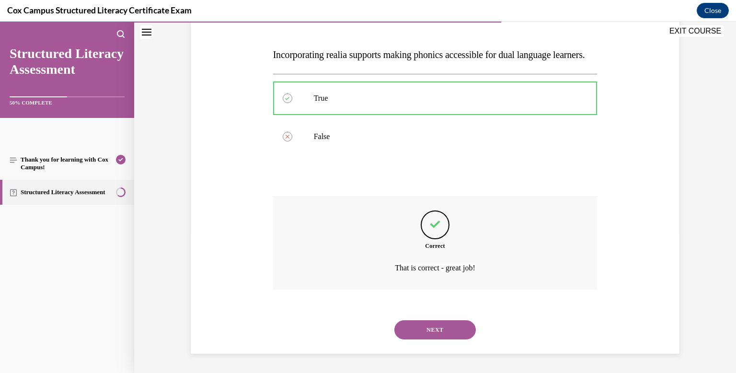
click at [429, 328] on button "NEXT" at bounding box center [434, 329] width 81 height 19
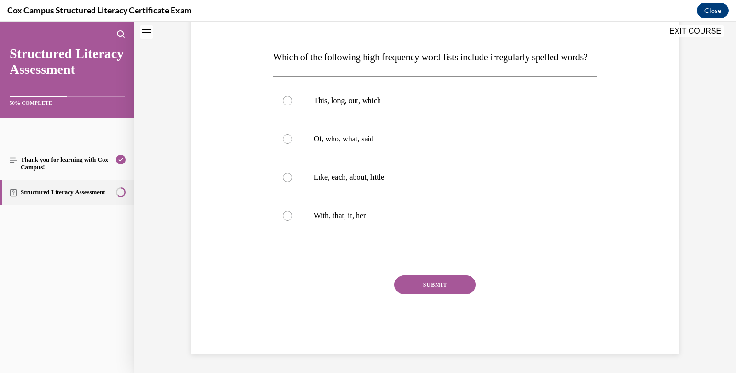
scroll to position [0, 0]
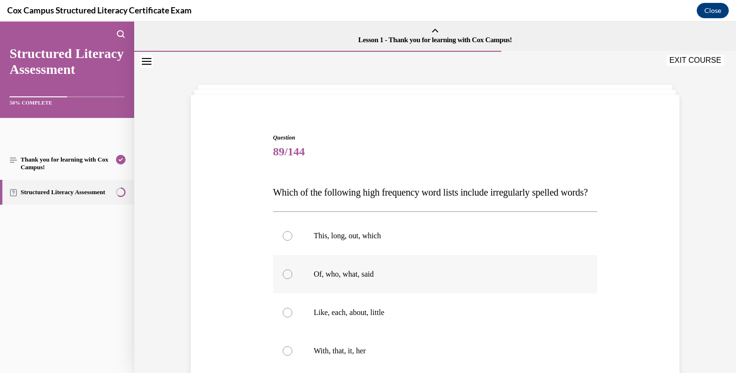
click at [285, 279] on div at bounding box center [288, 274] width 10 height 10
click at [285, 279] on input "Of, who, what, said" at bounding box center [288, 274] width 10 height 10
radio input "true"
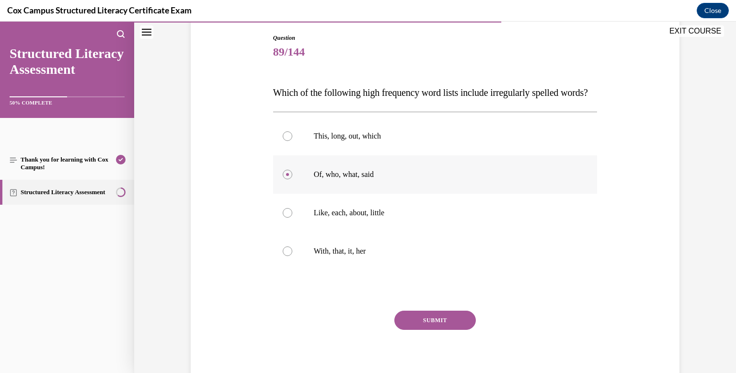
scroll to position [104, 0]
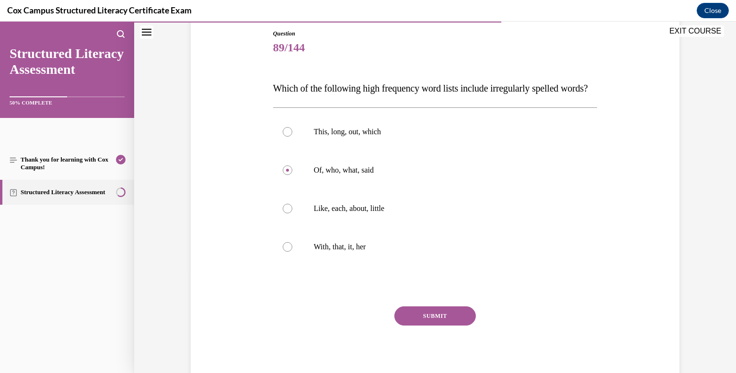
click at [406, 325] on button "SUBMIT" at bounding box center [434, 315] width 81 height 19
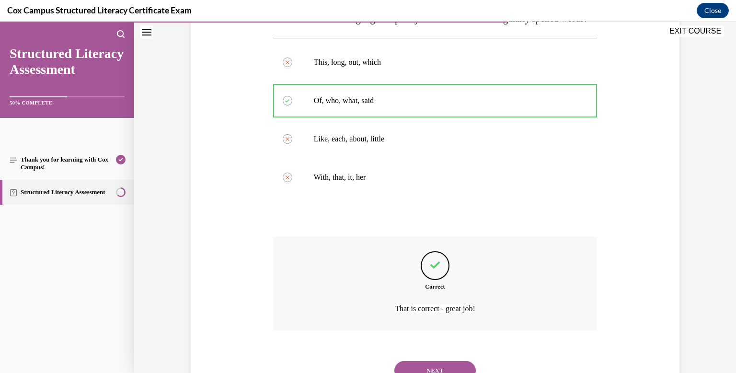
scroll to position [233, 0]
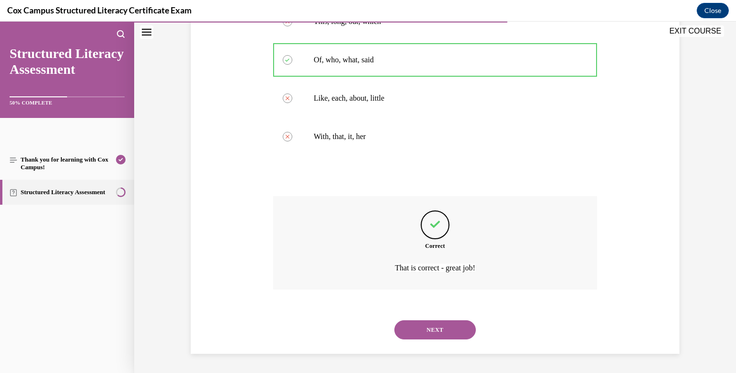
click at [415, 331] on button "NEXT" at bounding box center [434, 329] width 81 height 19
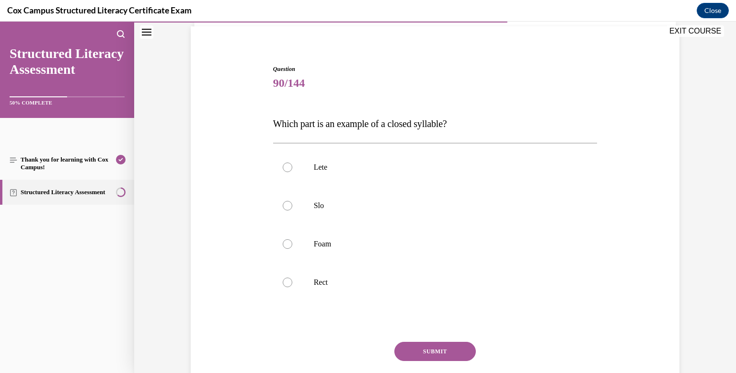
scroll to position [69, 0]
click at [286, 282] on div at bounding box center [288, 282] width 10 height 10
click at [286, 282] on input "Rect" at bounding box center [288, 282] width 10 height 10
radio input "true"
click at [416, 354] on button "SUBMIT" at bounding box center [434, 350] width 81 height 19
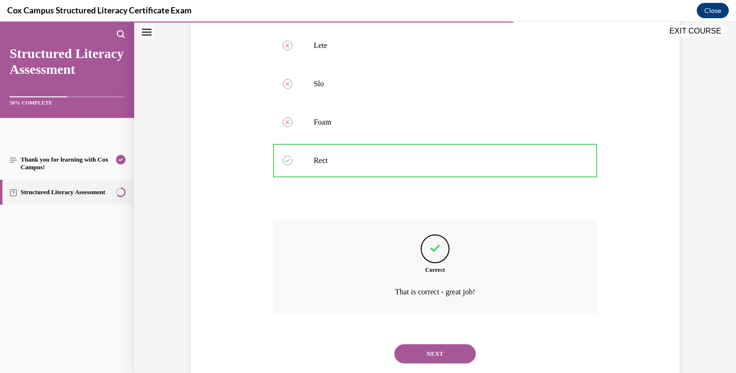
scroll to position [214, 0]
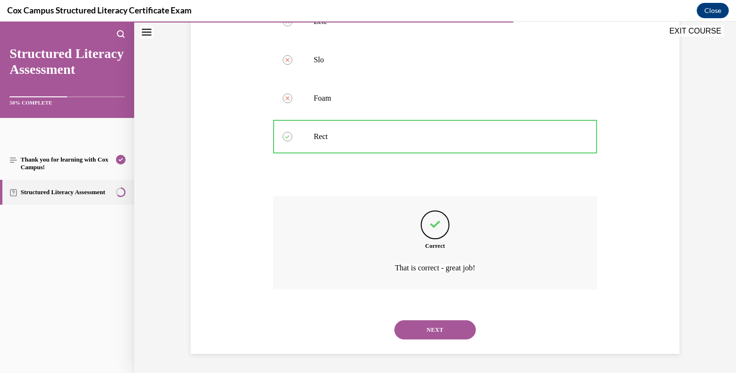
click at [422, 333] on button "NEXT" at bounding box center [434, 329] width 81 height 19
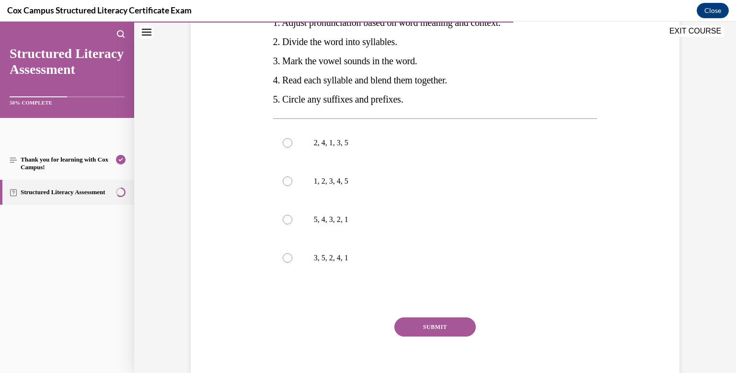
scroll to position [205, 0]
click at [286, 259] on div at bounding box center [288, 258] width 10 height 10
click at [286, 259] on input "3, 5, 2, 4, 1" at bounding box center [288, 258] width 10 height 10
radio input "true"
click at [422, 324] on button "SUBMIT" at bounding box center [434, 326] width 81 height 19
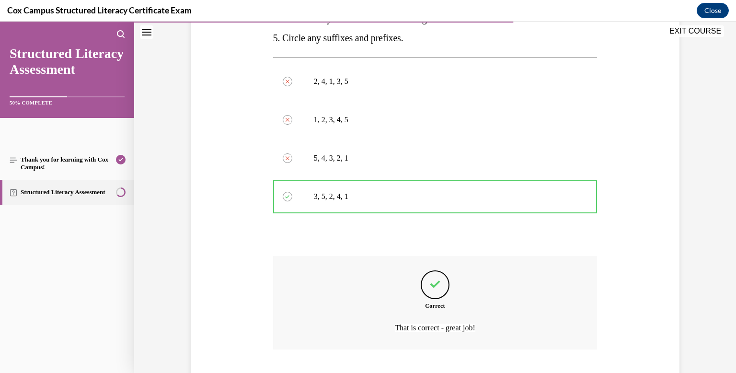
scroll to position [326, 0]
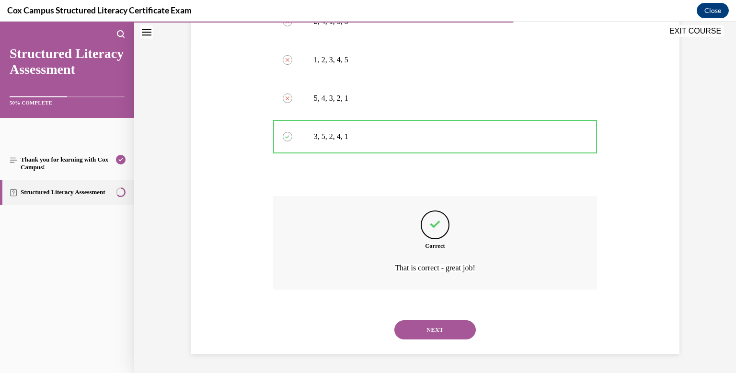
click at [423, 330] on button "NEXT" at bounding box center [434, 329] width 81 height 19
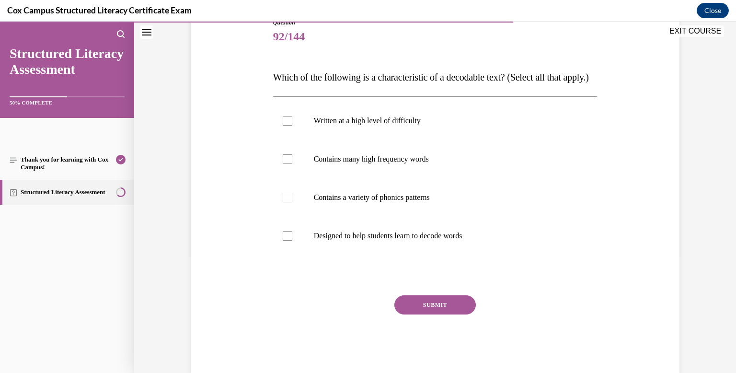
scroll to position [112, 0]
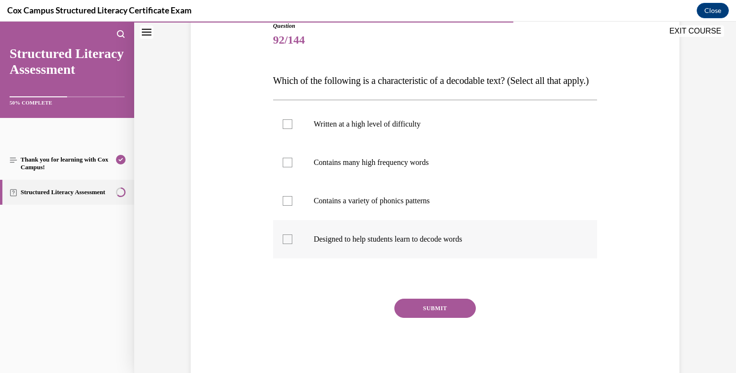
click at [285, 244] on div at bounding box center [288, 239] width 10 height 10
click at [285, 244] on input "Designed to help students learn to decode words" at bounding box center [288, 239] width 10 height 10
checkbox input "true"
click at [283, 205] on div at bounding box center [288, 201] width 10 height 10
click at [283, 205] on input "Contains a variety of phonics patterns" at bounding box center [288, 201] width 10 height 10
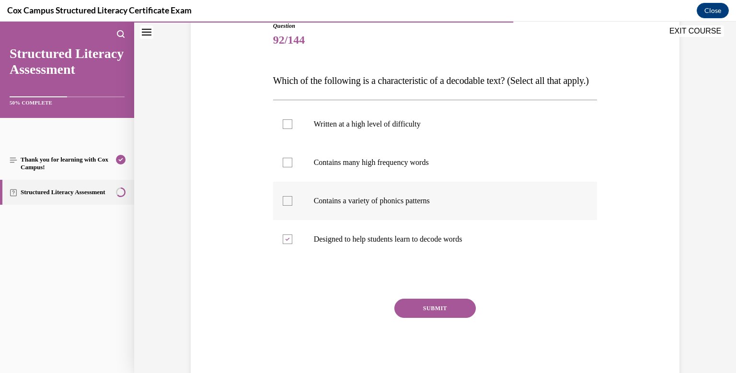
checkbox input "true"
click at [287, 182] on label "Contains many high frequency words" at bounding box center [435, 162] width 324 height 38
click at [287, 167] on input "Contains many high frequency words" at bounding box center [288, 163] width 10 height 10
checkbox input "true"
click at [433, 318] on button "SUBMIT" at bounding box center [434, 307] width 81 height 19
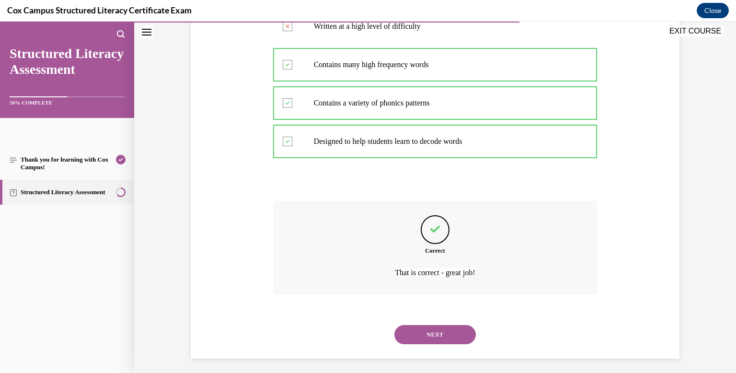
scroll to position [233, 0]
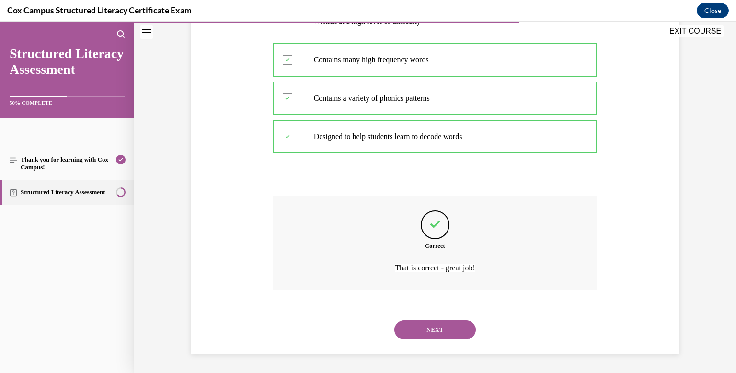
click at [416, 330] on button "NEXT" at bounding box center [434, 329] width 81 height 19
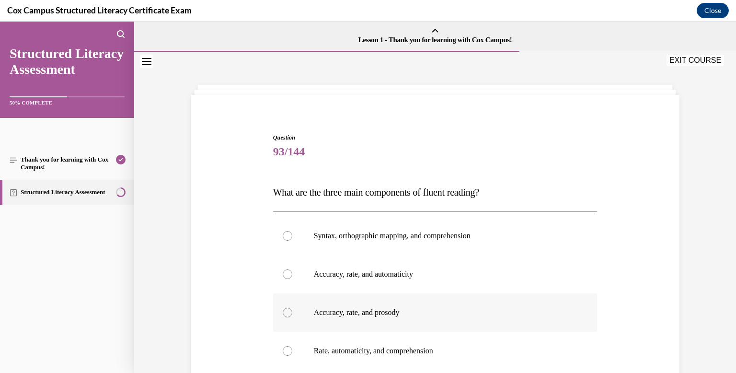
click at [284, 311] on div at bounding box center [288, 313] width 10 height 10
click at [284, 311] on input "Accuracy, rate, and prosody" at bounding box center [288, 313] width 10 height 10
radio input "true"
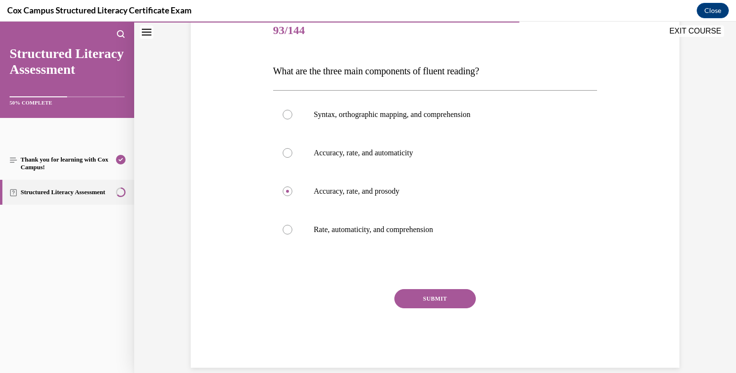
click at [419, 299] on button "SUBMIT" at bounding box center [434, 298] width 81 height 19
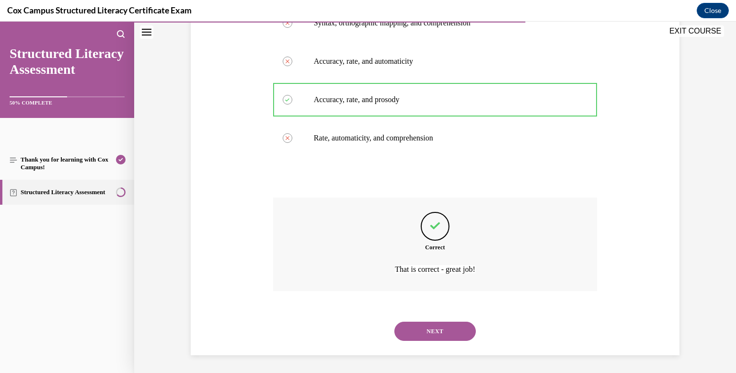
scroll to position [214, 0]
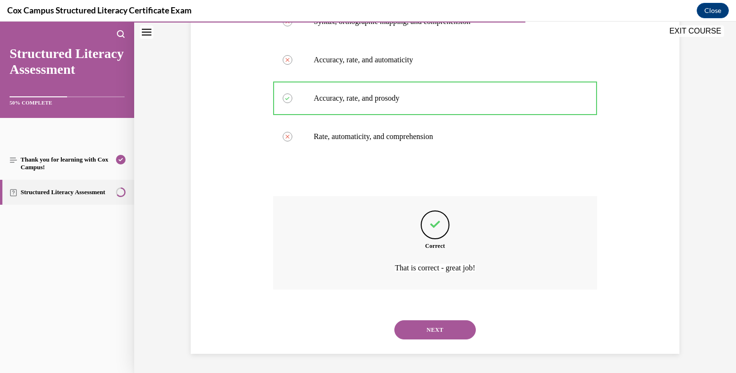
click at [425, 321] on button "NEXT" at bounding box center [434, 329] width 81 height 19
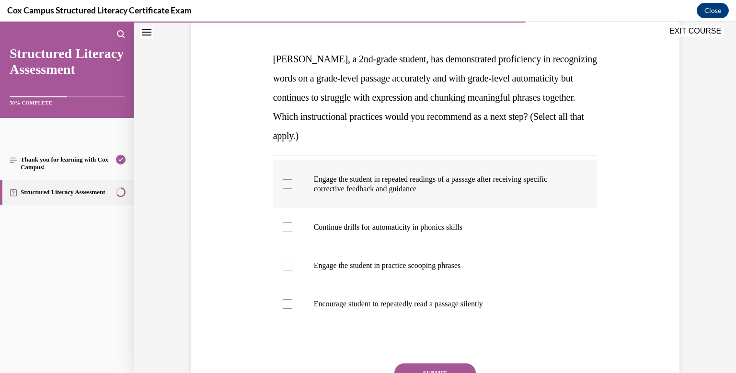
scroll to position [137, 0]
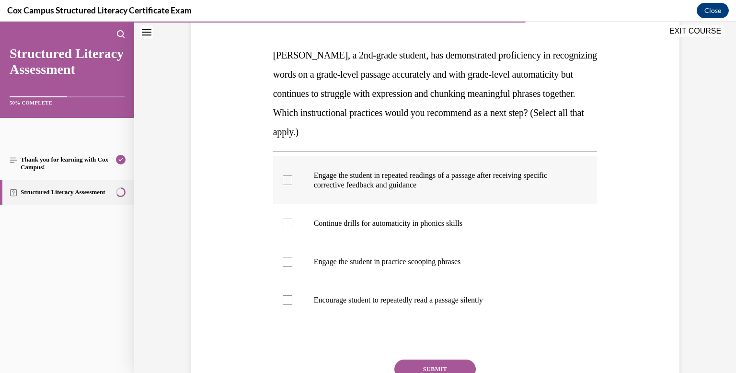
click at [280, 183] on label "Engage the student in repeated readings of a passage after receiving specific c…" at bounding box center [435, 180] width 324 height 48
click at [283, 183] on input "Engage the student in repeated readings of a passage after receiving specific c…" at bounding box center [288, 180] width 10 height 10
checkbox input "true"
click at [286, 262] on div at bounding box center [288, 262] width 10 height 10
click at [286, 262] on input "Engage the student in practice scooping phrases" at bounding box center [288, 262] width 10 height 10
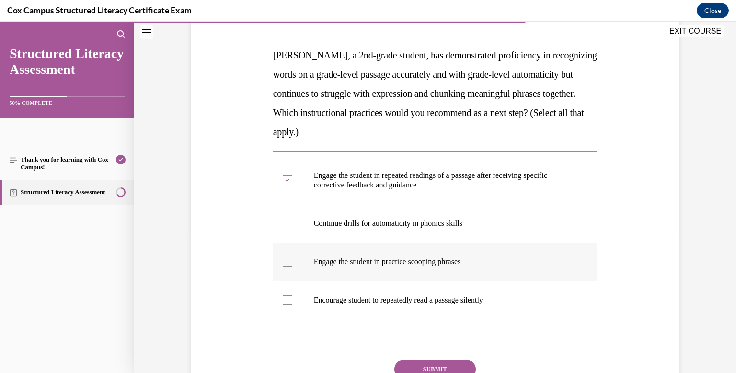
checkbox input "true"
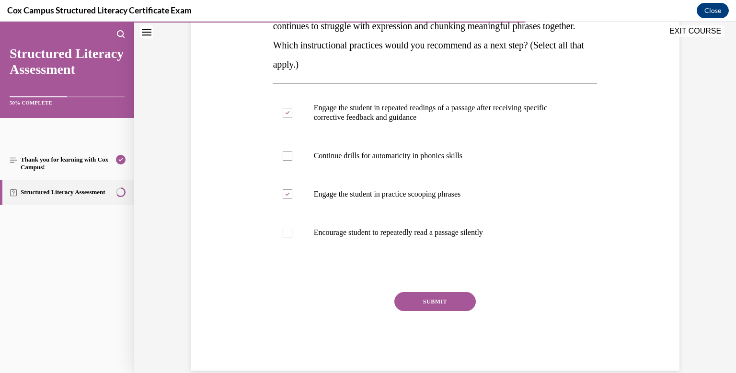
scroll to position [219, 0]
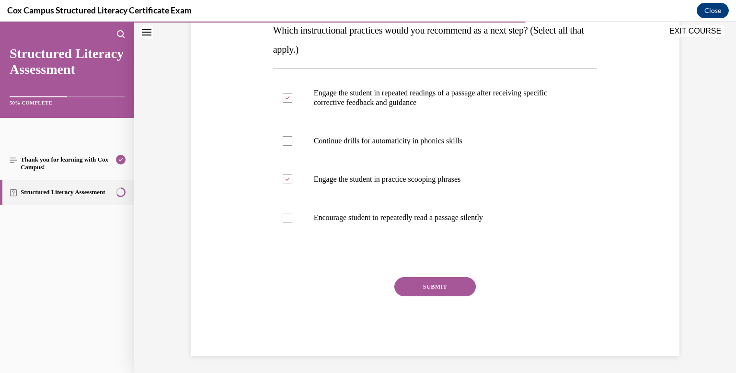
click at [447, 283] on button "SUBMIT" at bounding box center [434, 286] width 81 height 19
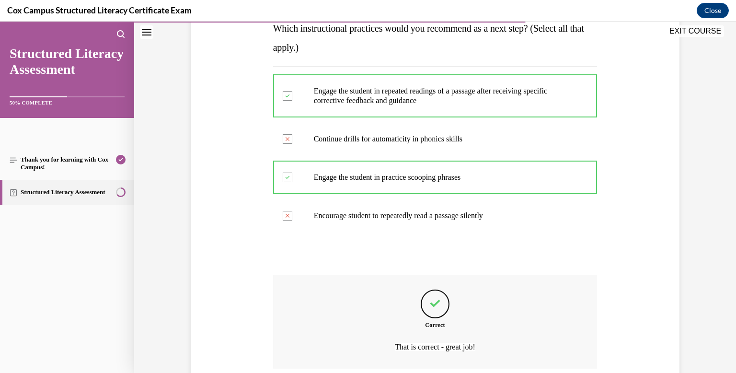
scroll to position [300, 0]
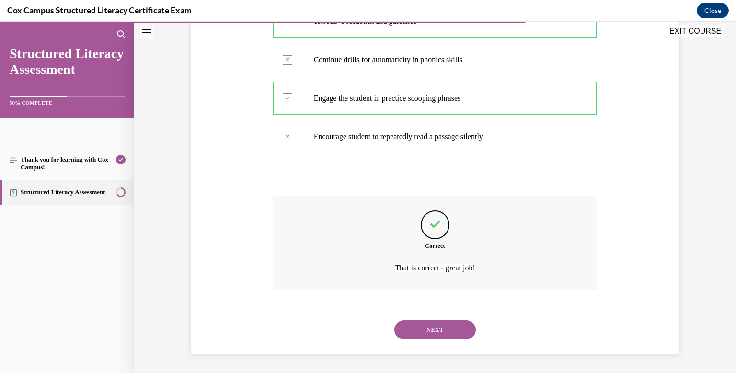
click at [447, 331] on button "NEXT" at bounding box center [434, 329] width 81 height 19
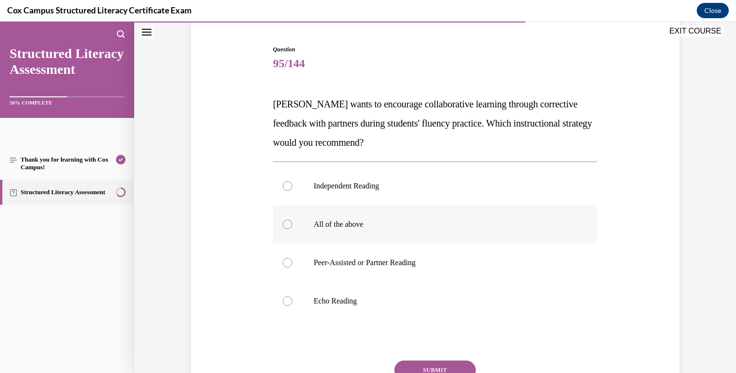
scroll to position [90, 0]
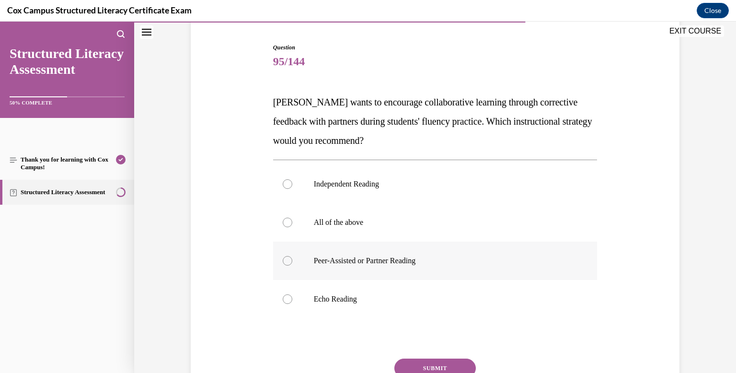
click at [289, 261] on div at bounding box center [288, 261] width 10 height 10
click at [289, 261] on input "Peer-Assisted or Partner Reading" at bounding box center [288, 261] width 10 height 10
radio input "true"
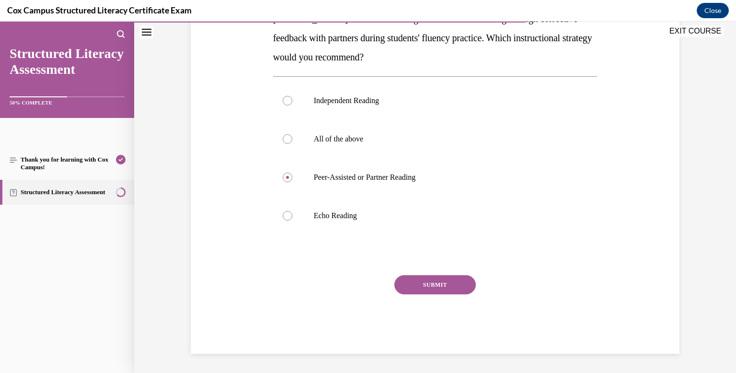
click at [406, 284] on button "SUBMIT" at bounding box center [434, 284] width 81 height 19
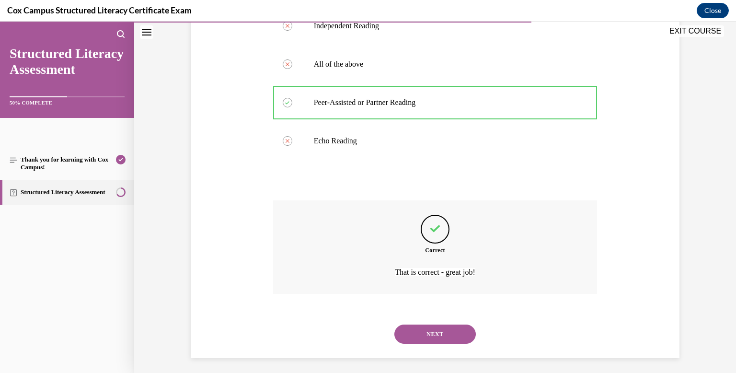
scroll to position [252, 0]
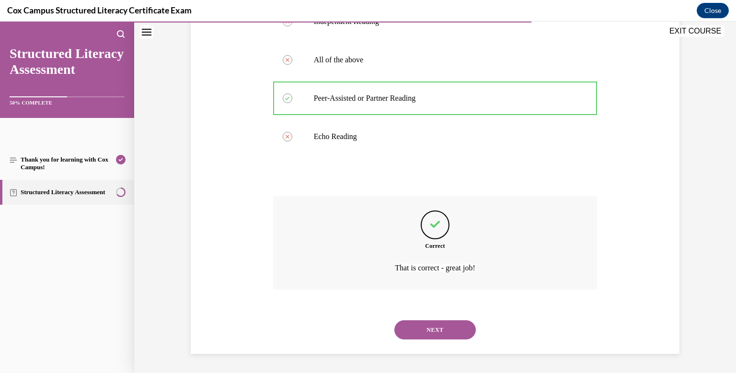
click at [414, 330] on button "NEXT" at bounding box center [434, 329] width 81 height 19
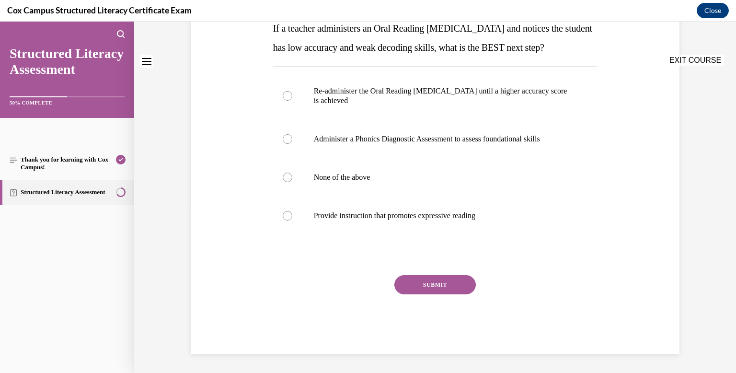
scroll to position [0, 0]
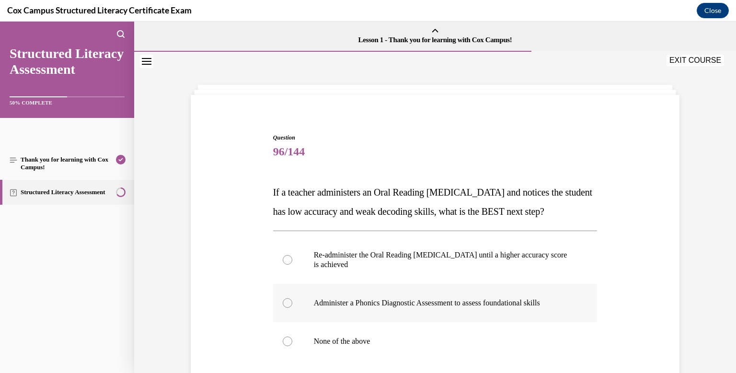
click at [286, 308] on div at bounding box center [288, 303] width 10 height 10
click at [286, 308] on input "Administer a Phonics Diagnostic Assessment to assess foundational skills" at bounding box center [288, 303] width 10 height 10
radio input "true"
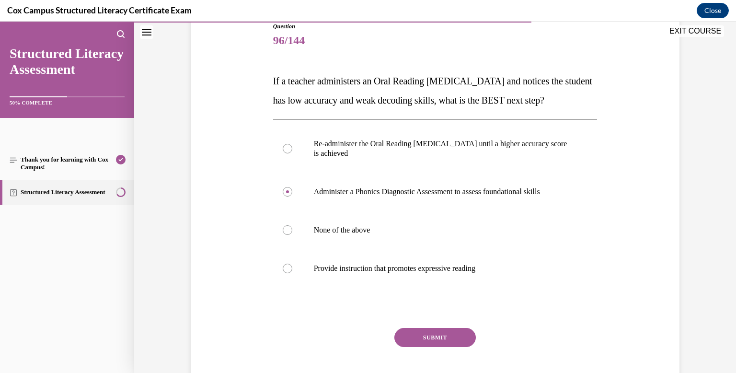
click at [426, 347] on button "SUBMIT" at bounding box center [434, 337] width 81 height 19
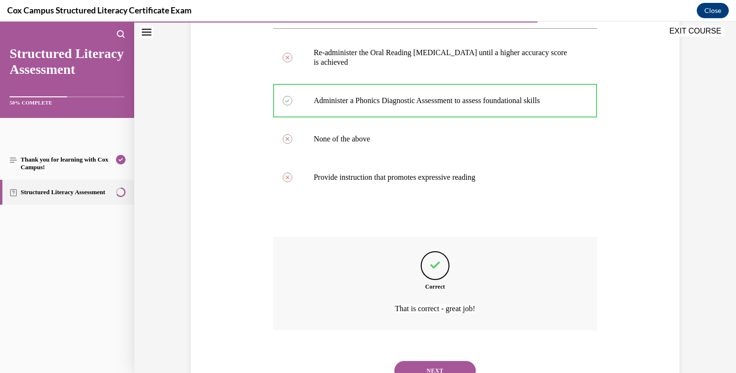
scroll to position [262, 0]
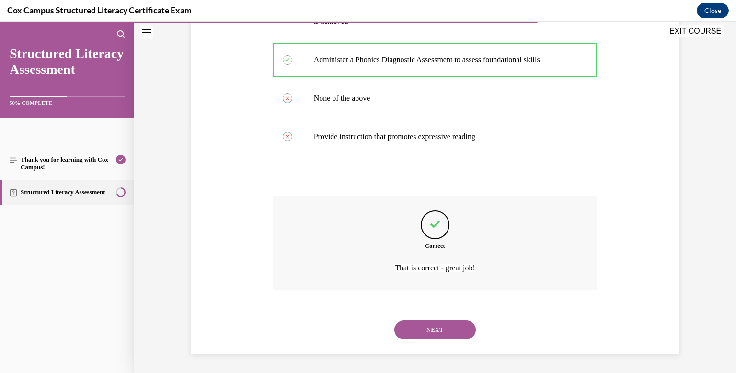
click at [421, 329] on button "NEXT" at bounding box center [434, 329] width 81 height 19
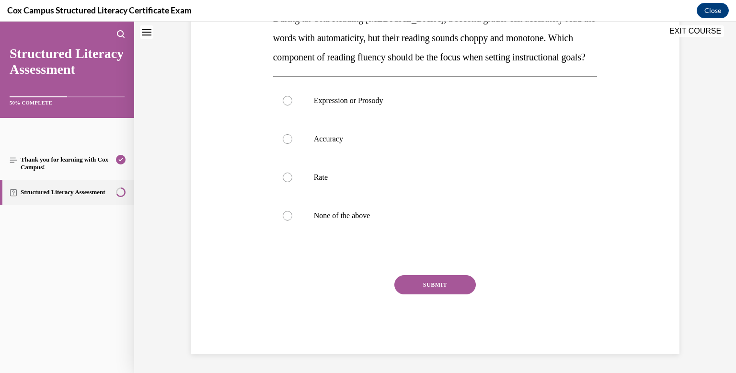
scroll to position [0, 0]
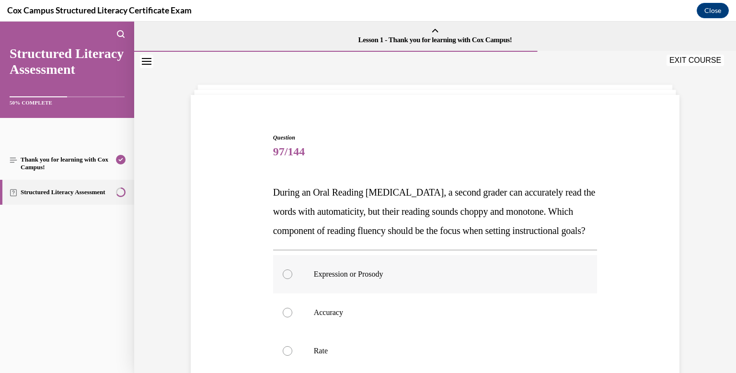
click at [286, 279] on div at bounding box center [288, 274] width 10 height 10
click at [286, 279] on input "Expression or Prosody" at bounding box center [288, 274] width 10 height 10
radio input "true"
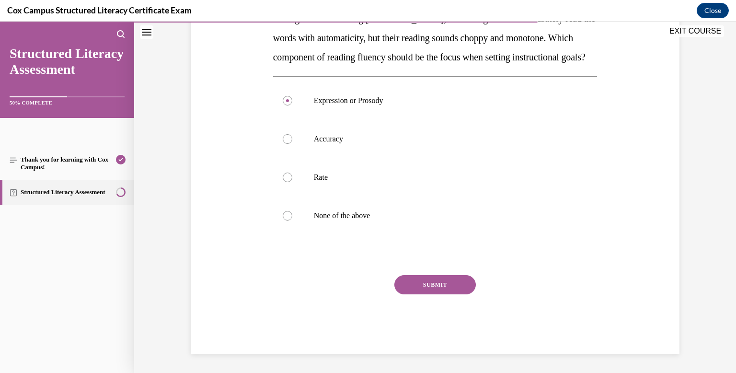
click at [402, 292] on button "SUBMIT" at bounding box center [434, 284] width 81 height 19
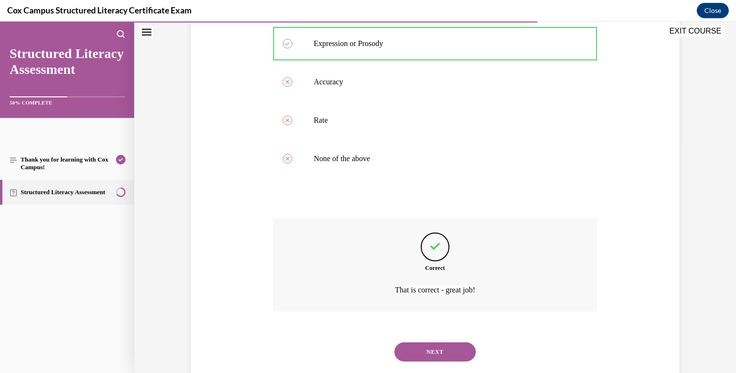
scroll to position [272, 0]
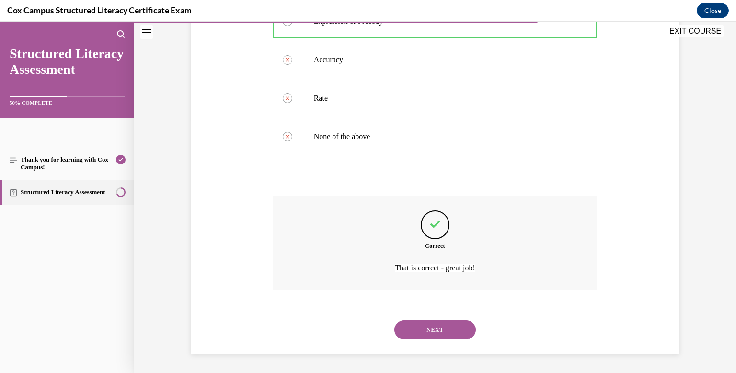
click at [422, 325] on button "NEXT" at bounding box center [434, 329] width 81 height 19
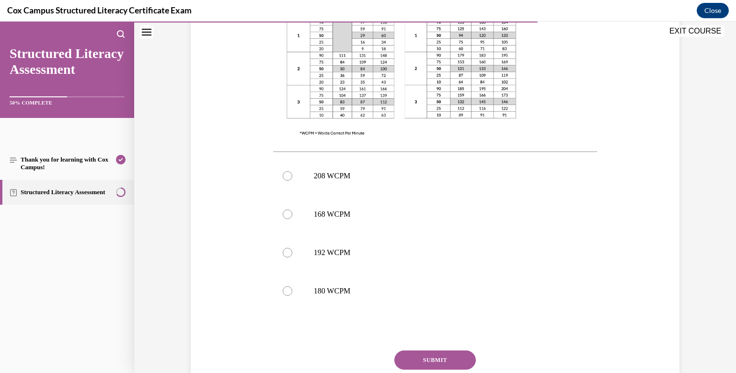
scroll to position [328, 0]
click at [288, 211] on div at bounding box center [288, 212] width 10 height 10
click at [288, 211] on input "168 WCPM" at bounding box center [288, 212] width 10 height 10
radio input "true"
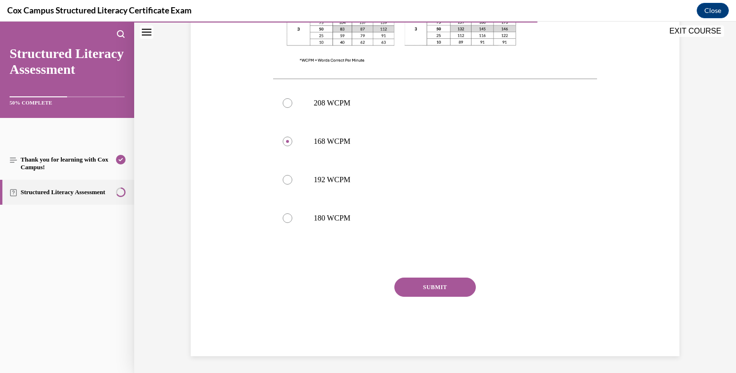
click at [433, 287] on button "SUBMIT" at bounding box center [434, 286] width 81 height 19
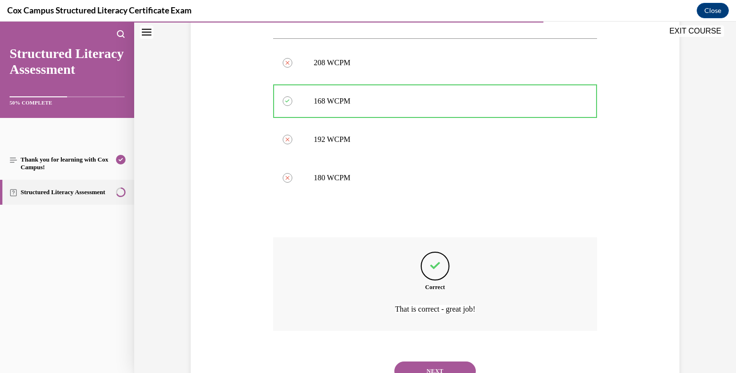
scroll to position [480, 0]
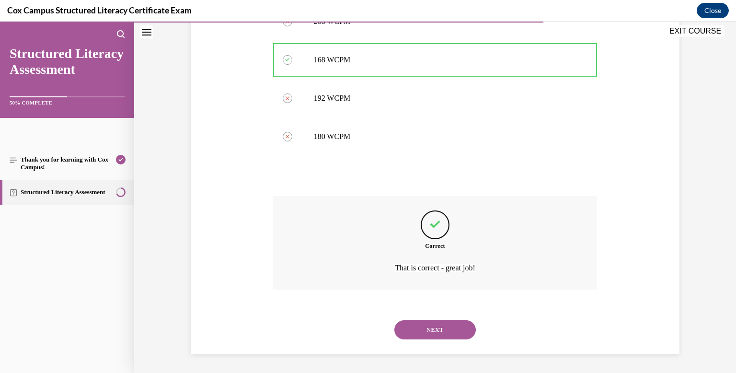
click at [432, 325] on button "NEXT" at bounding box center [434, 329] width 81 height 19
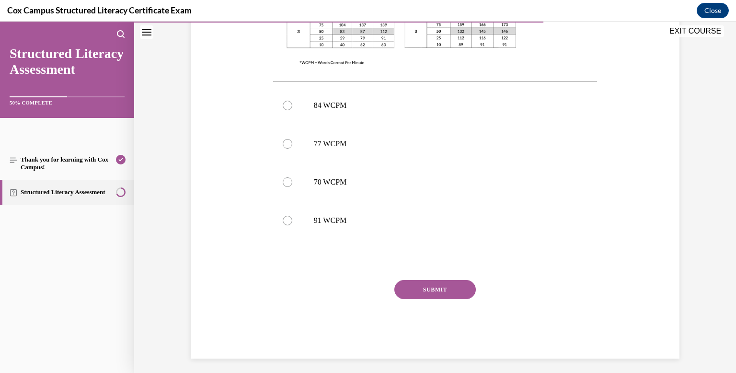
scroll to position [381, 0]
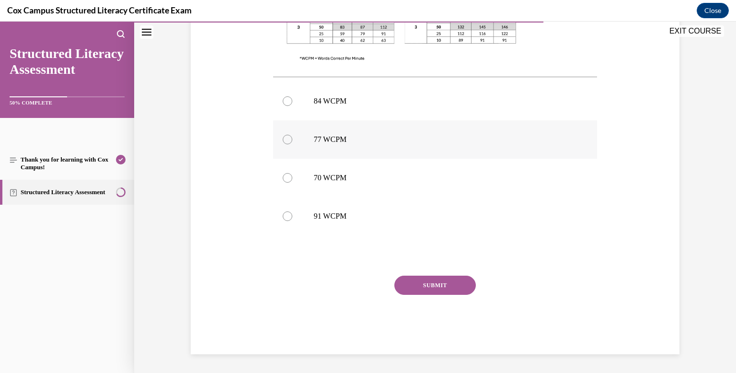
click at [284, 143] on label "77 WCPM" at bounding box center [435, 139] width 324 height 38
click at [284, 143] on input "77 WCPM" at bounding box center [288, 140] width 10 height 10
radio input "true"
click at [410, 282] on button "SUBMIT" at bounding box center [434, 284] width 81 height 19
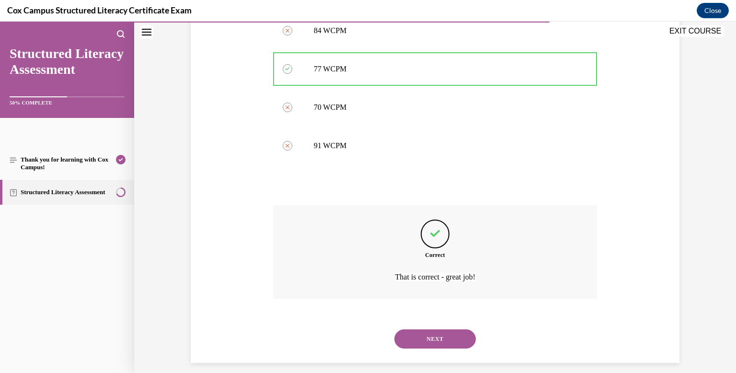
scroll to position [461, 0]
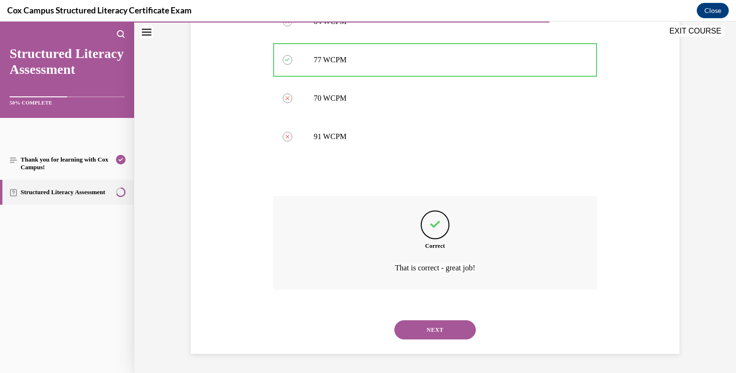
click at [421, 335] on button "NEXT" at bounding box center [434, 329] width 81 height 19
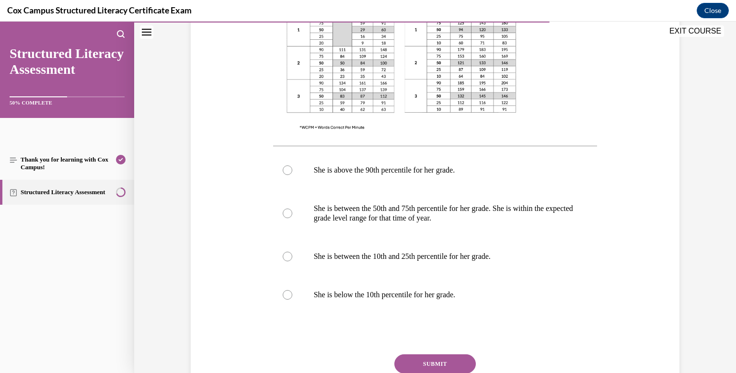
scroll to position [356, 0]
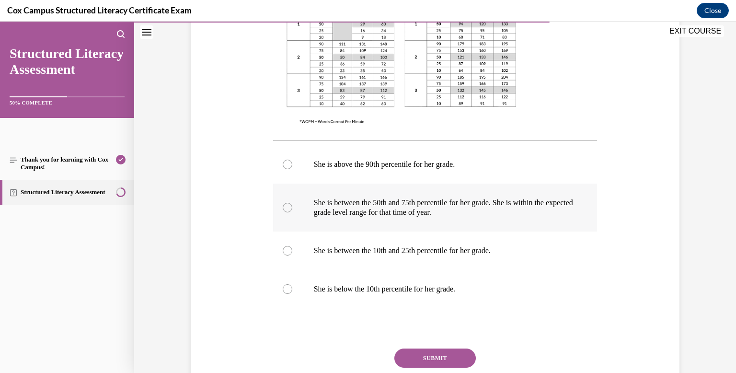
click at [285, 208] on div at bounding box center [288, 208] width 10 height 10
click at [285, 208] on input "She is between the 50th and 75th percentile for her grade. She is within the ex…" at bounding box center [288, 208] width 10 height 10
radio input "true"
click at [429, 358] on button "SUBMIT" at bounding box center [434, 357] width 81 height 19
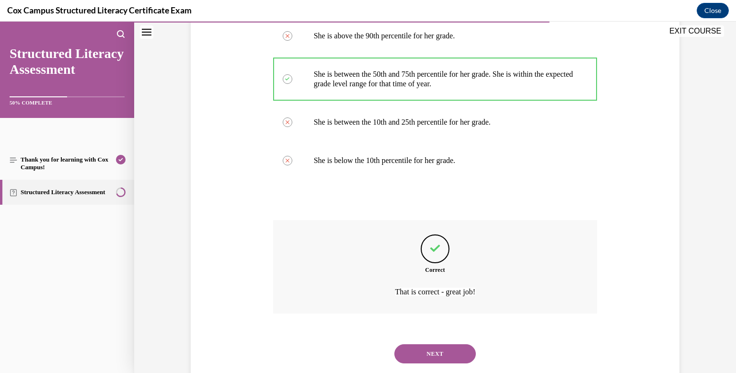
scroll to position [509, 0]
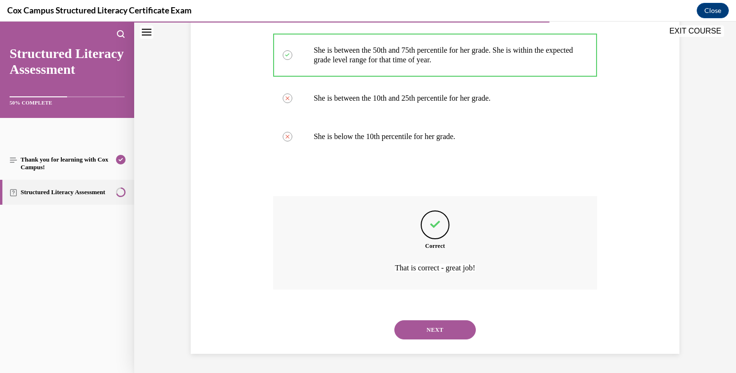
click at [427, 328] on button "NEXT" at bounding box center [434, 329] width 81 height 19
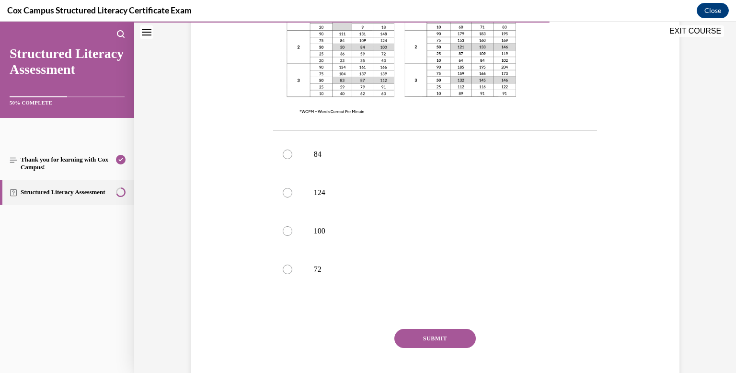
scroll to position [349, 0]
click at [286, 224] on div at bounding box center [288, 229] width 10 height 10
click at [286, 224] on input "100" at bounding box center [288, 229] width 10 height 10
radio input "true"
click at [406, 327] on button "SUBMIT" at bounding box center [434, 336] width 81 height 19
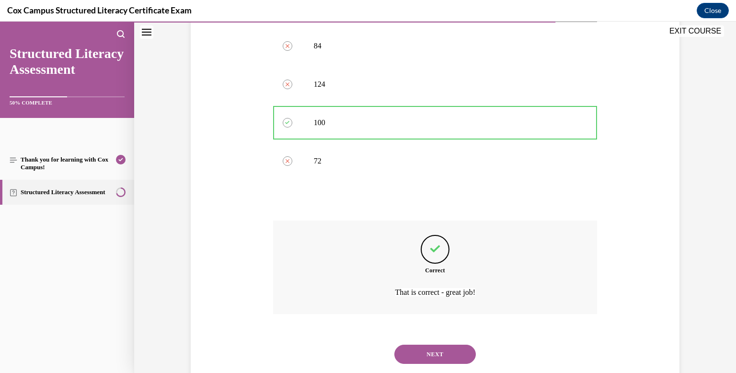
scroll to position [461, 0]
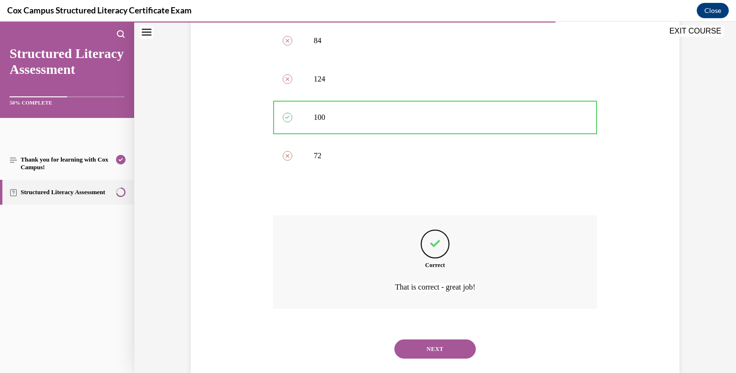
click at [412, 339] on button "NEXT" at bounding box center [434, 348] width 81 height 19
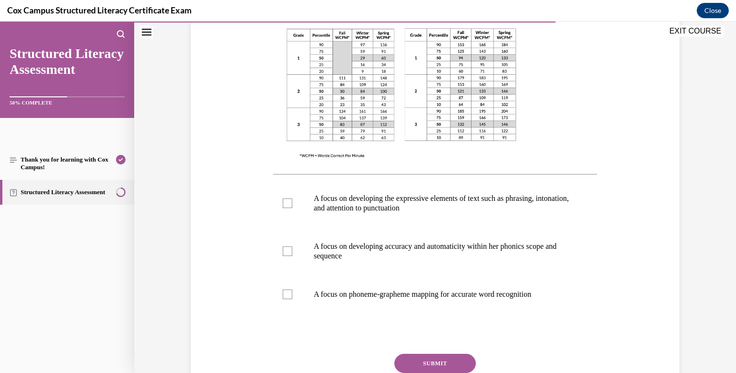
scroll to position [285, 0]
click at [285, 205] on div at bounding box center [288, 203] width 10 height 10
click at [285, 205] on input "A focus on developing the expressive elements of text such as phrasing, intonat…" at bounding box center [288, 203] width 10 height 10
checkbox input "true"
click at [286, 251] on div at bounding box center [288, 251] width 10 height 10
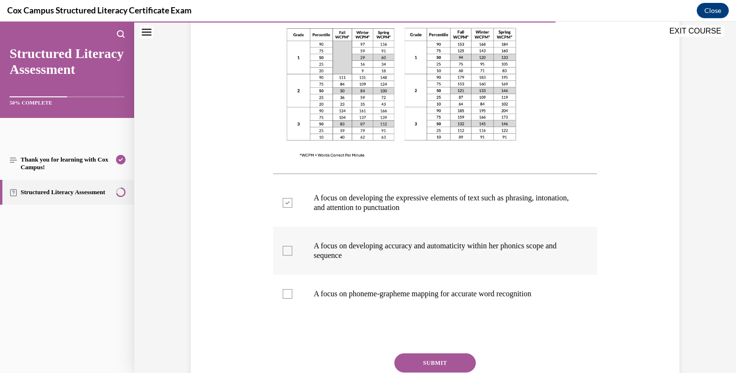
click at [286, 251] on input "A focus on developing accuracy and automaticity within her phonics scope and se…" at bounding box center [288, 251] width 10 height 10
checkbox input "true"
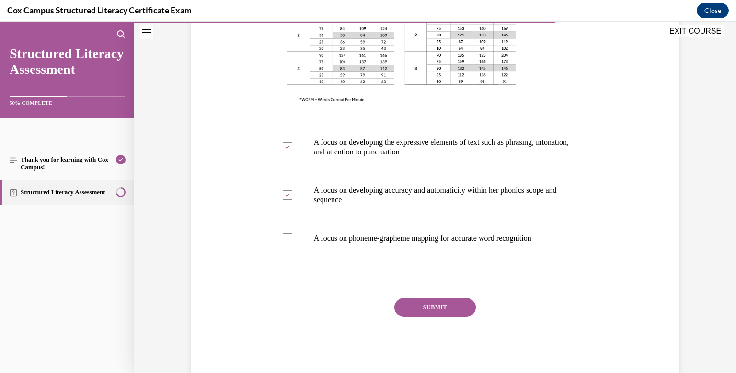
click at [422, 309] on button "SUBMIT" at bounding box center [434, 306] width 81 height 19
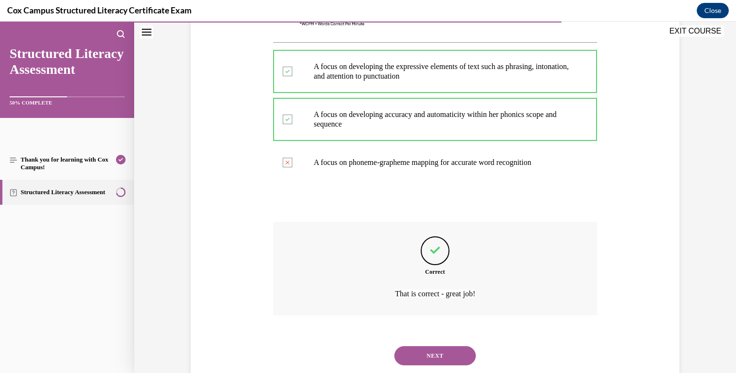
scroll to position [442, 0]
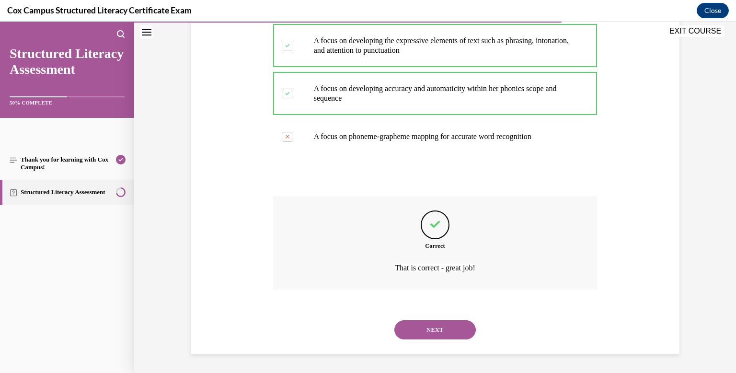
click at [425, 334] on button "NEXT" at bounding box center [434, 329] width 81 height 19
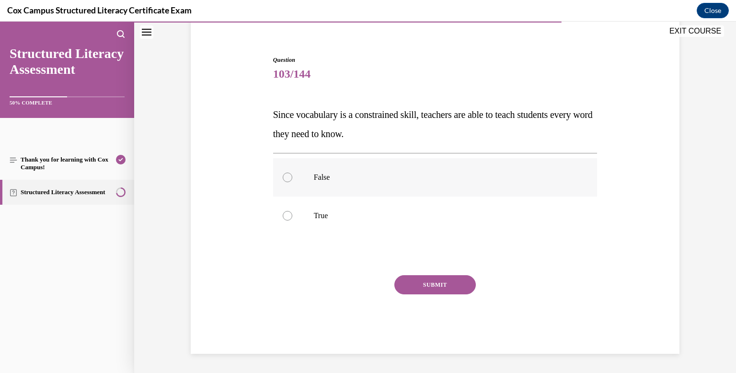
click at [285, 181] on div at bounding box center [288, 177] width 10 height 10
click at [285, 181] on input "False" at bounding box center [288, 177] width 10 height 10
radio input "true"
click at [411, 286] on button "SUBMIT" at bounding box center [434, 284] width 81 height 19
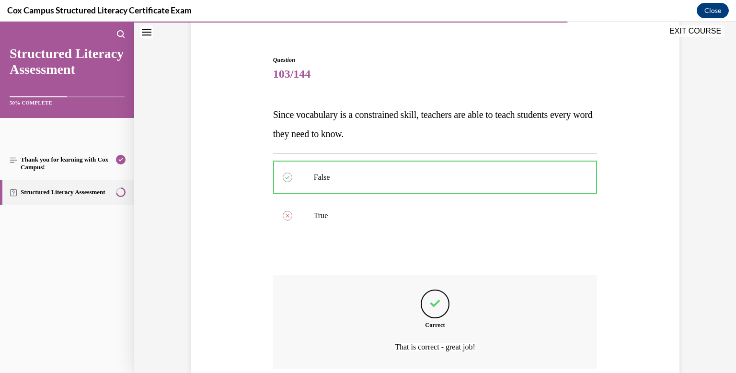
scroll to position [157, 0]
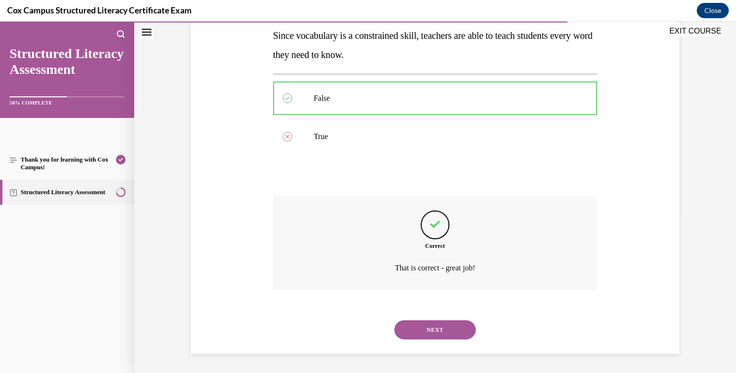
click at [428, 330] on button "NEXT" at bounding box center [434, 329] width 81 height 19
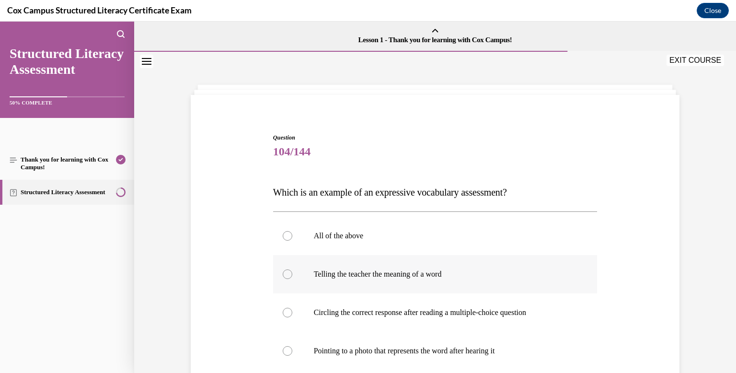
click at [286, 276] on div at bounding box center [288, 274] width 10 height 10
click at [286, 276] on input "Telling the teacher the meaning of a word" at bounding box center [288, 274] width 10 height 10
radio input "true"
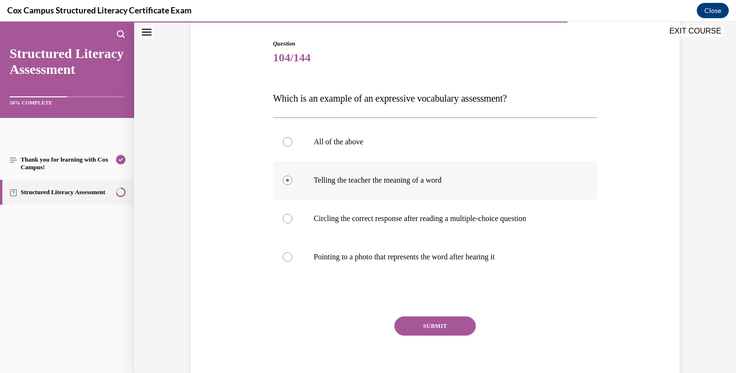
scroll to position [113, 0]
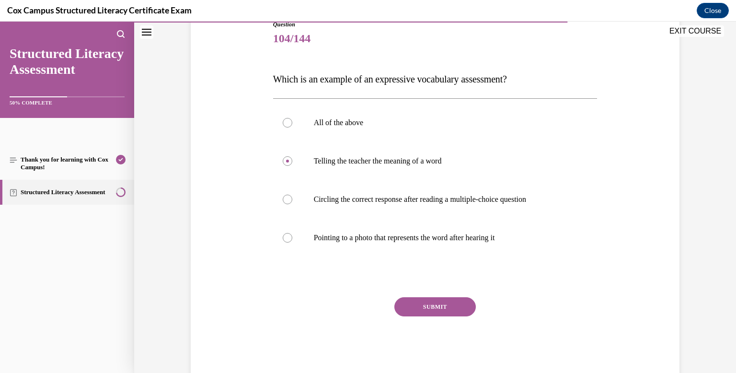
click at [412, 310] on button "SUBMIT" at bounding box center [434, 306] width 81 height 19
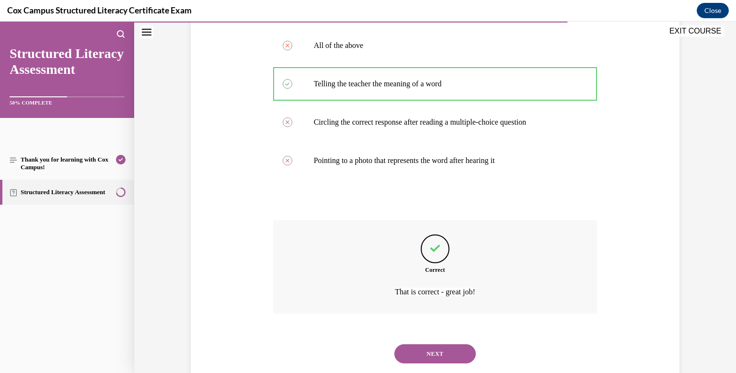
scroll to position [214, 0]
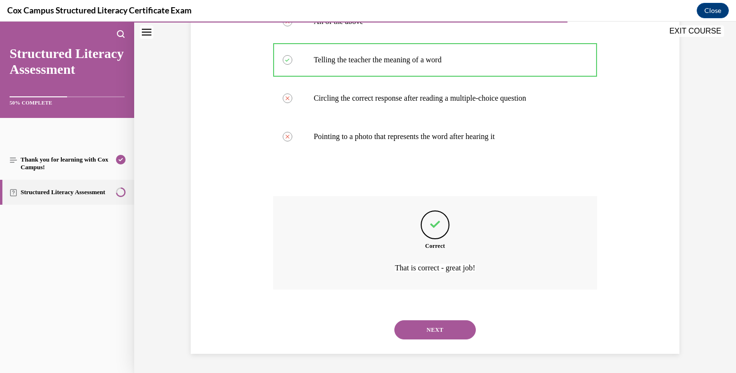
click at [420, 331] on button "NEXT" at bounding box center [434, 329] width 81 height 19
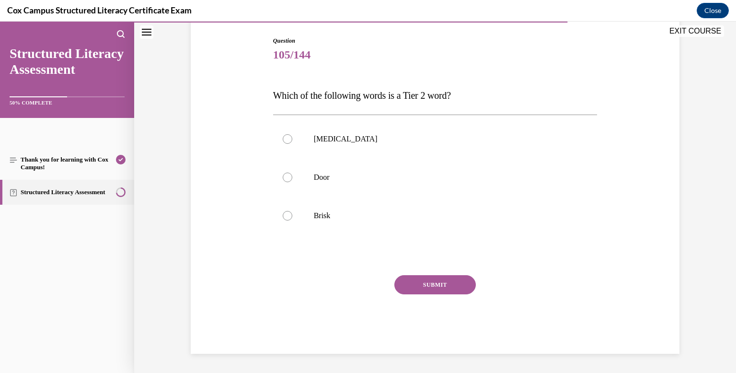
scroll to position [97, 0]
click at [286, 216] on div at bounding box center [288, 216] width 10 height 10
click at [286, 216] on input "Brisk" at bounding box center [288, 216] width 10 height 10
radio input "true"
click at [423, 289] on button "SUBMIT" at bounding box center [434, 284] width 81 height 19
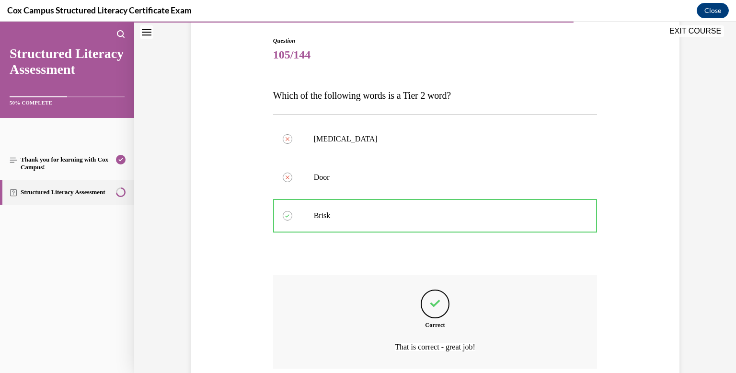
scroll to position [176, 0]
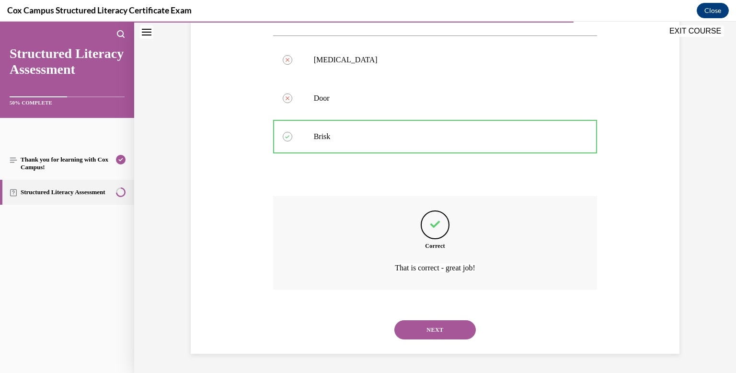
click at [423, 330] on button "NEXT" at bounding box center [434, 329] width 81 height 19
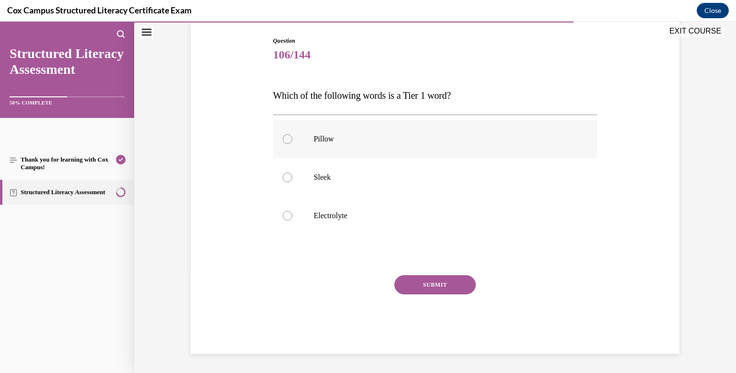
click at [285, 139] on div at bounding box center [288, 139] width 10 height 10
click at [285, 139] on input "Pillow" at bounding box center [288, 139] width 10 height 10
radio input "true"
click at [427, 284] on button "SUBMIT" at bounding box center [434, 284] width 81 height 19
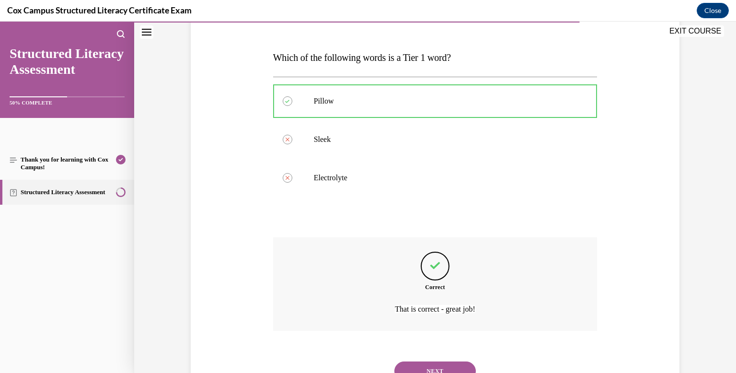
scroll to position [176, 0]
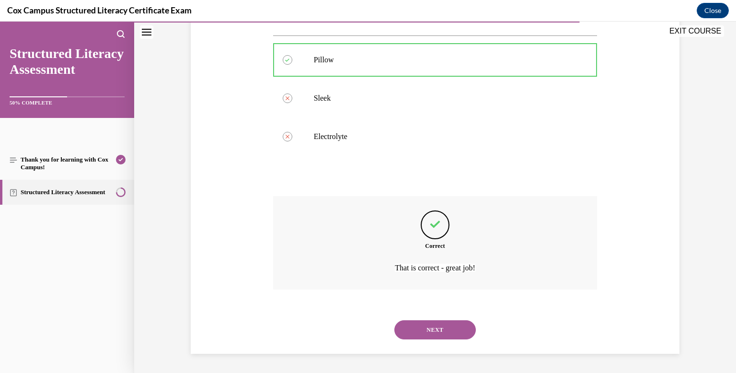
click at [426, 332] on button "NEXT" at bounding box center [434, 329] width 81 height 19
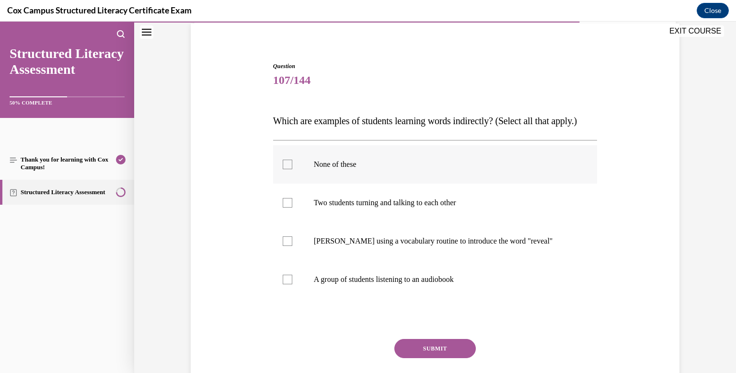
scroll to position [72, 0]
click at [289, 169] on div at bounding box center [288, 164] width 10 height 10
click at [289, 169] on input "None of these" at bounding box center [288, 164] width 10 height 10
checkbox input "true"
click at [418, 357] on button "SUBMIT" at bounding box center [434, 347] width 81 height 19
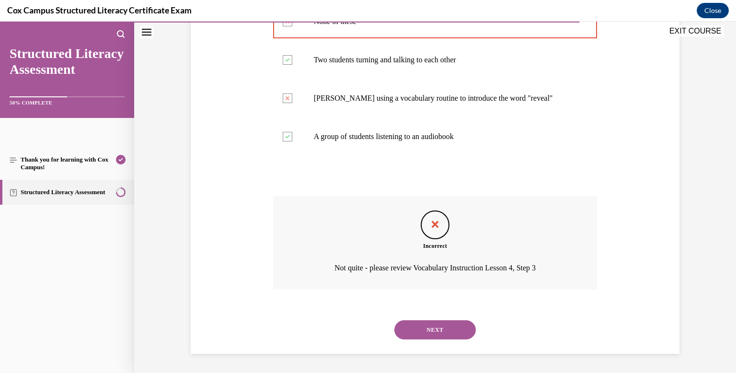
scroll to position [233, 0]
click at [419, 332] on button "NEXT" at bounding box center [434, 329] width 81 height 19
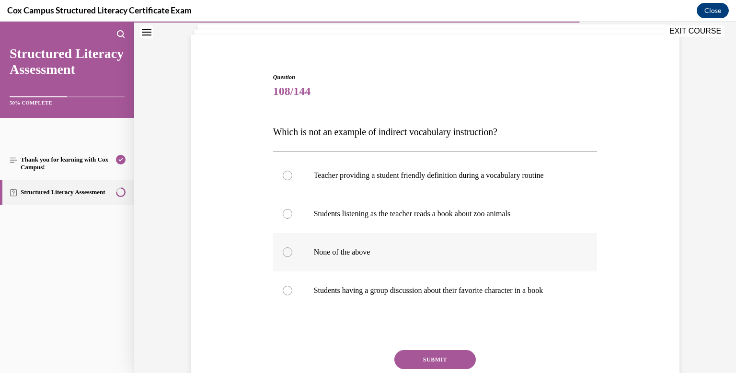
scroll to position [65, 0]
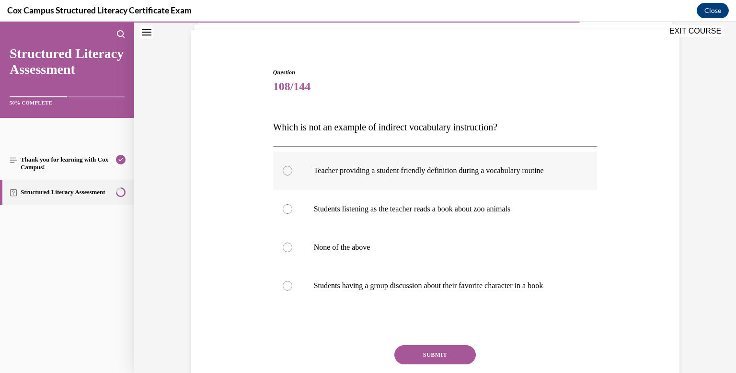
click at [291, 170] on div at bounding box center [288, 171] width 10 height 10
click at [291, 170] on input "Teacher providing a student friendly definition during a vocabulary routine" at bounding box center [288, 171] width 10 height 10
radio input "true"
click at [414, 353] on button "SUBMIT" at bounding box center [434, 354] width 81 height 19
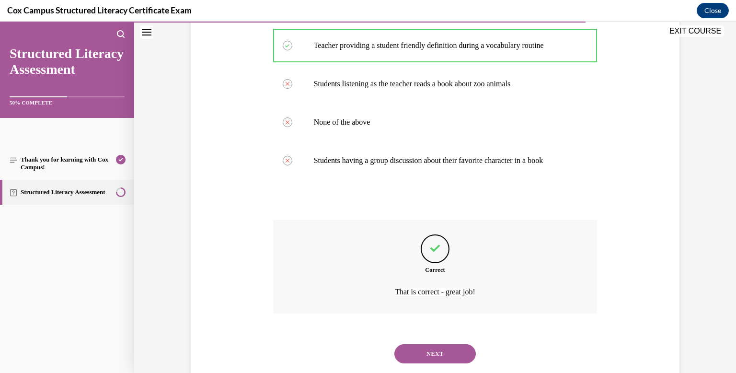
scroll to position [214, 0]
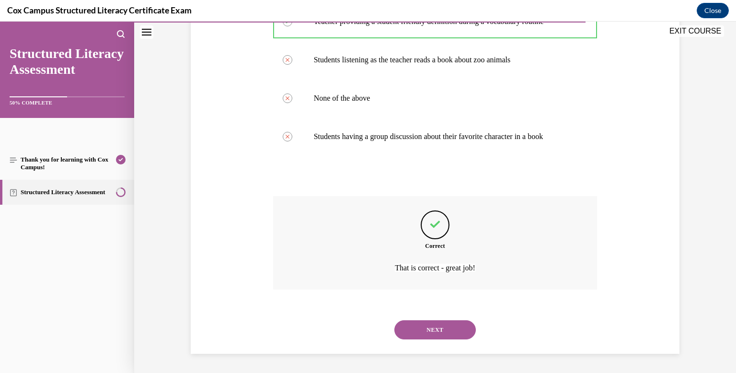
click at [421, 332] on button "NEXT" at bounding box center [434, 329] width 81 height 19
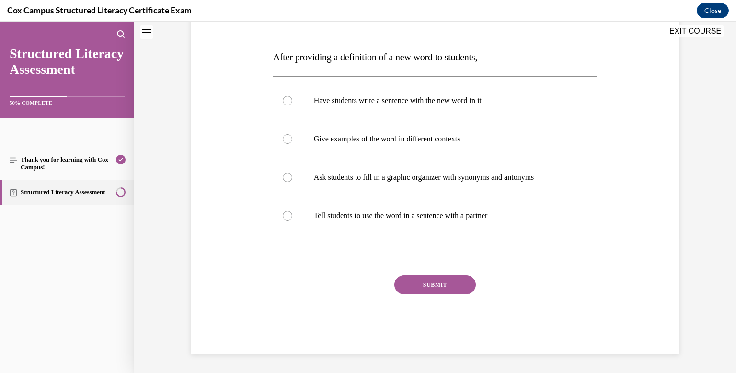
scroll to position [0, 0]
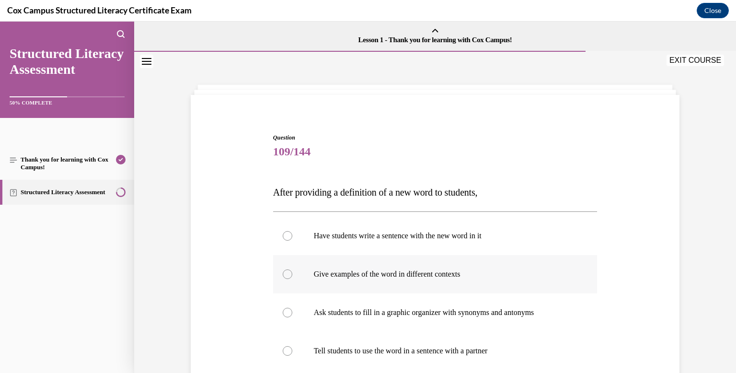
click at [284, 273] on div at bounding box center [288, 274] width 10 height 10
click at [284, 273] on input "Give examples of the word in different contexts" at bounding box center [288, 274] width 10 height 10
radio input "true"
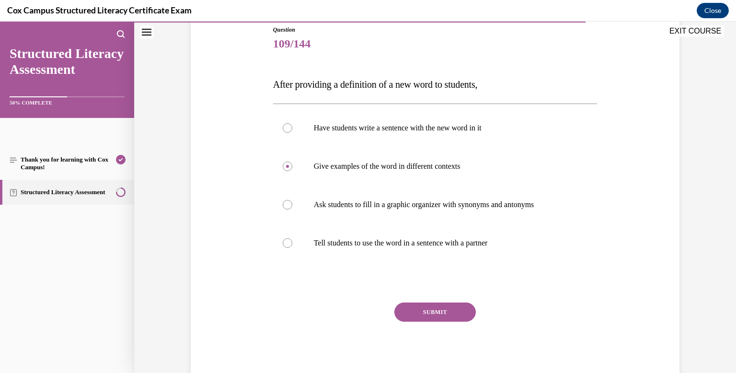
click at [416, 315] on button "SUBMIT" at bounding box center [434, 311] width 81 height 19
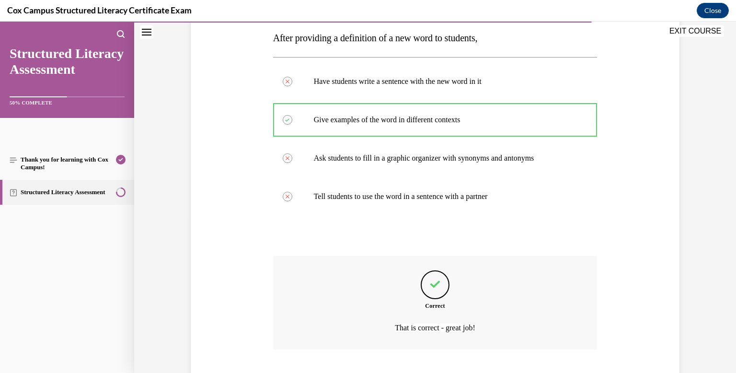
scroll to position [214, 0]
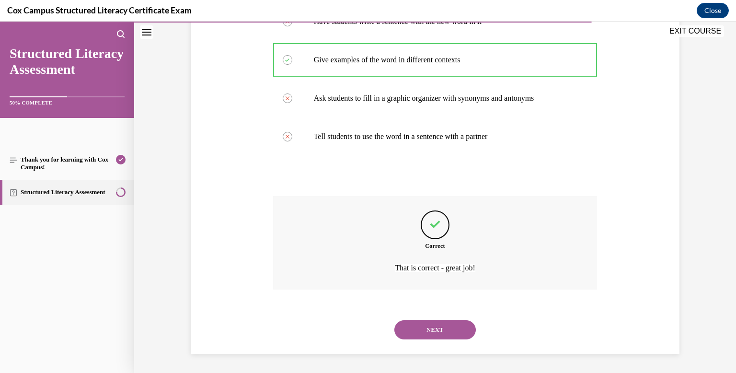
click at [417, 328] on button "NEXT" at bounding box center [434, 329] width 81 height 19
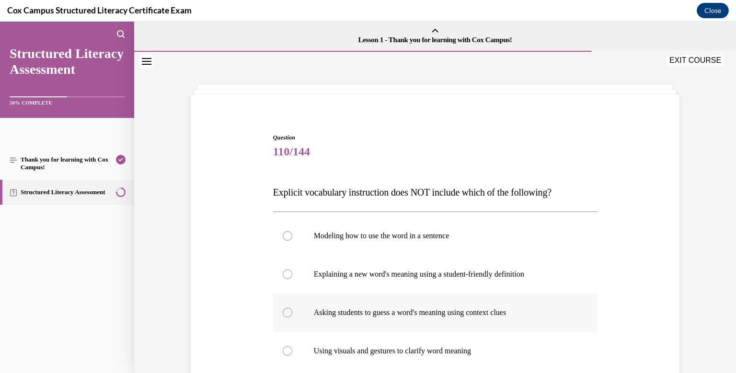
click at [286, 312] on div at bounding box center [288, 313] width 10 height 10
click at [286, 312] on input "Asking students to guess a word's meaning using context clues" at bounding box center [288, 313] width 10 height 10
radio input "true"
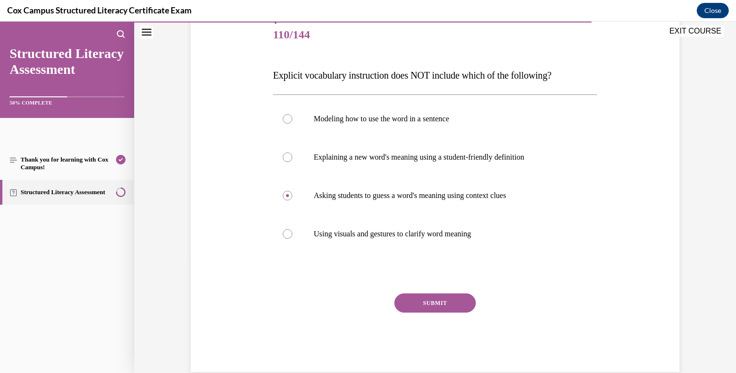
click at [428, 309] on button "SUBMIT" at bounding box center [434, 302] width 81 height 19
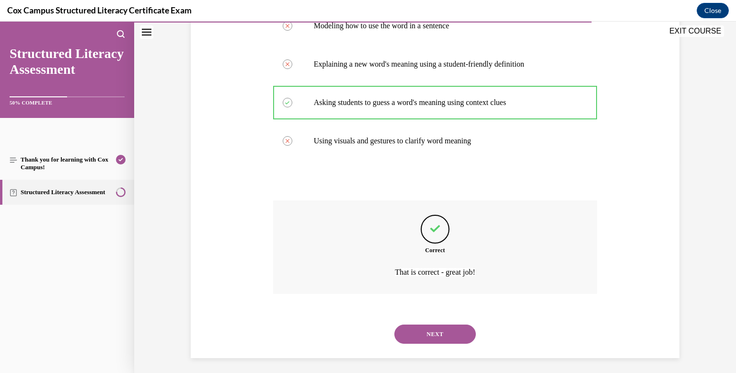
scroll to position [214, 0]
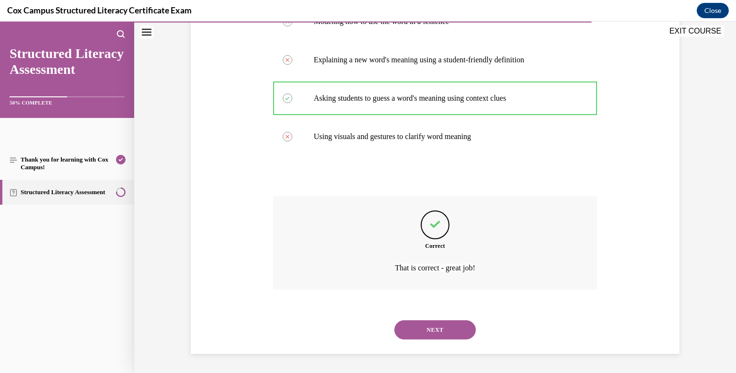
click at [431, 331] on button "NEXT" at bounding box center [434, 329] width 81 height 19
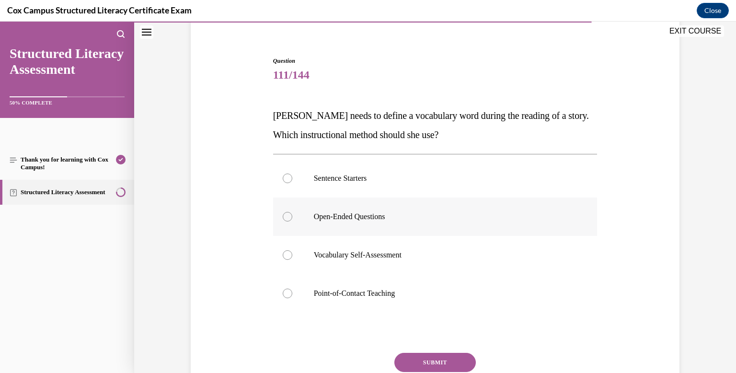
scroll to position [80, 0]
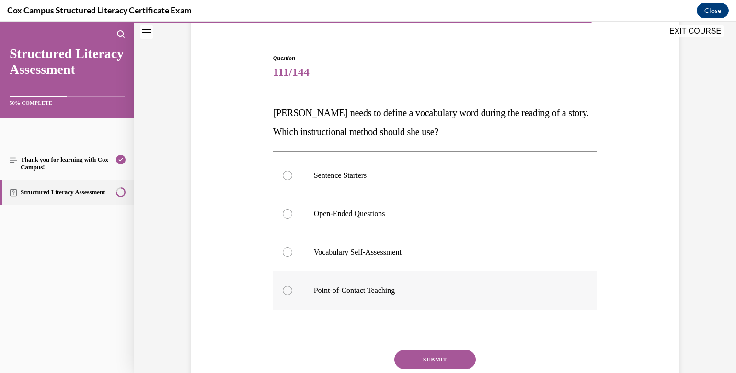
click at [285, 289] on div at bounding box center [288, 290] width 10 height 10
click at [285, 289] on input "Point-of-Contact Teaching" at bounding box center [288, 290] width 10 height 10
radio input "true"
click at [426, 359] on button "SUBMIT" at bounding box center [434, 359] width 81 height 19
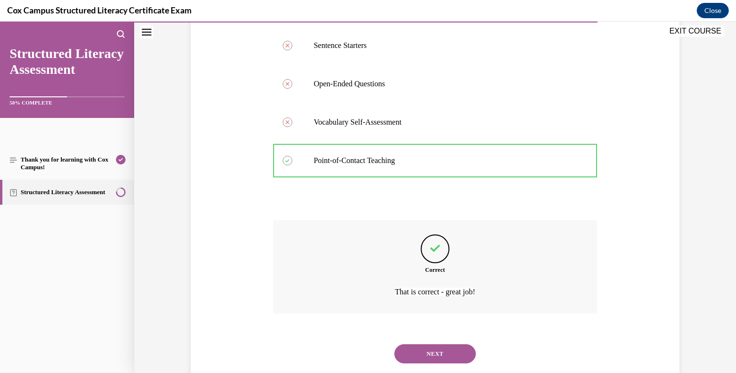
scroll to position [233, 0]
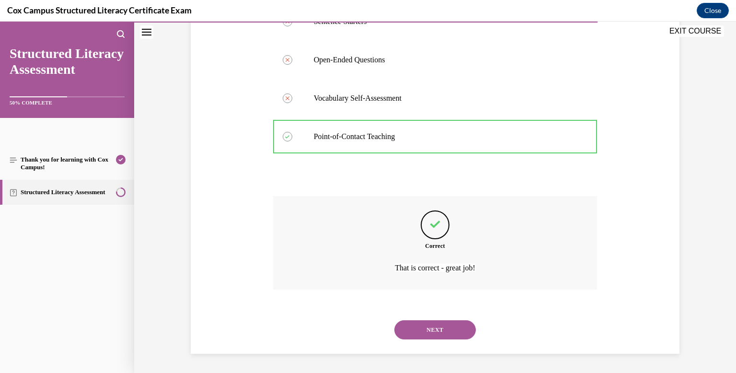
click at [441, 327] on button "NEXT" at bounding box center [434, 329] width 81 height 19
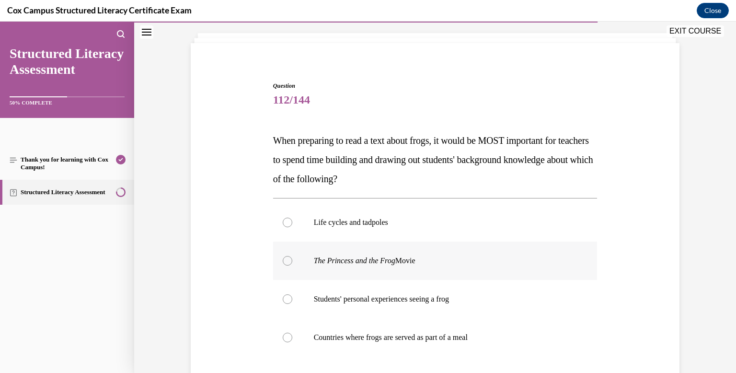
scroll to position [54, 0]
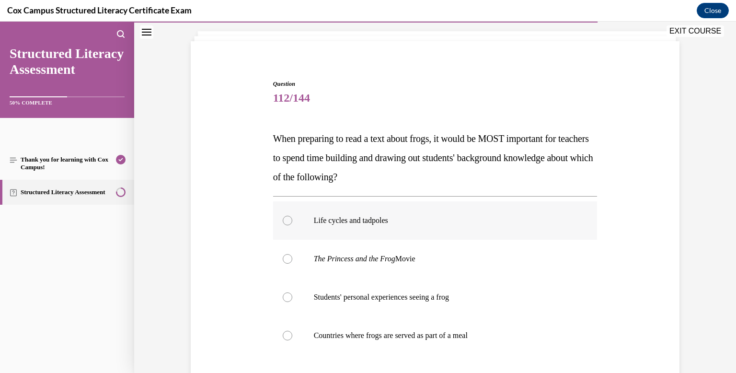
click at [289, 220] on div at bounding box center [288, 221] width 10 height 10
click at [289, 220] on input "Life cycles and tadpoles" at bounding box center [288, 221] width 10 height 10
radio input "true"
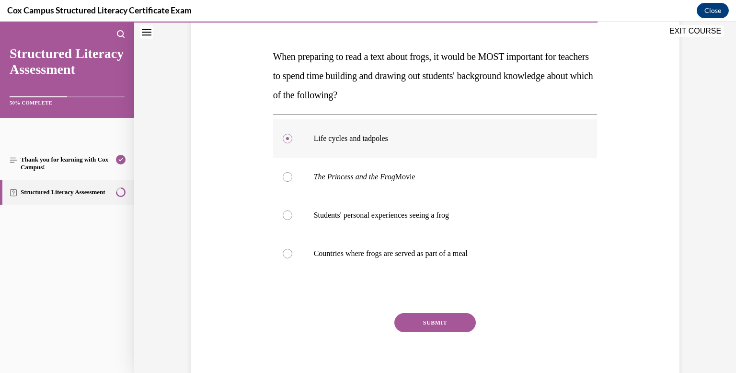
scroll to position [173, 0]
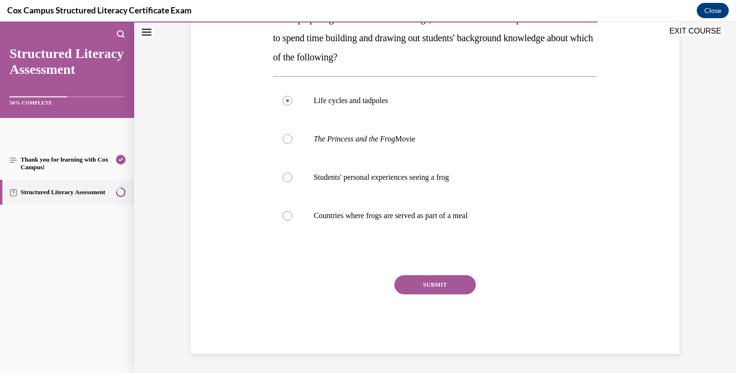
click at [415, 281] on button "SUBMIT" at bounding box center [434, 284] width 81 height 19
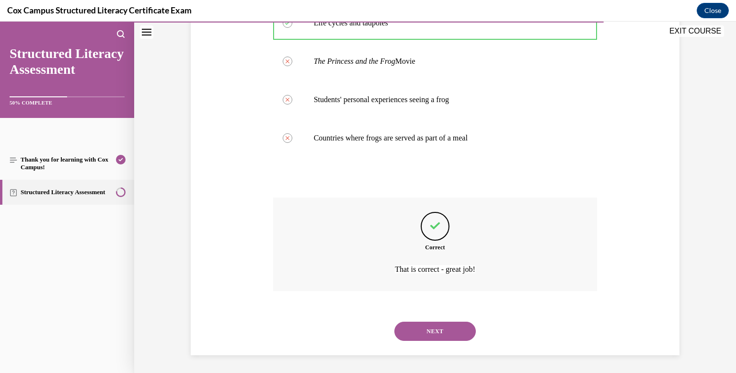
scroll to position [252, 0]
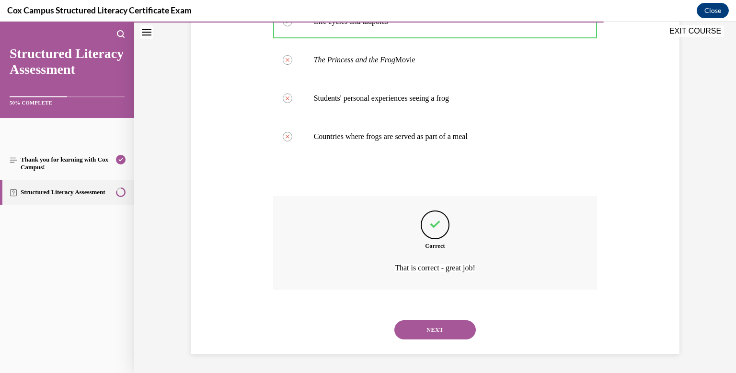
click at [426, 330] on button "NEXT" at bounding box center [434, 329] width 81 height 19
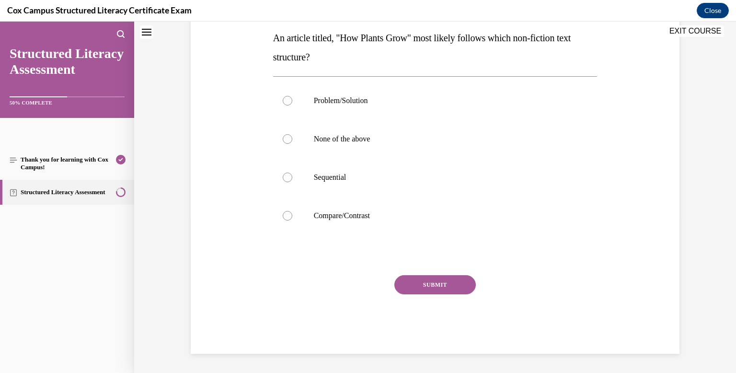
scroll to position [0, 0]
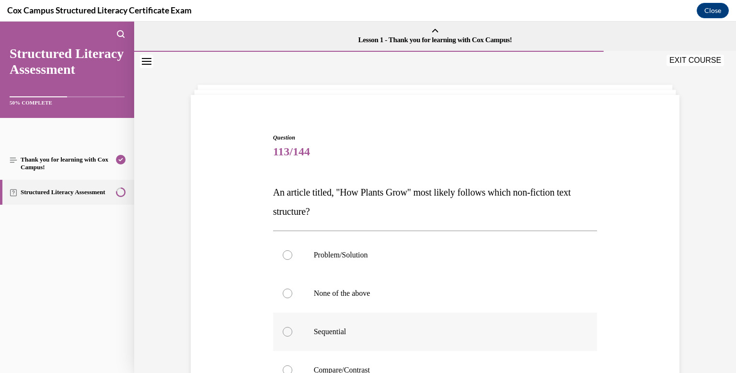
click at [286, 331] on div at bounding box center [288, 332] width 10 height 10
click at [286, 331] on input "Sequential" at bounding box center [288, 332] width 10 height 10
radio input "true"
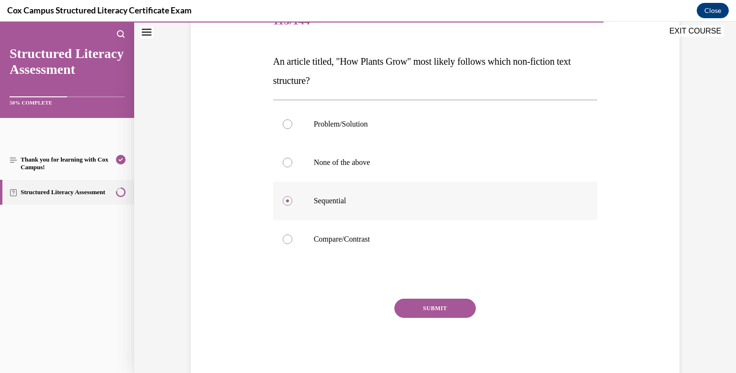
scroll to position [154, 0]
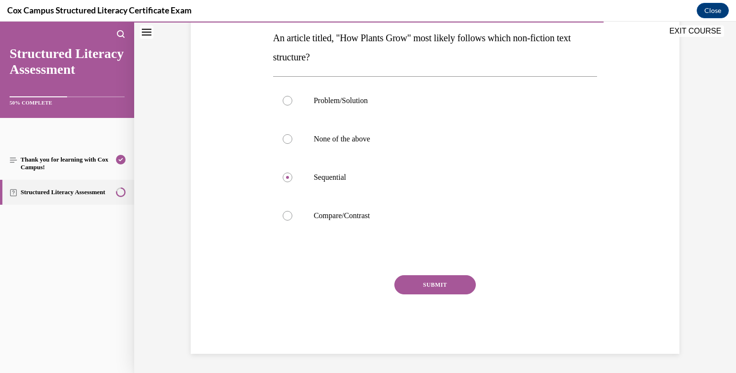
click at [411, 288] on button "SUBMIT" at bounding box center [434, 284] width 81 height 19
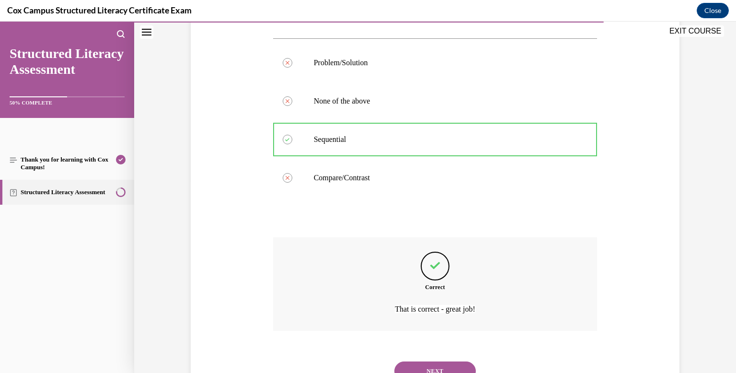
scroll to position [233, 0]
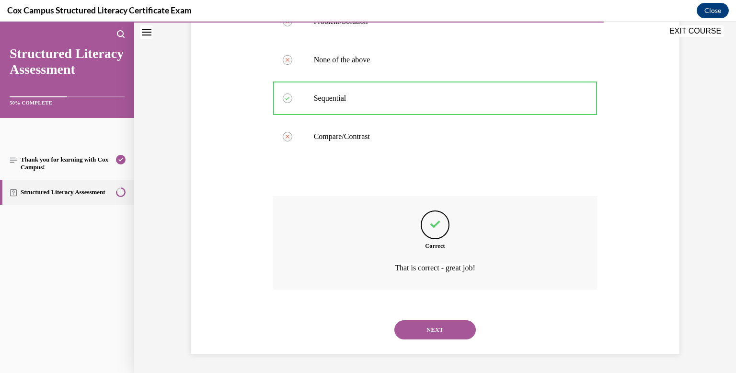
click at [414, 326] on button "NEXT" at bounding box center [434, 329] width 81 height 19
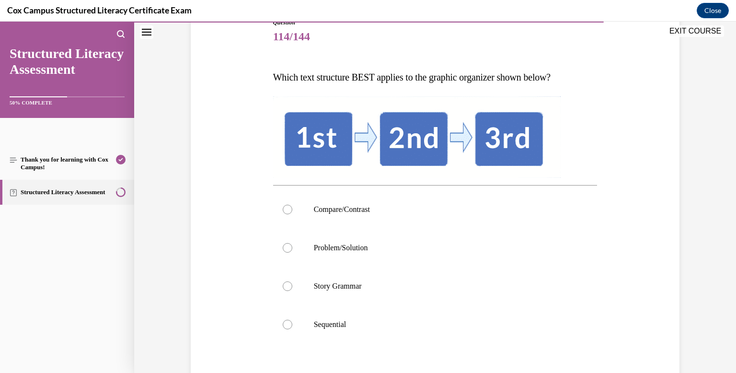
scroll to position [132, 0]
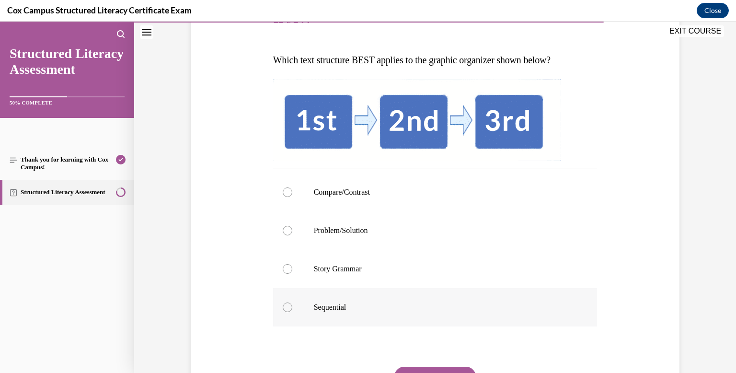
click at [286, 307] on div at bounding box center [288, 307] width 10 height 10
click at [286, 307] on input "Sequential" at bounding box center [288, 307] width 10 height 10
radio input "true"
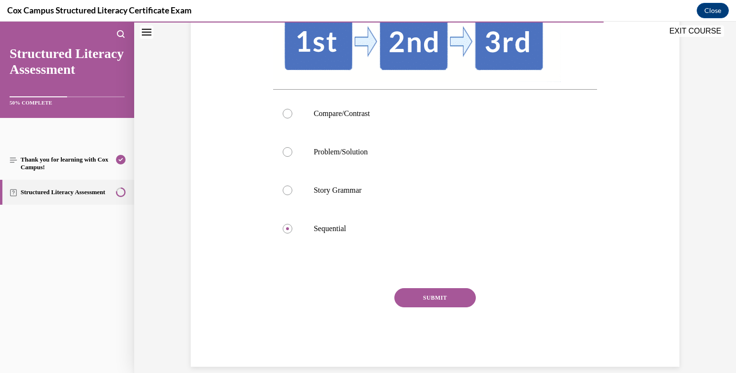
click at [419, 295] on button "SUBMIT" at bounding box center [434, 297] width 81 height 19
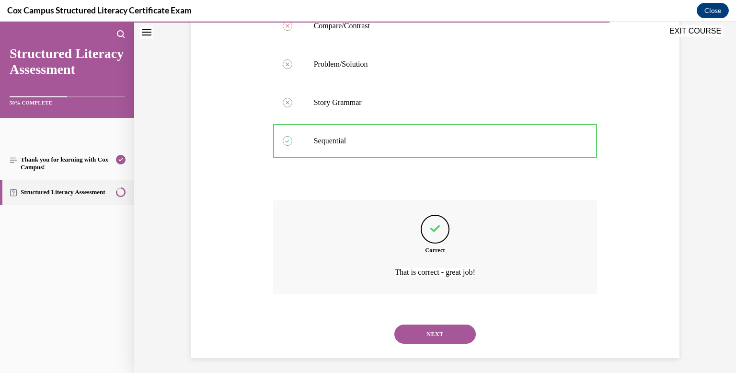
scroll to position [303, 0]
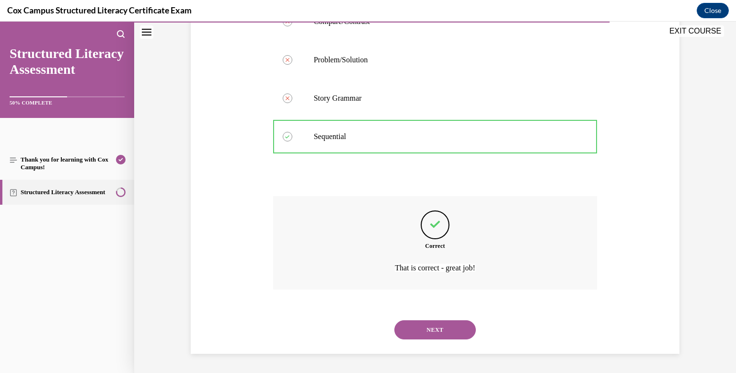
click at [419, 329] on button "NEXT" at bounding box center [434, 329] width 81 height 19
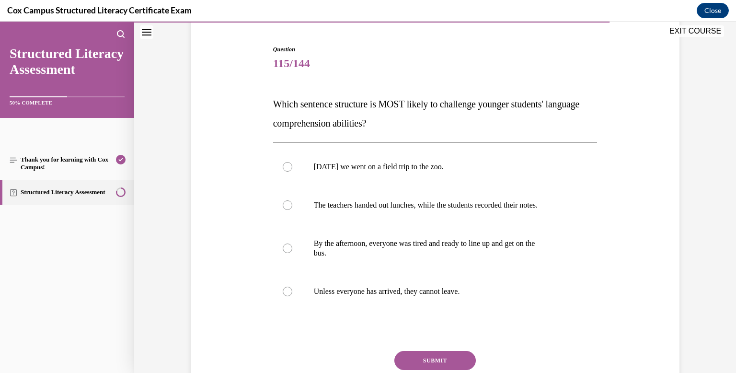
scroll to position [92, 0]
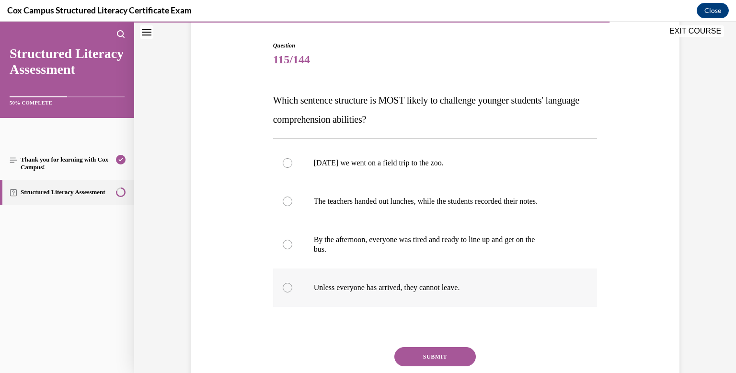
click at [285, 288] on div at bounding box center [288, 288] width 10 height 10
click at [285, 288] on input "Unless everyone has arrived, they cannot leave." at bounding box center [288, 288] width 10 height 10
radio input "true"
click at [415, 354] on button "SUBMIT" at bounding box center [434, 356] width 81 height 19
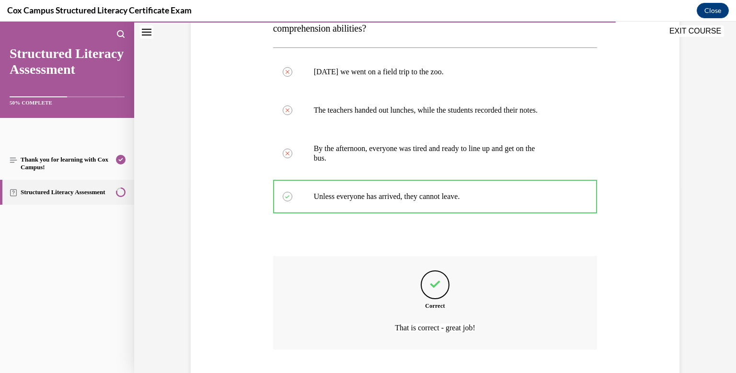
scroll to position [243, 0]
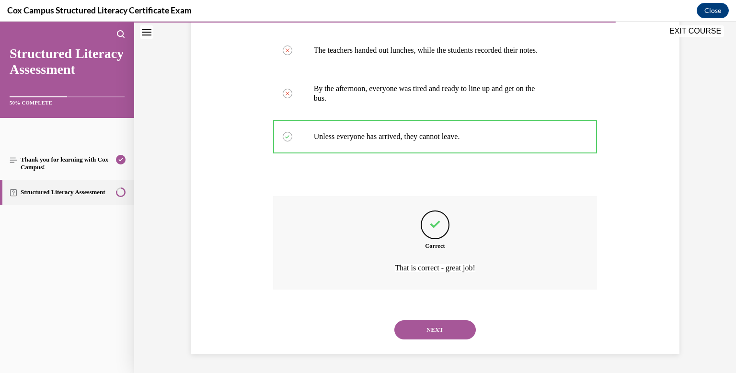
click at [429, 331] on button "NEXT" at bounding box center [434, 329] width 81 height 19
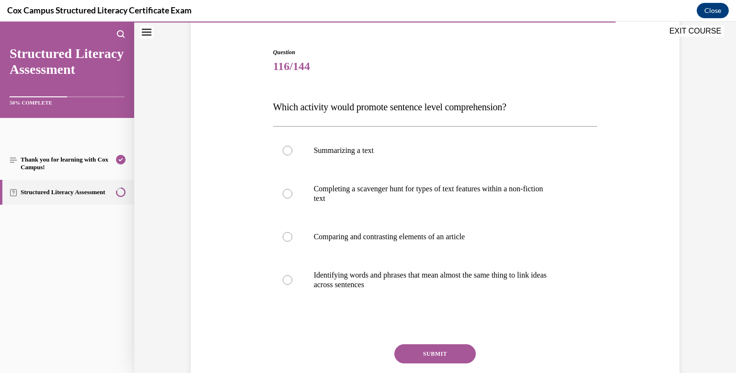
scroll to position [95, 0]
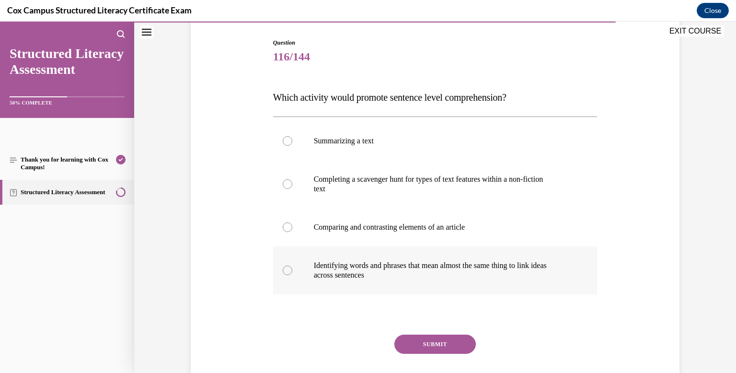
click at [285, 270] on div at bounding box center [288, 270] width 10 height 10
click at [285, 270] on input "Identifying words and phrases that mean almost the same thing to link ideas acr…" at bounding box center [288, 270] width 10 height 10
radio input "true"
click at [418, 345] on button "SUBMIT" at bounding box center [434, 343] width 81 height 19
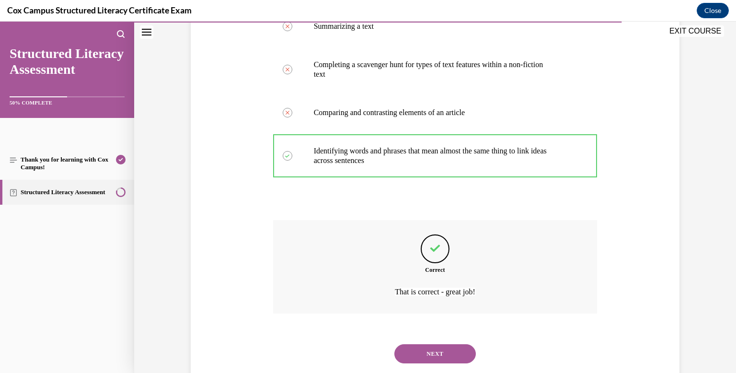
scroll to position [233, 0]
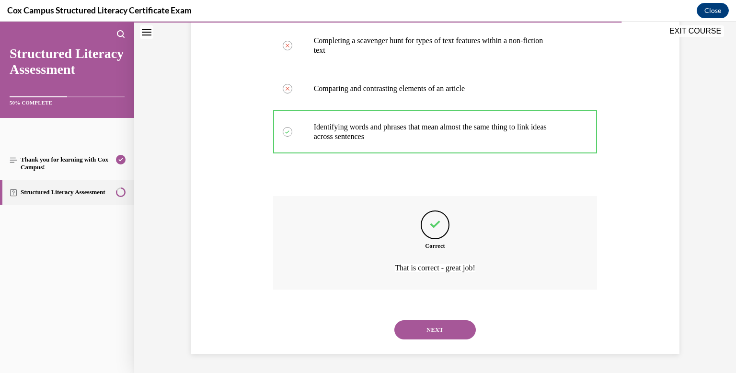
click at [417, 336] on button "NEXT" at bounding box center [434, 329] width 81 height 19
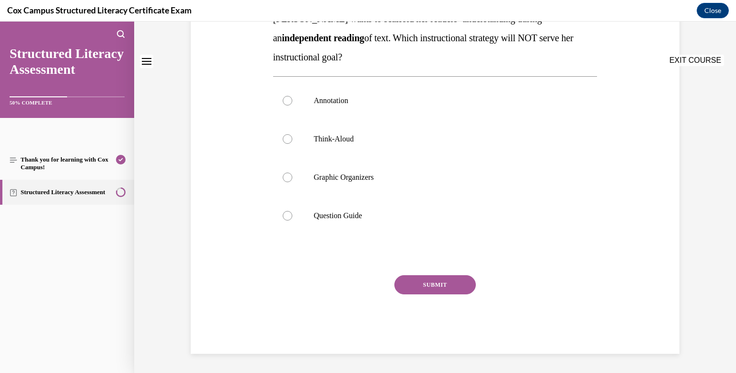
scroll to position [0, 0]
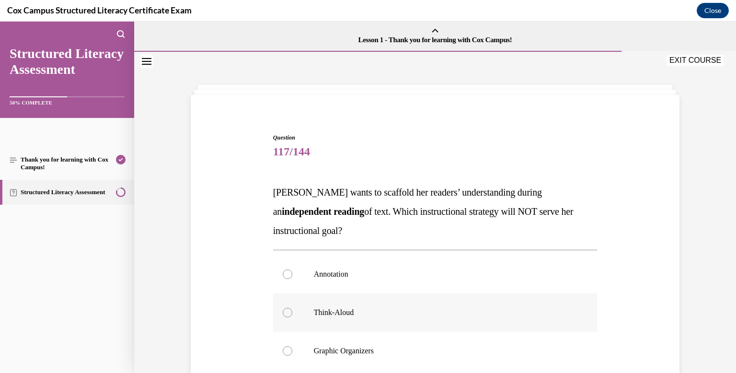
click at [287, 313] on div at bounding box center [288, 313] width 10 height 10
click at [287, 313] on input "Think-Aloud" at bounding box center [288, 313] width 10 height 10
radio input "true"
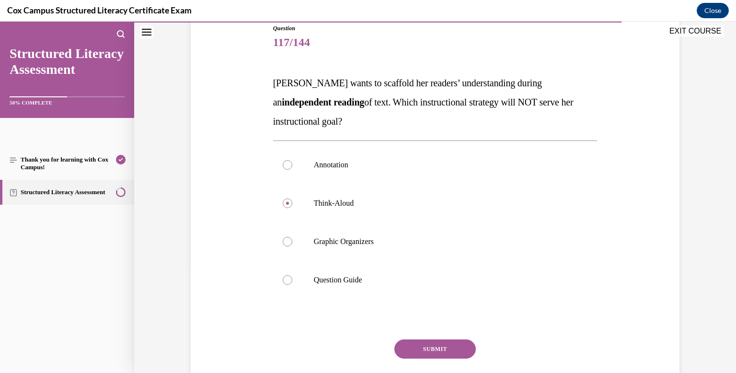
click at [431, 351] on button "SUBMIT" at bounding box center [434, 348] width 81 height 19
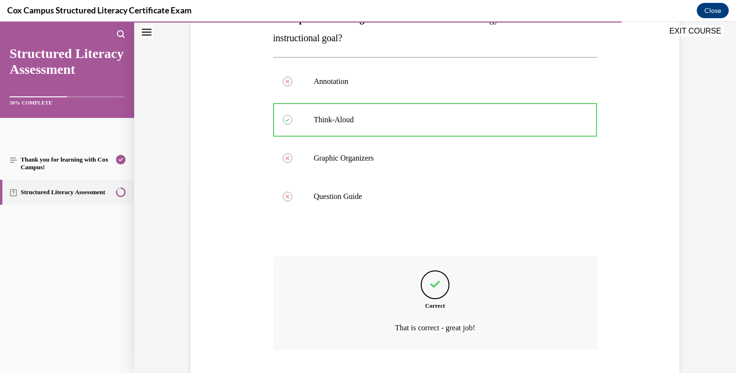
scroll to position [252, 0]
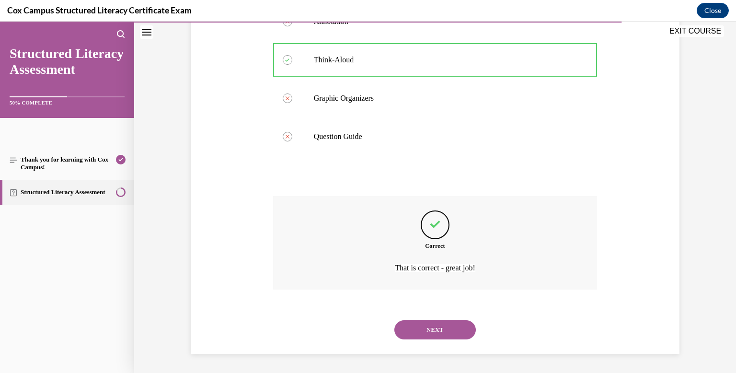
click at [429, 331] on button "NEXT" at bounding box center [434, 329] width 81 height 19
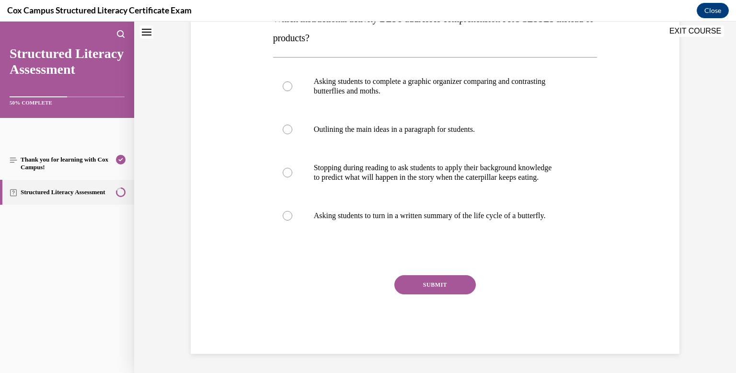
scroll to position [0, 0]
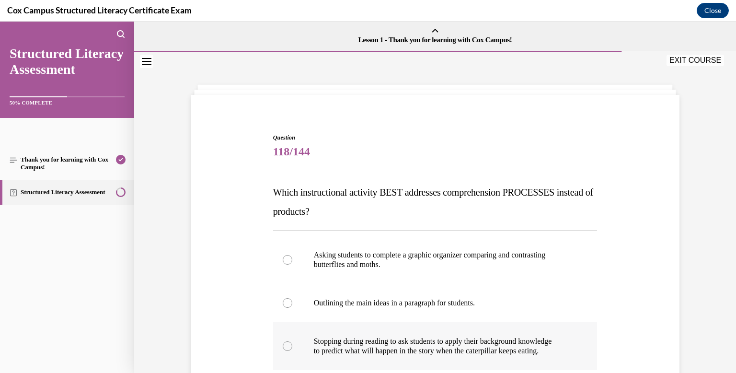
click at [284, 344] on div at bounding box center [288, 346] width 10 height 10
click at [284, 344] on input "Stopping during reading to ask students to apply their background knowledge to …" at bounding box center [288, 346] width 10 height 10
radio input "true"
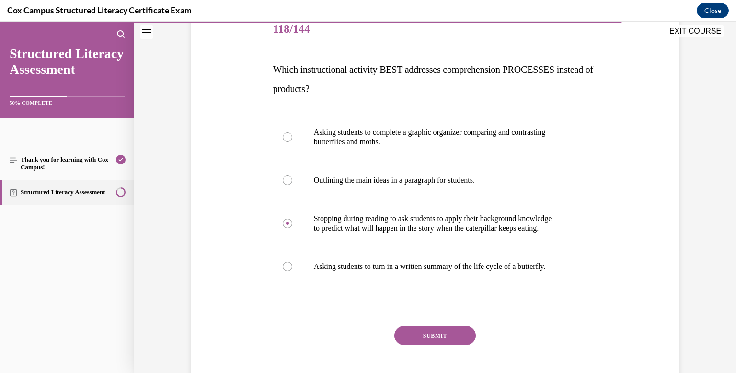
click at [419, 338] on button "SUBMIT" at bounding box center [434, 335] width 81 height 19
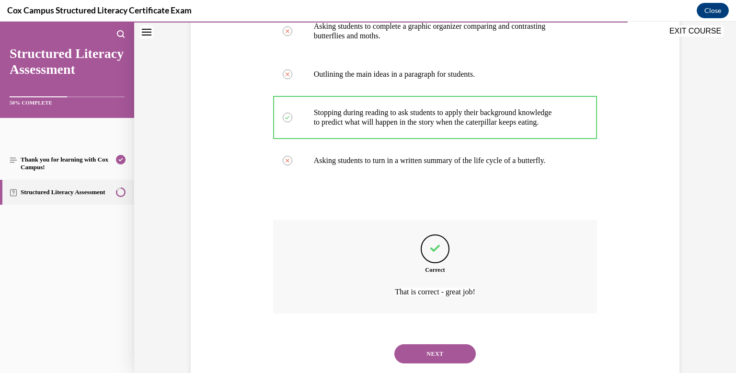
scroll to position [252, 0]
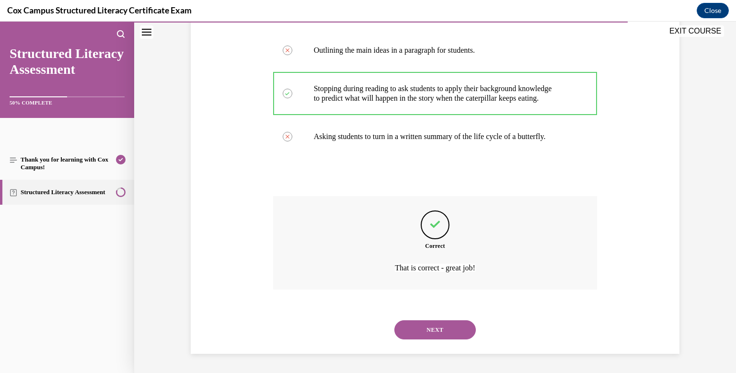
click at [423, 330] on button "NEXT" at bounding box center [434, 329] width 81 height 19
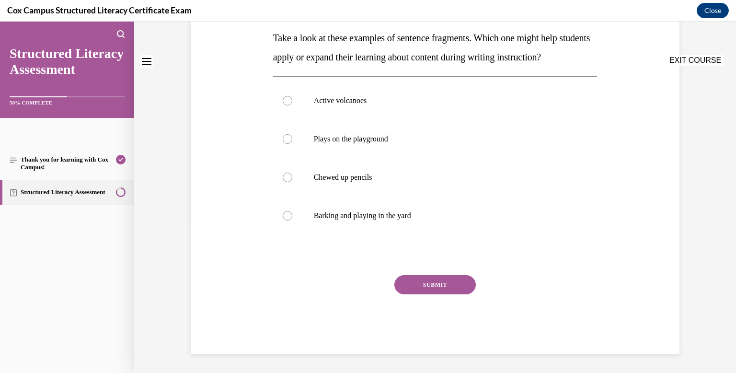
scroll to position [0, 0]
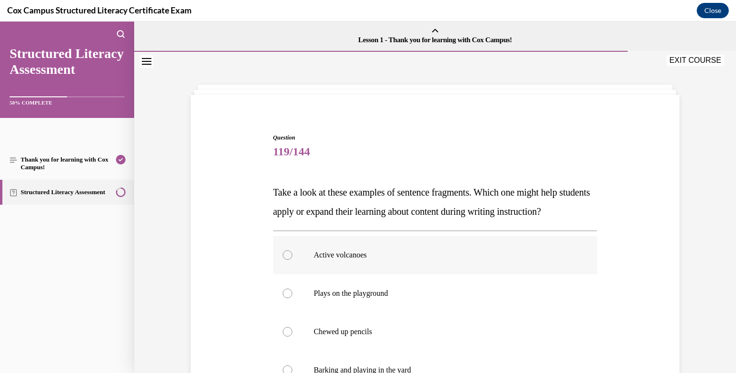
click at [287, 260] on div at bounding box center [288, 255] width 10 height 10
click at [287, 260] on input "Active volcanoes" at bounding box center [288, 255] width 10 height 10
radio input "true"
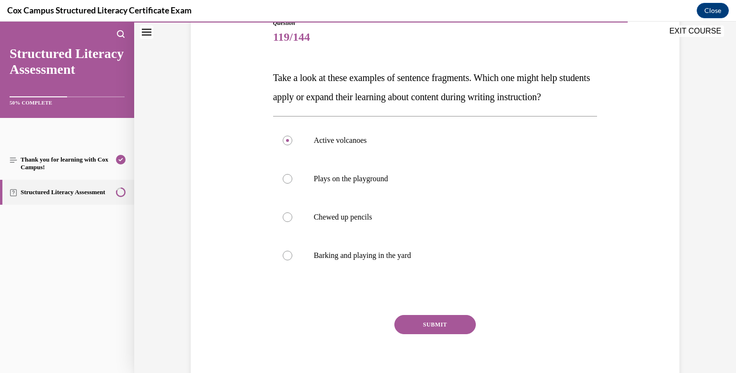
click at [406, 334] on button "SUBMIT" at bounding box center [434, 324] width 81 height 19
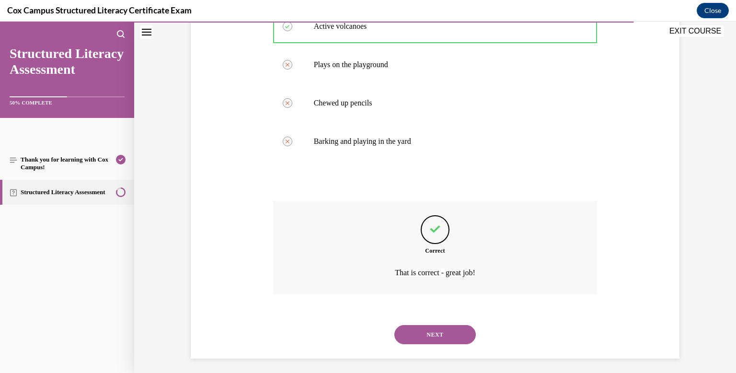
scroll to position [252, 0]
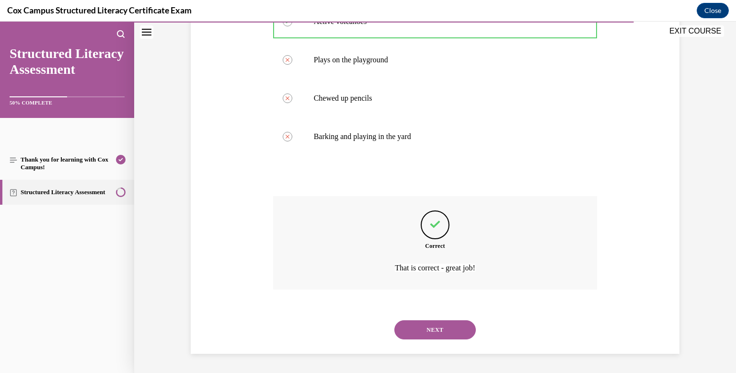
click at [422, 331] on button "NEXT" at bounding box center [434, 329] width 81 height 19
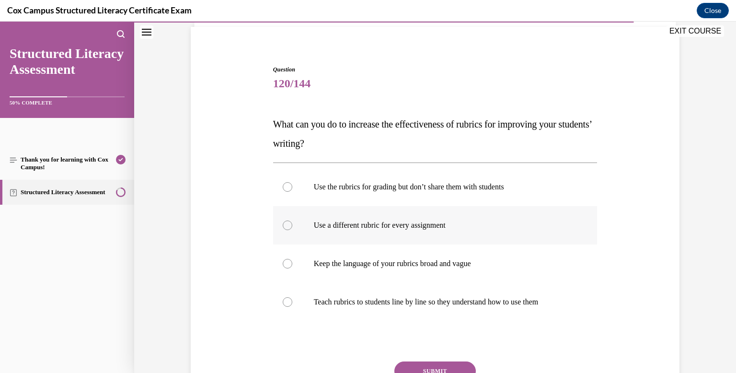
scroll to position [72, 0]
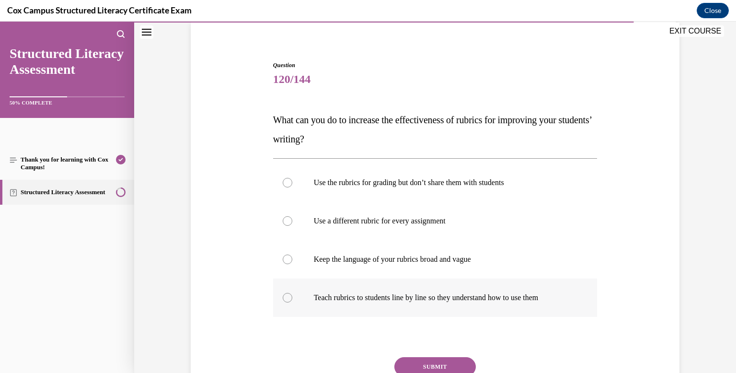
click at [285, 298] on div at bounding box center [288, 298] width 10 height 10
click at [285, 298] on input "Teach rubrics to students line by line so they understand how to use them" at bounding box center [288, 298] width 10 height 10
radio input "true"
click at [399, 365] on button "SUBMIT" at bounding box center [434, 366] width 81 height 19
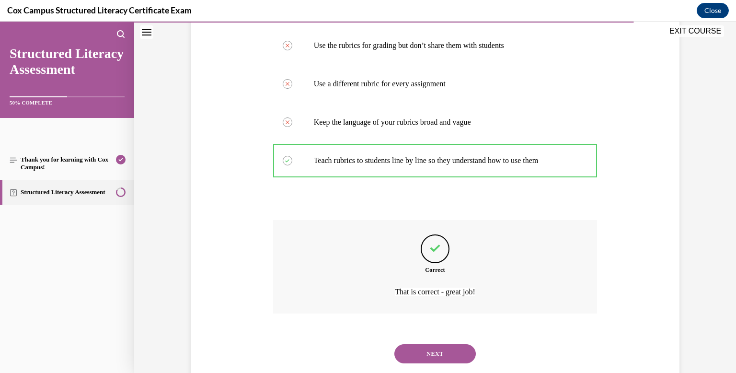
scroll to position [233, 0]
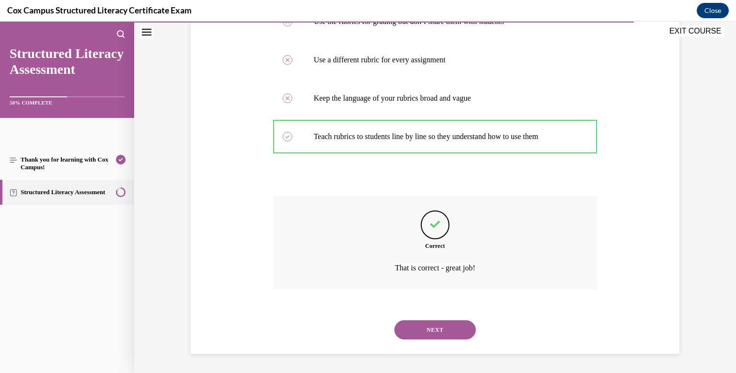
click at [417, 325] on button "NEXT" at bounding box center [434, 329] width 81 height 19
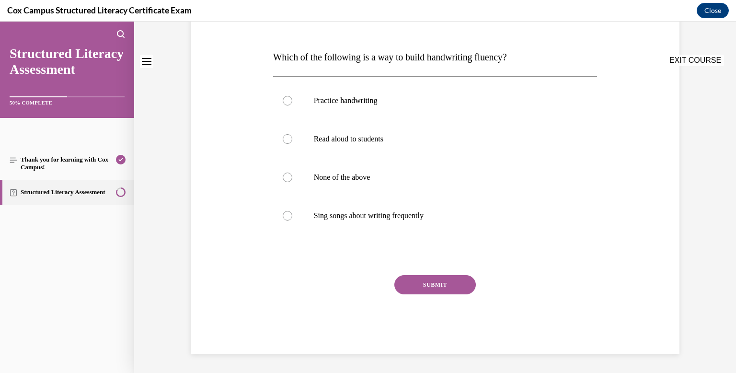
scroll to position [0, 0]
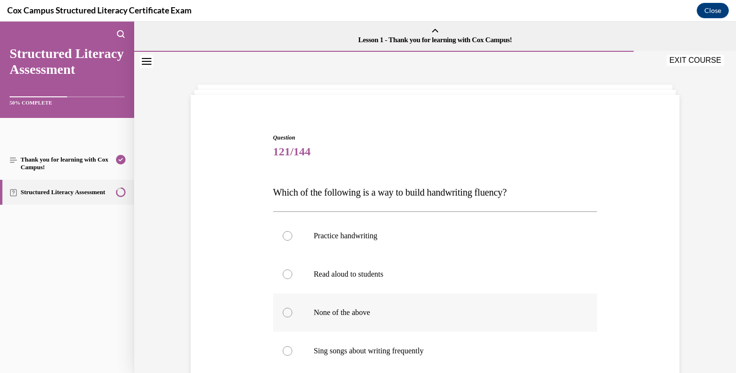
click at [287, 314] on div at bounding box center [288, 313] width 10 height 10
click at [287, 314] on input "None of the above" at bounding box center [288, 313] width 10 height 10
radio input "true"
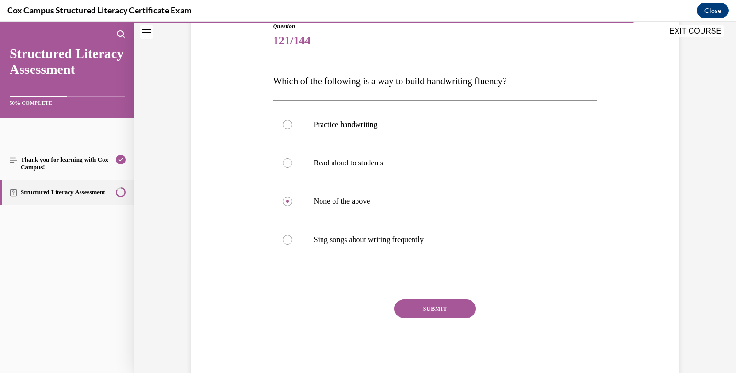
click at [433, 307] on button "SUBMIT" at bounding box center [434, 308] width 81 height 19
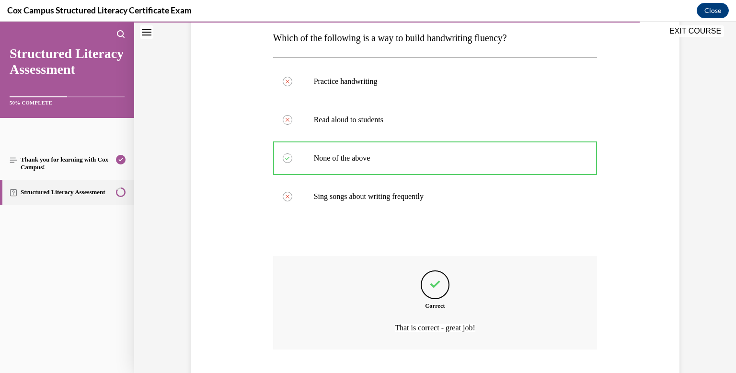
scroll to position [214, 0]
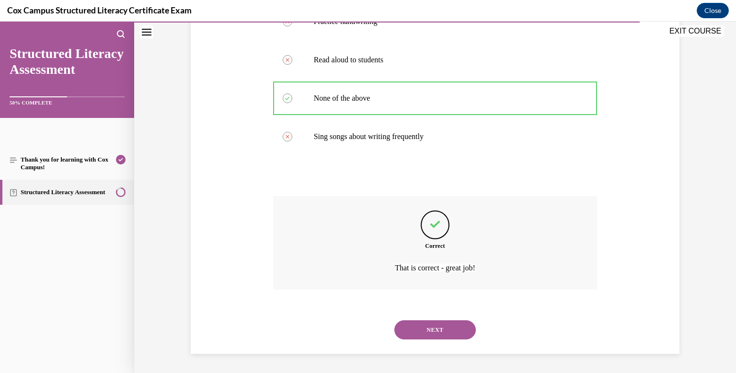
click at [437, 327] on button "NEXT" at bounding box center [434, 329] width 81 height 19
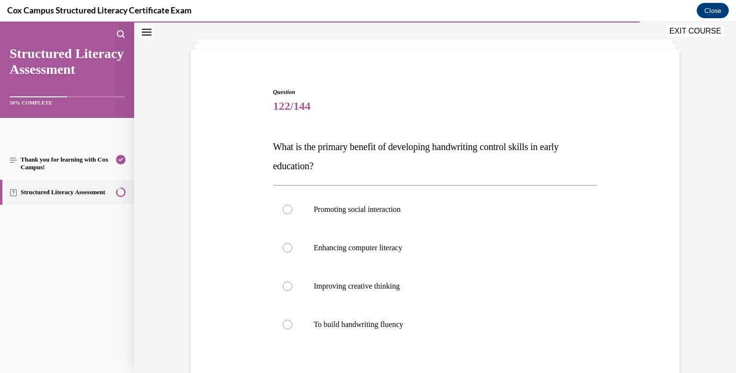
scroll to position [47, 0]
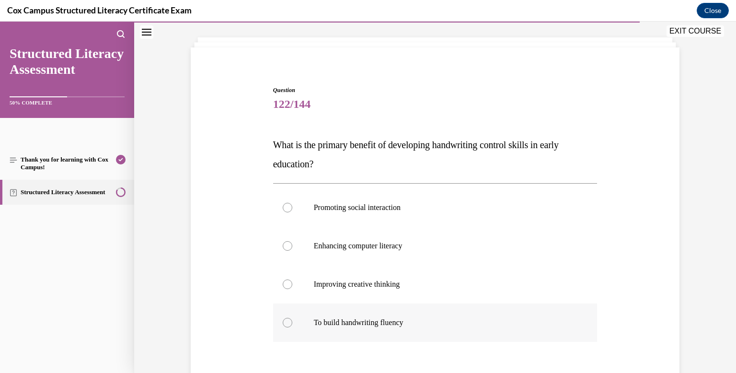
click at [288, 321] on div at bounding box center [288, 323] width 10 height 10
click at [288, 321] on input "To build handwriting fluency" at bounding box center [288, 323] width 10 height 10
radio input "true"
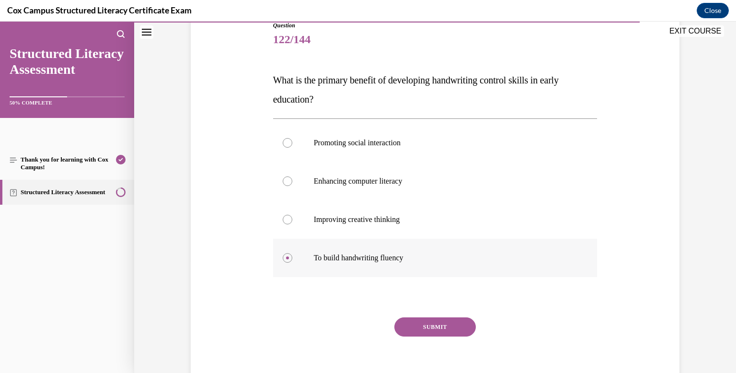
scroll to position [115, 0]
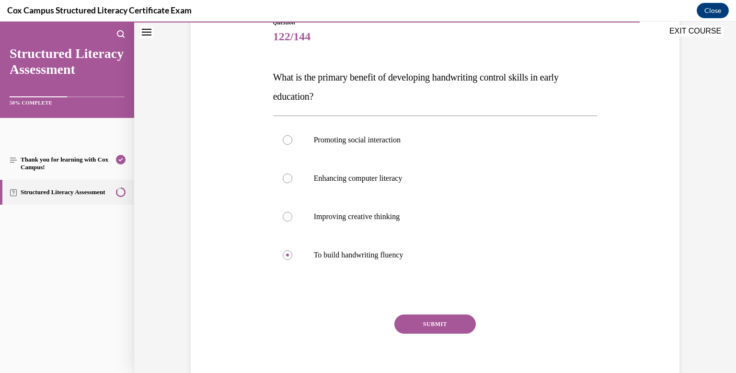
click at [412, 323] on button "SUBMIT" at bounding box center [434, 323] width 81 height 19
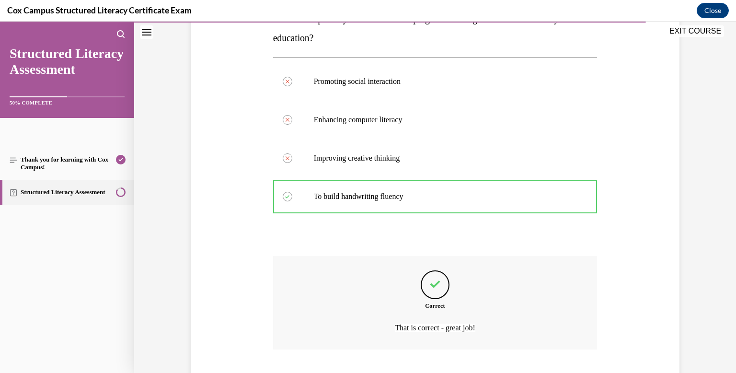
scroll to position [233, 0]
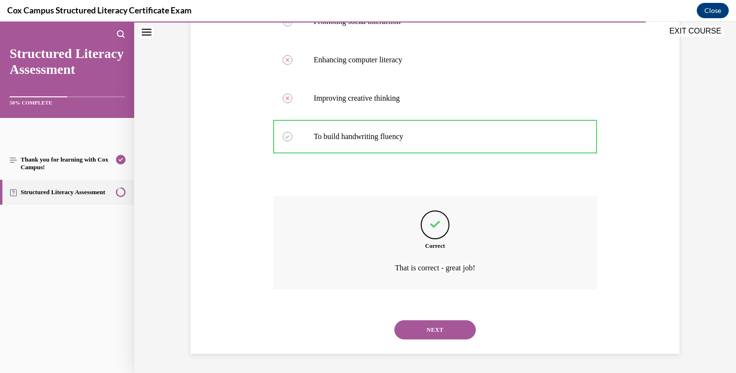
click at [415, 328] on button "NEXT" at bounding box center [434, 329] width 81 height 19
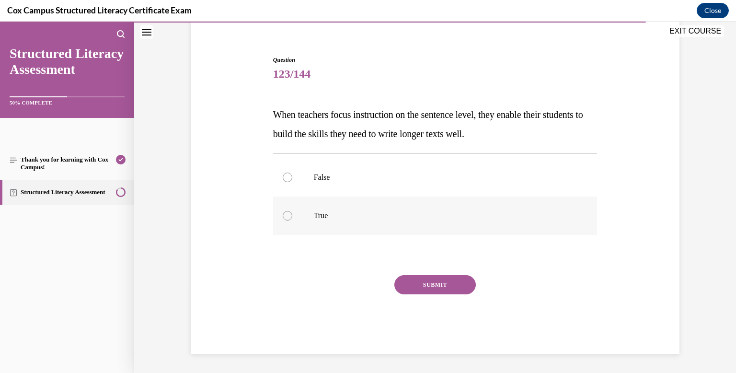
click at [287, 216] on div at bounding box center [288, 216] width 10 height 10
click at [287, 216] on input "True" at bounding box center [288, 216] width 10 height 10
radio input "true"
click at [413, 285] on button "SUBMIT" at bounding box center [434, 284] width 81 height 19
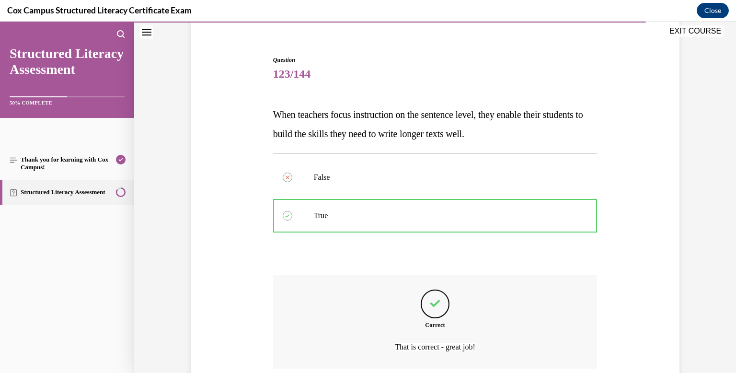
scroll to position [157, 0]
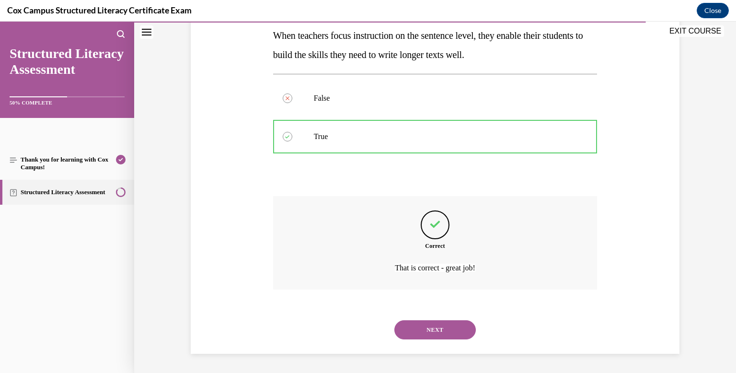
click at [418, 327] on button "NEXT" at bounding box center [434, 329] width 81 height 19
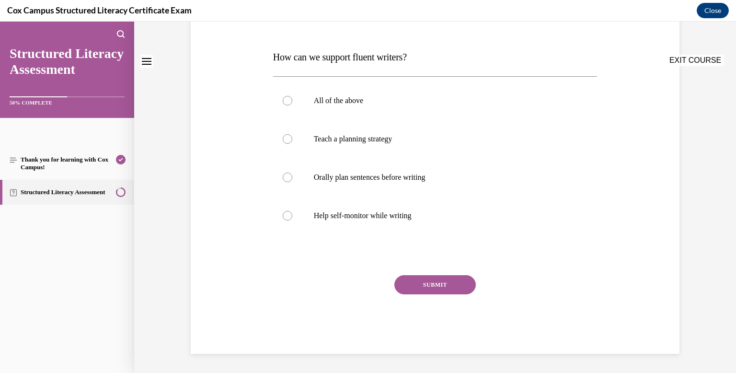
scroll to position [0, 0]
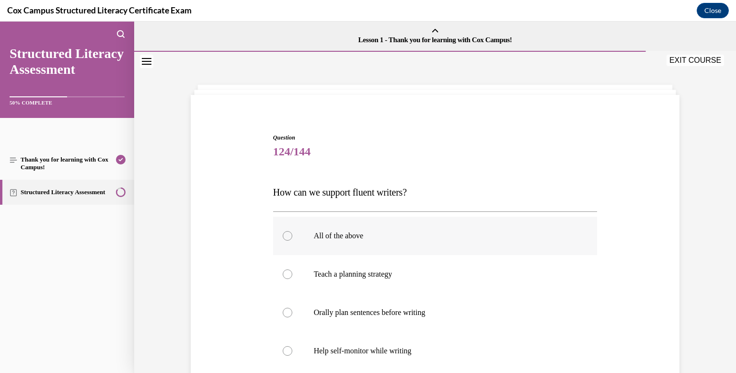
click at [285, 236] on div at bounding box center [288, 236] width 10 height 10
click at [285, 236] on input "All of the above" at bounding box center [288, 236] width 10 height 10
radio input "true"
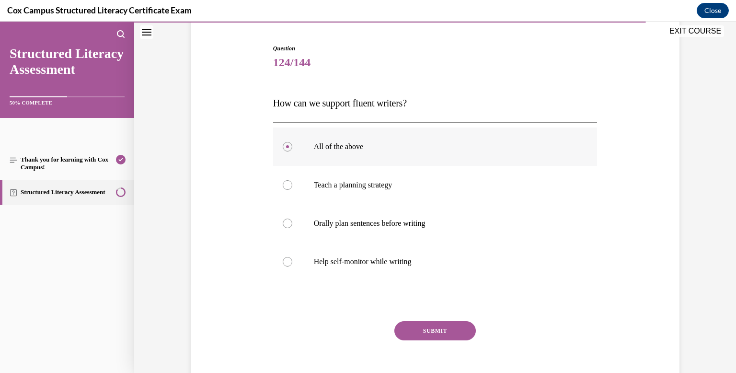
scroll to position [135, 0]
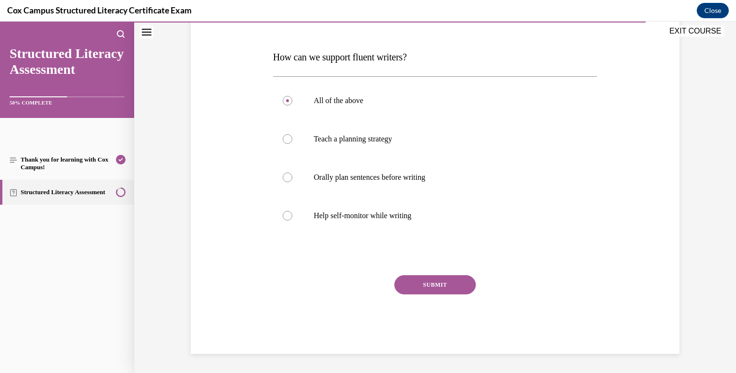
click at [422, 288] on button "SUBMIT" at bounding box center [434, 284] width 81 height 19
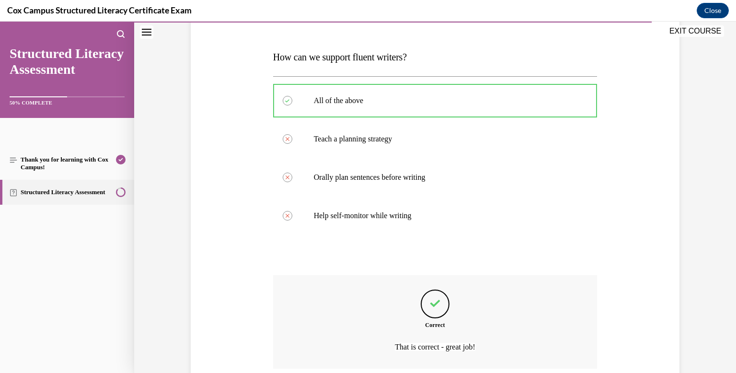
scroll to position [214, 0]
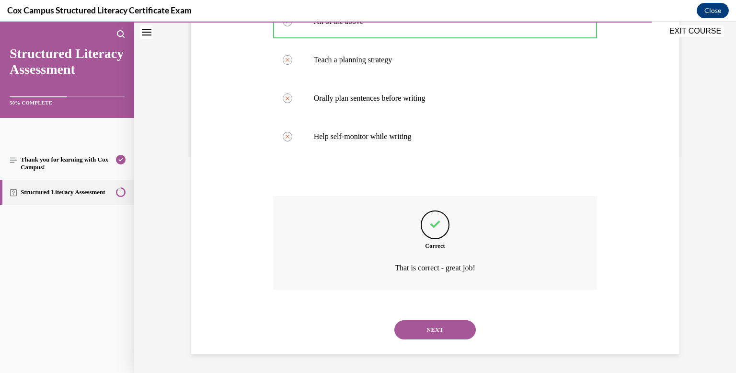
click at [432, 325] on button "NEXT" at bounding box center [434, 329] width 81 height 19
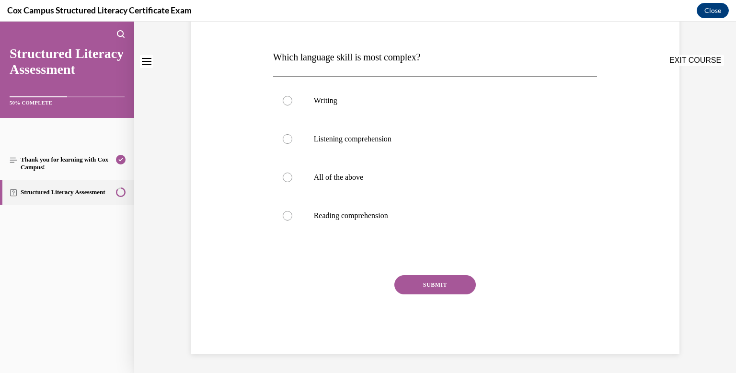
scroll to position [0, 0]
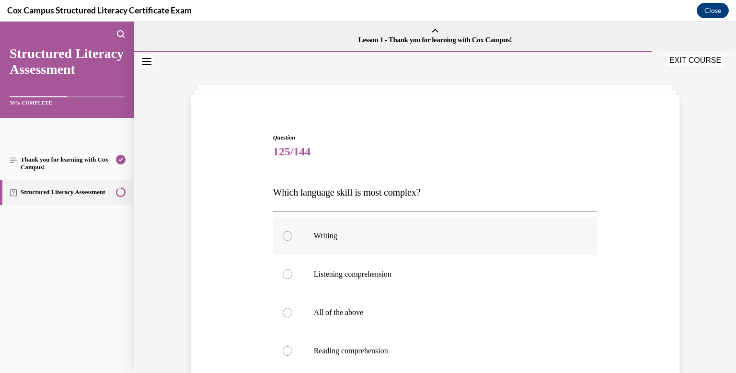
click at [287, 236] on div at bounding box center [288, 236] width 10 height 10
click at [287, 236] on input "Writing" at bounding box center [288, 236] width 10 height 10
radio input "true"
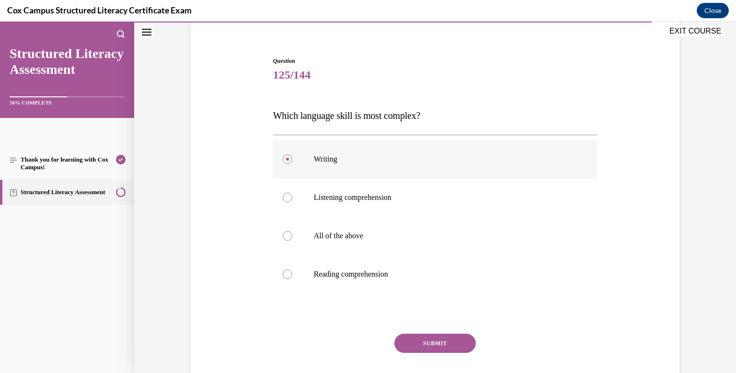
scroll to position [135, 0]
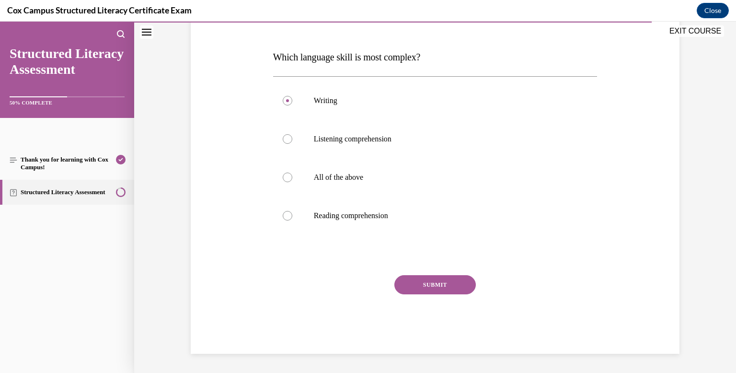
click at [447, 291] on button "SUBMIT" at bounding box center [434, 284] width 81 height 19
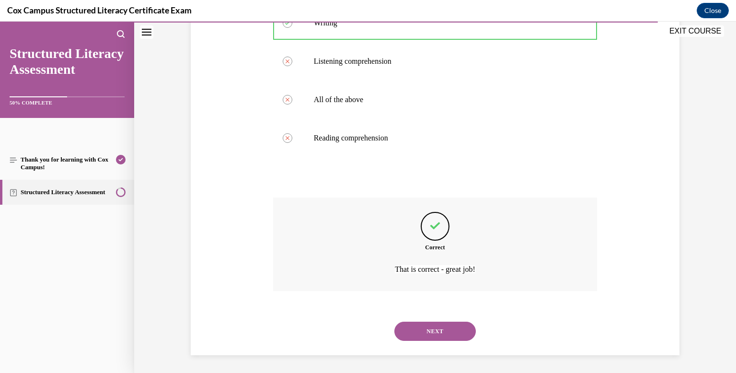
scroll to position [214, 0]
click at [431, 330] on button "NEXT" at bounding box center [434, 329] width 81 height 19
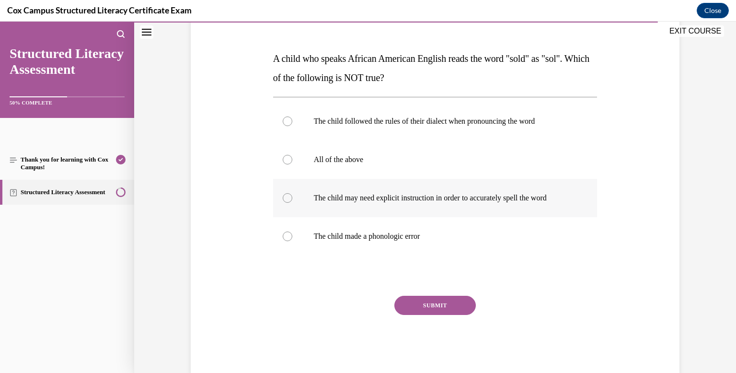
scroll to position [136, 0]
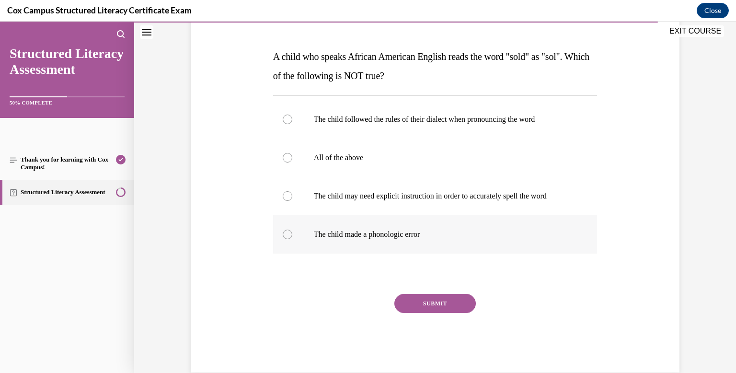
click at [281, 234] on label "The child made a phonologic error" at bounding box center [435, 234] width 324 height 38
click at [283, 234] on input "The child made a phonologic error" at bounding box center [288, 234] width 10 height 10
radio input "true"
click at [411, 305] on button "SUBMIT" at bounding box center [434, 303] width 81 height 19
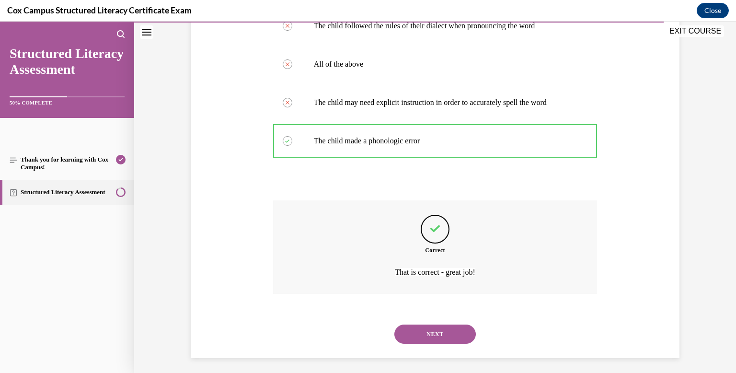
scroll to position [233, 0]
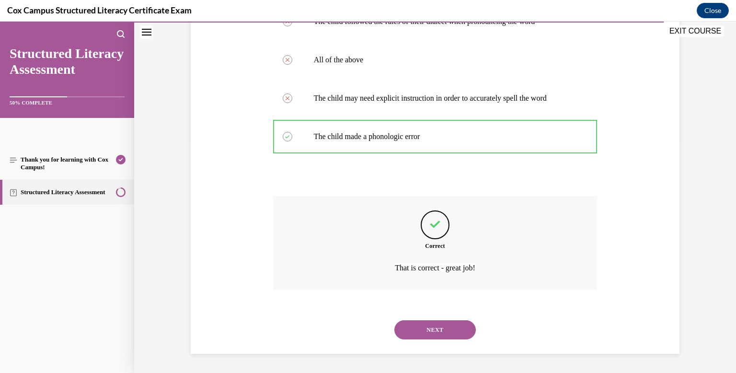
click at [418, 331] on button "NEXT" at bounding box center [434, 329] width 81 height 19
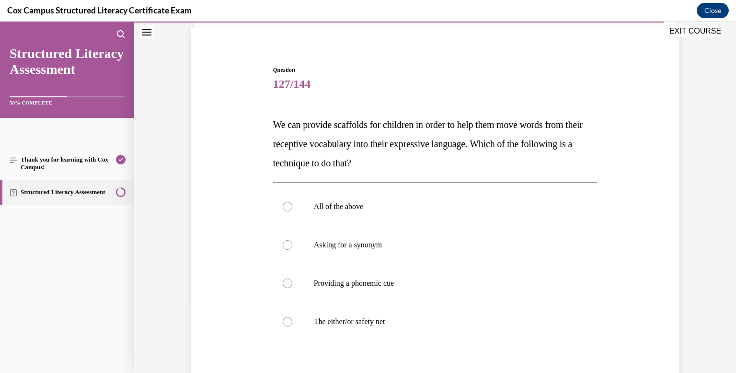
scroll to position [68, 0]
click at [288, 208] on div at bounding box center [288, 206] width 10 height 10
click at [288, 208] on input "All of the above" at bounding box center [288, 206] width 10 height 10
radio input "true"
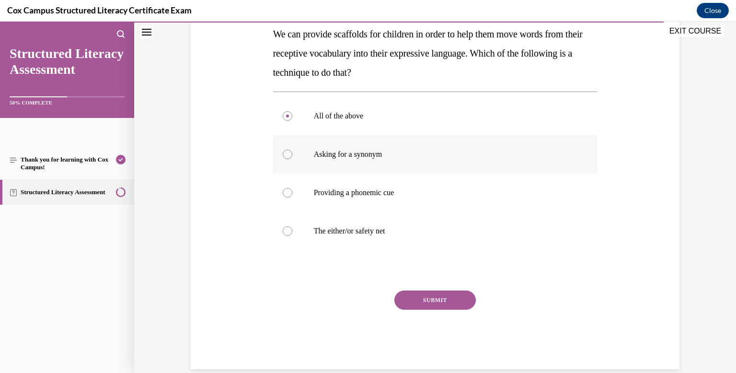
scroll to position [173, 0]
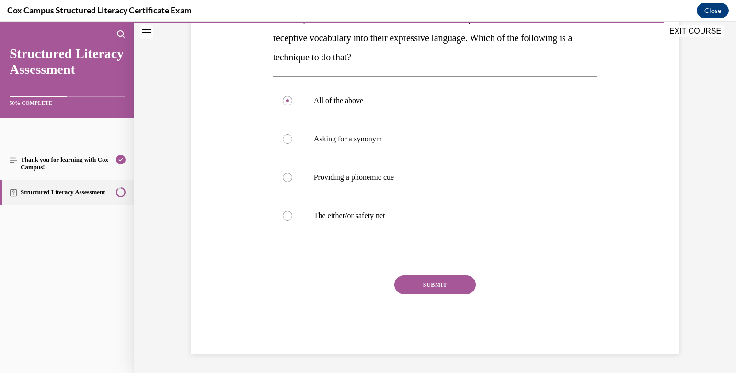
click at [440, 283] on button "SUBMIT" at bounding box center [434, 284] width 81 height 19
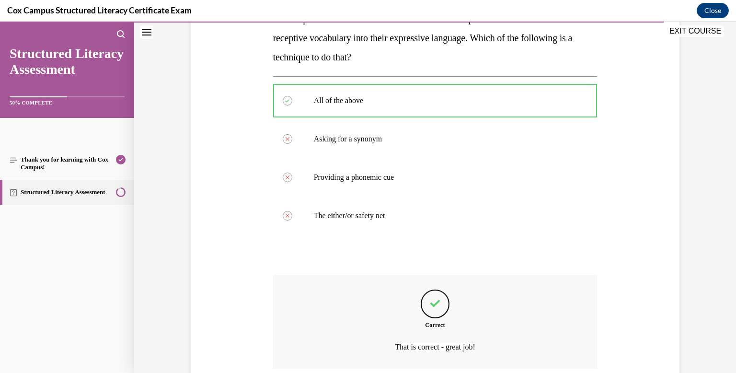
scroll to position [252, 0]
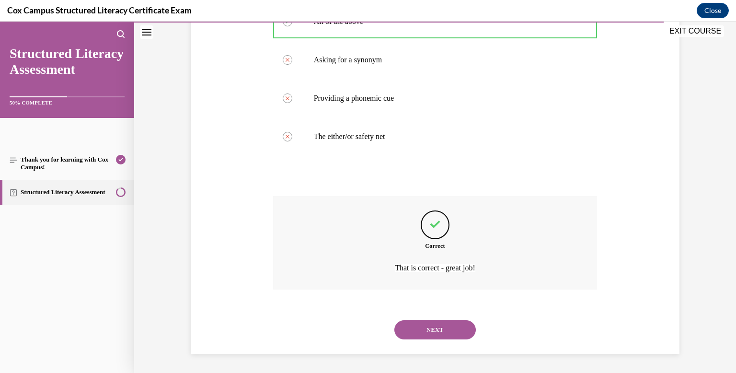
click at [437, 329] on button "NEXT" at bounding box center [434, 329] width 81 height 19
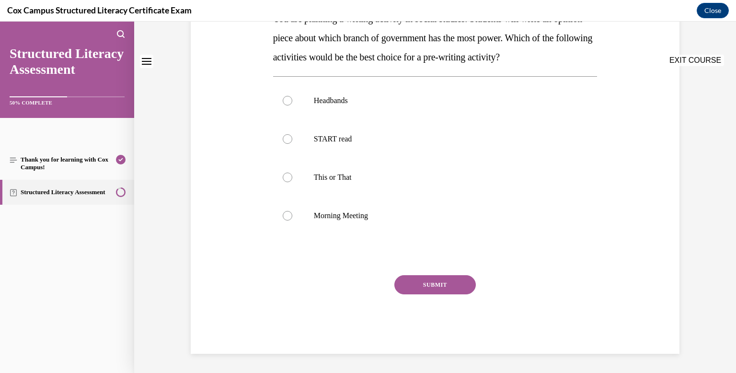
scroll to position [0, 0]
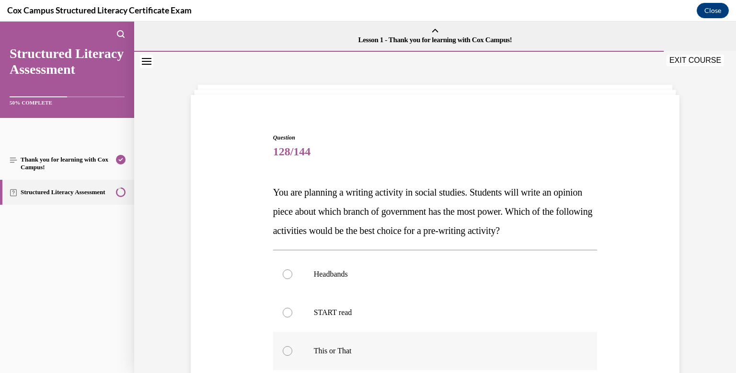
click at [287, 351] on div at bounding box center [288, 351] width 10 height 10
click at [287, 351] on input "This or That" at bounding box center [288, 351] width 10 height 10
radio input "true"
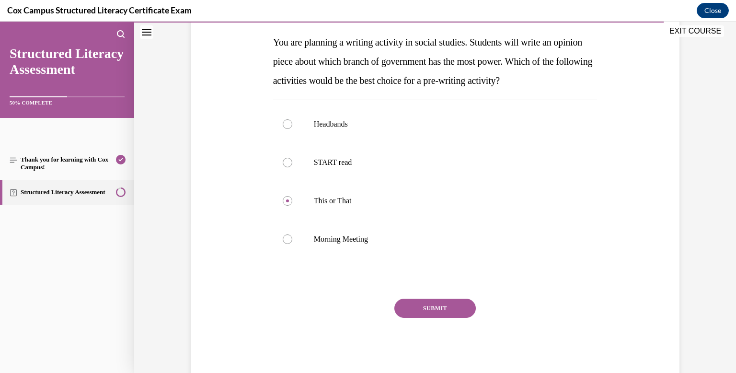
scroll to position [153, 0]
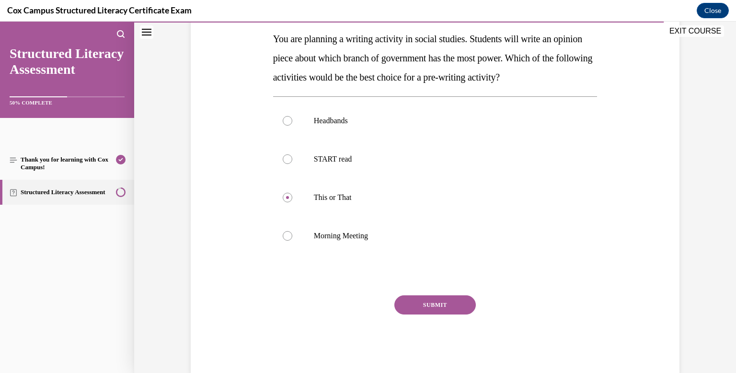
click at [410, 308] on button "SUBMIT" at bounding box center [434, 304] width 81 height 19
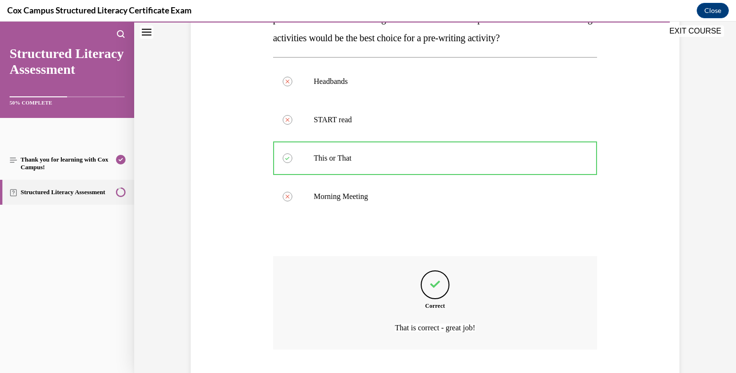
scroll to position [252, 0]
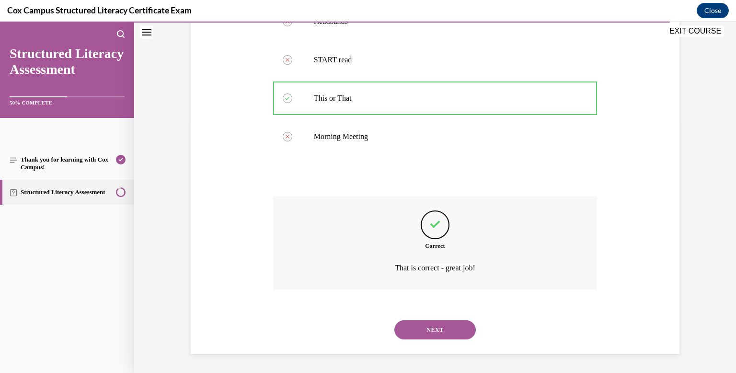
click at [414, 334] on button "NEXT" at bounding box center [434, 329] width 81 height 19
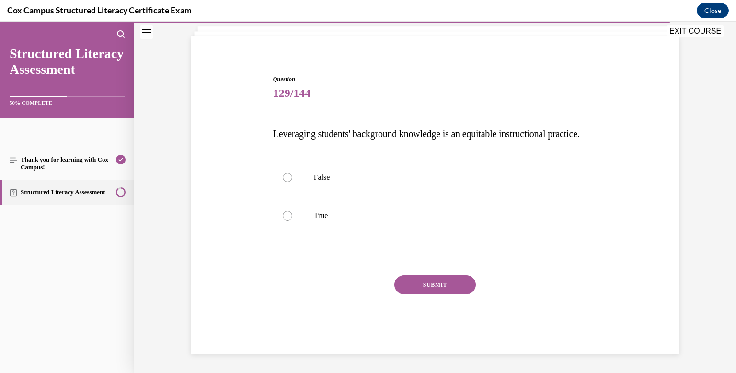
scroll to position [78, 0]
click at [287, 214] on div at bounding box center [288, 216] width 10 height 10
click at [287, 214] on input "True" at bounding box center [288, 216] width 10 height 10
radio input "true"
click at [415, 284] on button "SUBMIT" at bounding box center [434, 284] width 81 height 19
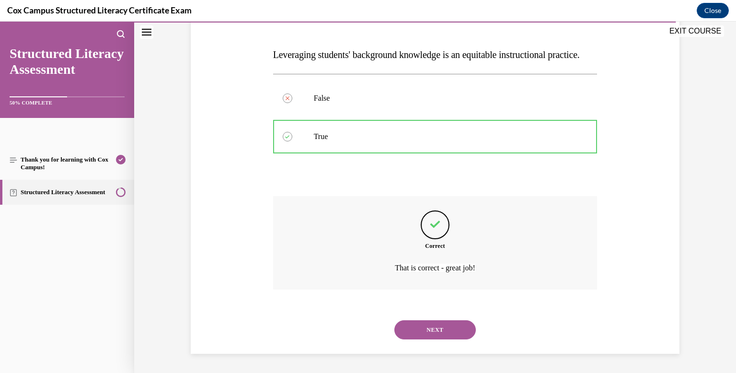
scroll to position [157, 0]
click at [448, 333] on button "NEXT" at bounding box center [434, 329] width 81 height 19
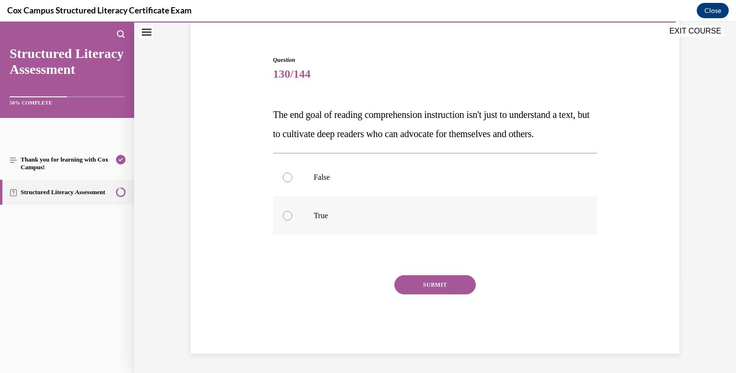
click at [287, 215] on div at bounding box center [288, 216] width 10 height 10
click at [287, 215] on input "True" at bounding box center [288, 216] width 10 height 10
radio input "true"
click at [427, 284] on button "SUBMIT" at bounding box center [434, 284] width 81 height 19
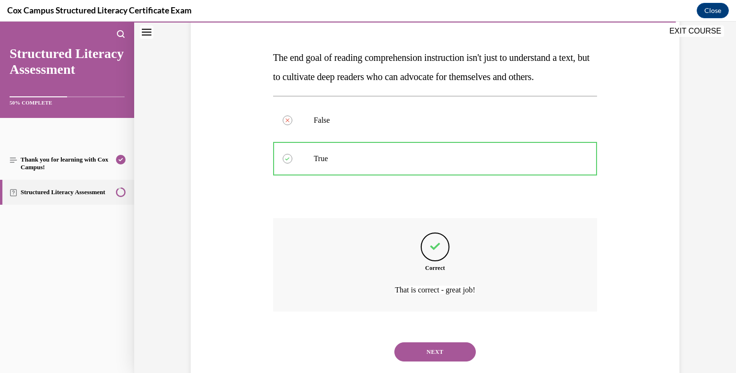
scroll to position [176, 0]
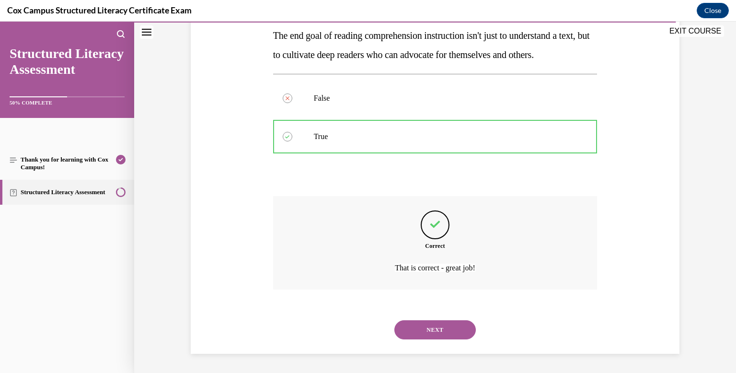
click at [447, 331] on button "NEXT" at bounding box center [434, 329] width 81 height 19
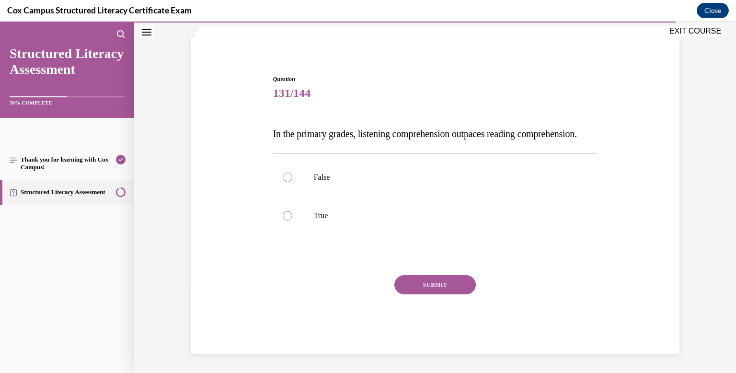
scroll to position [78, 0]
click at [288, 216] on div at bounding box center [288, 216] width 10 height 10
click at [288, 216] on input "True" at bounding box center [288, 216] width 10 height 10
radio input "true"
click at [406, 287] on button "SUBMIT" at bounding box center [434, 284] width 81 height 19
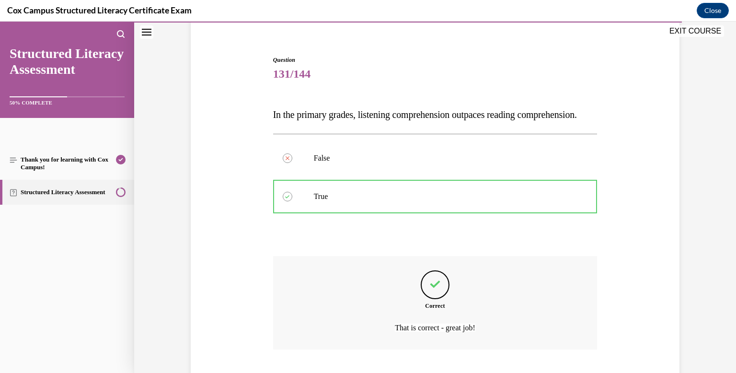
scroll to position [157, 0]
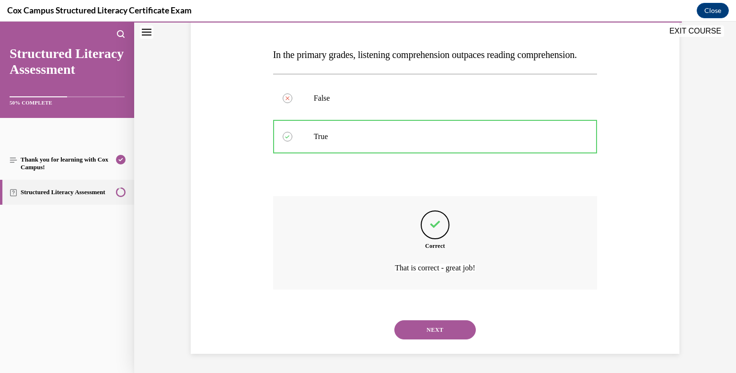
click at [434, 334] on button "NEXT" at bounding box center [434, 329] width 81 height 19
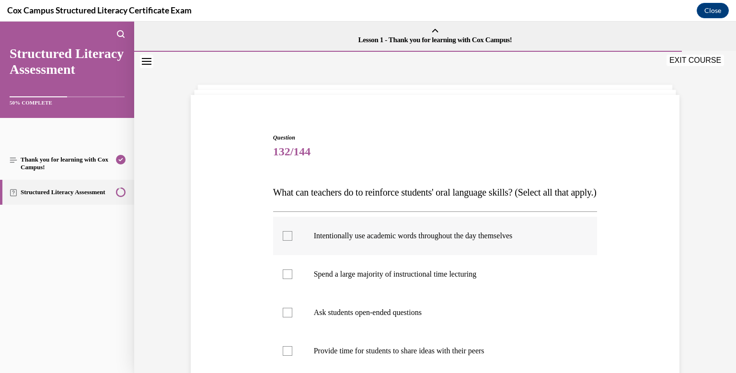
click at [286, 240] on div at bounding box center [288, 236] width 10 height 10
click at [286, 240] on input "Intentionally use academic words throughout the day themselves" at bounding box center [288, 236] width 10 height 10
checkbox input "true"
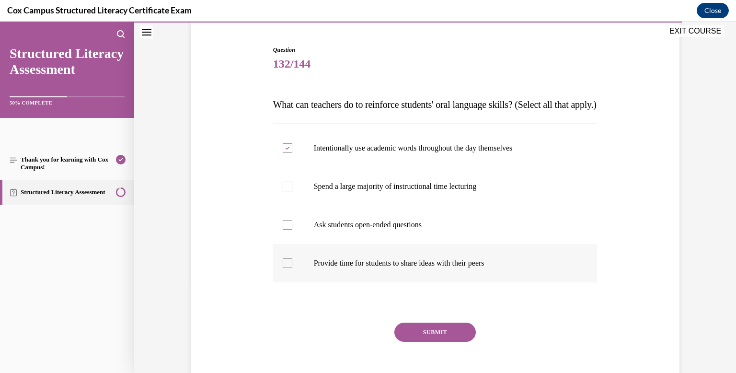
scroll to position [94, 0]
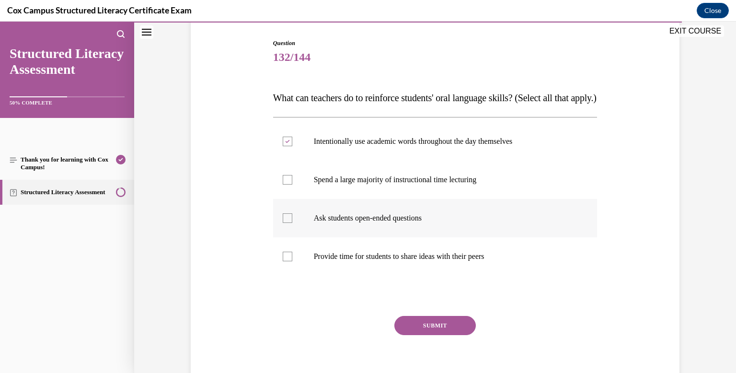
click at [284, 223] on div at bounding box center [288, 218] width 10 height 10
click at [284, 223] on input "Ask students open-ended questions" at bounding box center [288, 218] width 10 height 10
checkbox input "true"
click at [285, 275] on label "Provide time for students to share ideas with their peers" at bounding box center [435, 256] width 324 height 38
click at [285, 261] on input "Provide time for students to share ideas with their peers" at bounding box center [288, 256] width 10 height 10
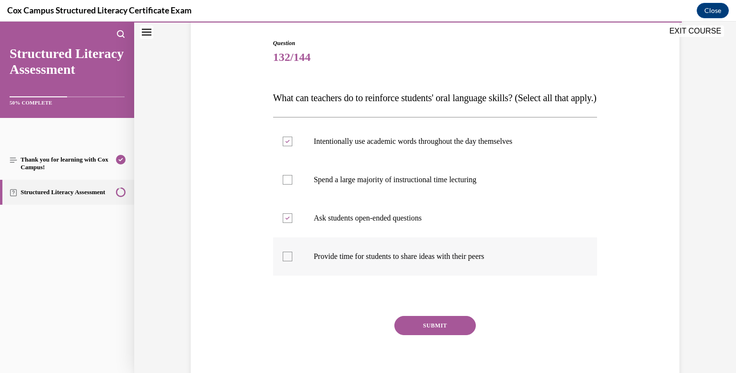
checkbox input "true"
click at [420, 335] on button "SUBMIT" at bounding box center [434, 325] width 81 height 19
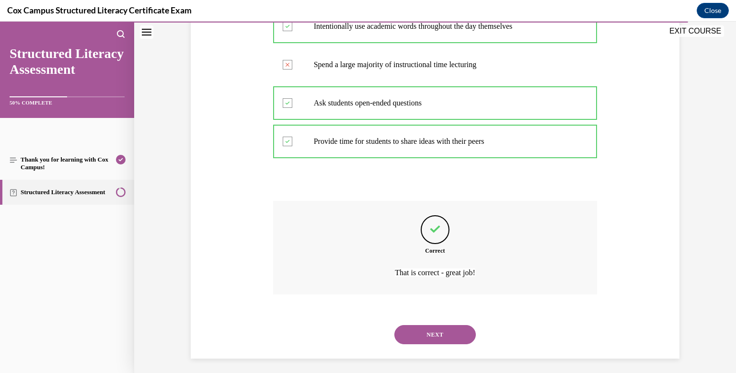
scroll to position [233, 0]
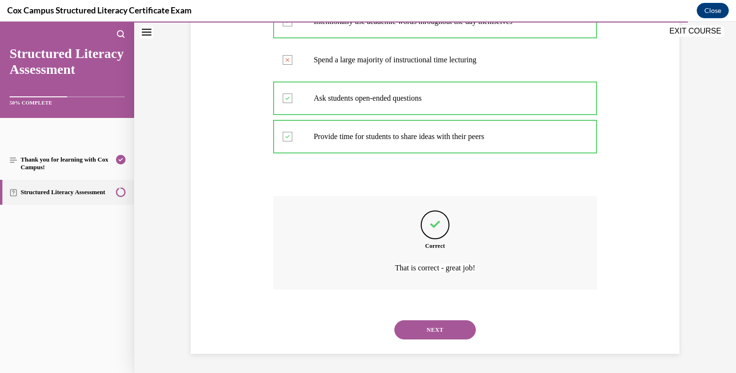
click at [442, 331] on button "NEXT" at bounding box center [434, 329] width 81 height 19
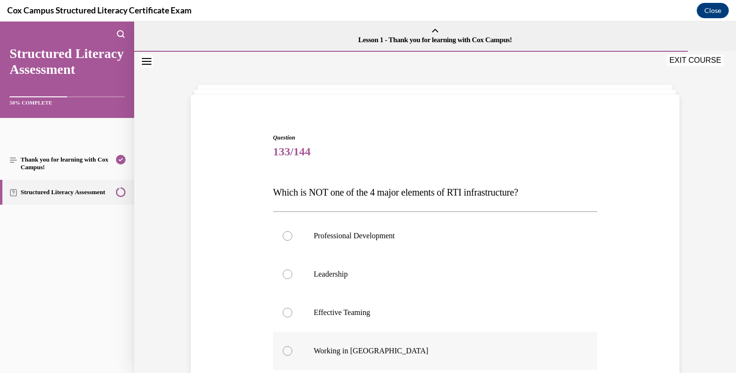
click at [288, 349] on div at bounding box center [288, 351] width 10 height 10
click at [288, 349] on input "Working in Silos" at bounding box center [288, 351] width 10 height 10
radio input "true"
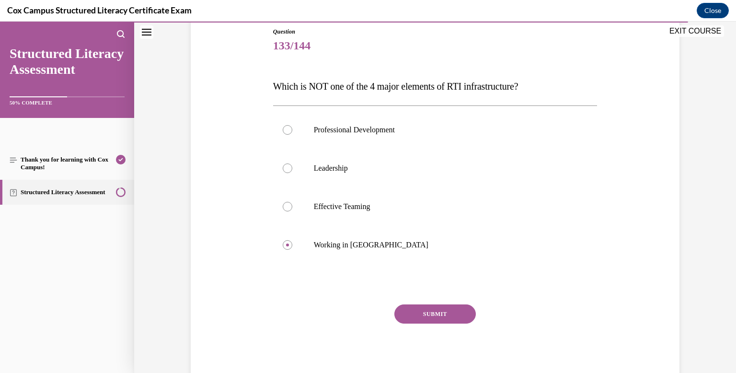
click at [417, 315] on button "SUBMIT" at bounding box center [434, 313] width 81 height 19
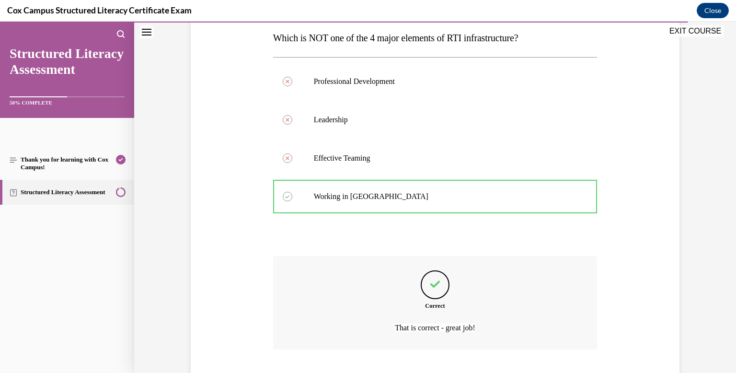
scroll to position [214, 0]
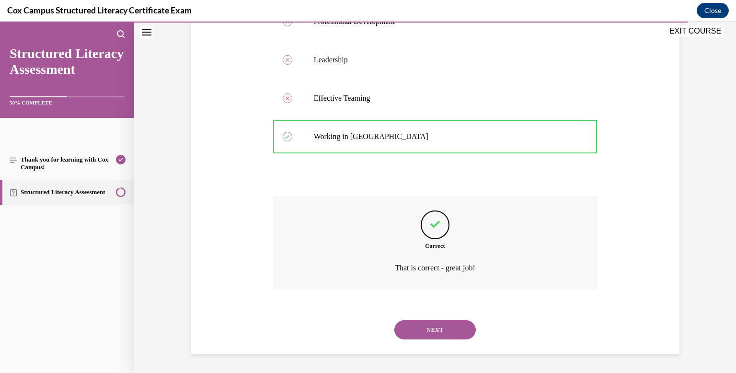
click at [416, 329] on button "NEXT" at bounding box center [434, 329] width 81 height 19
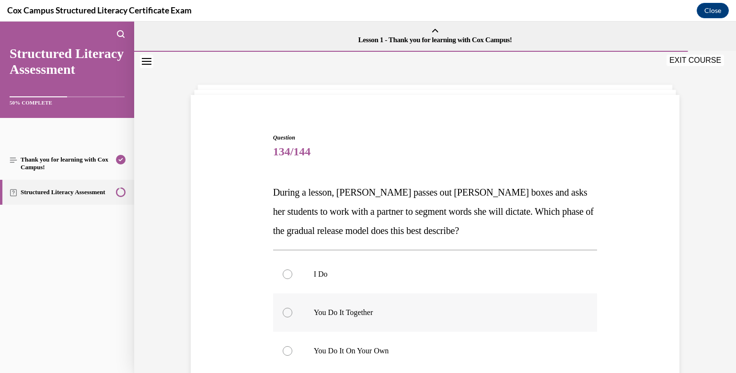
click at [290, 312] on div at bounding box center [288, 313] width 10 height 10
click at [290, 312] on input "You Do It Together" at bounding box center [288, 313] width 10 height 10
radio input "true"
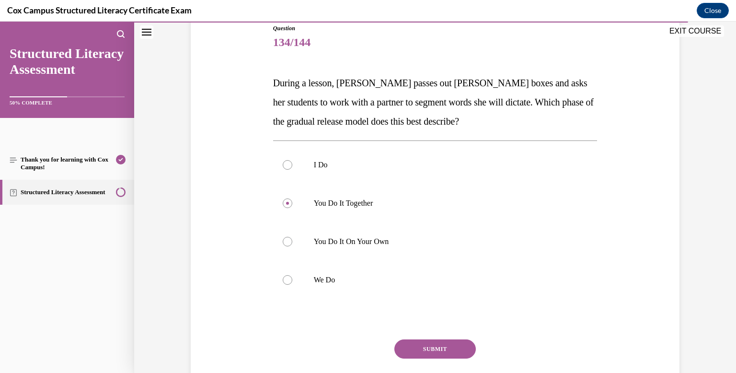
click at [408, 348] on button "SUBMIT" at bounding box center [434, 348] width 81 height 19
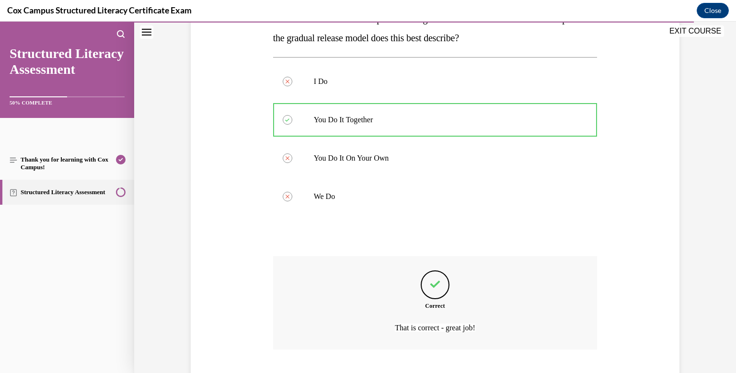
scroll to position [252, 0]
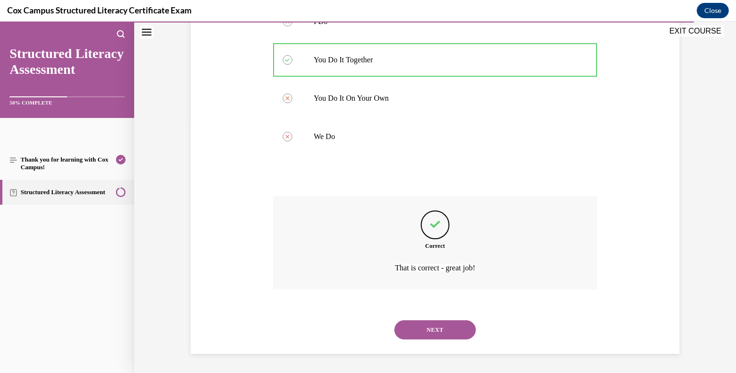
click at [431, 332] on button "NEXT" at bounding box center [434, 329] width 81 height 19
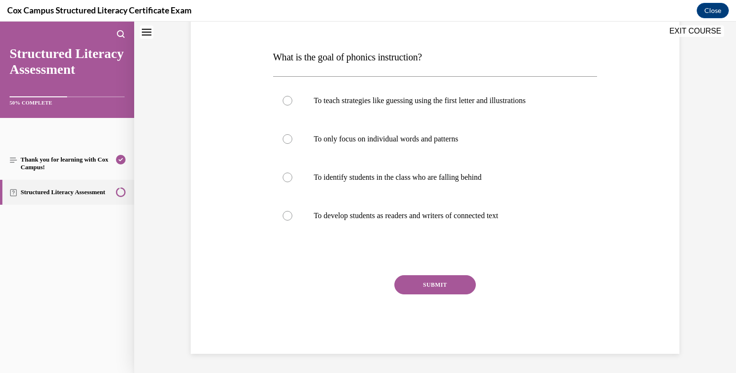
scroll to position [0, 0]
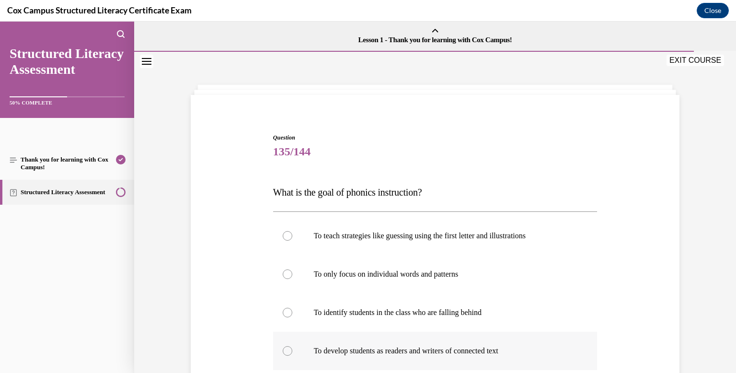
click at [285, 351] on div at bounding box center [288, 351] width 10 height 10
click at [285, 351] on input "To develop students as readers and writers of connected text" at bounding box center [288, 351] width 10 height 10
radio input "true"
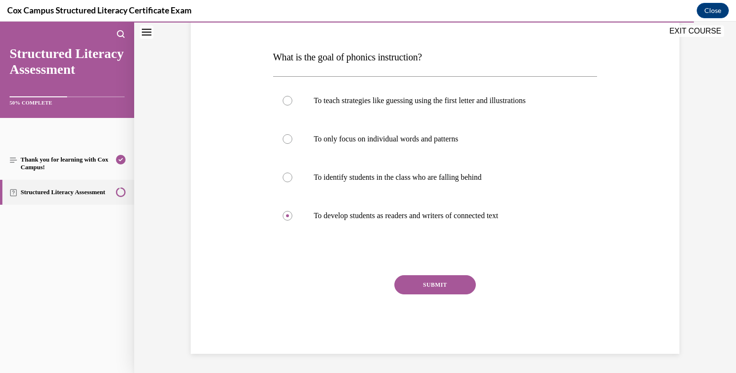
click at [429, 283] on button "SUBMIT" at bounding box center [434, 284] width 81 height 19
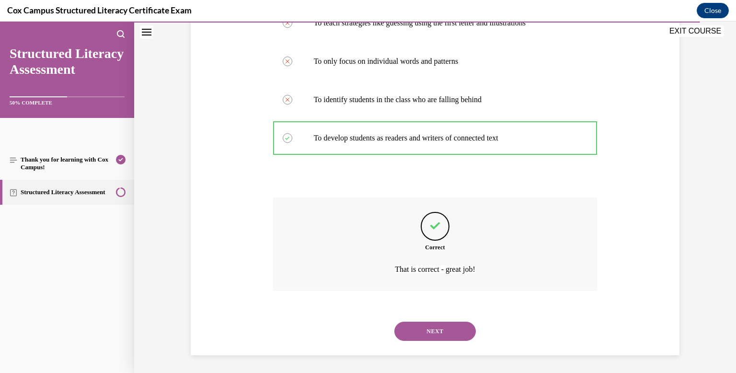
scroll to position [214, 0]
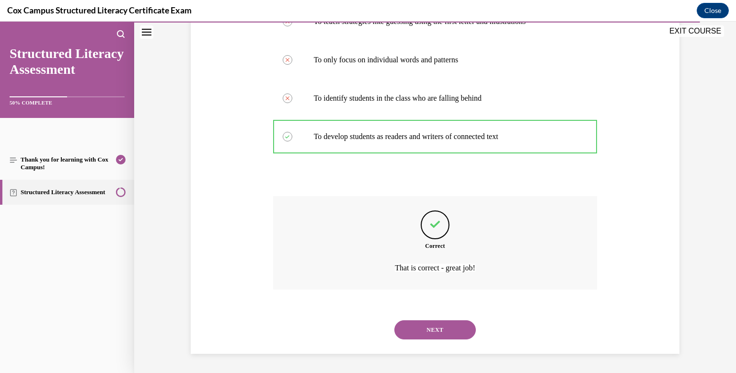
click at [429, 330] on button "NEXT" at bounding box center [434, 329] width 81 height 19
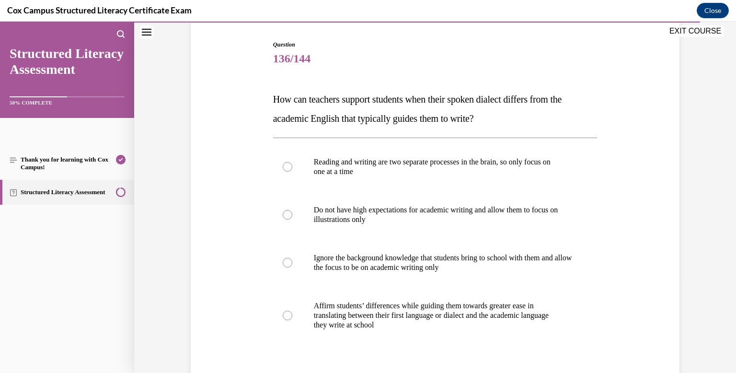
scroll to position [93, 0]
click at [285, 312] on div at bounding box center [288, 315] width 10 height 10
click at [285, 312] on input "Affirm students’ differences while guiding them towards greater ease in transla…" at bounding box center [288, 315] width 10 height 10
radio input "true"
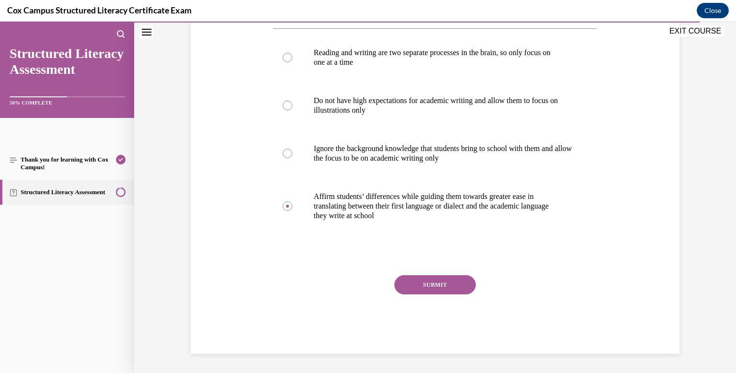
click at [406, 283] on button "SUBMIT" at bounding box center [434, 284] width 81 height 19
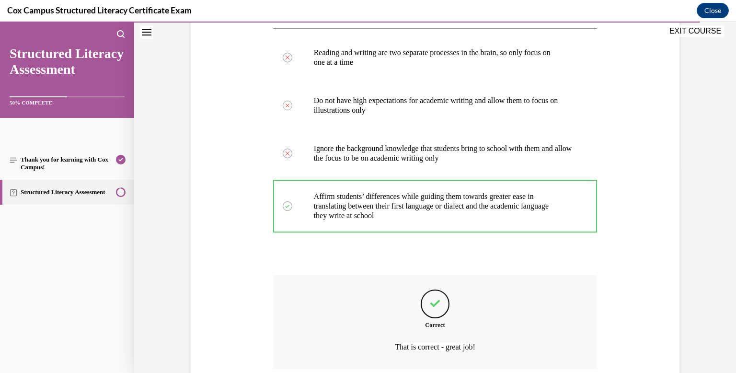
scroll to position [281, 0]
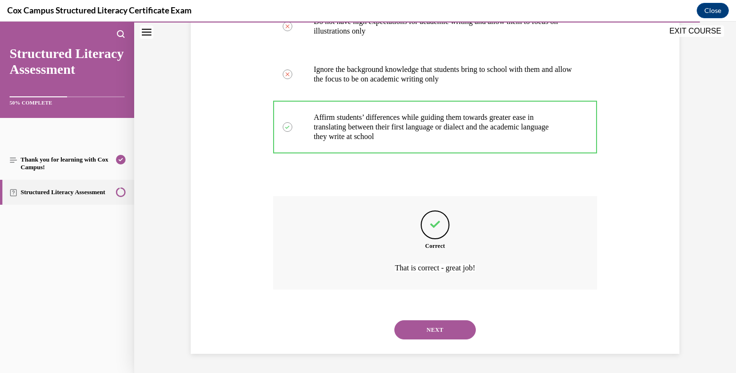
click at [422, 328] on button "NEXT" at bounding box center [434, 329] width 81 height 19
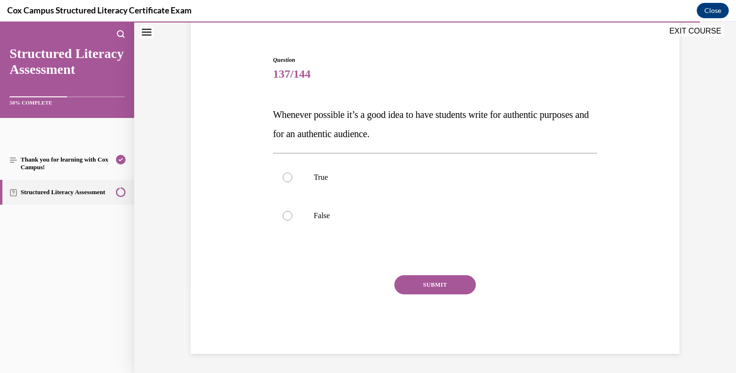
scroll to position [78, 0]
click at [286, 178] on div at bounding box center [288, 177] width 10 height 10
click at [286, 178] on input "True" at bounding box center [288, 177] width 10 height 10
radio input "true"
click at [408, 285] on button "SUBMIT" at bounding box center [434, 284] width 81 height 19
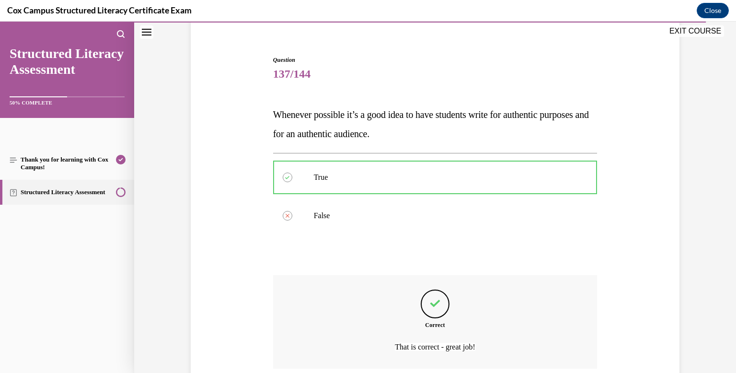
scroll to position [157, 0]
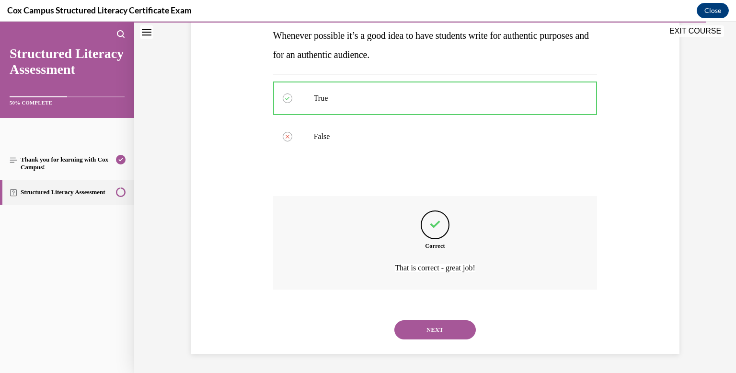
click at [423, 327] on button "NEXT" at bounding box center [434, 329] width 81 height 19
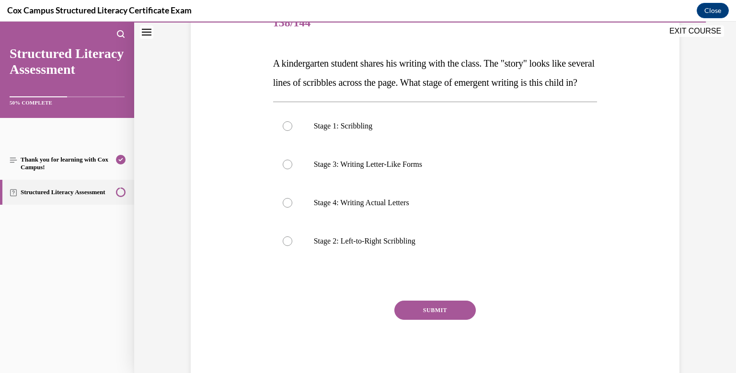
scroll to position [138, 0]
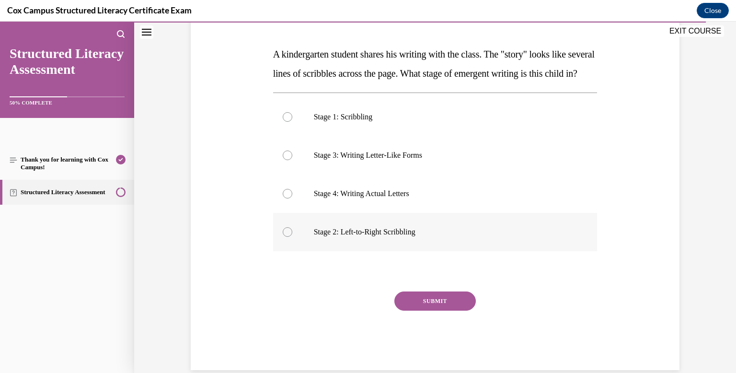
click at [286, 237] on div at bounding box center [288, 232] width 10 height 10
click at [286, 237] on input "Stage 2: Left-to-Right Scribbling" at bounding box center [288, 232] width 10 height 10
radio input "true"
click at [422, 310] on button "SUBMIT" at bounding box center [434, 300] width 81 height 19
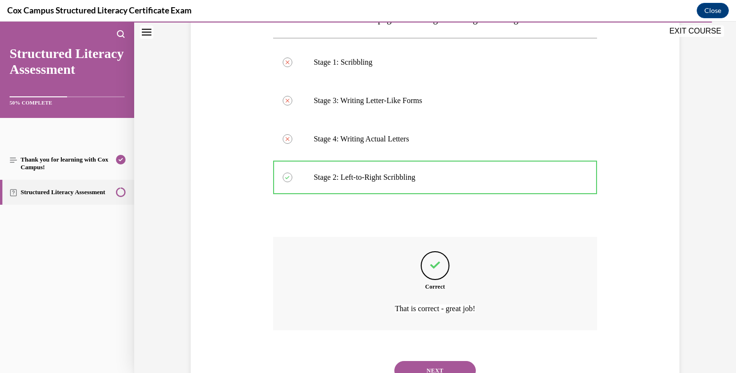
scroll to position [252, 0]
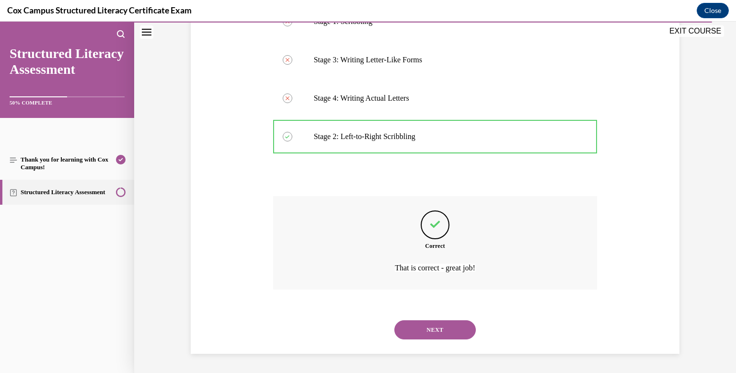
click at [423, 331] on button "NEXT" at bounding box center [434, 329] width 81 height 19
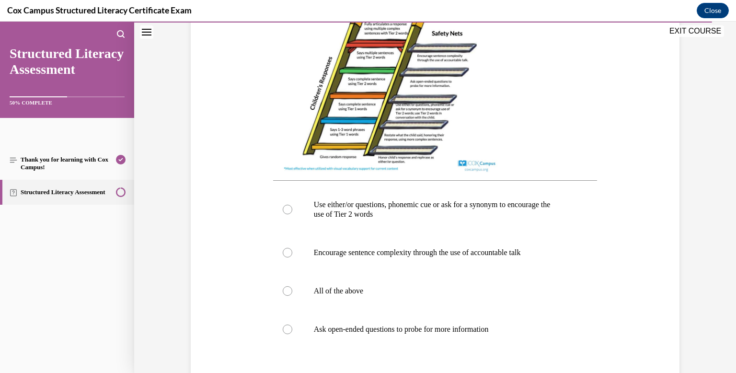
scroll to position [298, 0]
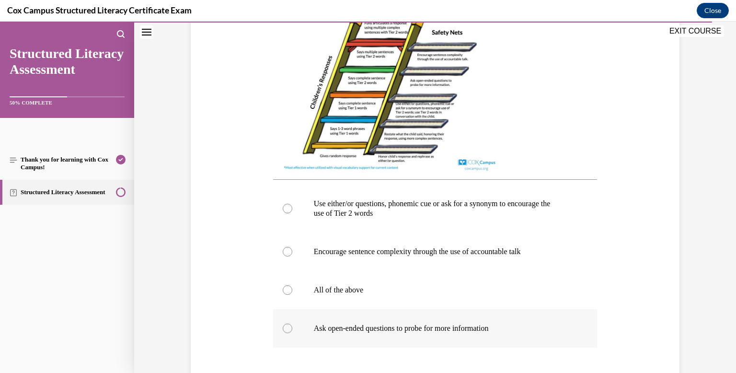
click at [285, 333] on div at bounding box center [288, 328] width 10 height 10
click at [285, 333] on input "Ask open-ended questions to probe for more information" at bounding box center [288, 328] width 10 height 10
radio input "true"
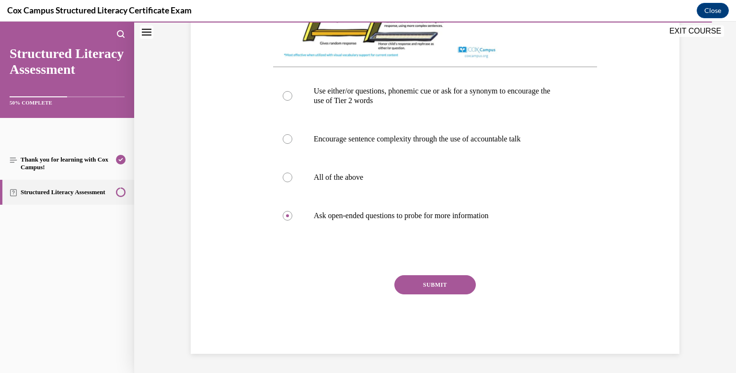
click at [408, 291] on button "SUBMIT" at bounding box center [434, 284] width 81 height 19
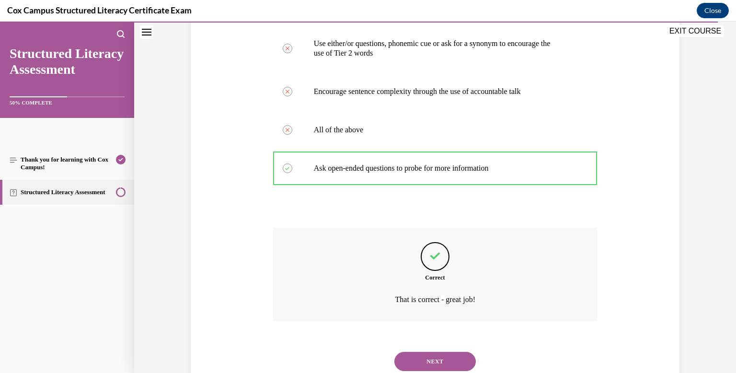
scroll to position [499, 0]
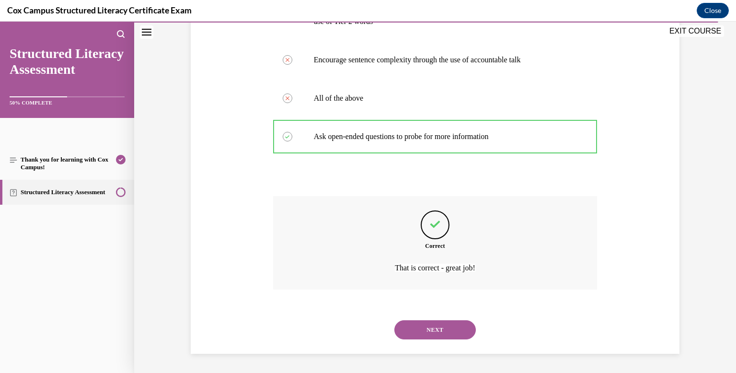
click at [414, 330] on button "NEXT" at bounding box center [434, 329] width 81 height 19
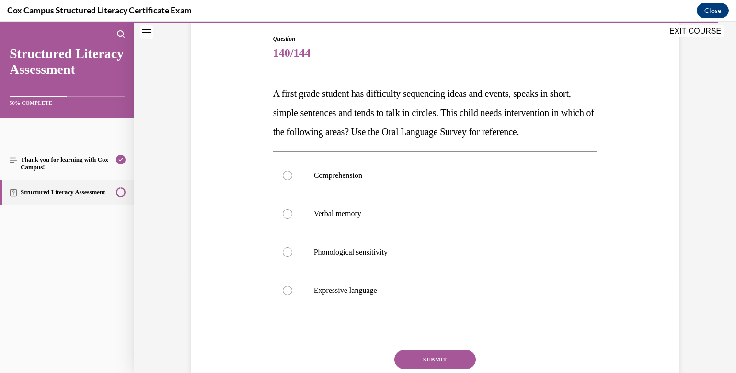
scroll to position [100, 0]
click at [285, 294] on div at bounding box center [288, 290] width 10 height 10
click at [285, 294] on input "Expressive language" at bounding box center [288, 290] width 10 height 10
radio input "true"
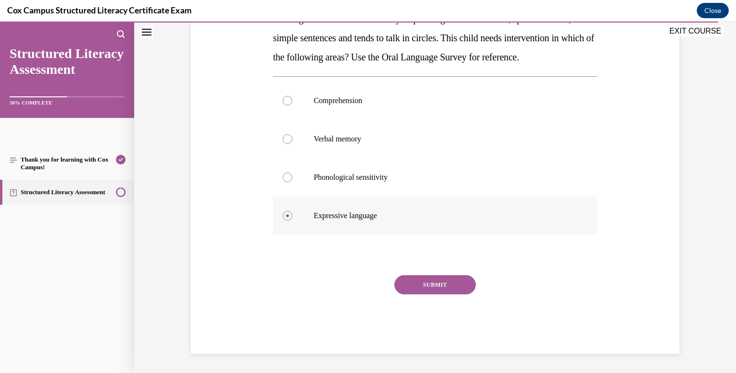
scroll to position [193, 0]
click at [441, 282] on button "SUBMIT" at bounding box center [434, 284] width 81 height 19
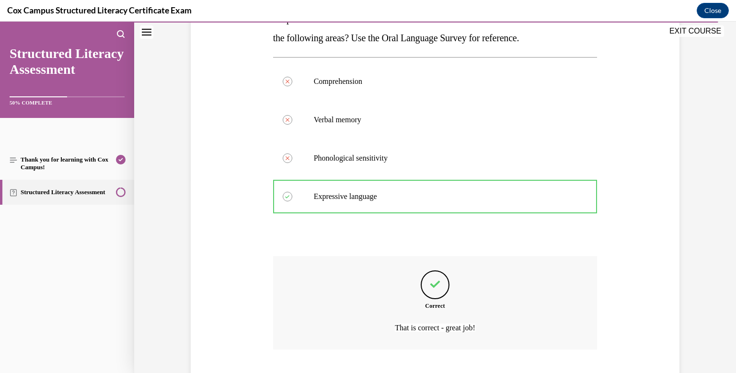
scroll to position [272, 0]
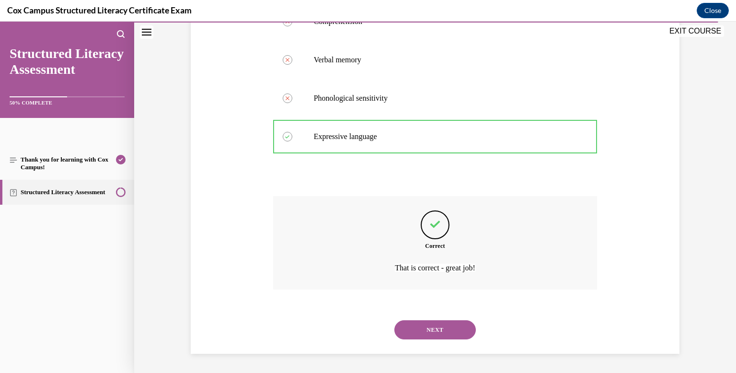
click at [438, 328] on button "NEXT" at bounding box center [434, 329] width 81 height 19
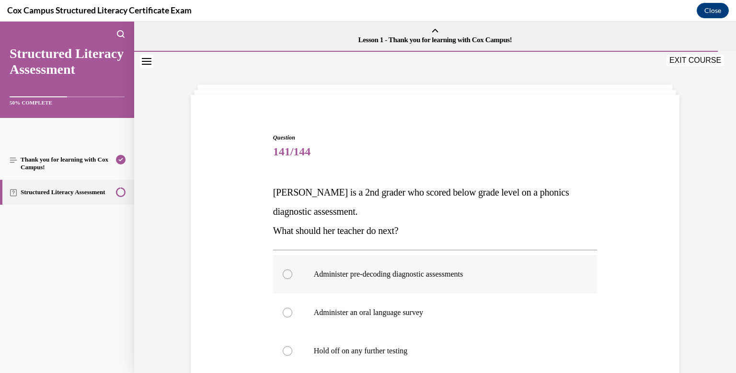
click at [286, 276] on div at bounding box center [288, 274] width 10 height 10
click at [286, 276] on input "Administer pre-decoding diagnostic assessments" at bounding box center [288, 274] width 10 height 10
radio input "true"
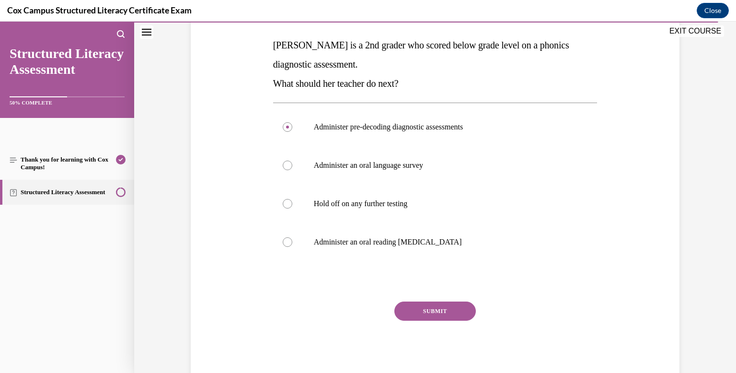
click at [421, 310] on button "SUBMIT" at bounding box center [434, 310] width 81 height 19
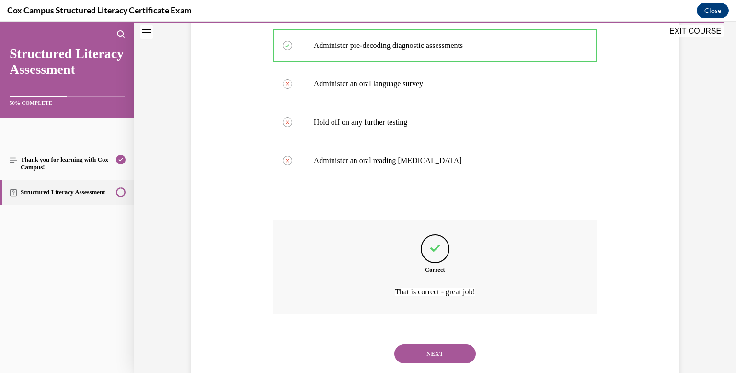
scroll to position [252, 0]
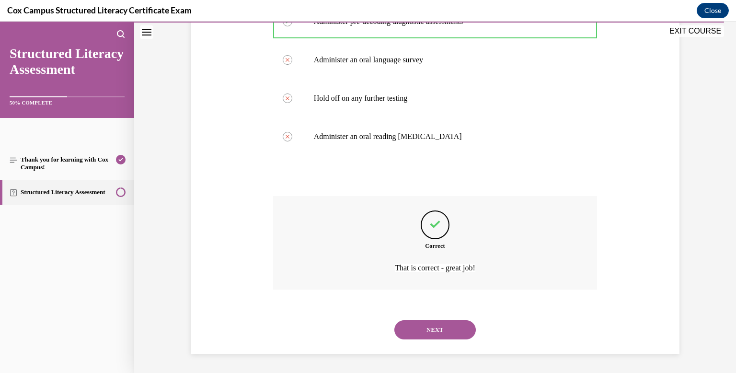
click at [426, 330] on button "NEXT" at bounding box center [434, 329] width 81 height 19
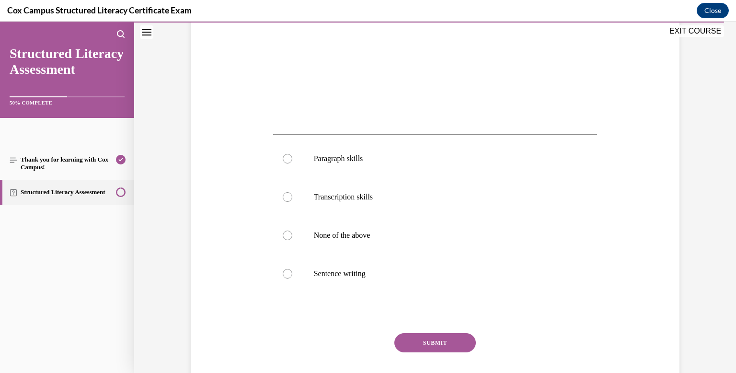
scroll to position [308, 0]
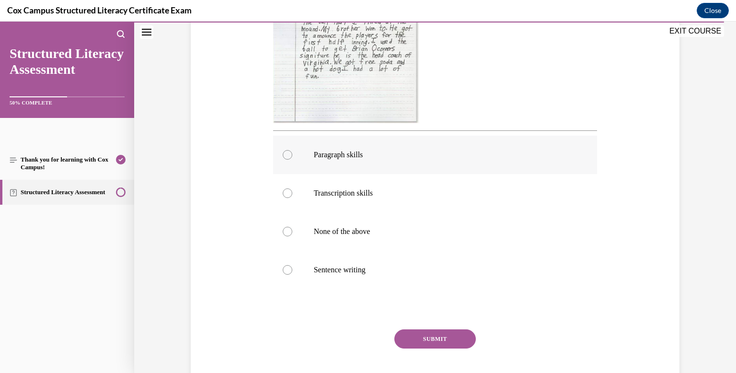
click at [288, 158] on div at bounding box center [288, 155] width 10 height 10
click at [288, 158] on input "Paragraph skills" at bounding box center [288, 155] width 10 height 10
radio input "true"
click at [450, 342] on button "SUBMIT" at bounding box center [434, 338] width 81 height 19
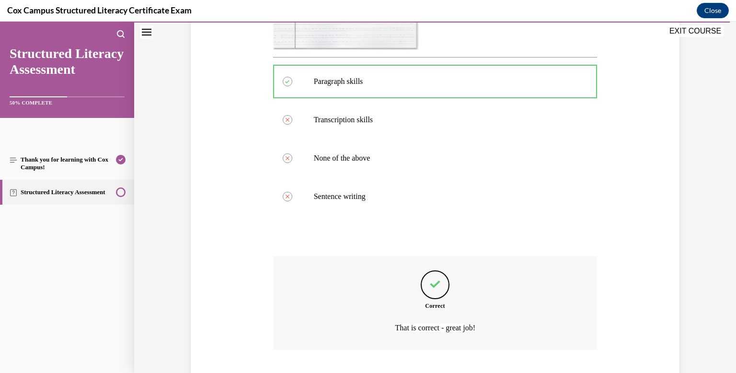
scroll to position [442, 0]
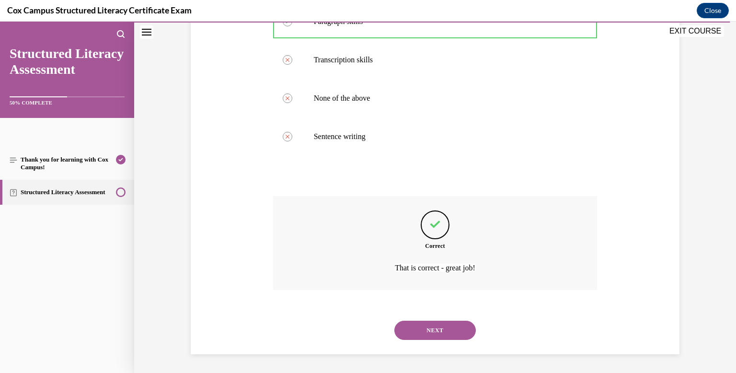
click at [447, 327] on button "NEXT" at bounding box center [434, 329] width 81 height 19
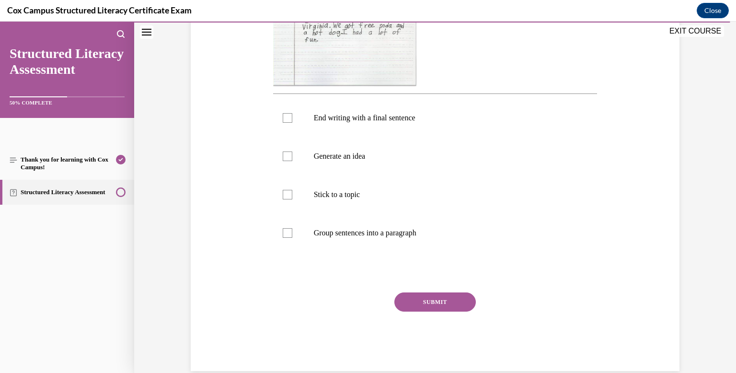
scroll to position [343, 0]
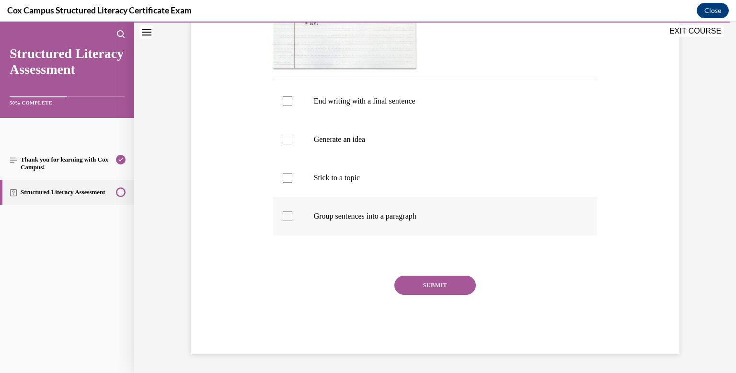
click at [287, 214] on div at bounding box center [288, 216] width 10 height 10
click at [287, 214] on input "Group sentences into a paragraph" at bounding box center [288, 216] width 10 height 10
checkbox input "true"
click at [285, 178] on div at bounding box center [288, 178] width 10 height 10
click at [285, 178] on input "Stick to a topic" at bounding box center [288, 178] width 10 height 10
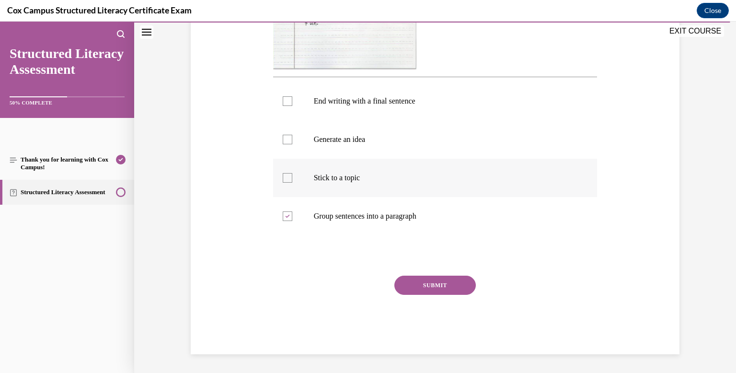
checkbox input "true"
click at [285, 140] on div at bounding box center [288, 140] width 10 height 10
click at [285, 140] on input "Generate an idea" at bounding box center [288, 140] width 10 height 10
checkbox input "true"
click at [287, 102] on div at bounding box center [288, 101] width 10 height 10
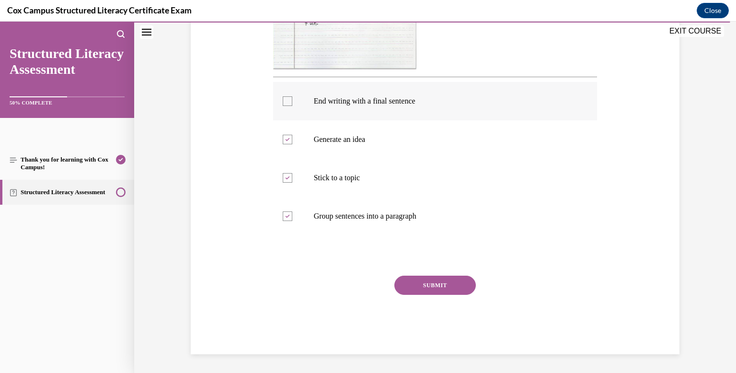
click at [287, 102] on input "End writing with a final sentence" at bounding box center [288, 101] width 10 height 10
checkbox input "true"
click at [440, 287] on button "SUBMIT" at bounding box center [434, 284] width 81 height 19
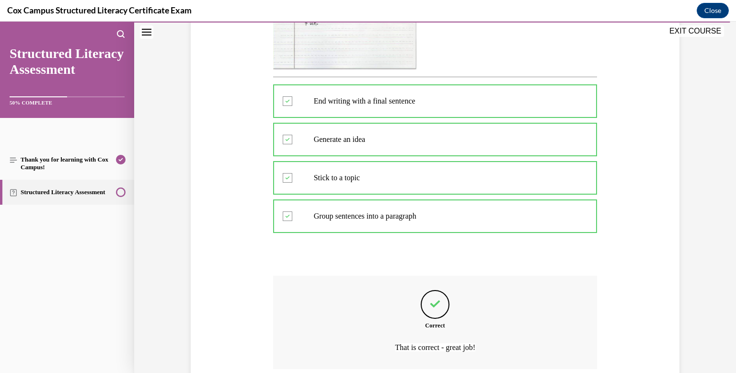
scroll to position [422, 0]
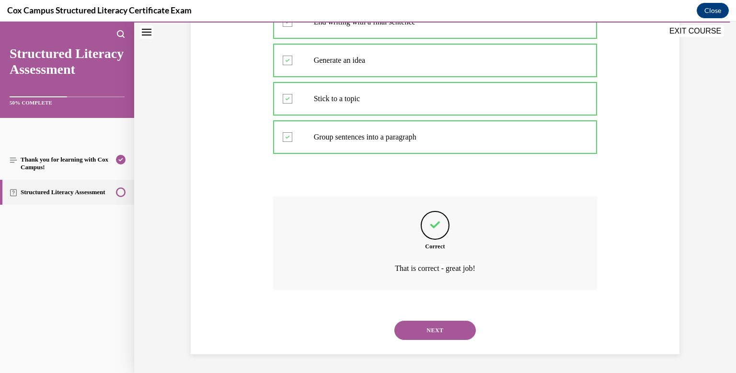
click at [438, 329] on button "NEXT" at bounding box center [434, 329] width 81 height 19
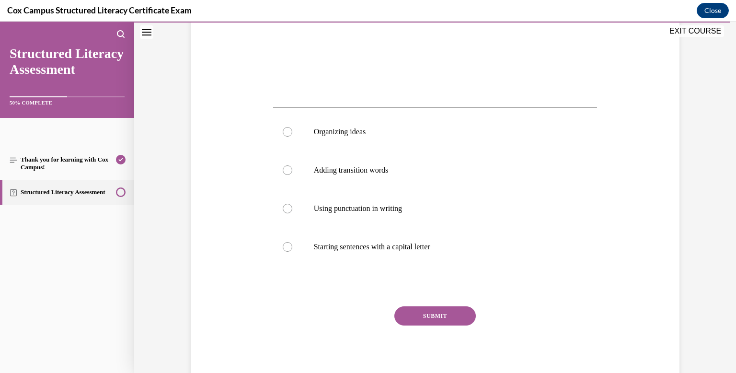
scroll to position [343, 0]
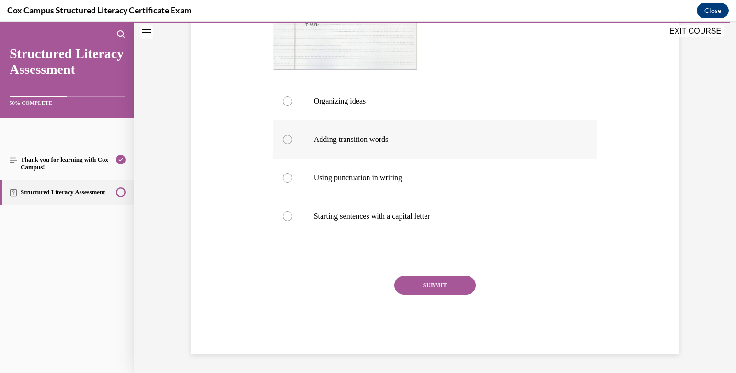
click at [288, 140] on div at bounding box center [288, 140] width 10 height 10
click at [288, 140] on input "Adding transition words" at bounding box center [288, 140] width 10 height 10
radio input "true"
click at [422, 284] on button "SUBMIT" at bounding box center [434, 284] width 81 height 19
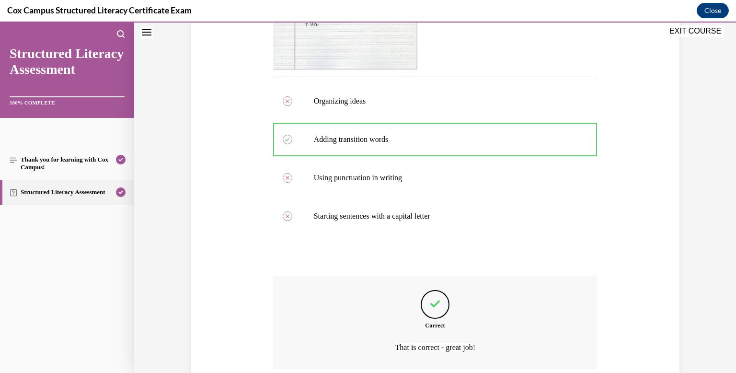
scroll to position [422, 0]
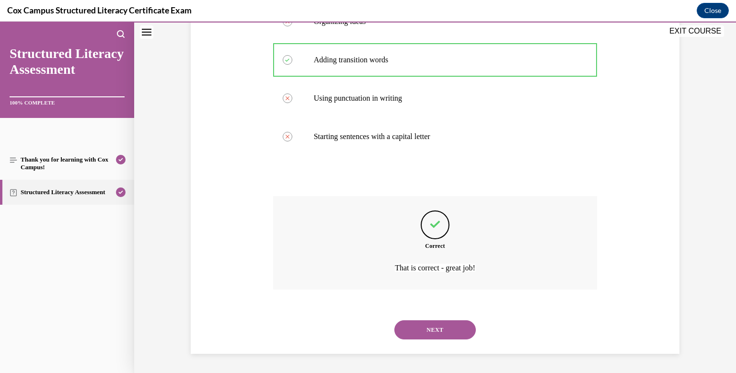
click at [425, 332] on button "NEXT" at bounding box center [434, 329] width 81 height 19
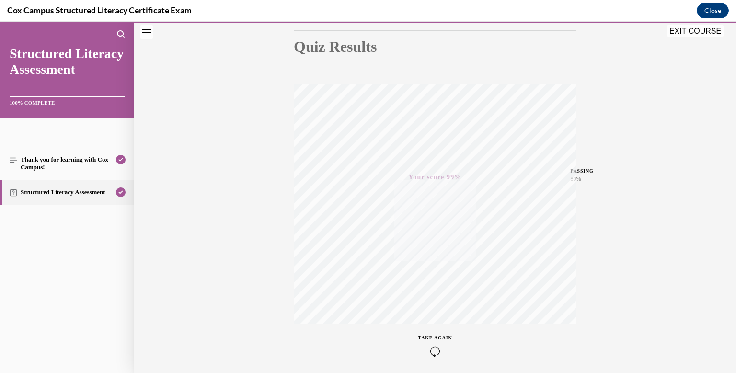
scroll to position [140, 0]
click at [675, 32] on button "EXIT COURSE" at bounding box center [694, 30] width 57 height 11
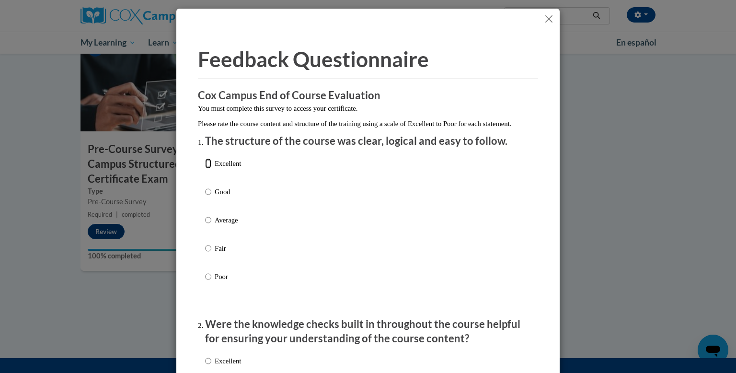
click at [206, 169] on input "Excellent" at bounding box center [208, 163] width 6 height 11
radio input "true"
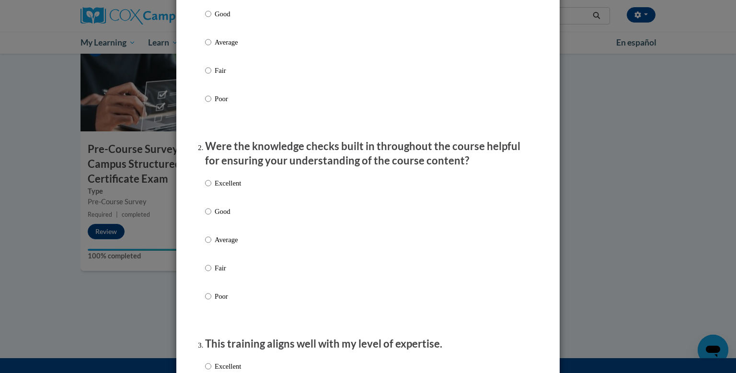
scroll to position [178, 0]
click at [209, 273] on input "Fair" at bounding box center [208, 267] width 6 height 11
radio input "true"
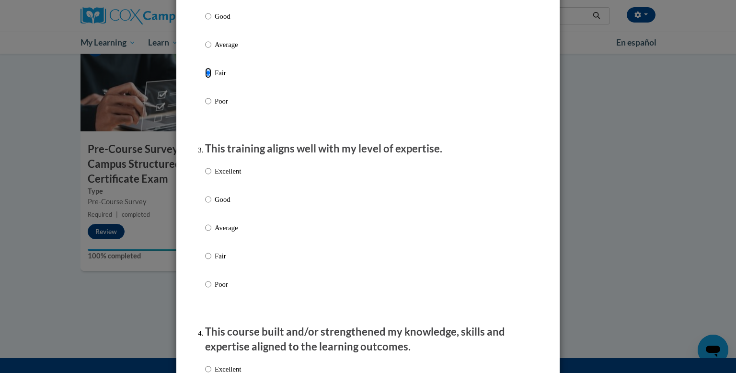
scroll to position [383, 0]
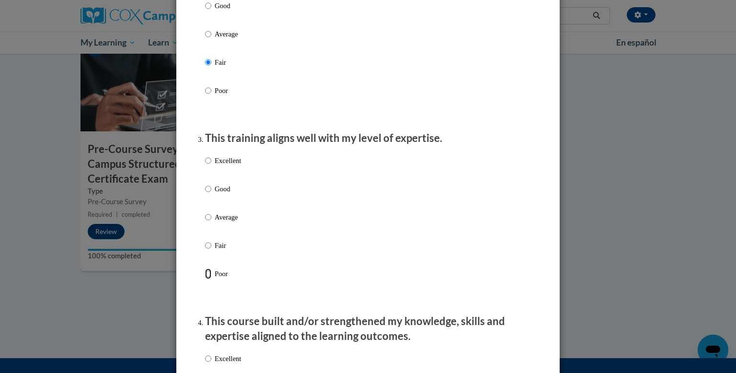
click at [206, 279] on input "Poor" at bounding box center [208, 273] width 6 height 11
radio input "true"
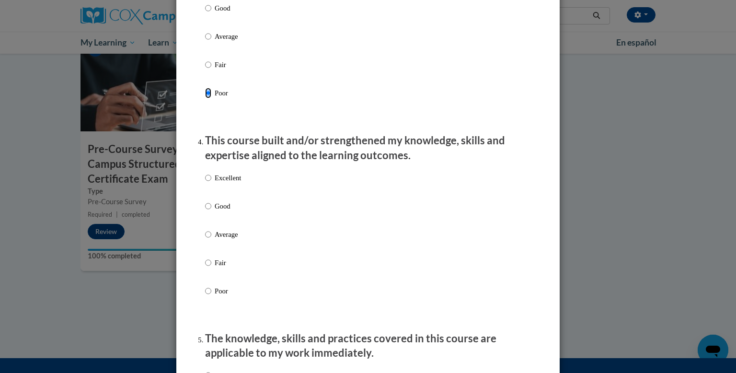
scroll to position [568, 0]
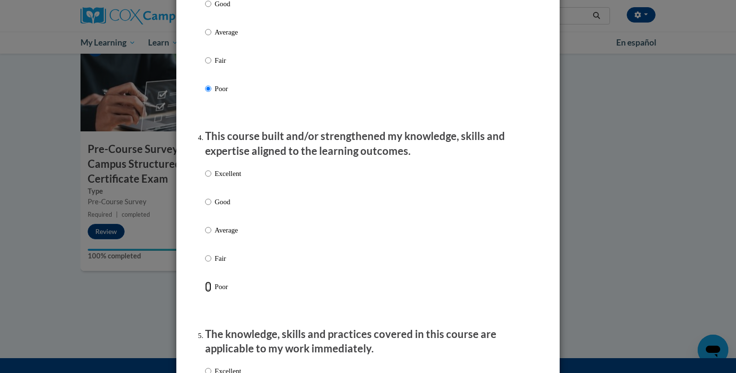
click at [208, 292] on input "Poor" at bounding box center [208, 286] width 6 height 11
radio input "true"
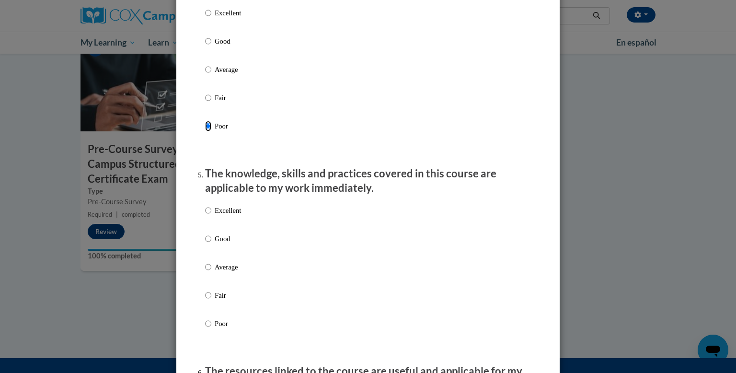
scroll to position [730, 0]
click at [206, 271] on input "Average" at bounding box center [208, 266] width 6 height 11
radio input "true"
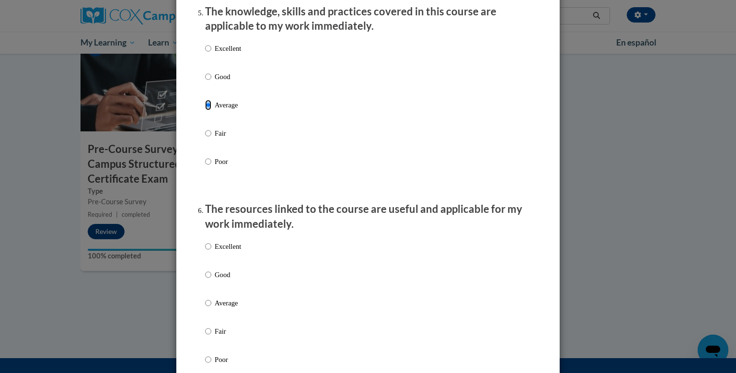
scroll to position [891, 0]
click at [206, 279] on input "Good" at bounding box center [208, 273] width 6 height 11
radio input "true"
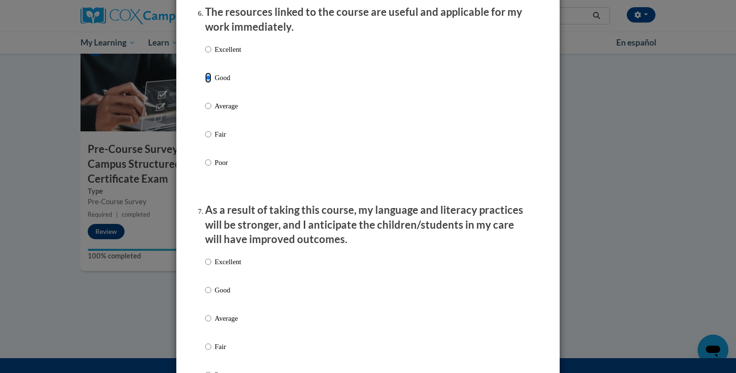
scroll to position [1088, 0]
click at [207, 351] on input "Fair" at bounding box center [208, 345] width 6 height 11
radio input "true"
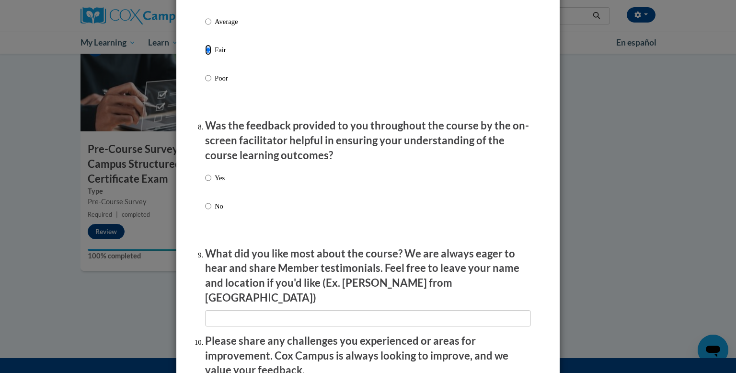
scroll to position [1388, 0]
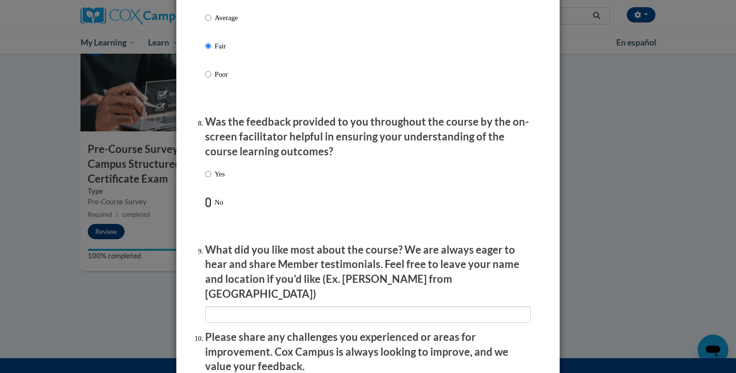
click at [206, 207] on input "No" at bounding box center [208, 202] width 6 height 11
radio input "true"
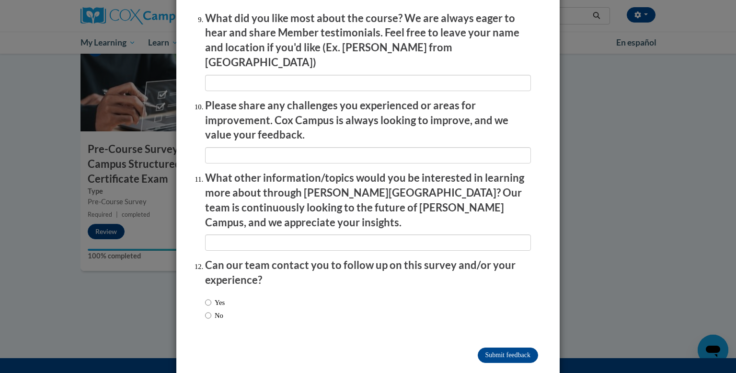
scroll to position [1622, 0]
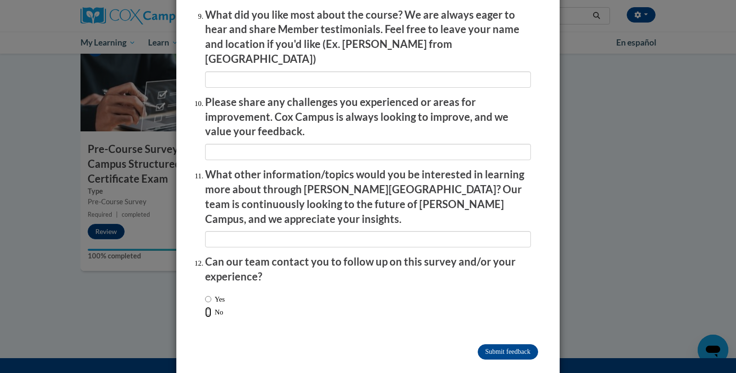
click at [208, 307] on input "No" at bounding box center [208, 312] width 6 height 11
radio input "true"
click at [500, 344] on input "Submit feedback" at bounding box center [508, 351] width 60 height 15
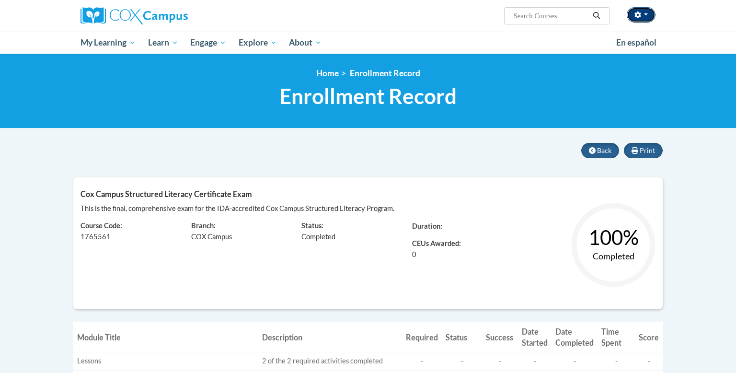
click at [646, 15] on button "button" at bounding box center [641, 14] width 29 height 15
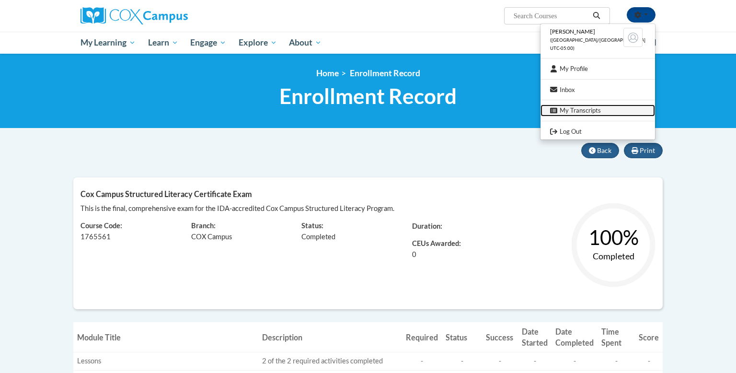
click at [617, 110] on link "My Transcripts" at bounding box center [597, 110] width 114 height 12
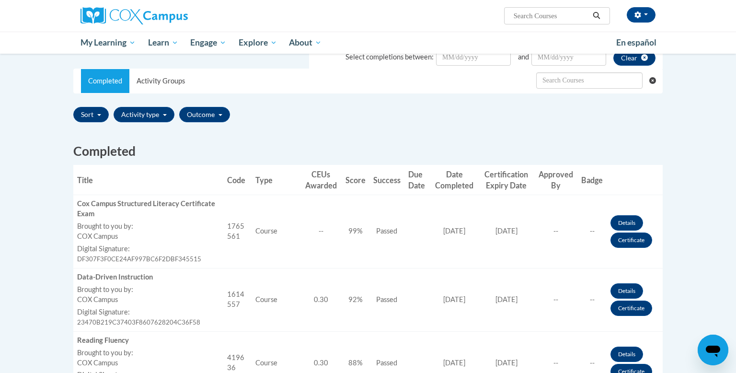
scroll to position [179, 0]
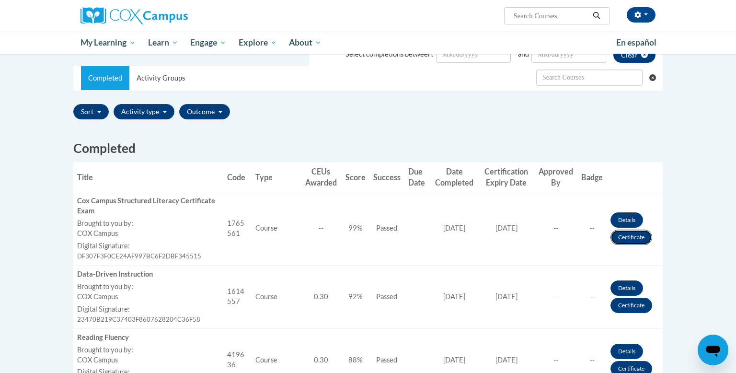
click at [620, 238] on link "Certificate" at bounding box center [631, 236] width 42 height 15
